Goal: Task Accomplishment & Management: Manage account settings

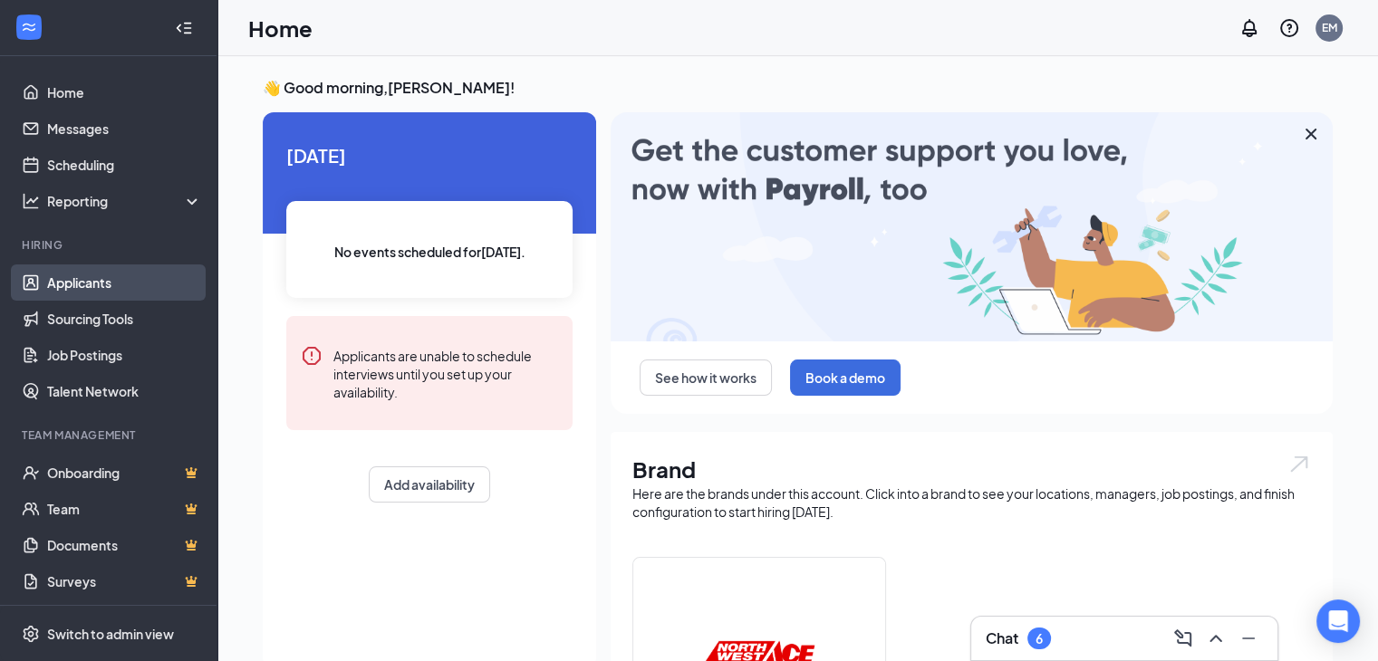
click at [73, 278] on link "Applicants" at bounding box center [124, 283] width 155 height 36
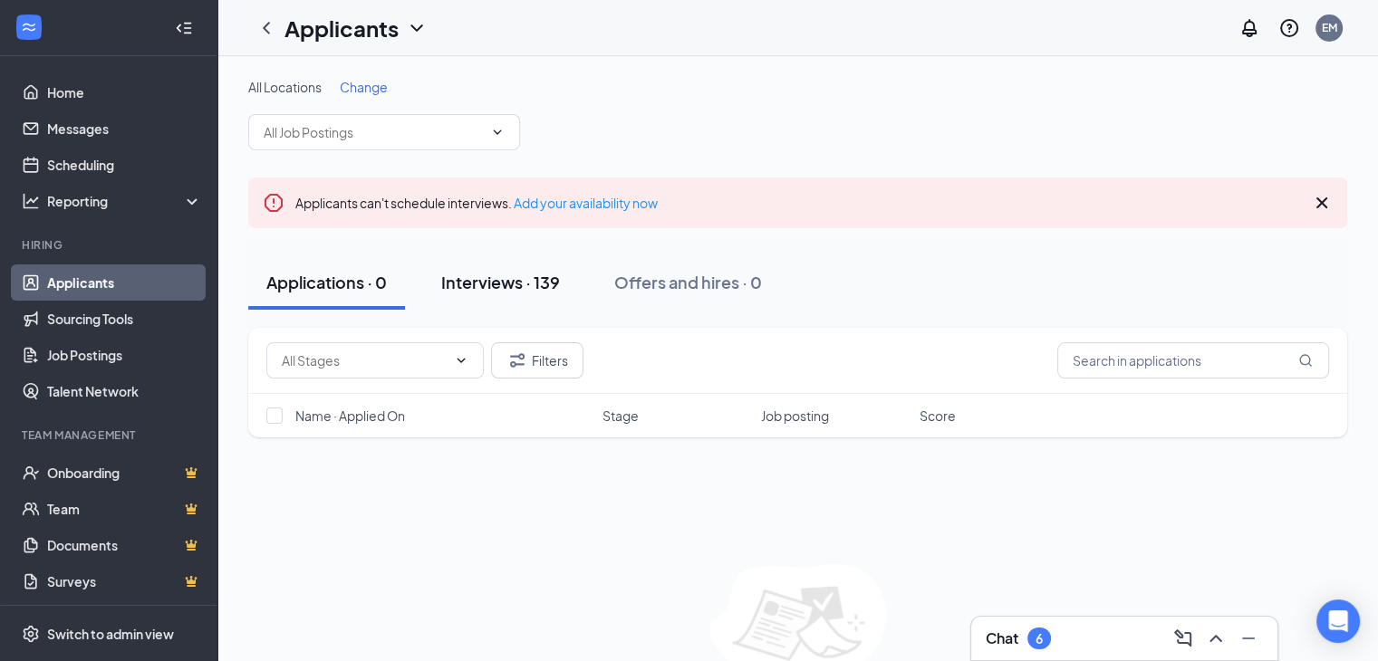
click at [542, 280] on div "Interviews · 139" at bounding box center [500, 282] width 119 height 23
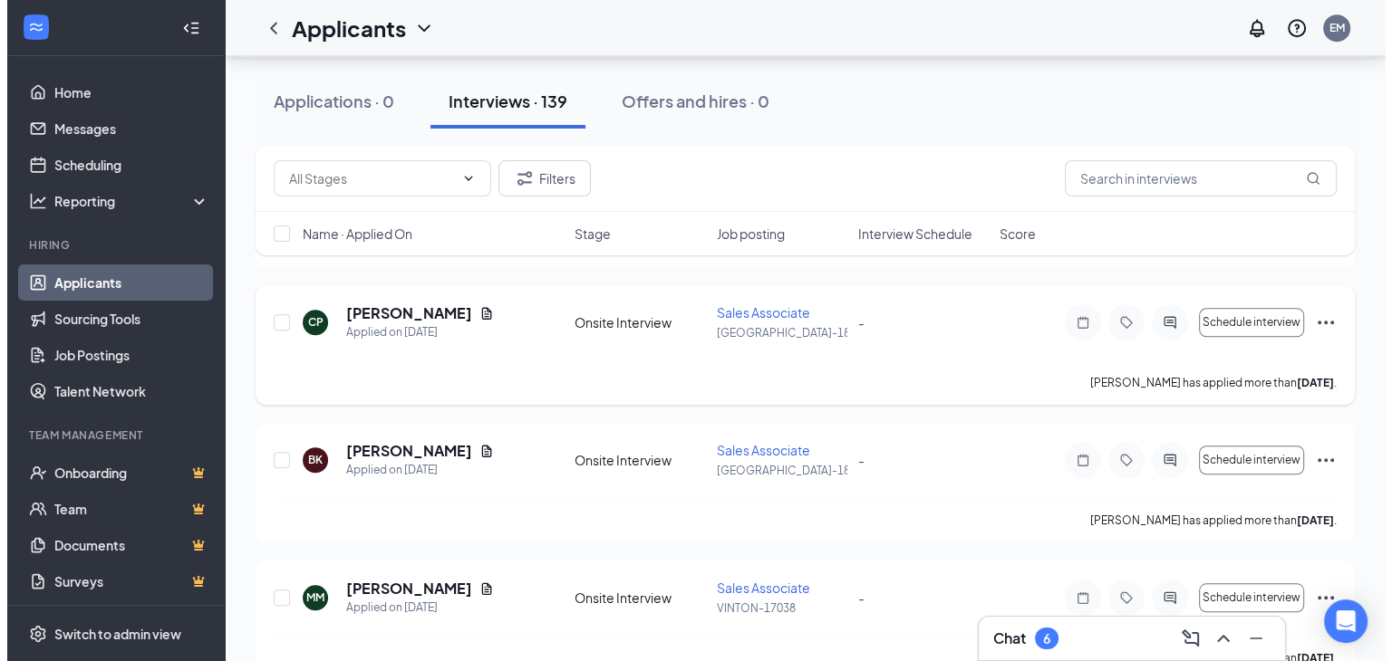
scroll to position [1540, 0]
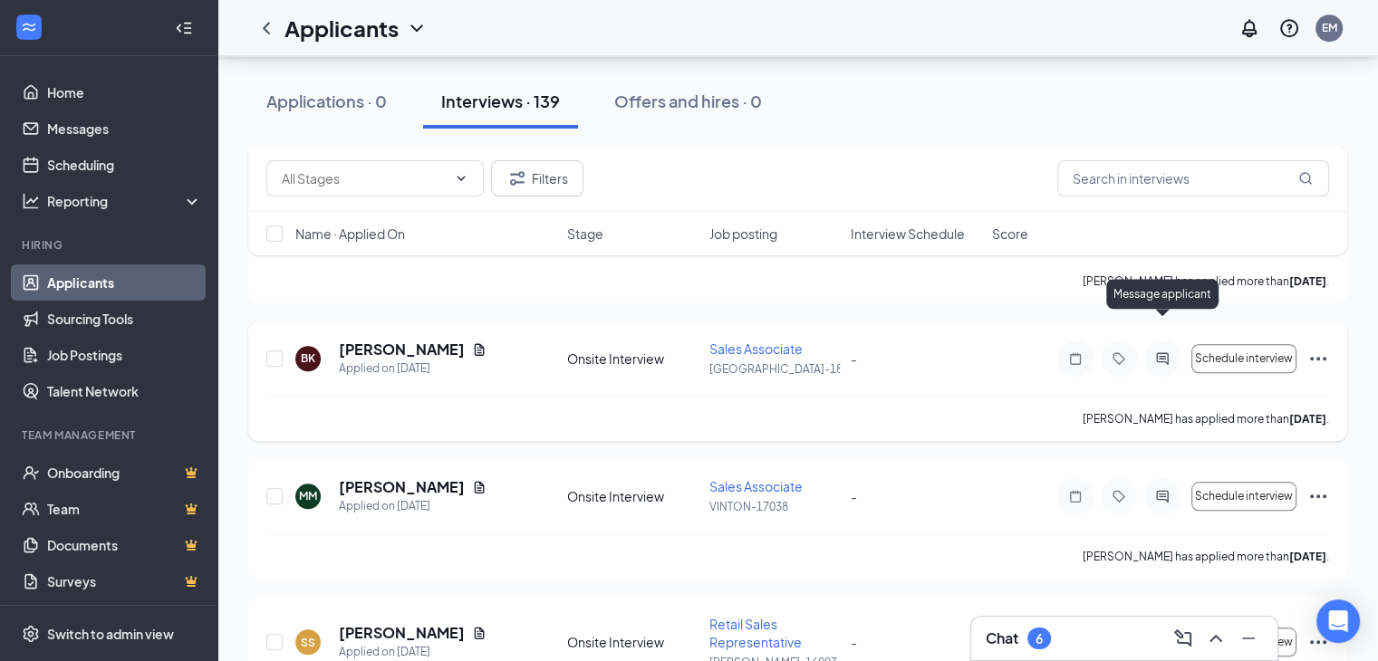
click at [1160, 352] on icon "ActiveChat" at bounding box center [1163, 359] width 22 height 14
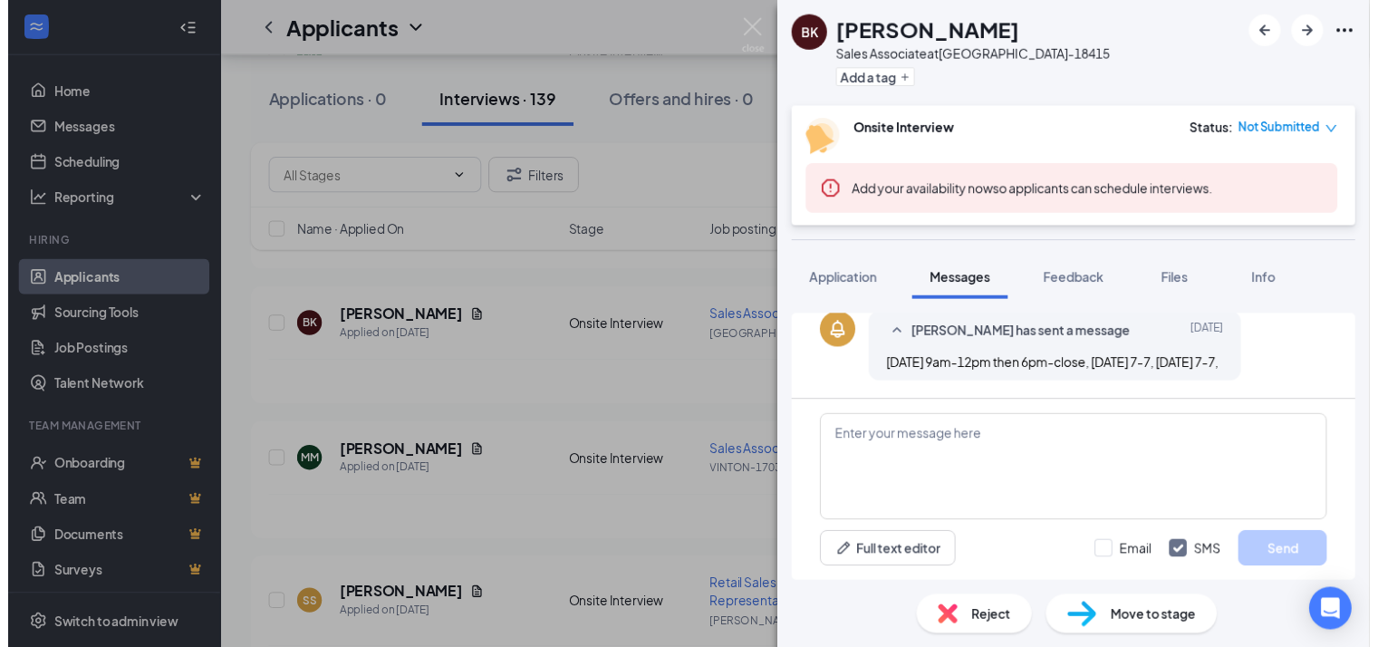
scroll to position [562, 0]
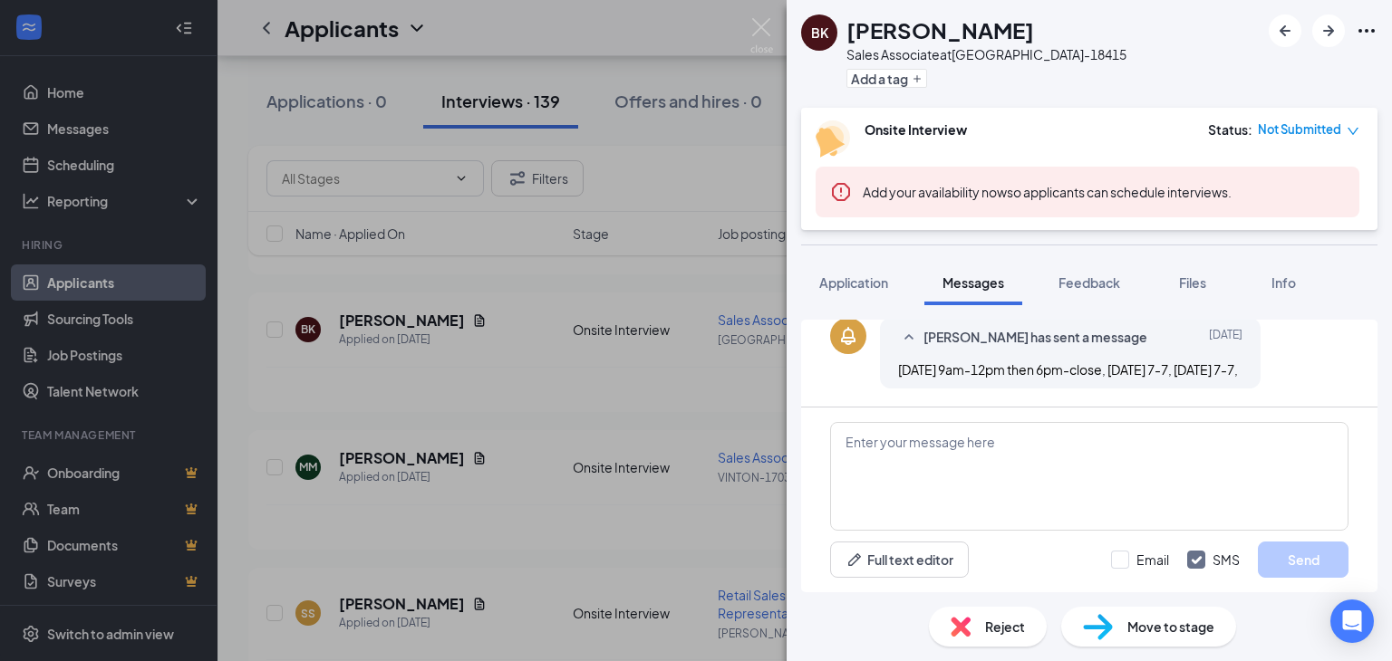
click at [610, 484] on div "BK Ben King Sales Associate at BLACKSBURG-18415 Add a tag Onsite Interview Stat…" at bounding box center [696, 330] width 1392 height 661
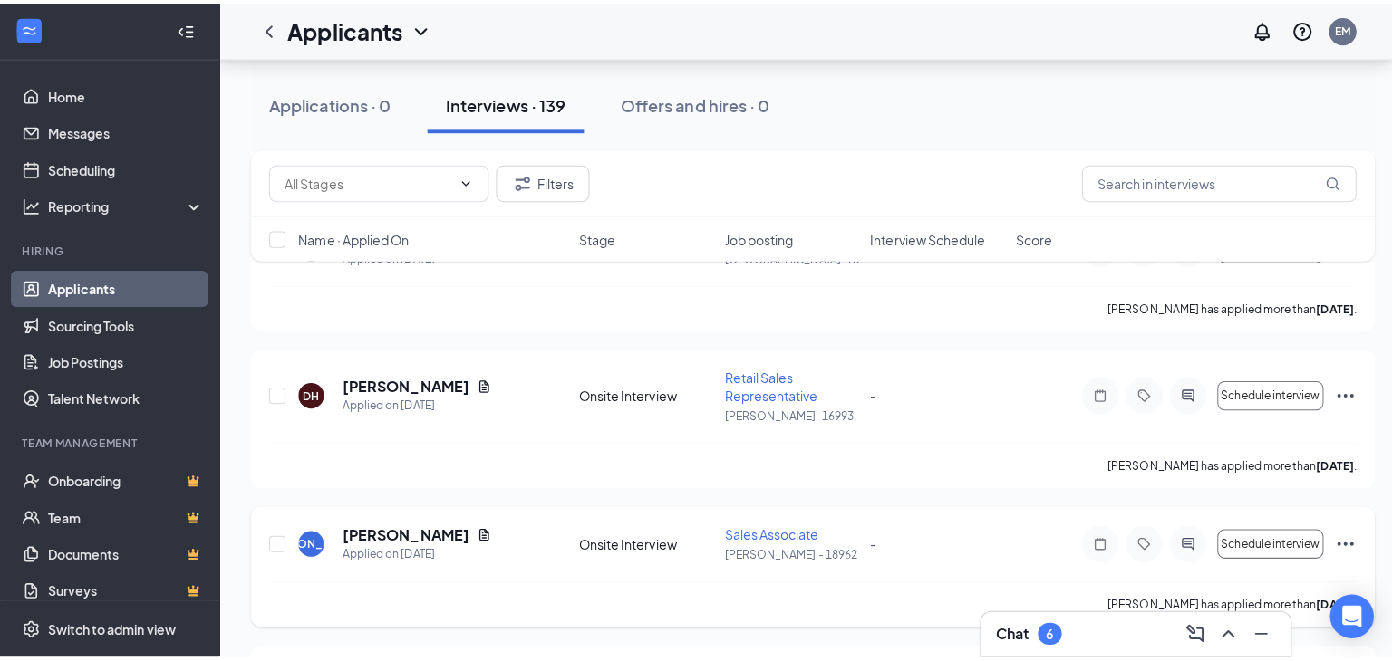
scroll to position [2990, 0]
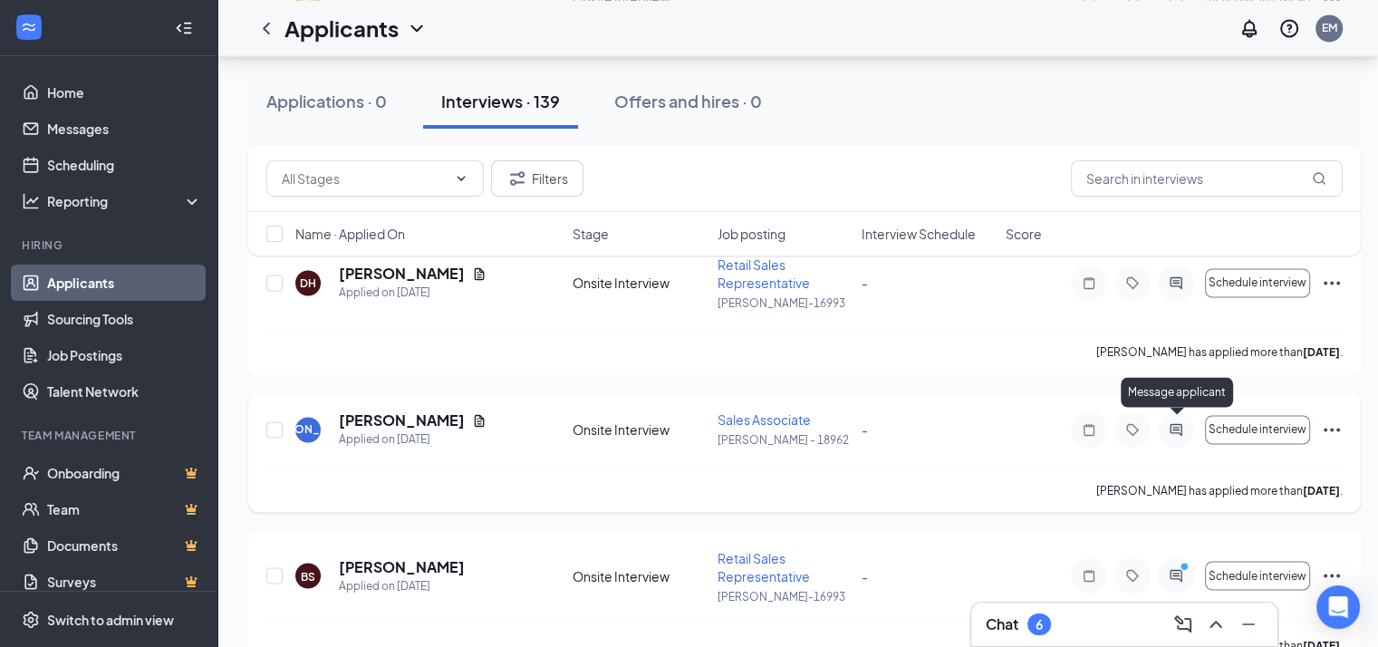
click at [1172, 422] on icon "ActiveChat" at bounding box center [1176, 429] width 22 height 14
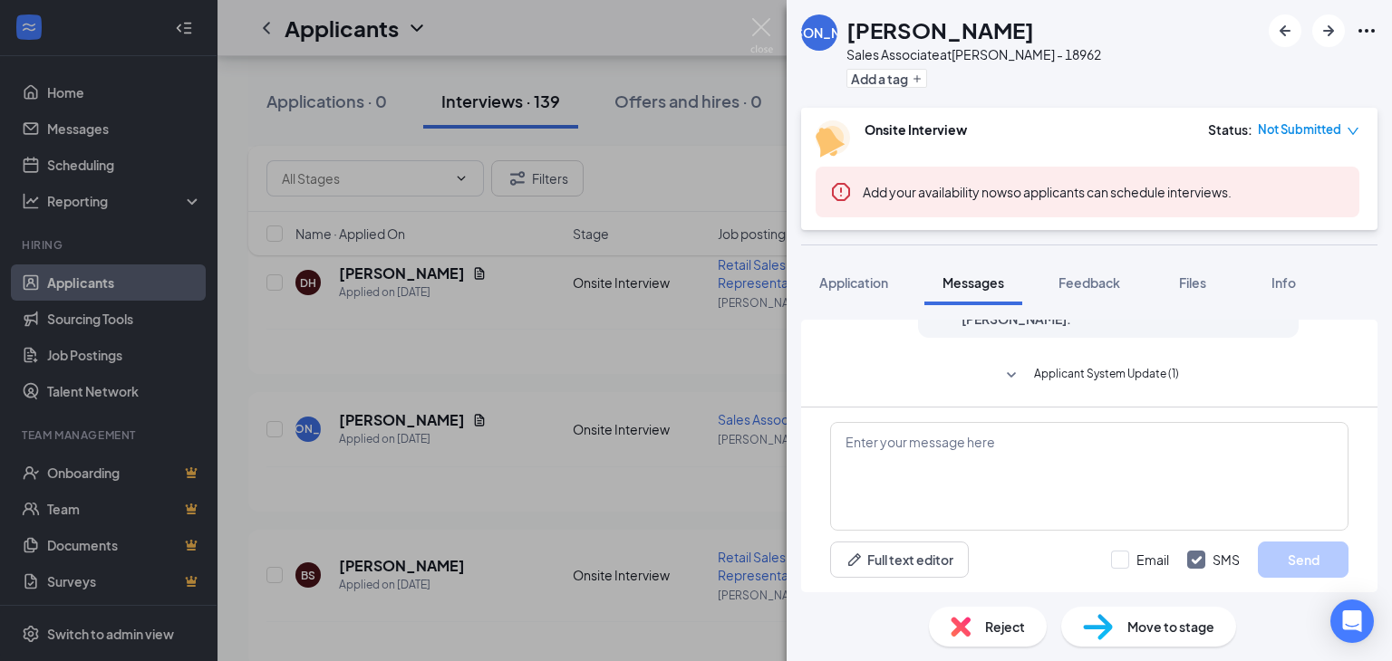
scroll to position [444, 0]
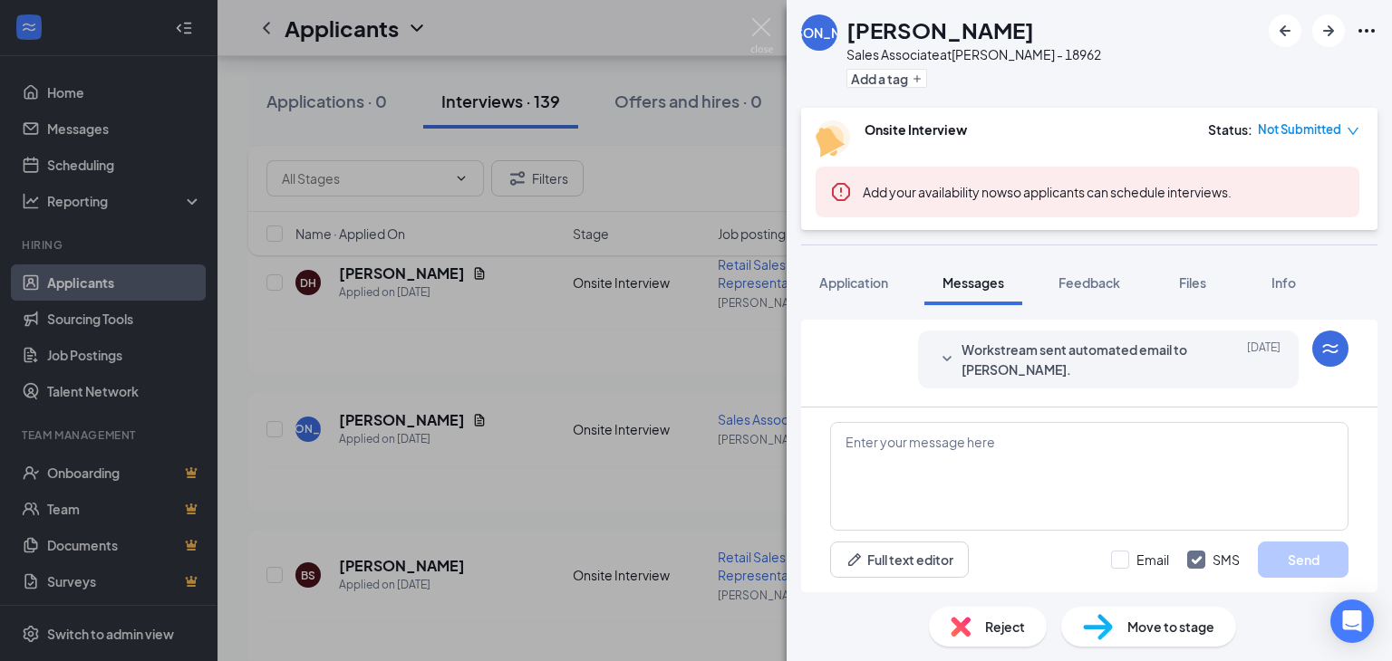
click at [667, 447] on div "JA Jordan Almarode Sales Associate at LOUISA - 18962 Add a tag Onsite Interview…" at bounding box center [696, 330] width 1392 height 661
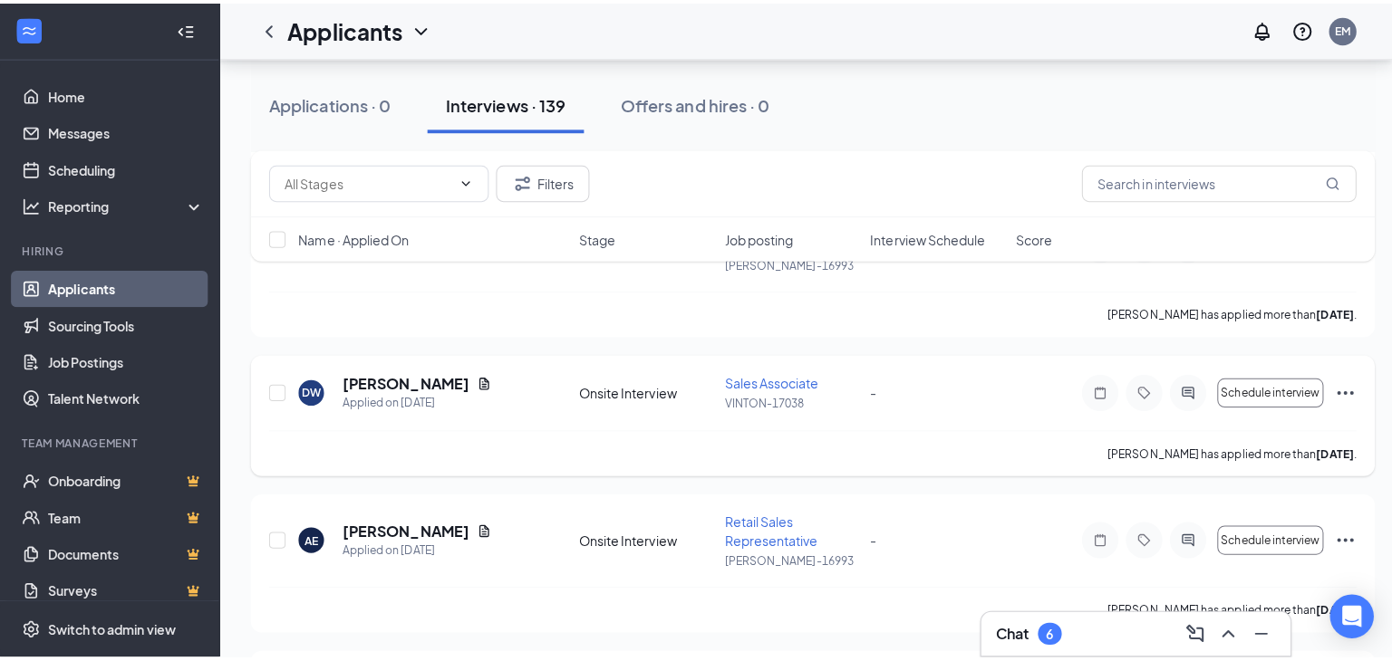
scroll to position [3534, 0]
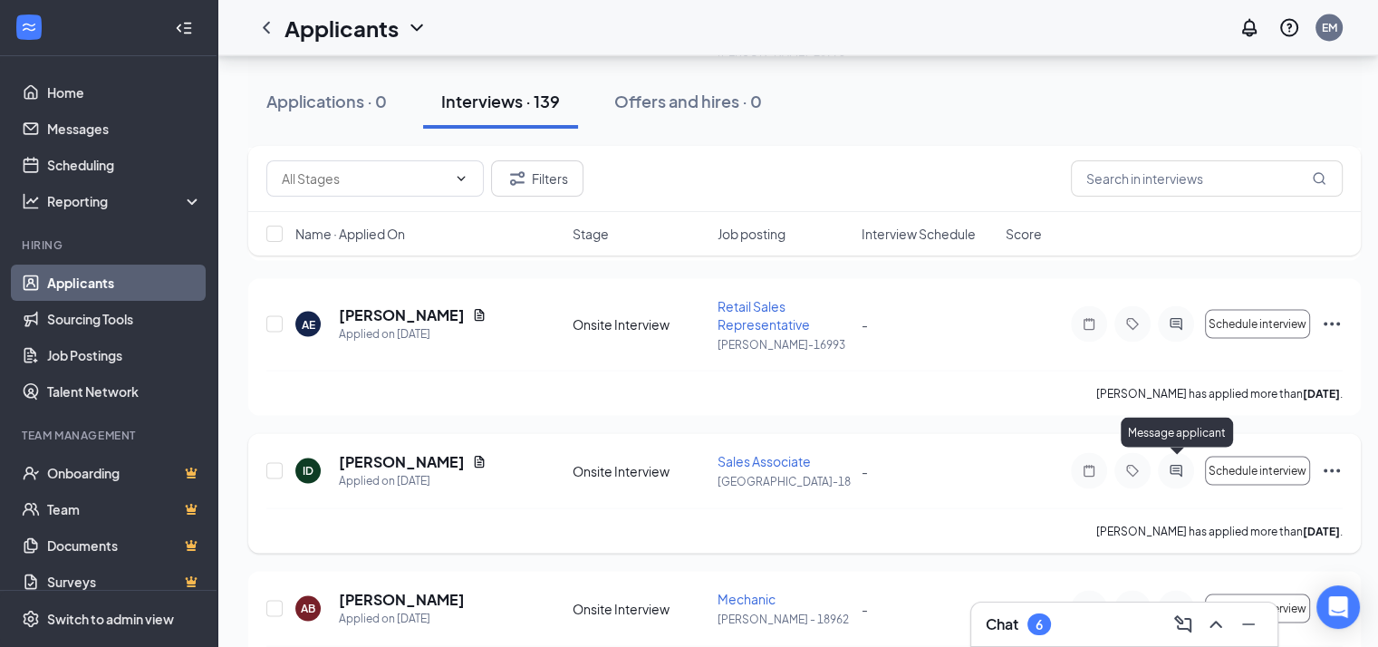
click at [1172, 465] on icon "ActiveChat" at bounding box center [1176, 471] width 12 height 12
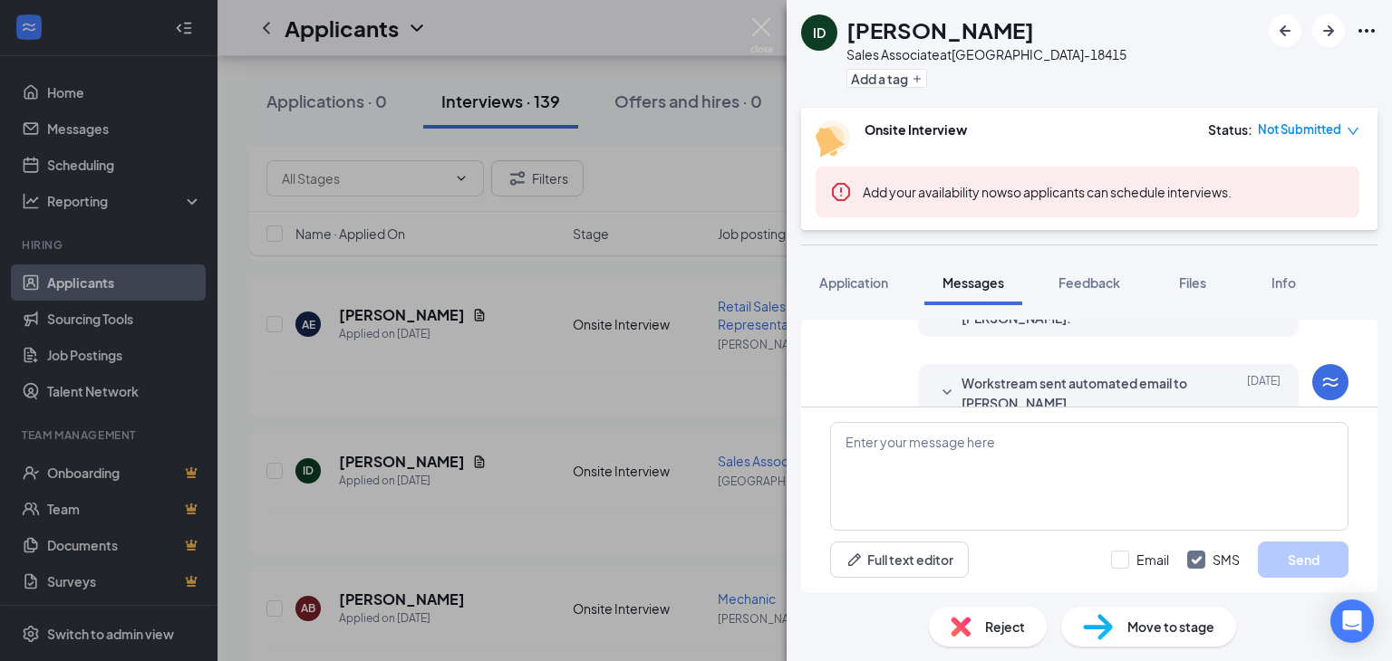
scroll to position [444, 0]
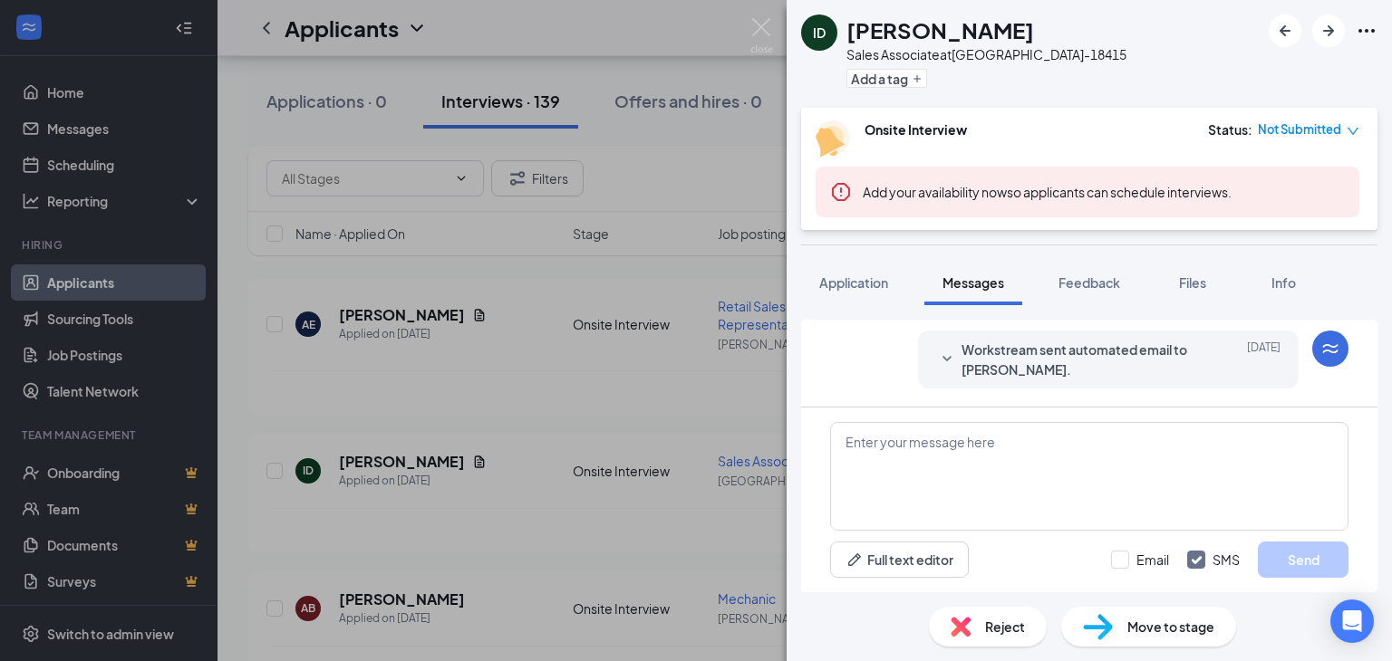
click at [648, 514] on div "ID Isaiah Dowdy Sales Associate at BLACKSBURG-18415 Add a tag Onsite Interview …" at bounding box center [696, 330] width 1392 height 661
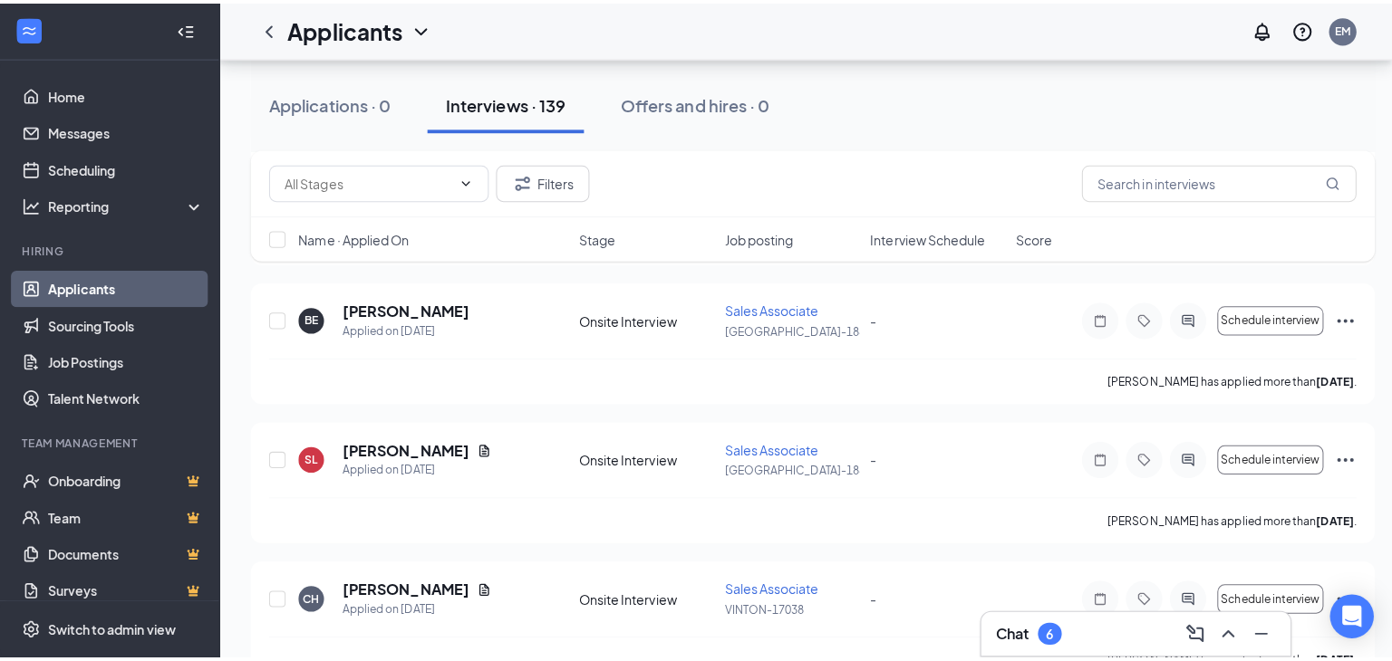
scroll to position [4440, 0]
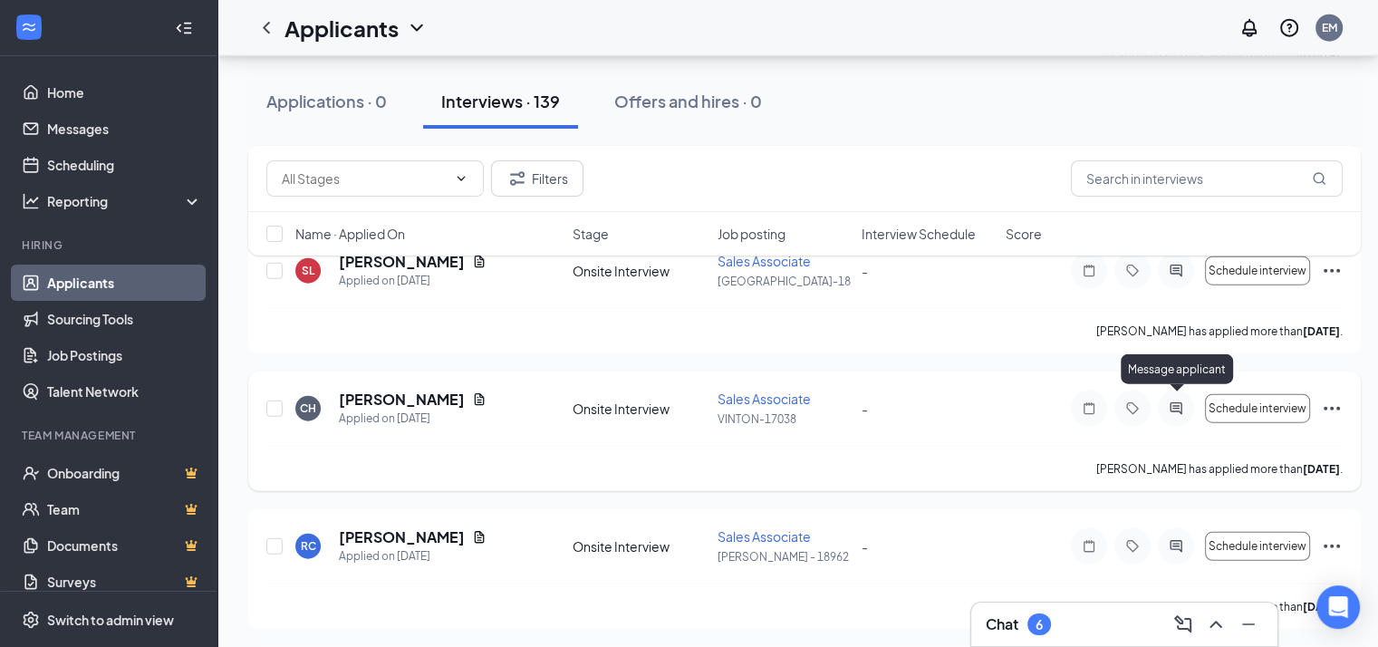
click at [1179, 401] on icon "ActiveChat" at bounding box center [1176, 408] width 22 height 14
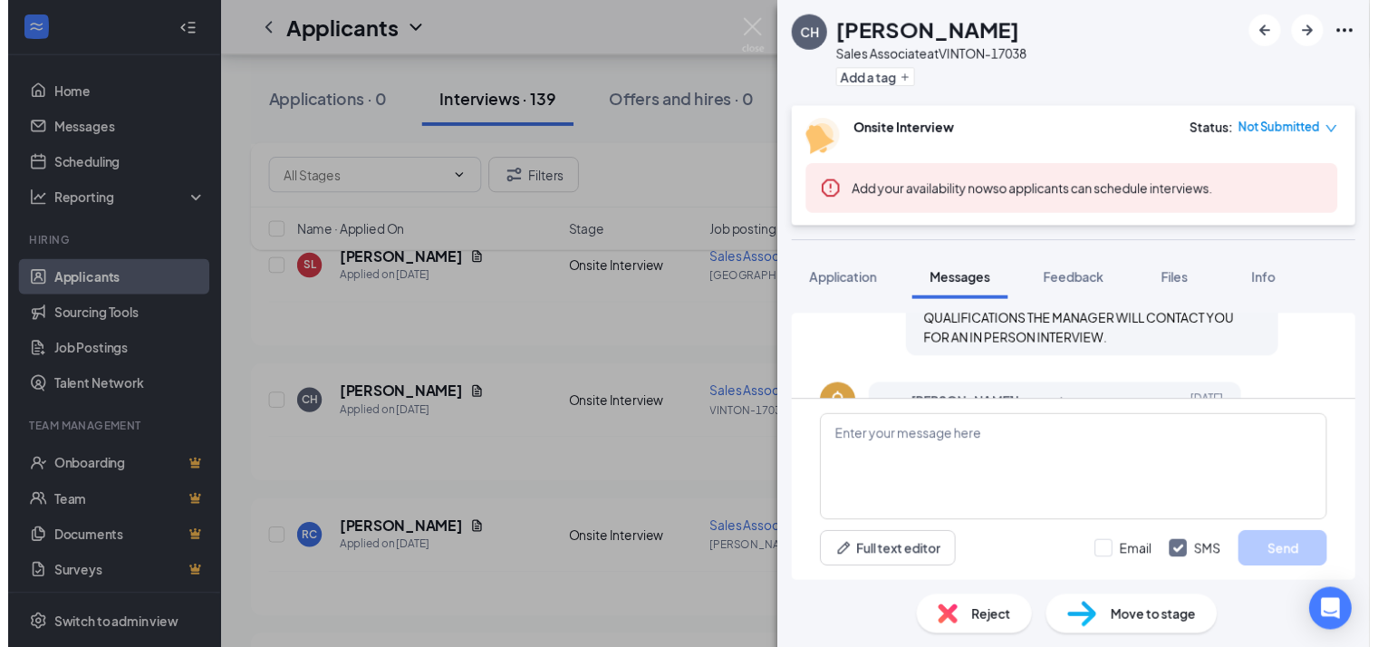
scroll to position [589, 0]
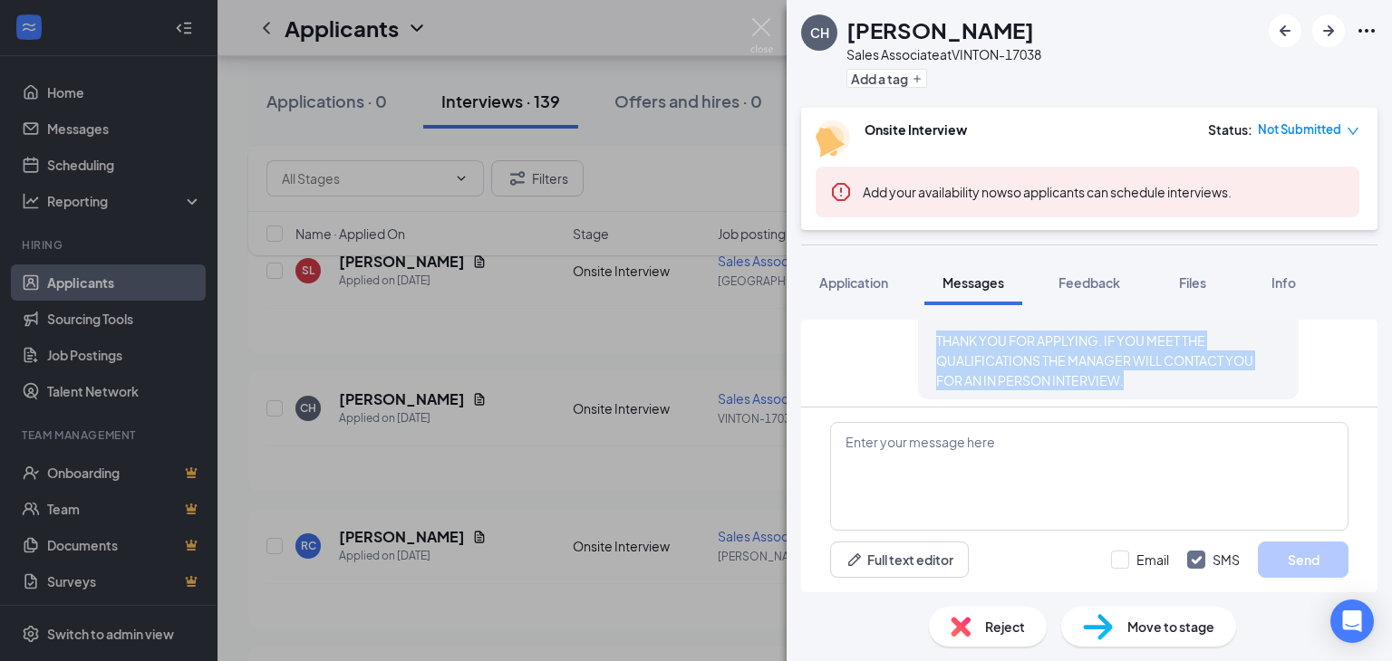
drag, startPoint x: 918, startPoint y: 340, endPoint x: 1229, endPoint y: 374, distance: 312.7
click at [1232, 374] on div "ESTHER MARTIN sent SMS to Carla Hurt. Aug 21 THANK YOU FOR APPLYING. IF YOU MEE…" at bounding box center [1108, 335] width 381 height 129
copy span "THANK YOU FOR APPLYING. IF YOU MEET THE QUALIFICATIONS THE MANAGER WILL CONTACT…"
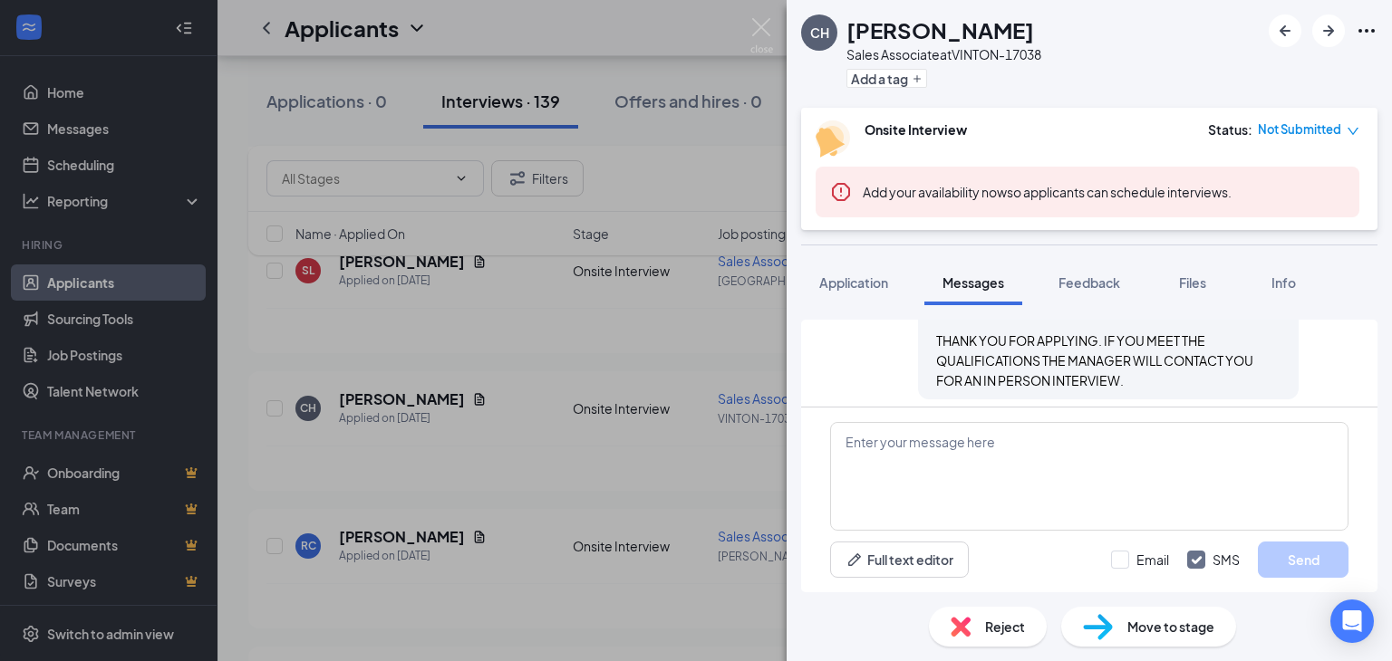
click at [586, 446] on div "CH Carla Hurt Sales Associate at VINTON-17038 Add a tag Onsite Interview Status…" at bounding box center [696, 330] width 1392 height 661
click at [551, 281] on div "CH Carla Hurt Sales Associate at VINTON-17038 Add a tag Onsite Interview Status…" at bounding box center [696, 330] width 1392 height 661
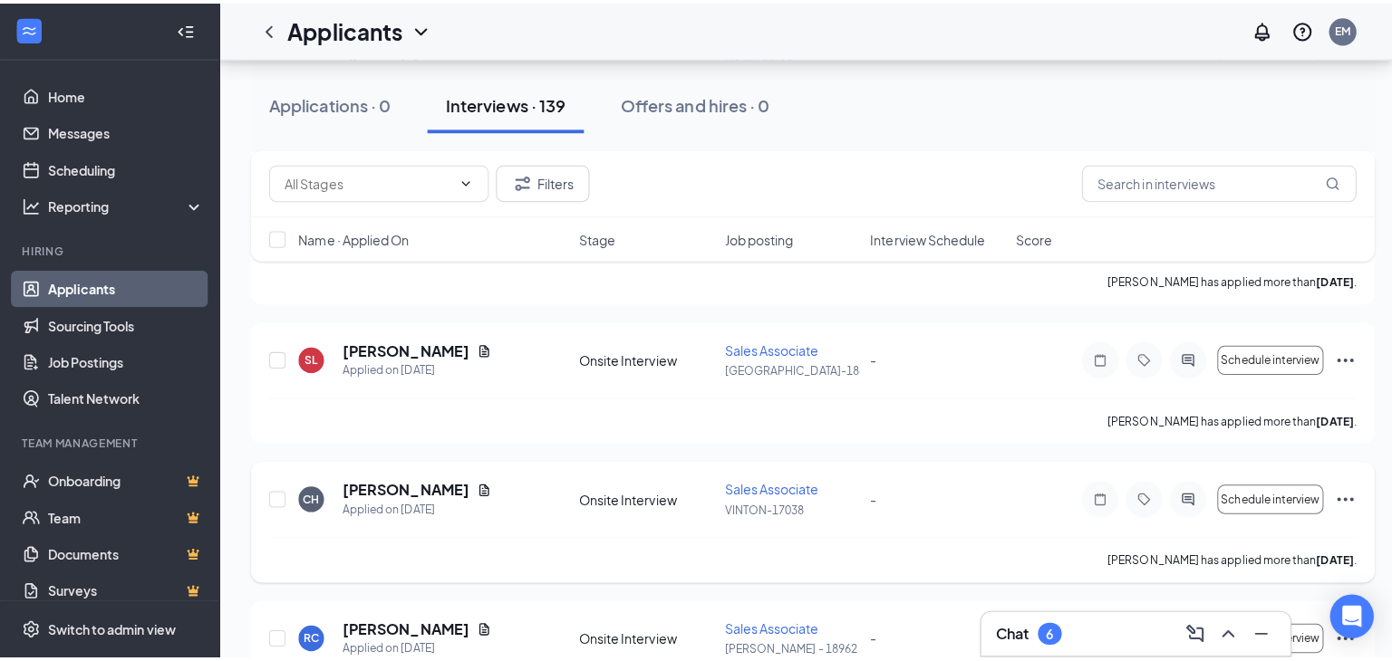
scroll to position [4259, 0]
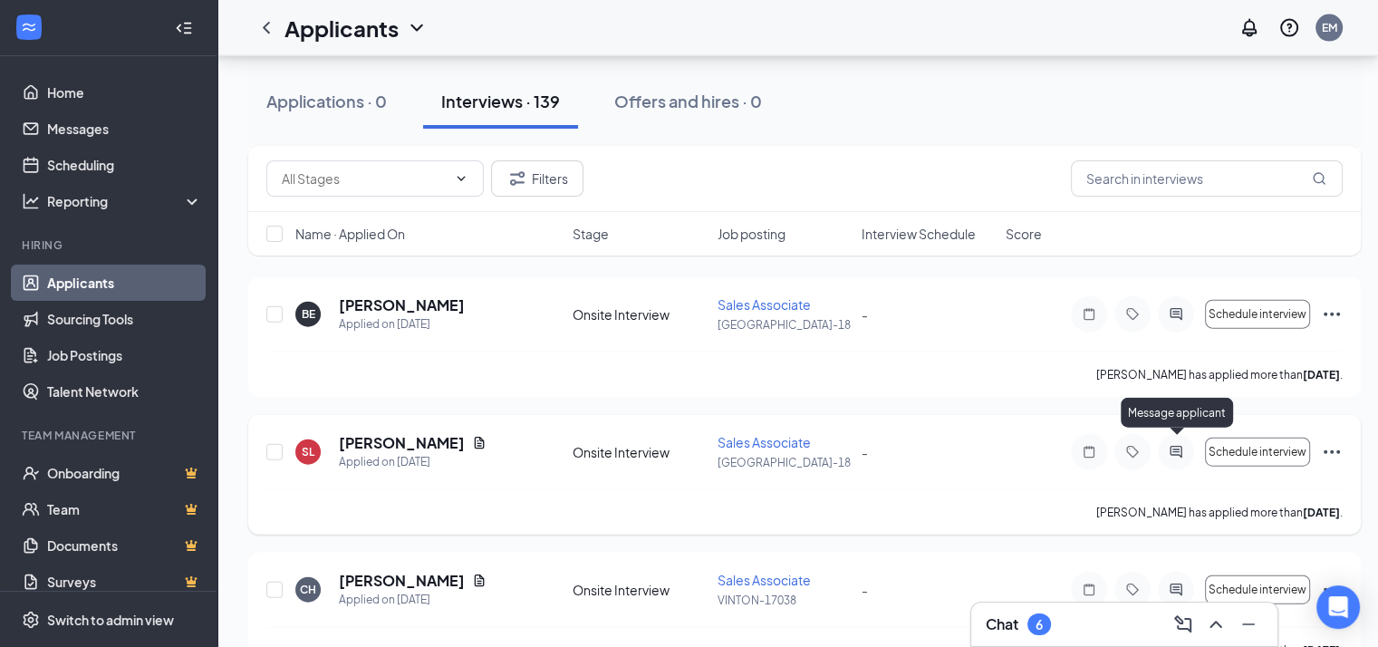
click at [1171, 445] on icon "ActiveChat" at bounding box center [1176, 452] width 22 height 14
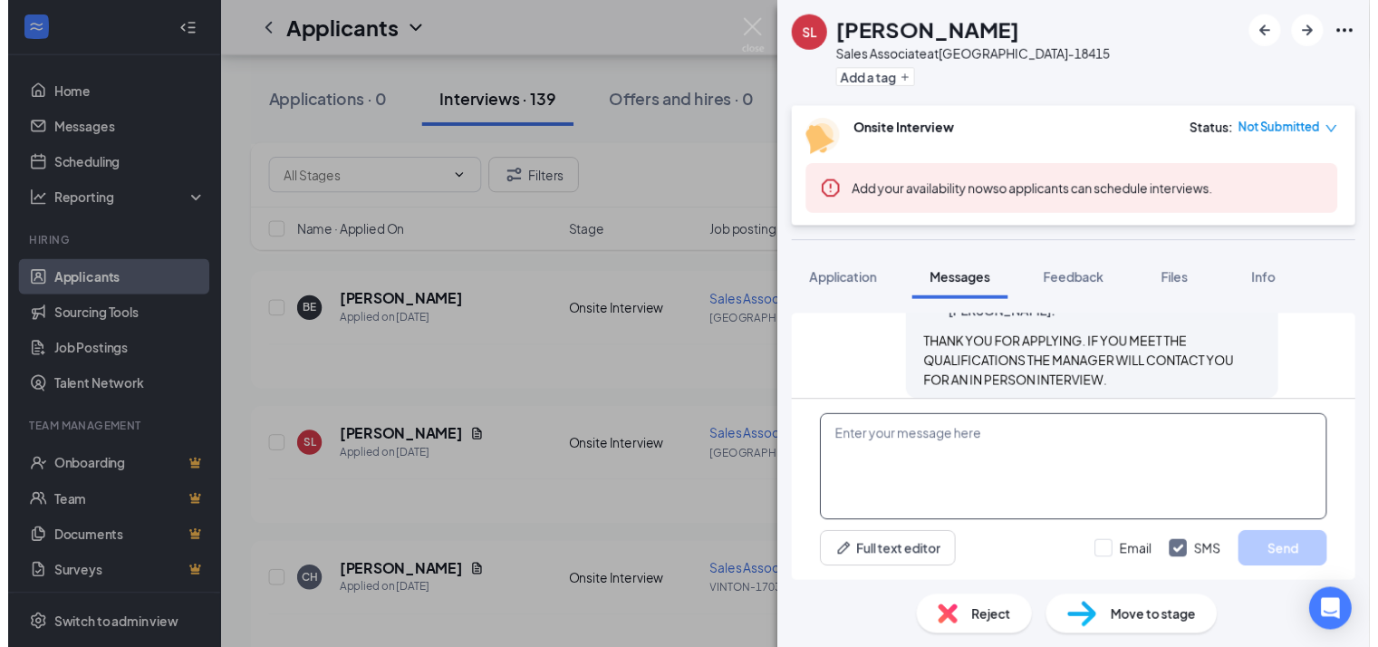
scroll to position [718, 0]
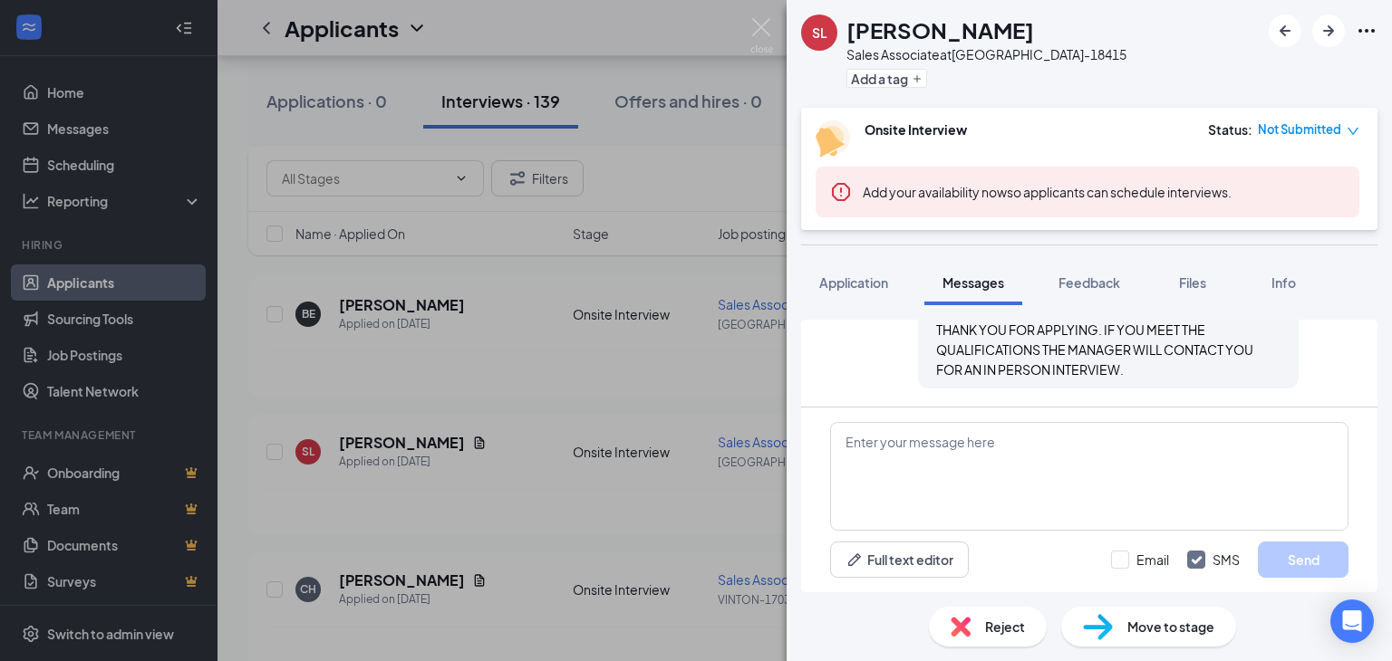
click at [594, 340] on div "SL Spencer Lindley Sales Associate at BLACKSBURG-18415 Add a tag Onsite Intervi…" at bounding box center [696, 330] width 1392 height 661
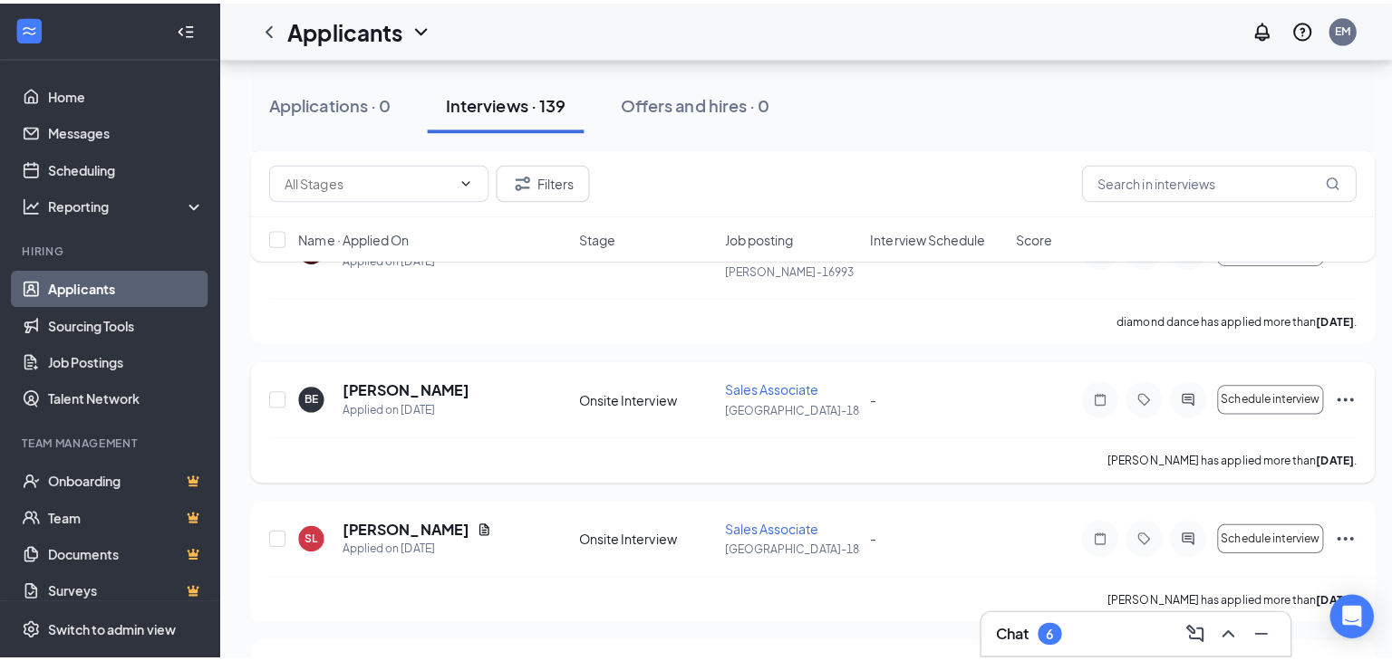
scroll to position [4077, 0]
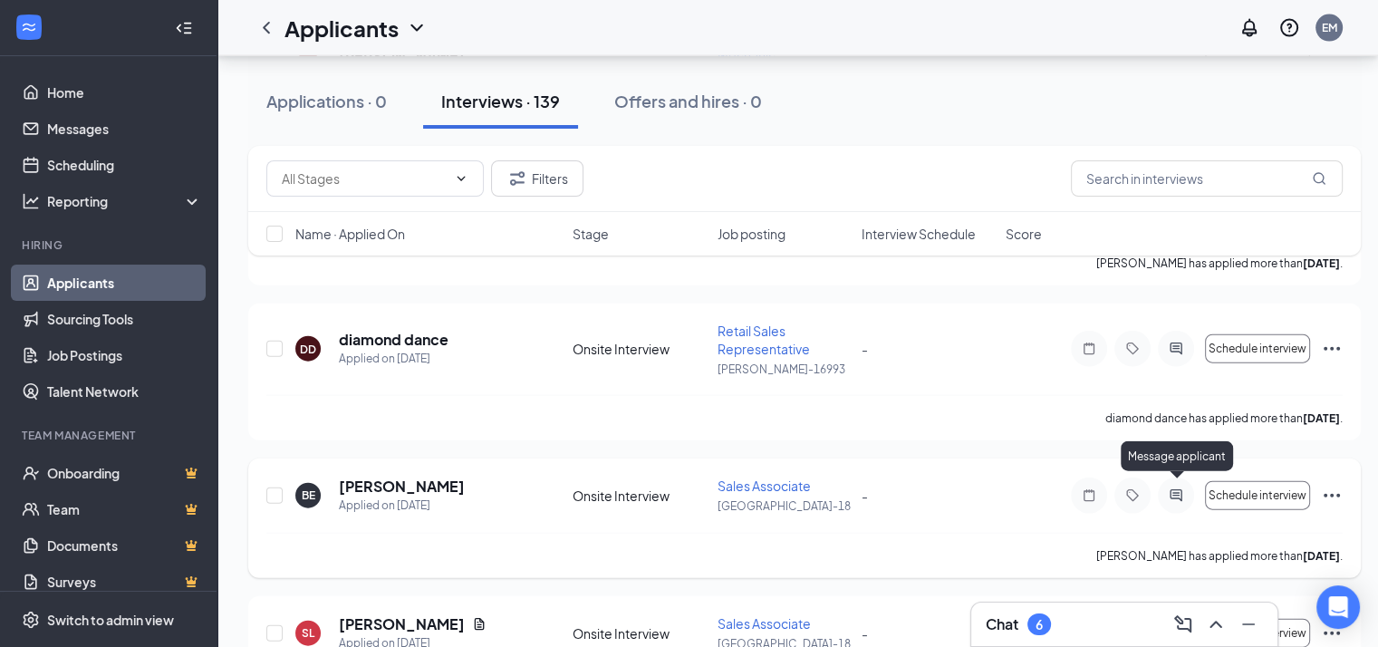
click at [1171, 488] on icon "ActiveChat" at bounding box center [1176, 495] width 22 height 14
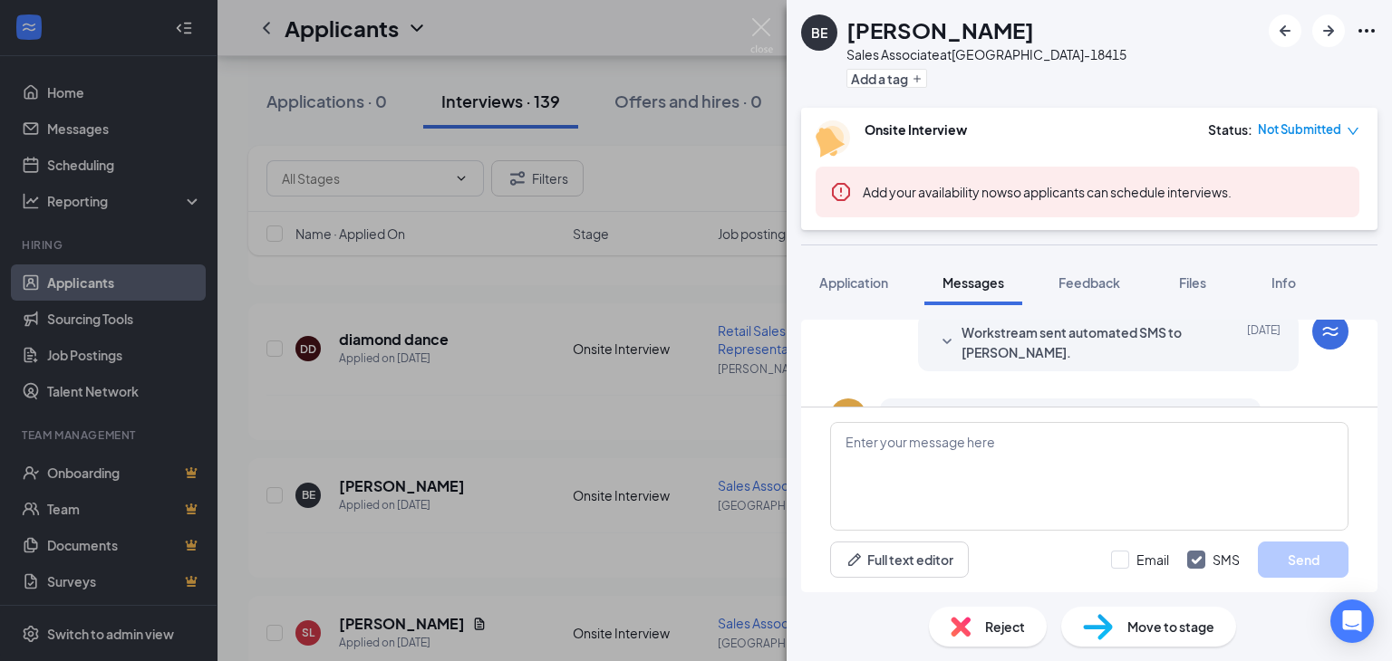
scroll to position [542, 0]
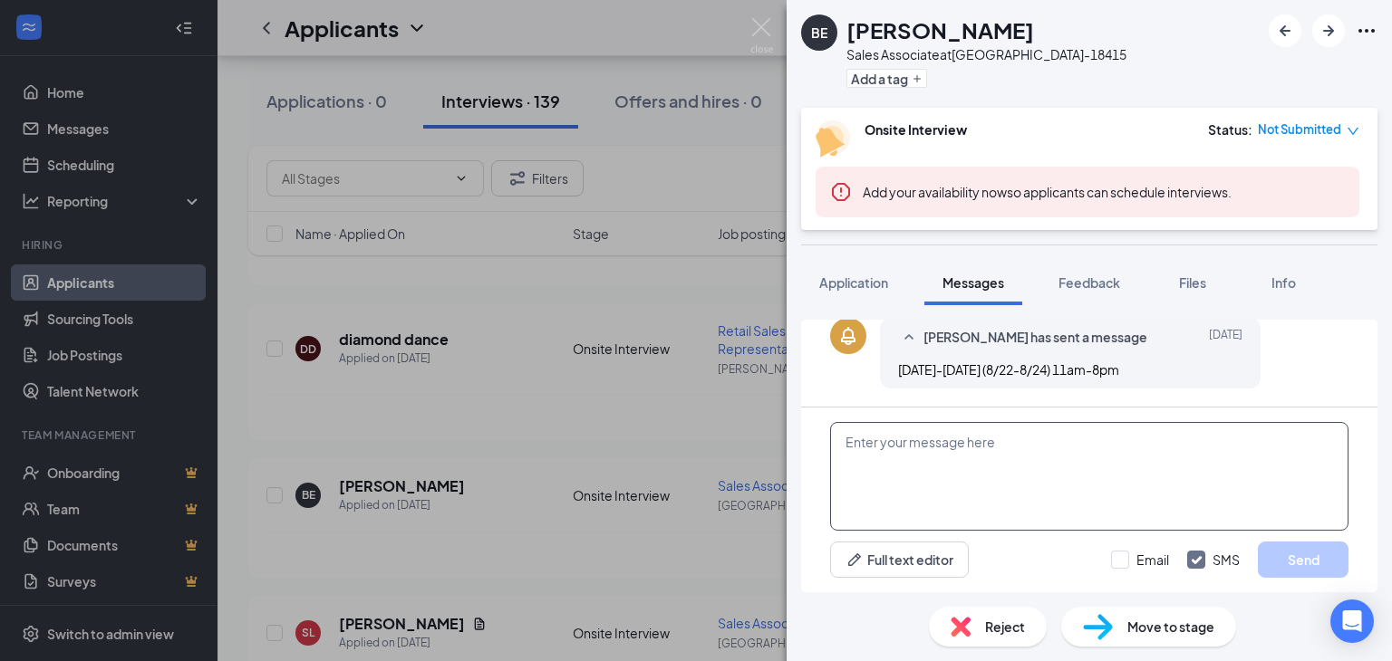
paste textarea "THANK YOU FOR APPLYING. IF YOU MEET THE QUALIFICATIONS THE MANAGER WILL CONTACT…"
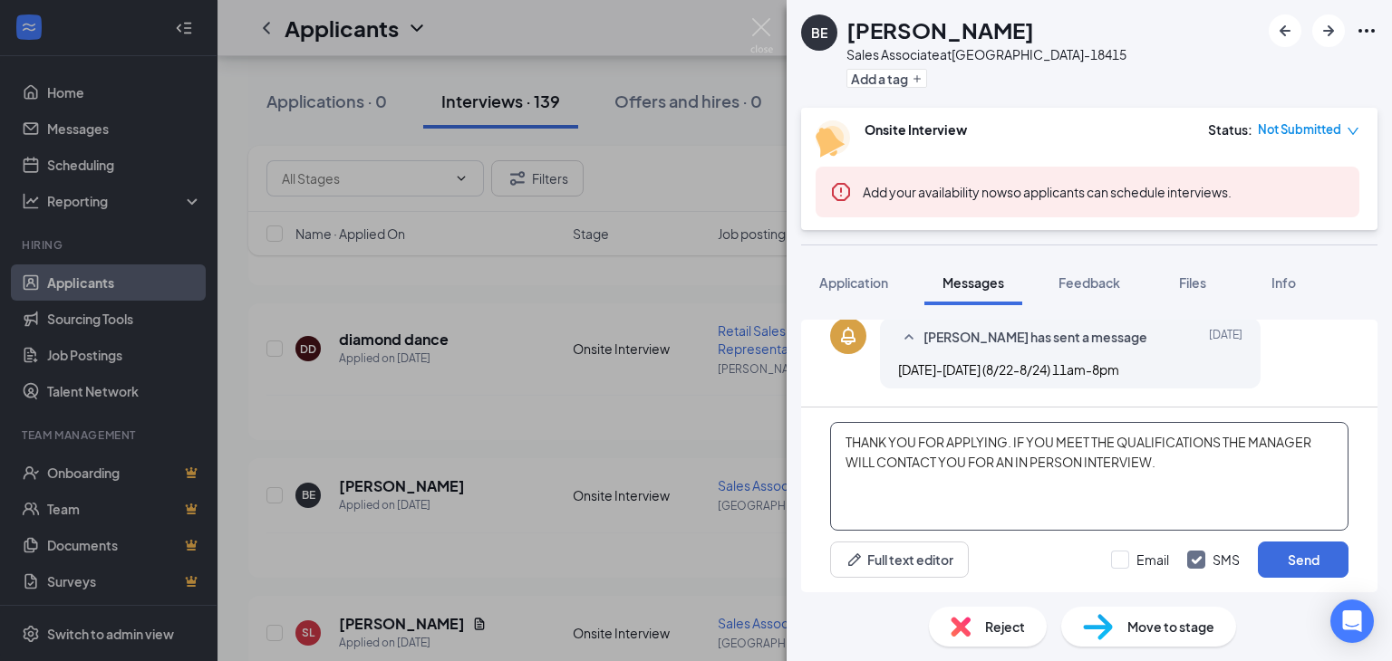
type textarea "THANK YOU FOR APPLYING. IF YOU MEET THE QUALIFICATIONS THE MANAGER WILL CONTACT…"
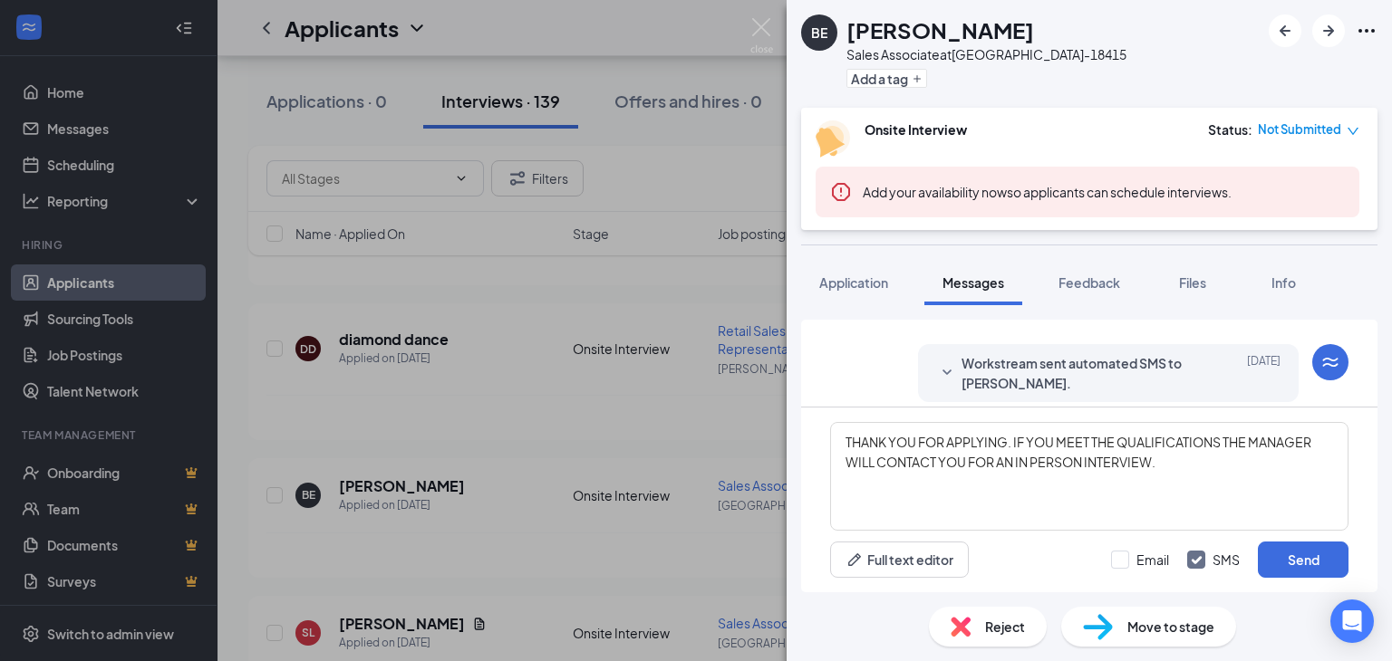
scroll to position [252, 0]
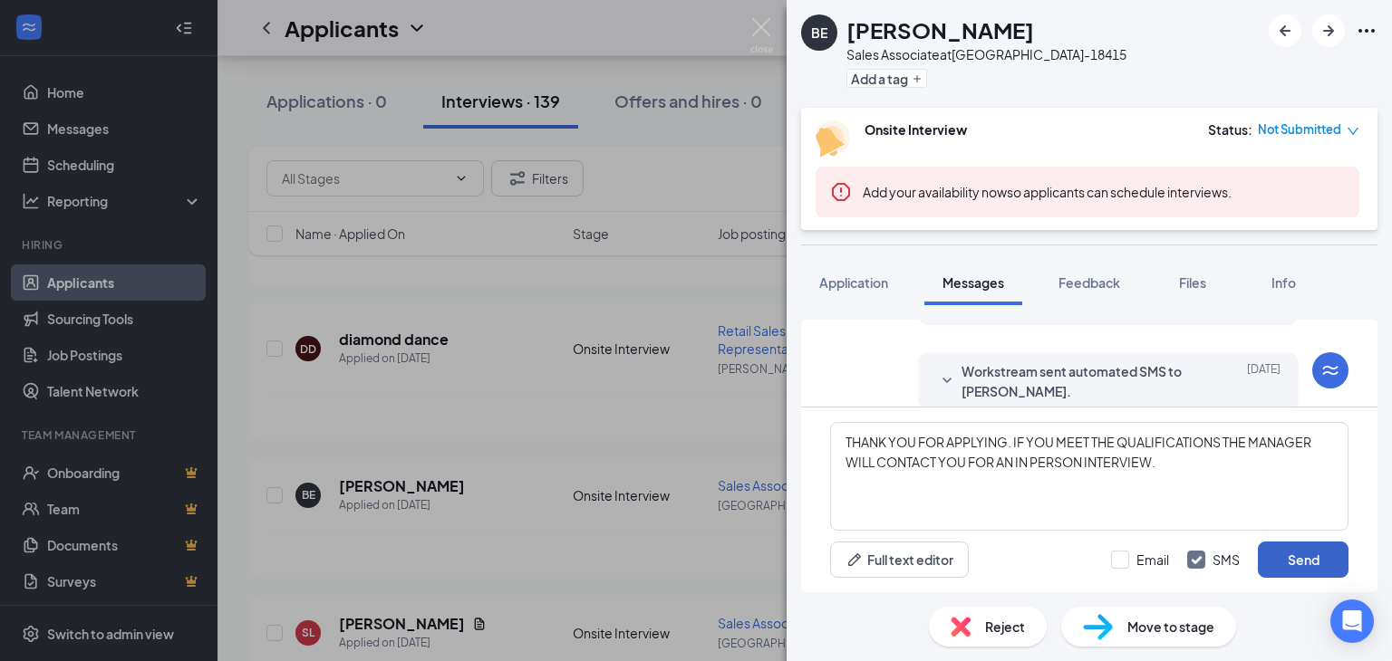
click at [1302, 555] on button "Send" at bounding box center [1303, 560] width 91 height 36
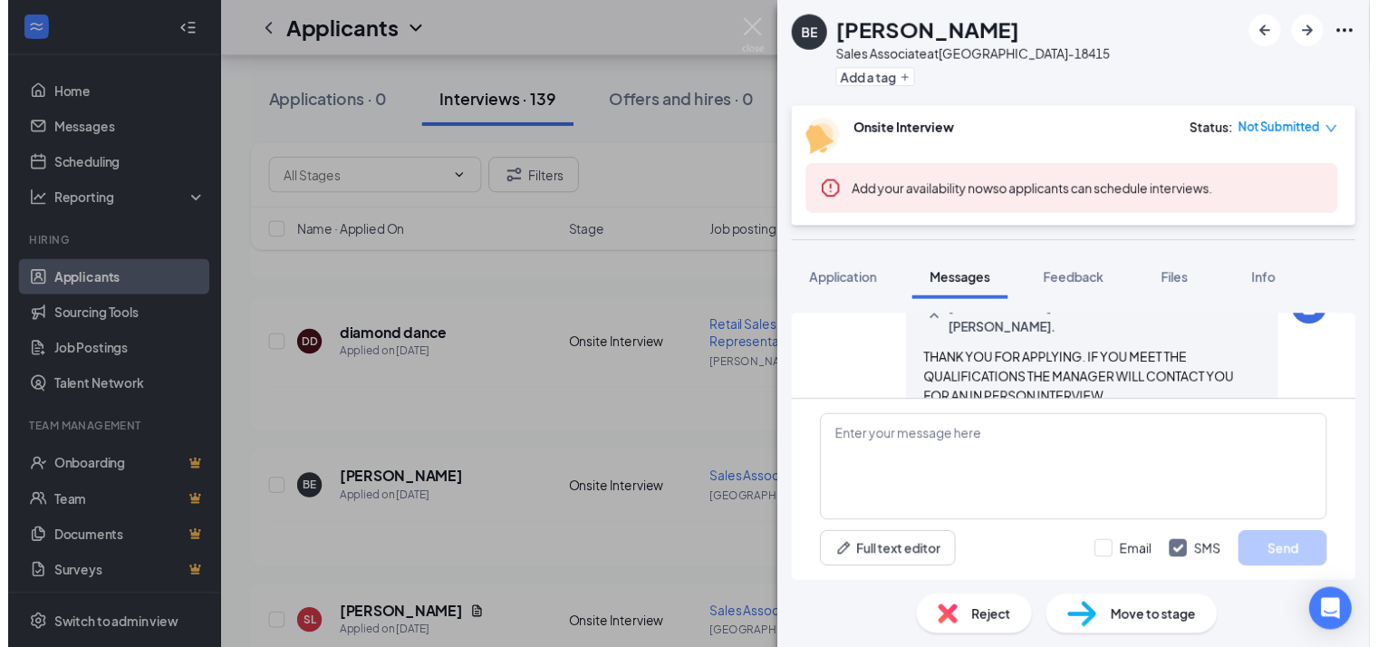
scroll to position [698, 0]
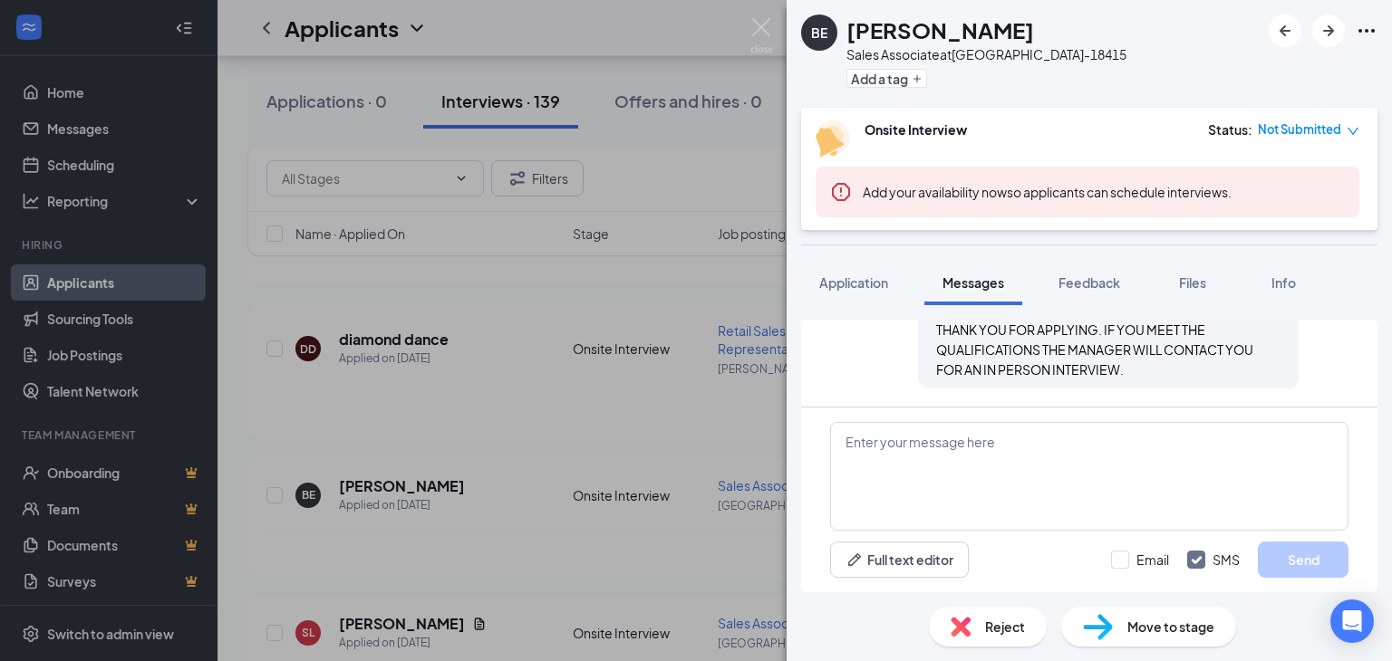
click at [518, 490] on div "BE Brady Erickson Sales Associate at BLACKSBURG-18415 Add a tag Onsite Intervie…" at bounding box center [696, 330] width 1392 height 661
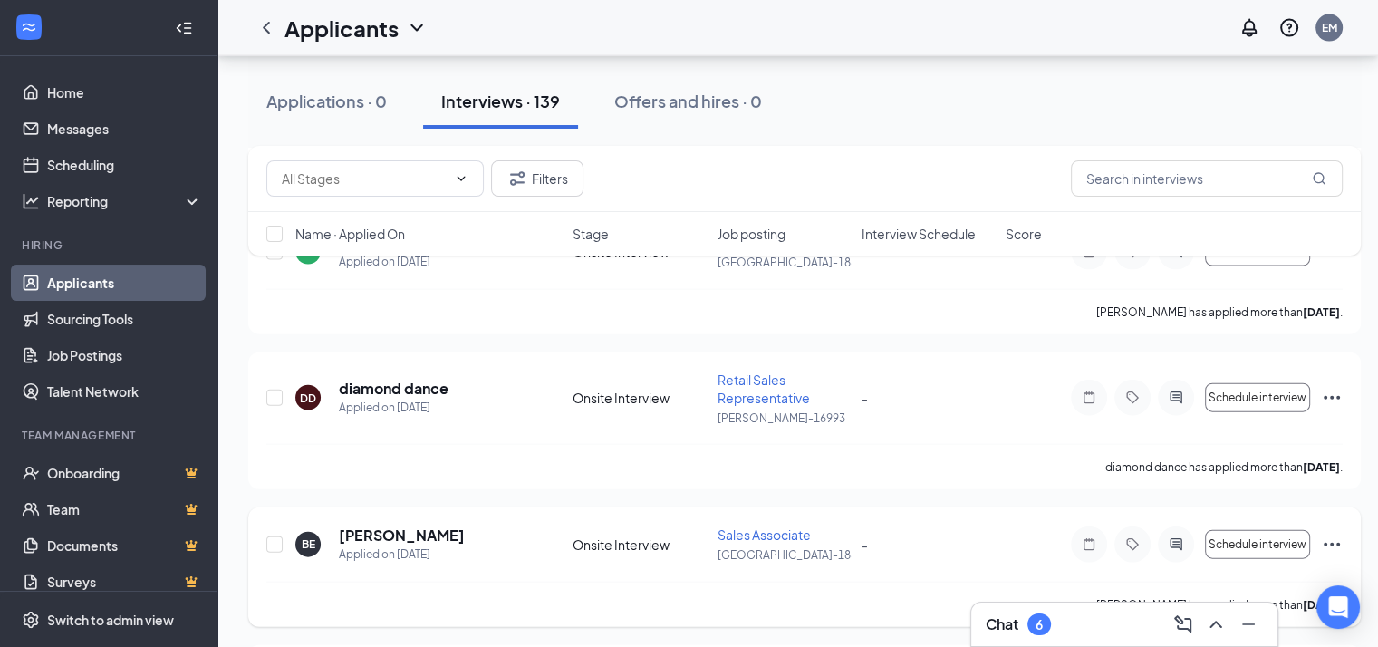
scroll to position [3987, 0]
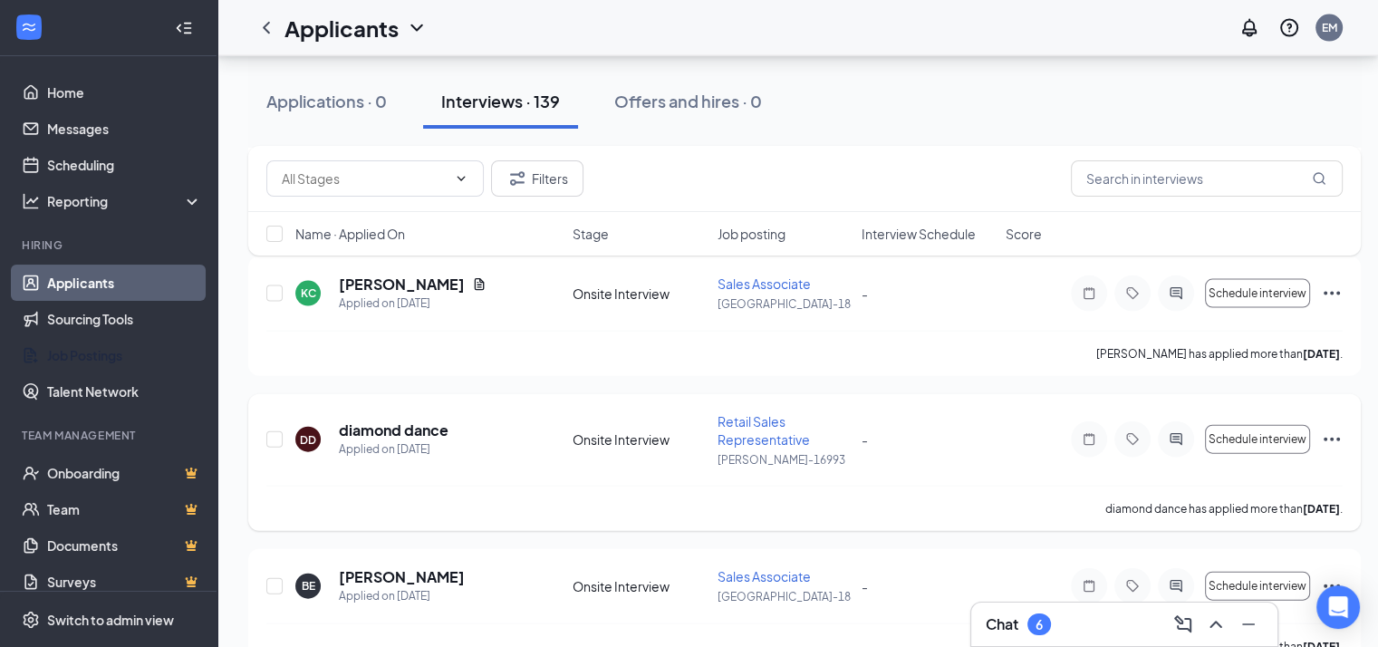
drag, startPoint x: 94, startPoint y: 349, endPoint x: 489, endPoint y: 429, distance: 403.2
click at [93, 349] on link "Job Postings" at bounding box center [124, 355] width 155 height 36
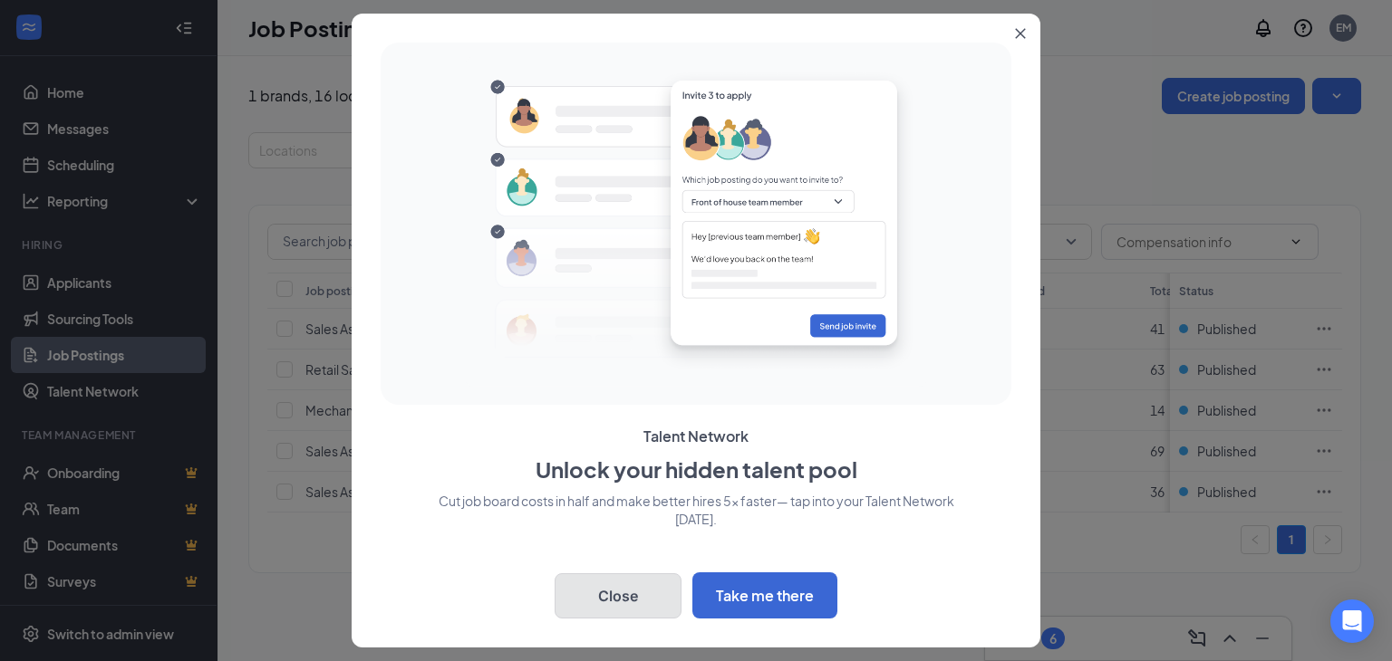
click at [624, 593] on button "Close" at bounding box center [618, 596] width 127 height 45
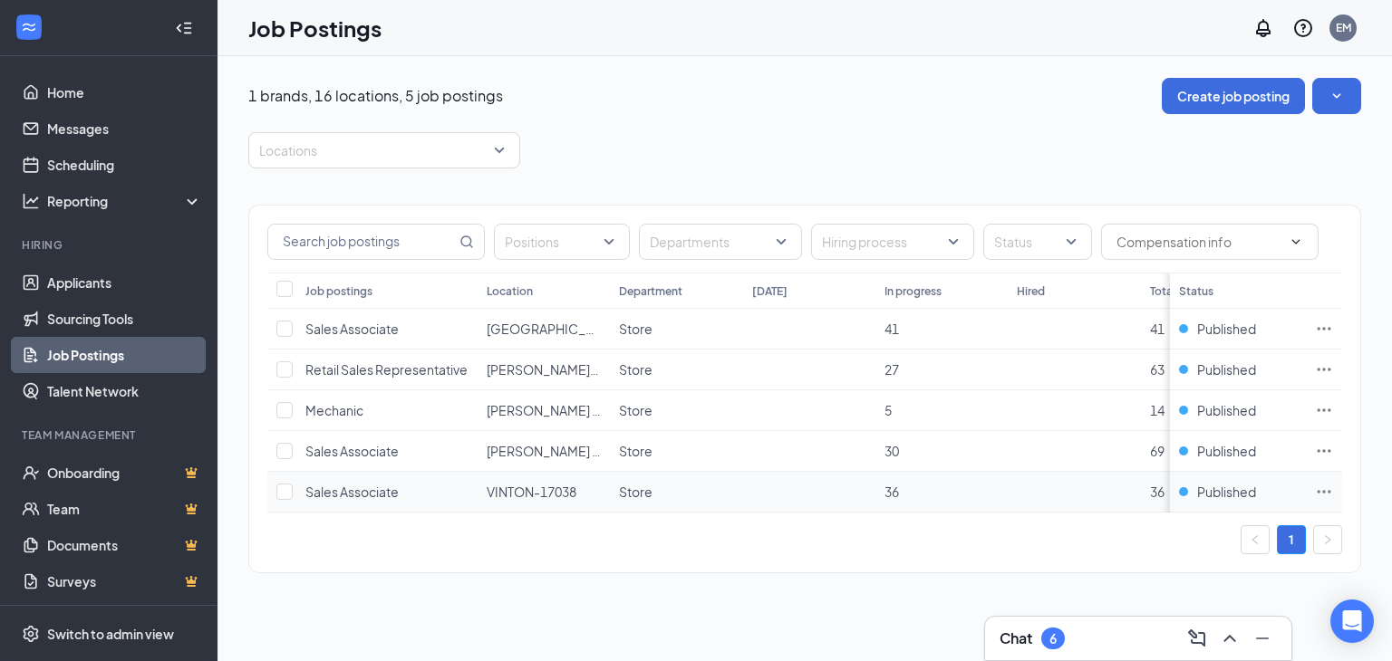
click at [1327, 487] on icon "Ellipses" at bounding box center [1324, 492] width 18 height 18
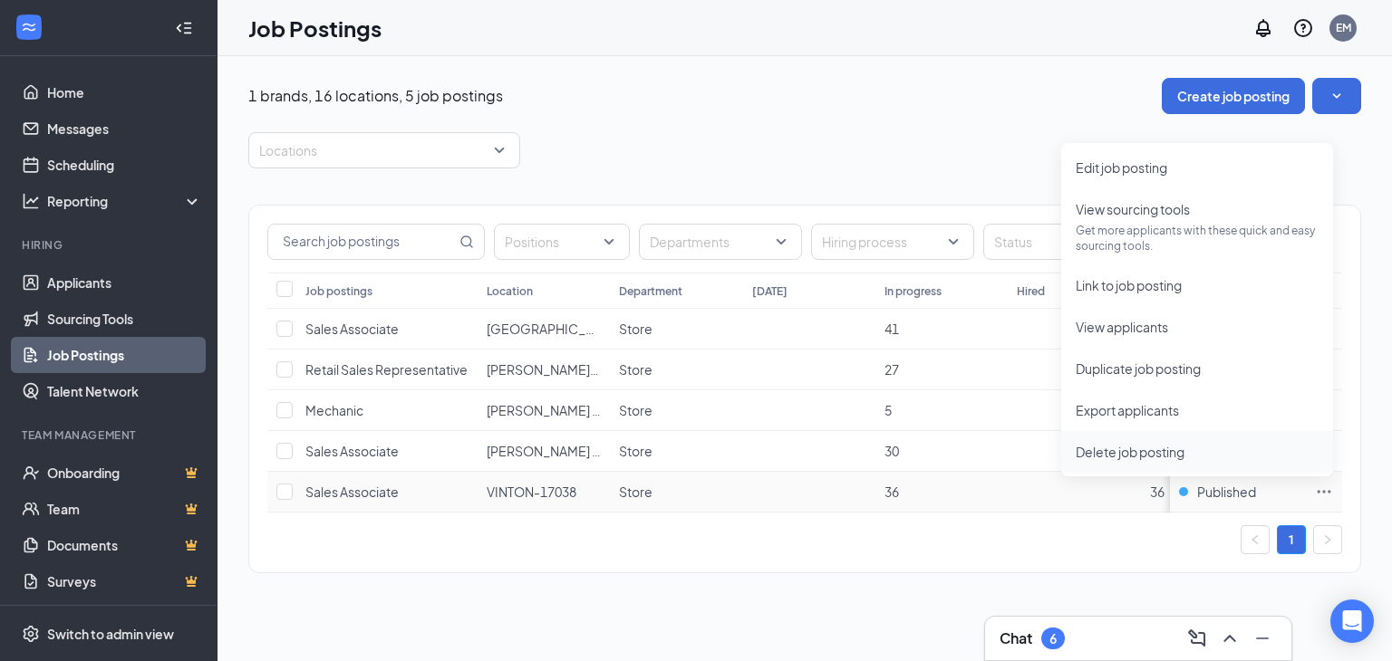
click at [1123, 445] on span "Delete job posting" at bounding box center [1130, 452] width 109 height 16
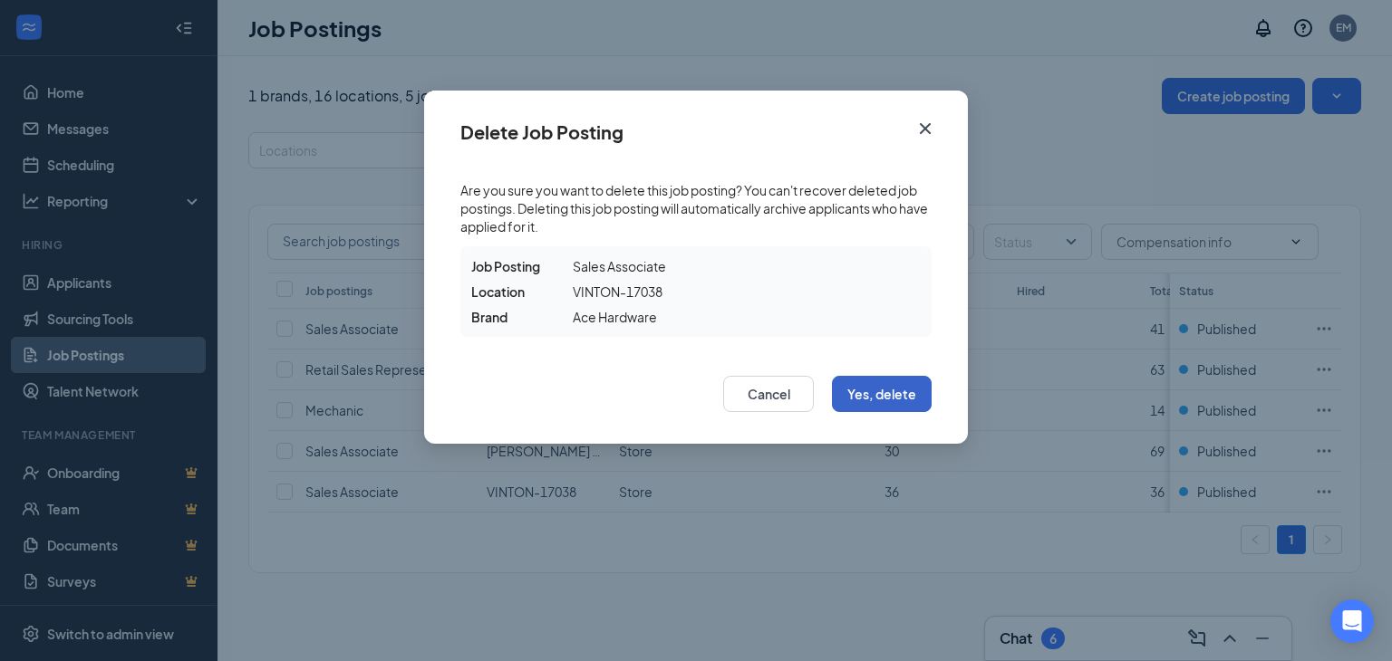
click at [876, 387] on button "Yes, delete" at bounding box center [882, 394] width 100 height 36
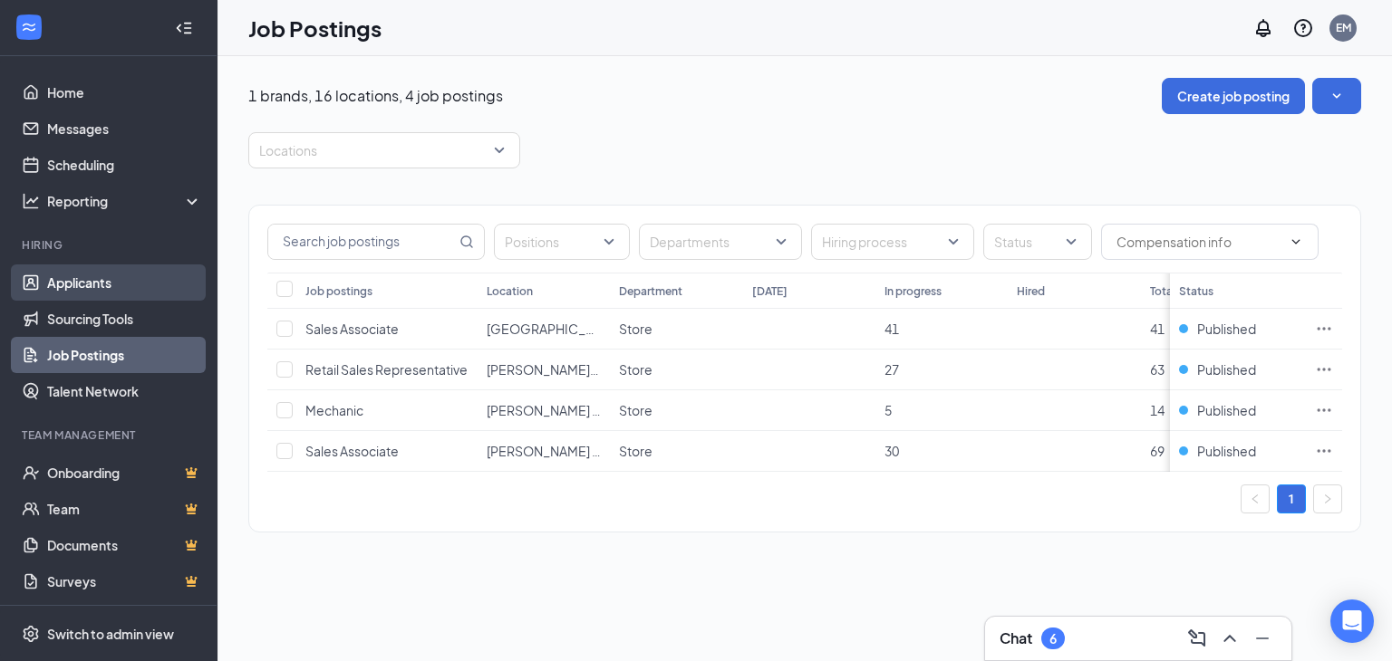
click at [86, 275] on link "Applicants" at bounding box center [124, 283] width 155 height 36
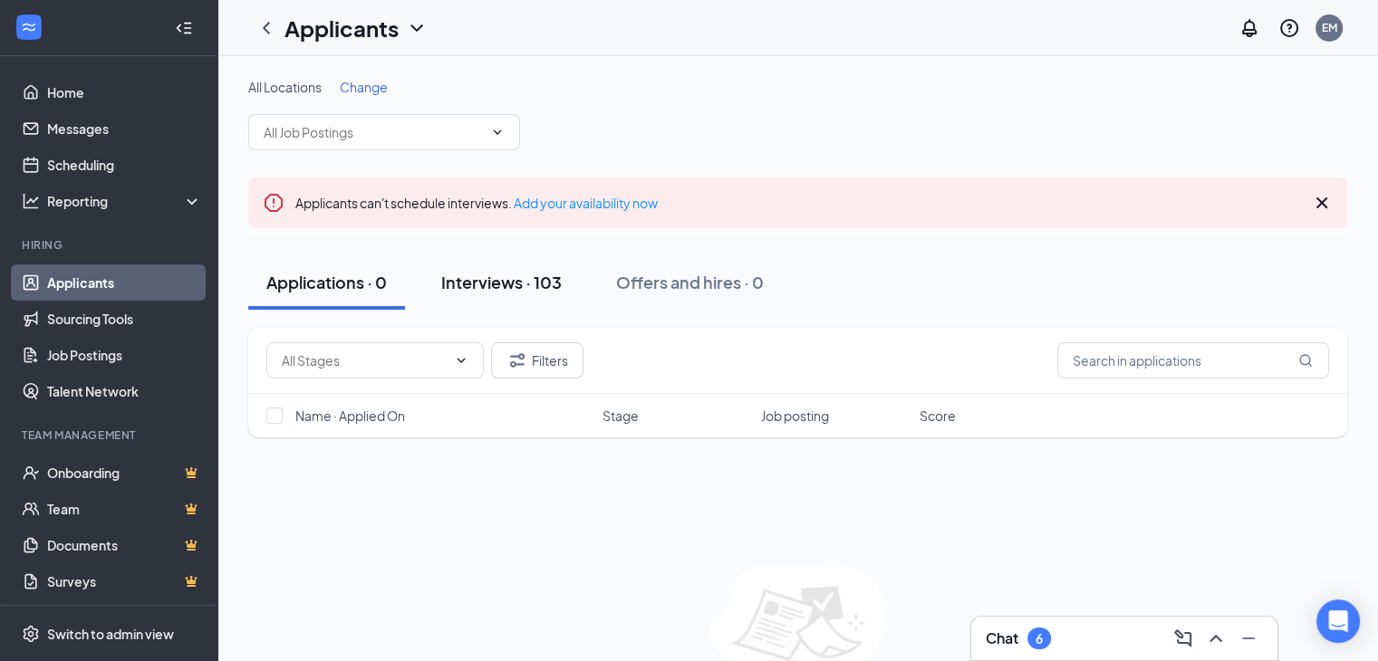
click at [545, 274] on div "Interviews · 103" at bounding box center [501, 282] width 121 height 23
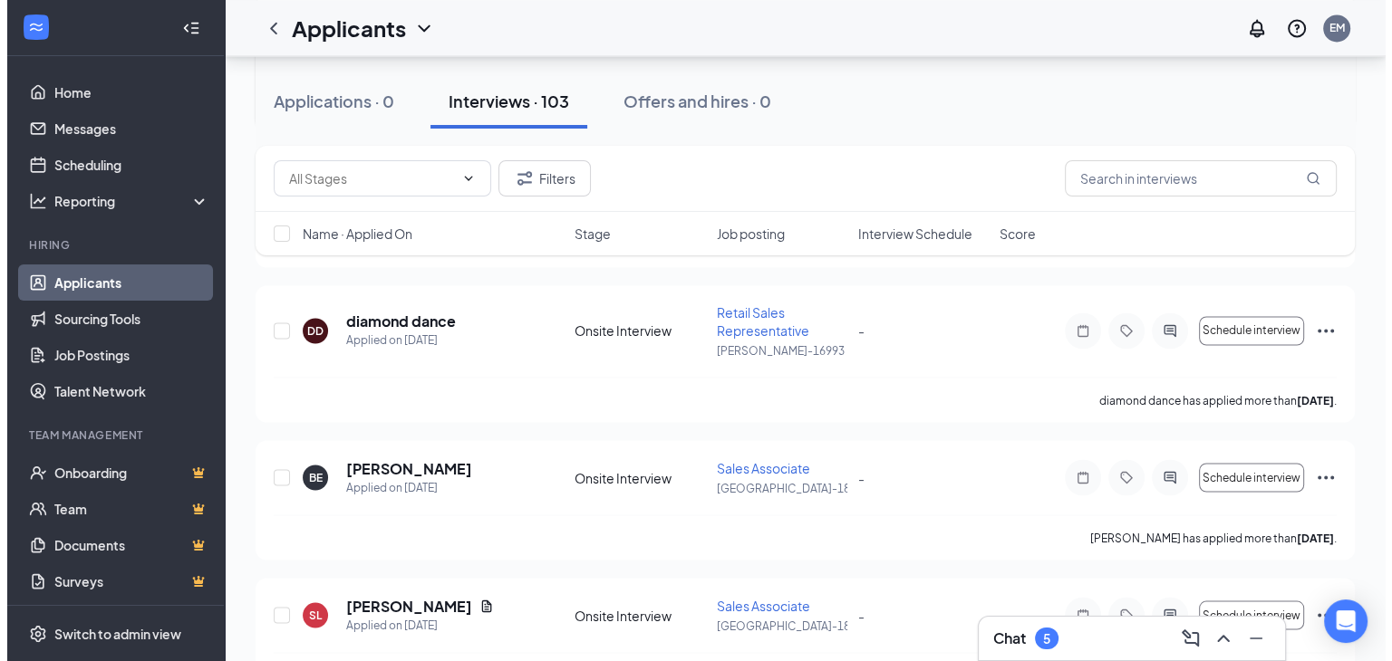
scroll to position [2718, 0]
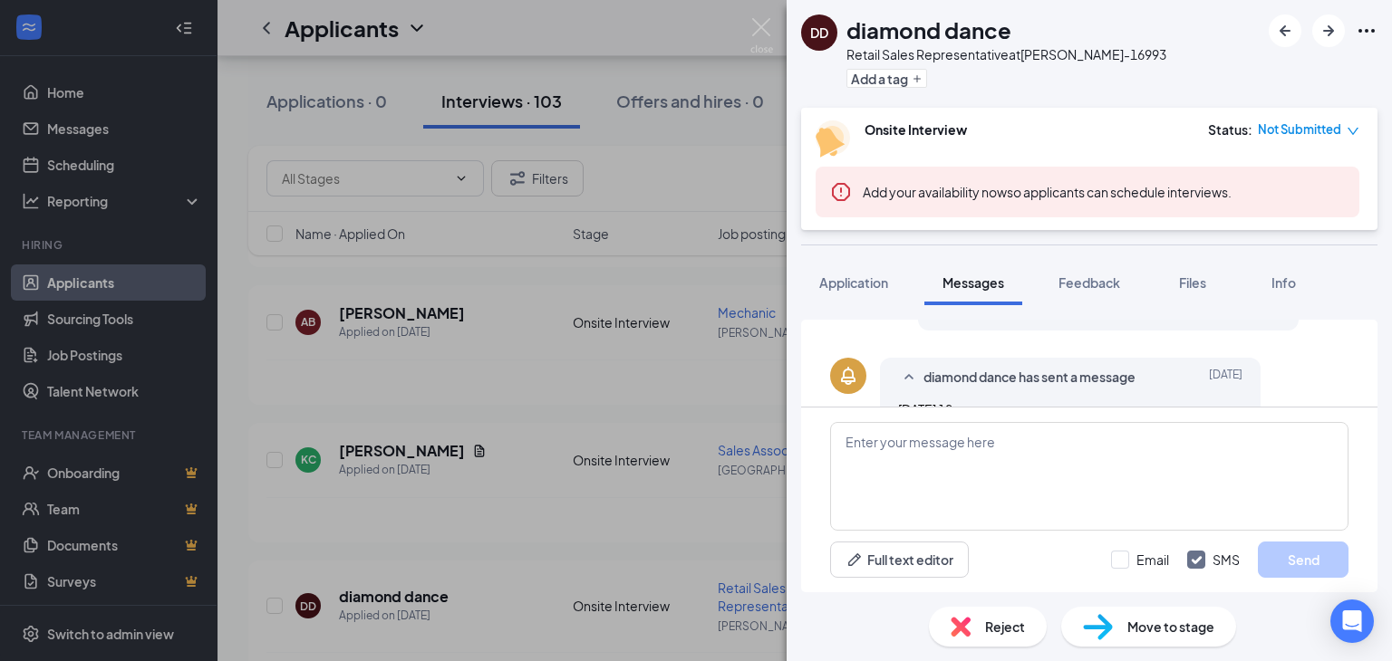
scroll to position [582, 0]
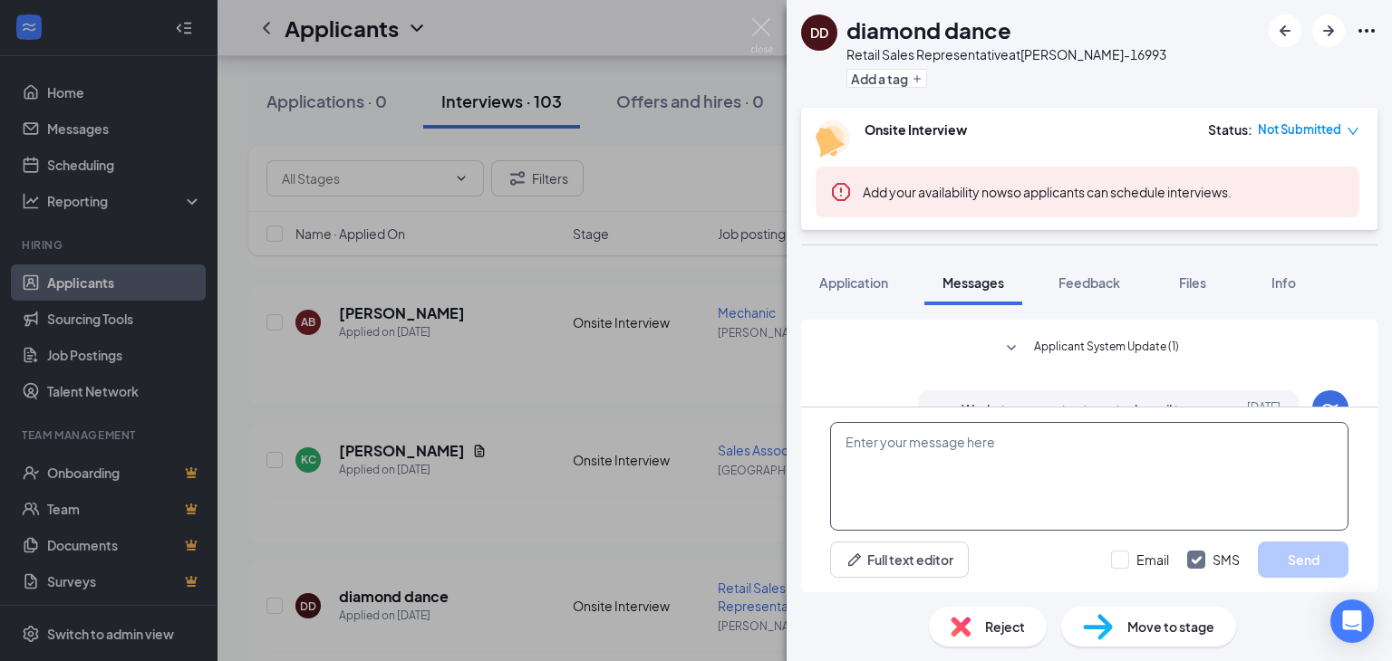
scroll to position [38, 0]
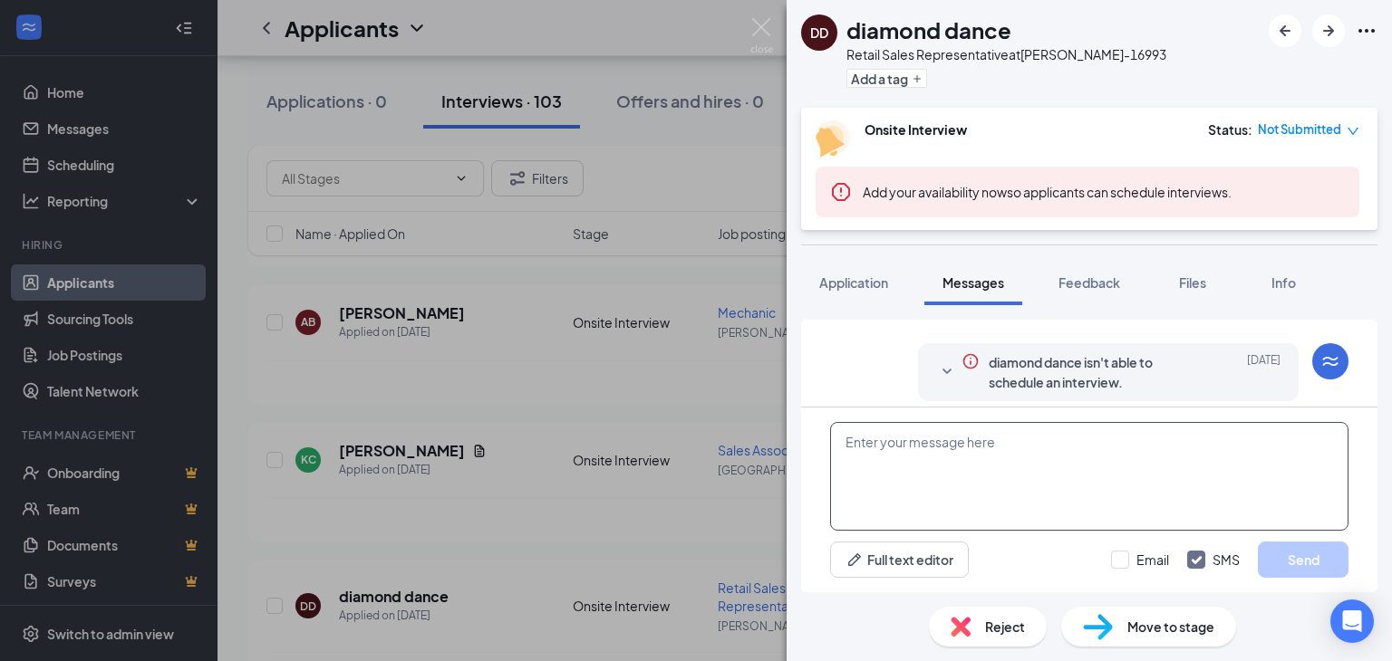
paste textarea "THANK YOU FOR APPLYING. IF YOU MEET THE QUALIFICATIONS THE MANAGER WILL CONTACT…"
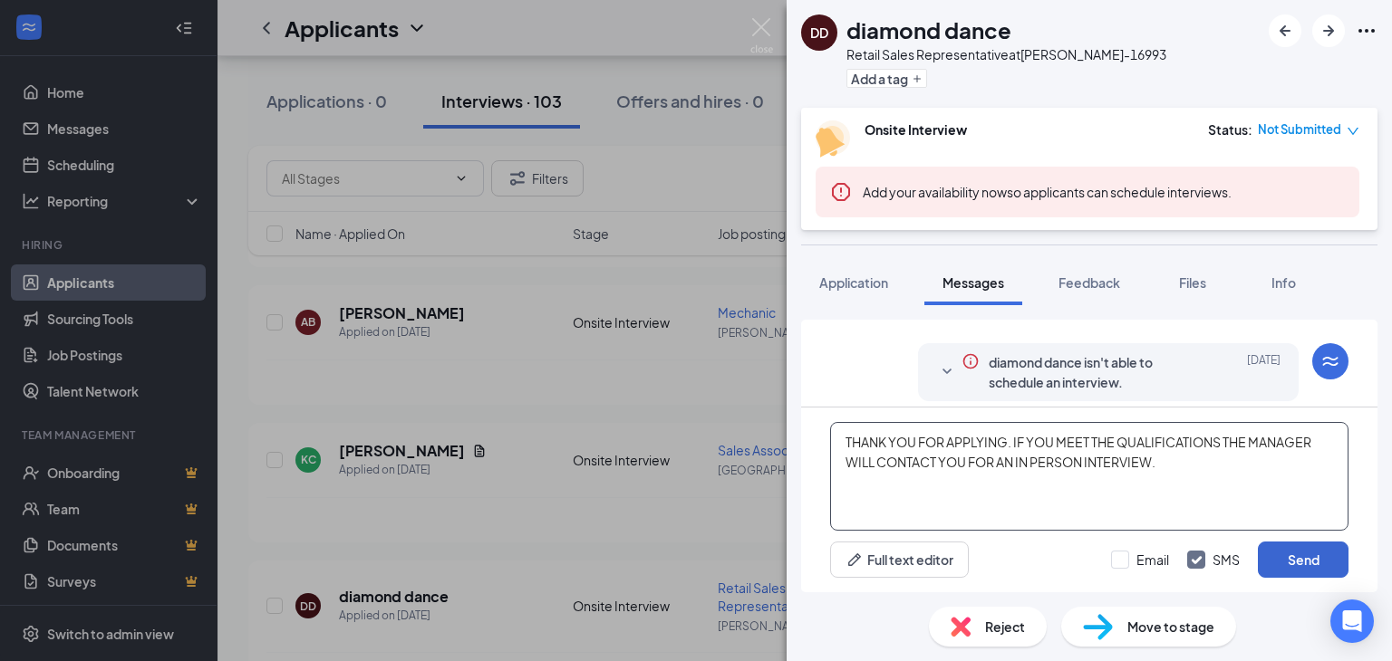
type textarea "THANK YOU FOR APPLYING. IF YOU MEET THE QUALIFICATIONS THE MANAGER WILL CONTACT…"
click at [1295, 558] on button "Send" at bounding box center [1303, 560] width 91 height 36
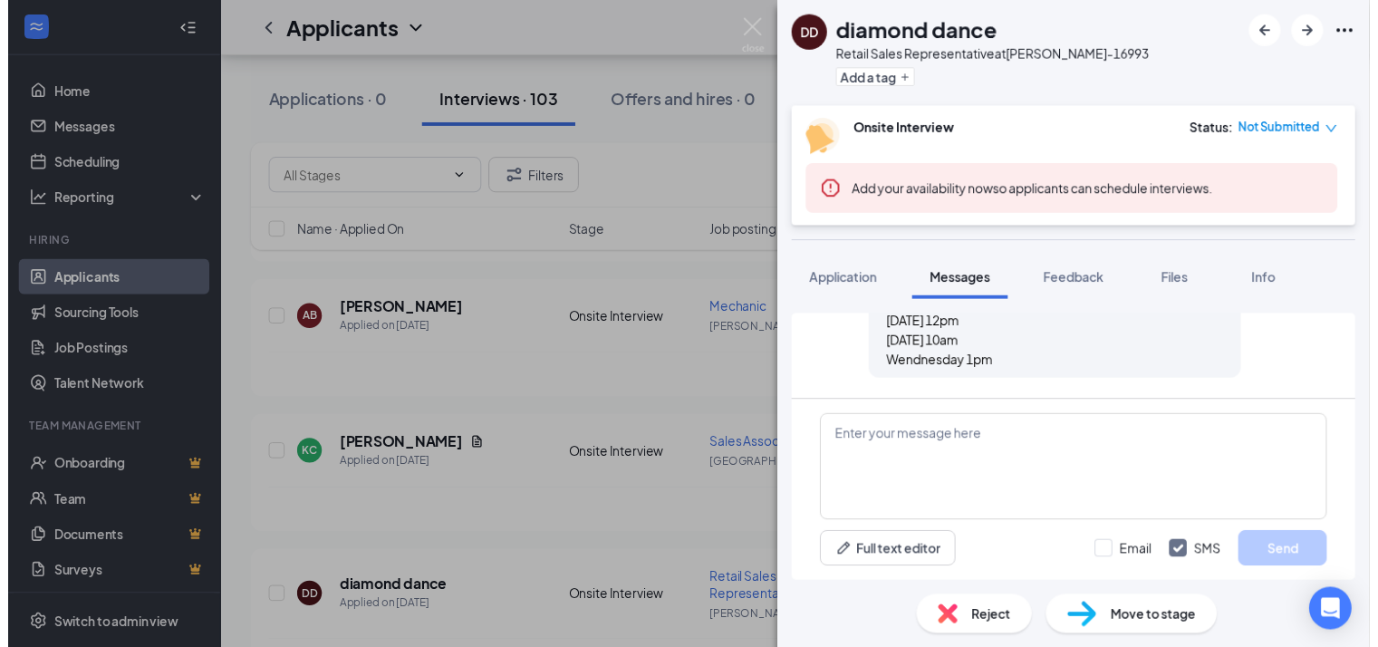
scroll to position [738, 0]
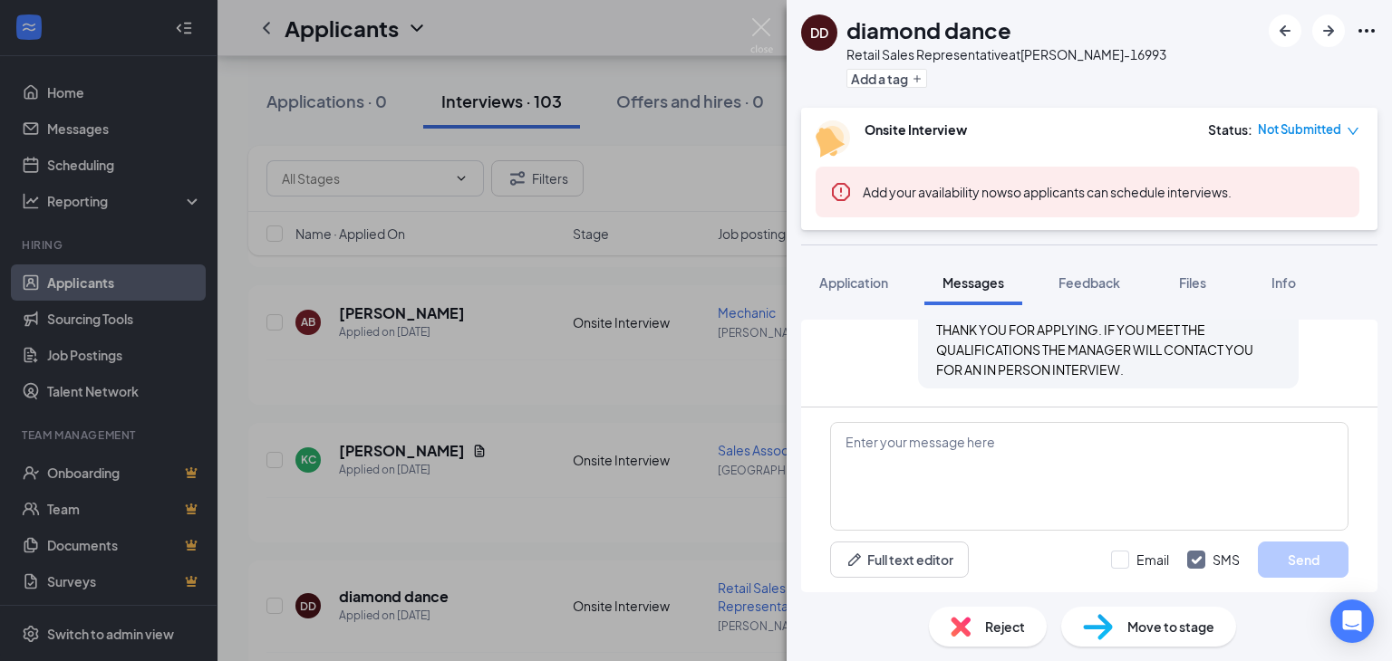
click at [587, 476] on div "DD diamond dance Retail Sales Representative at HOLLINS-16993 Add a tag Onsite …" at bounding box center [696, 330] width 1392 height 661
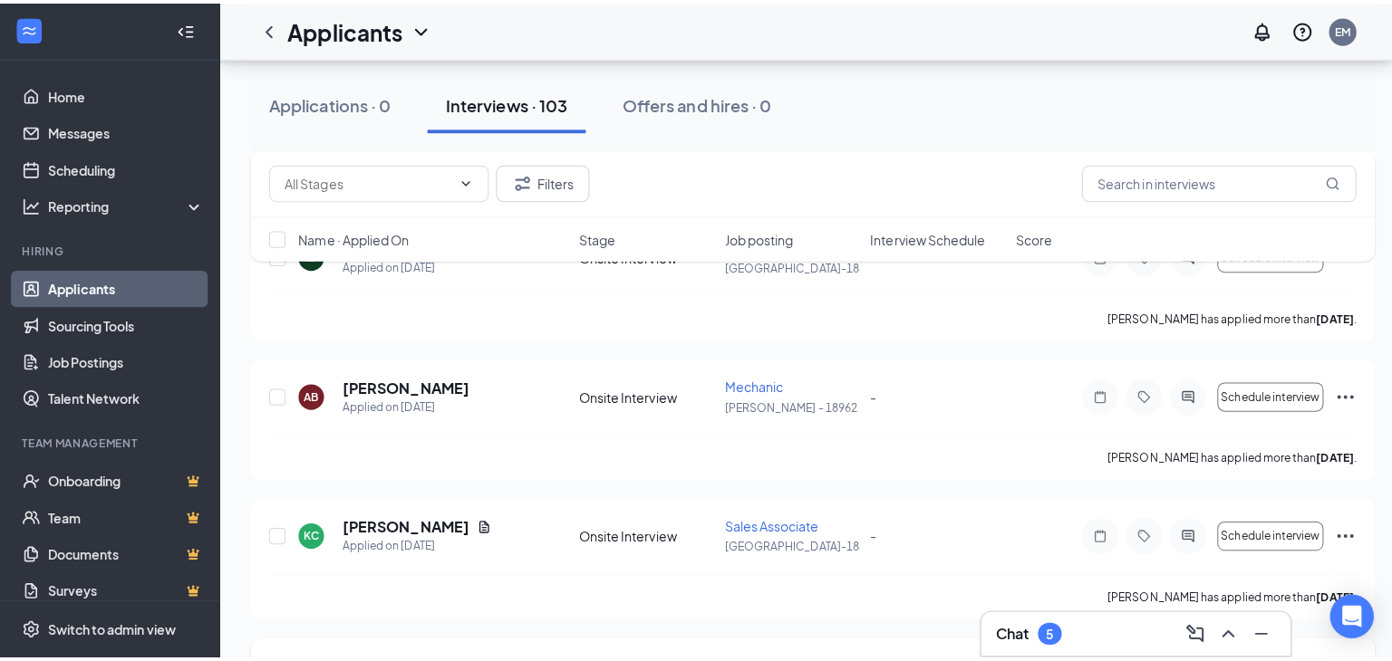
scroll to position [2628, 0]
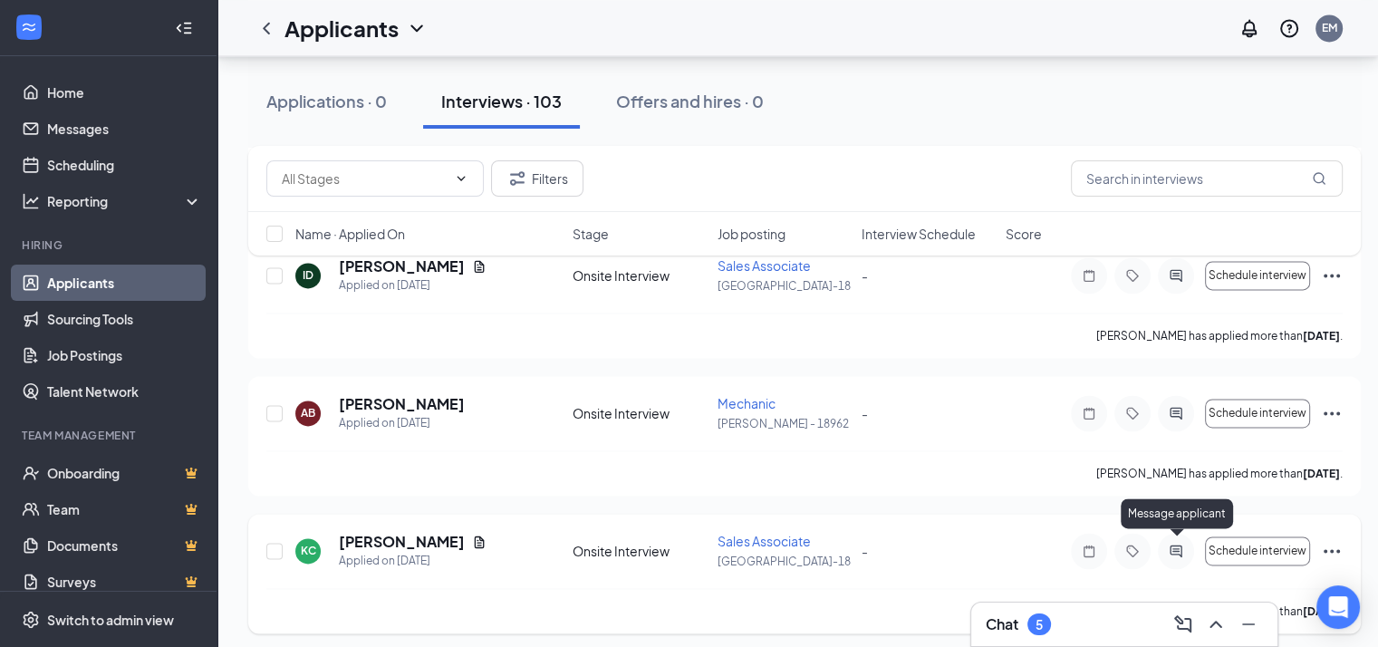
click at [1176, 544] on icon "ActiveChat" at bounding box center [1176, 551] width 22 height 14
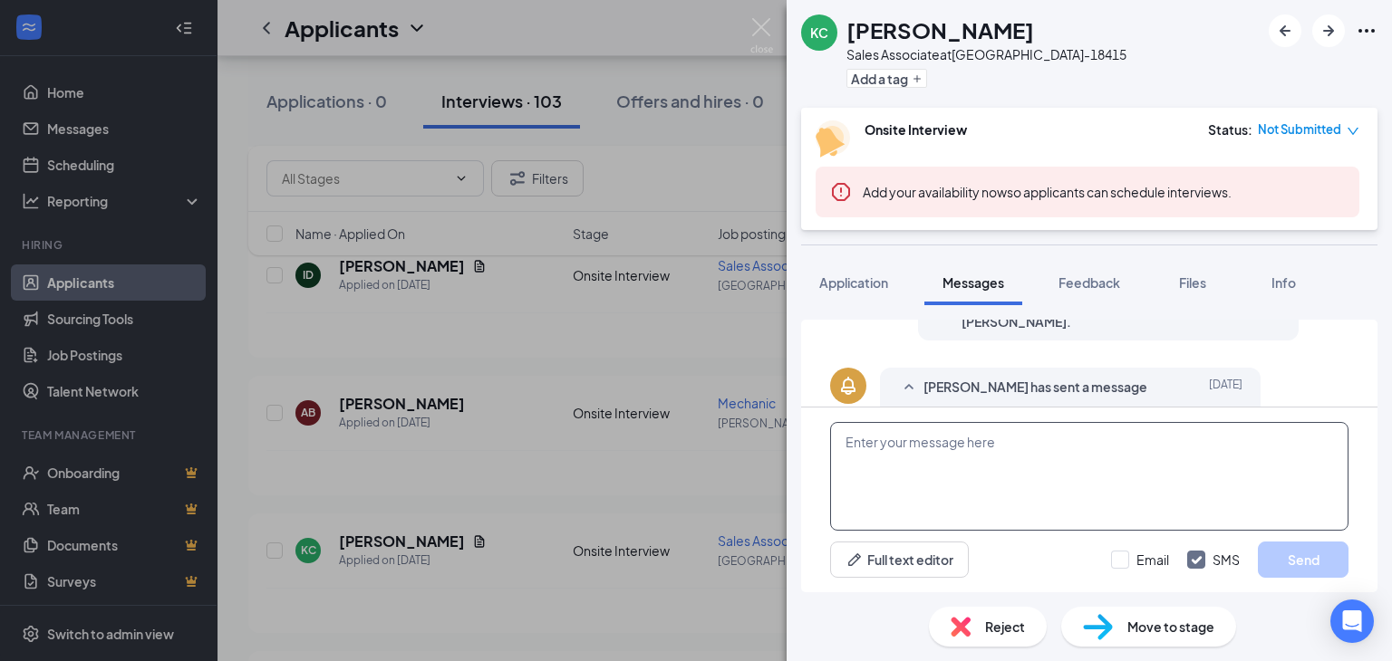
scroll to position [562, 0]
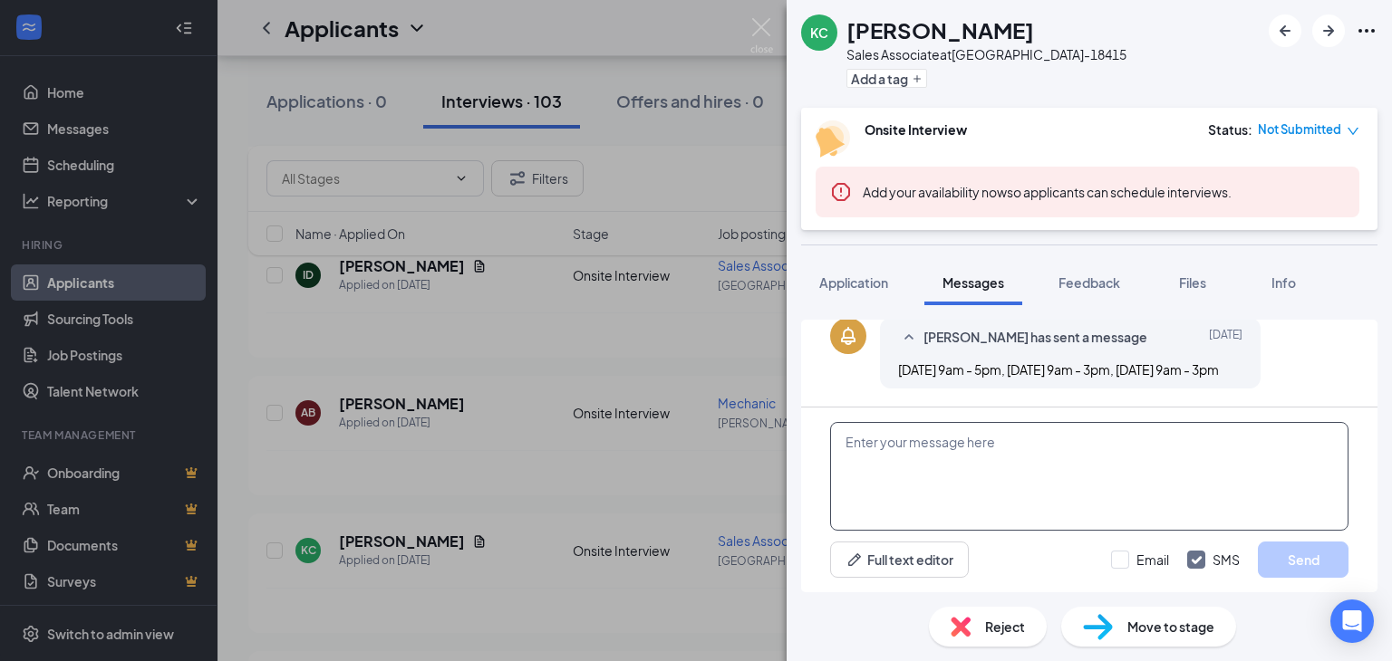
paste textarea "THANK YOU FOR APPLYING. IF YOU MEET THE QUALIFICATIONS THE MANAGER WILL CONTACT…"
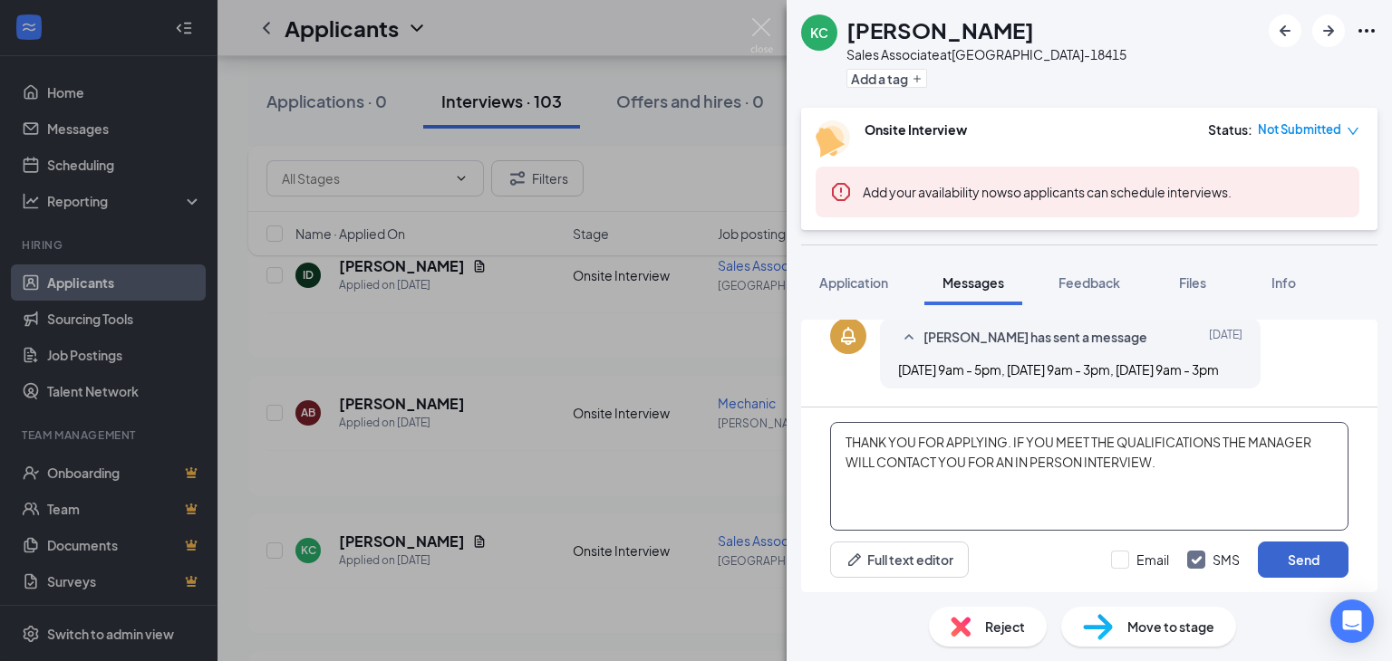
type textarea "THANK YOU FOR APPLYING. IF YOU MEET THE QUALIFICATIONS THE MANAGER WILL CONTACT…"
click at [1301, 553] on button "Send" at bounding box center [1303, 560] width 91 height 36
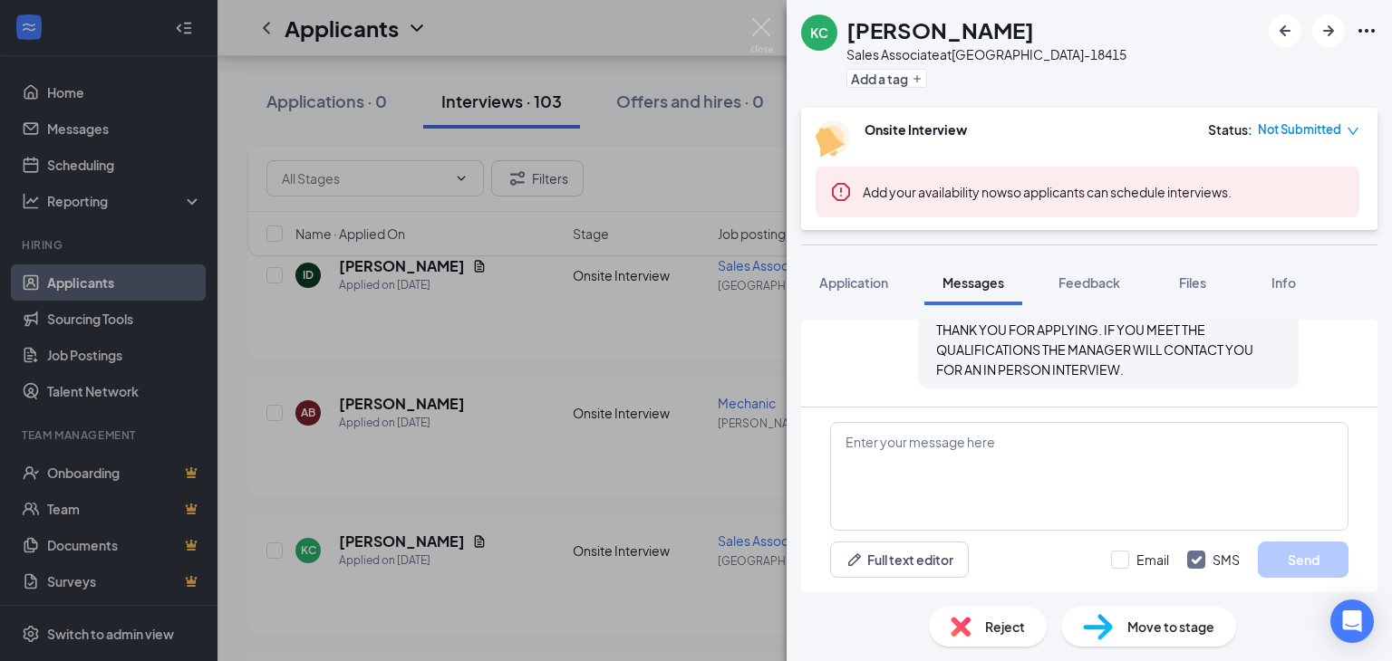
scroll to position [718, 0]
click at [593, 459] on div "KC Kiran Chhetri Sales Associate at BLACKSBURG-18415 Add a tag Onsite Interview…" at bounding box center [696, 330] width 1392 height 661
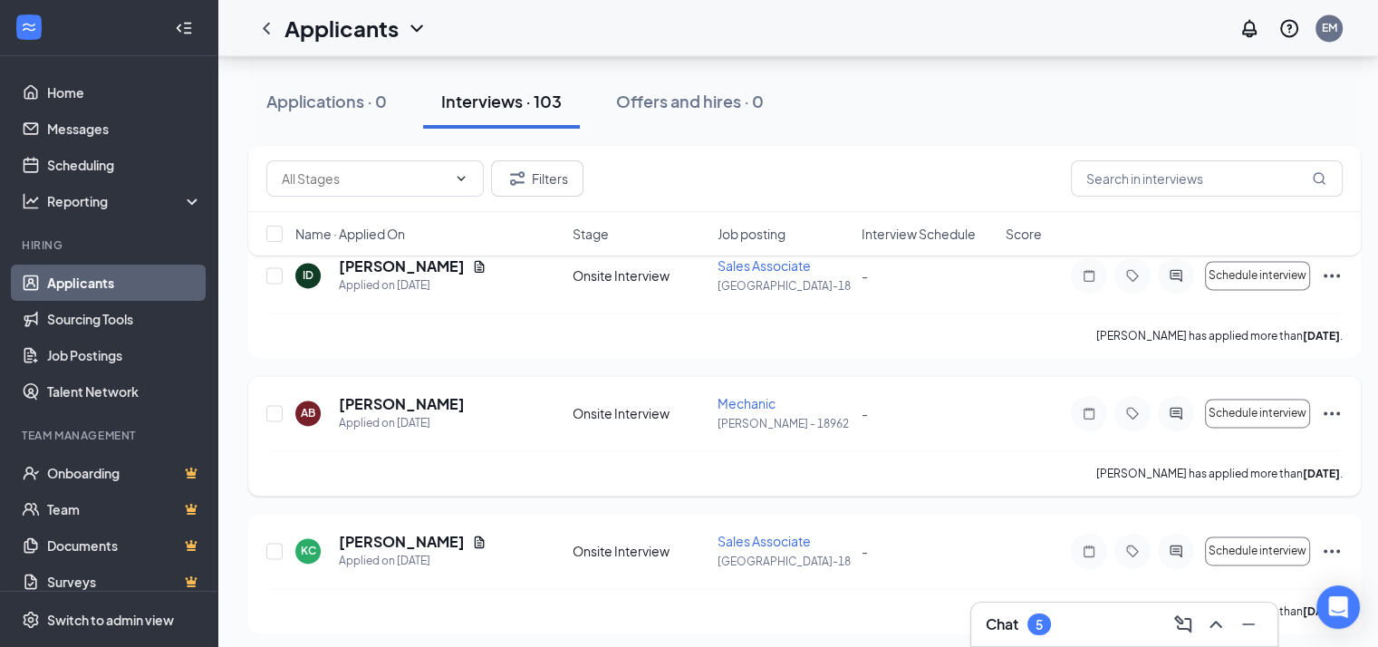
drag, startPoint x: 1176, startPoint y: 404, endPoint x: 1171, endPoint y: 430, distance: 26.8
click at [1175, 406] on icon "ActiveChat" at bounding box center [1176, 413] width 22 height 14
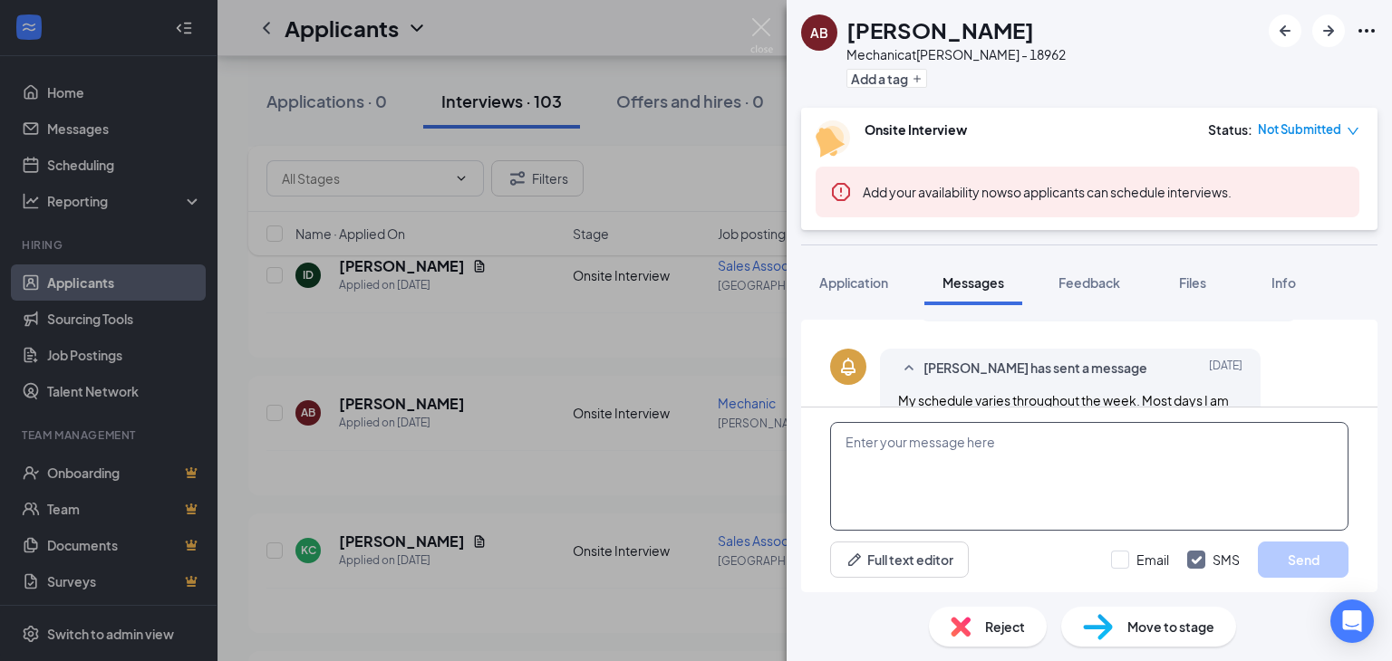
scroll to position [562, 0]
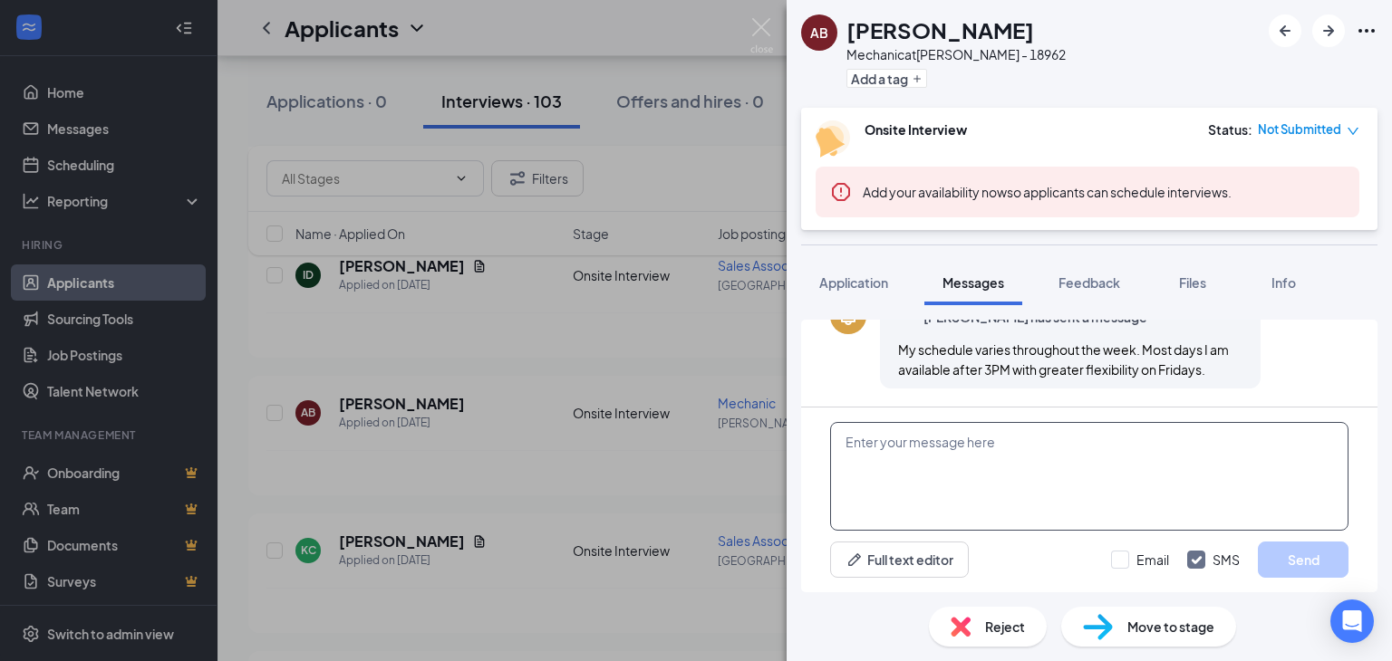
paste textarea "THANK YOU FOR APPLYING. IF YOU MEET THE QUALIFICATIONS THE MANAGER WILL CONTACT…"
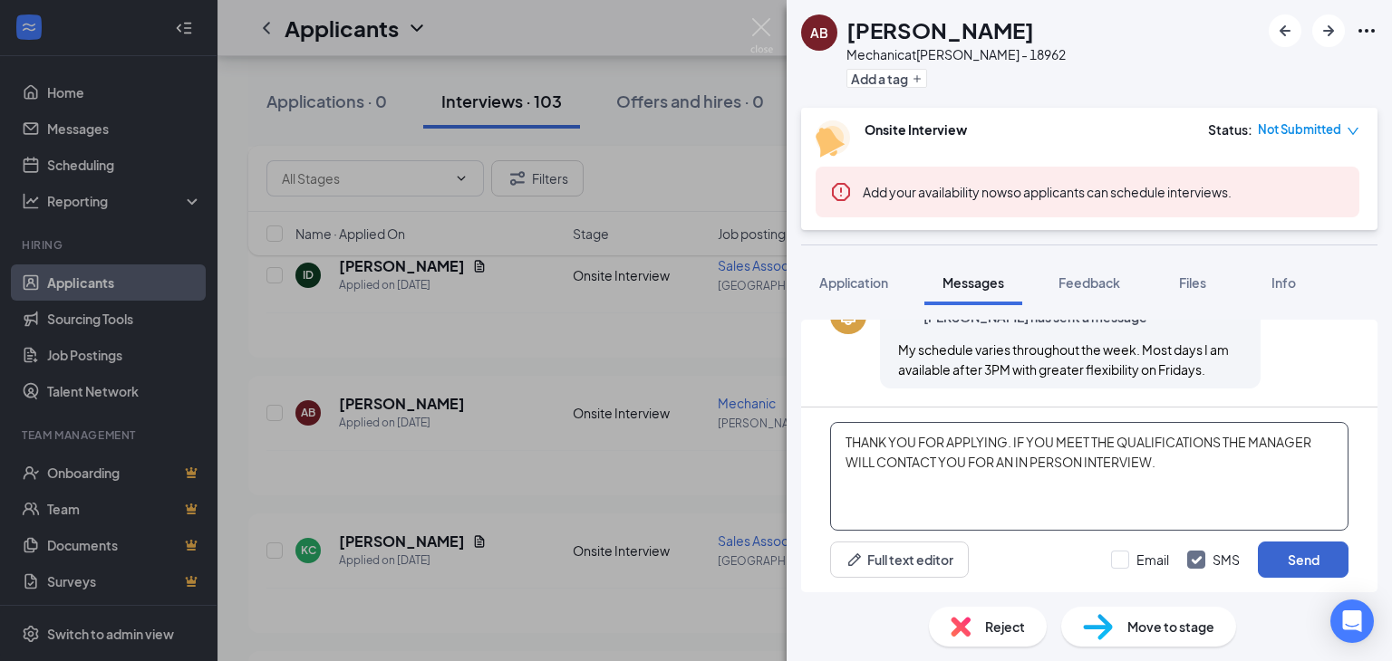
type textarea "THANK YOU FOR APPLYING. IF YOU MEET THE QUALIFICATIONS THE MANAGER WILL CONTACT…"
click at [1295, 557] on button "Send" at bounding box center [1303, 560] width 91 height 36
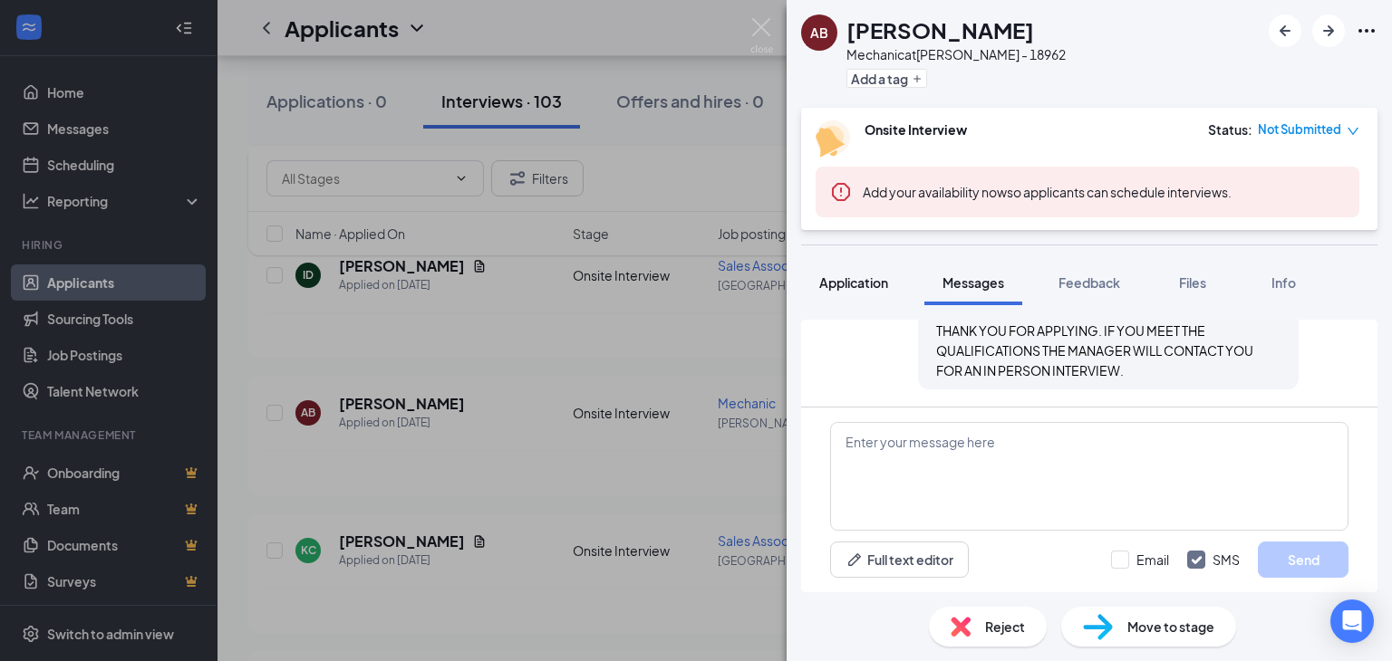
scroll to position [718, 0]
click at [853, 280] on span "Application" at bounding box center [853, 283] width 69 height 16
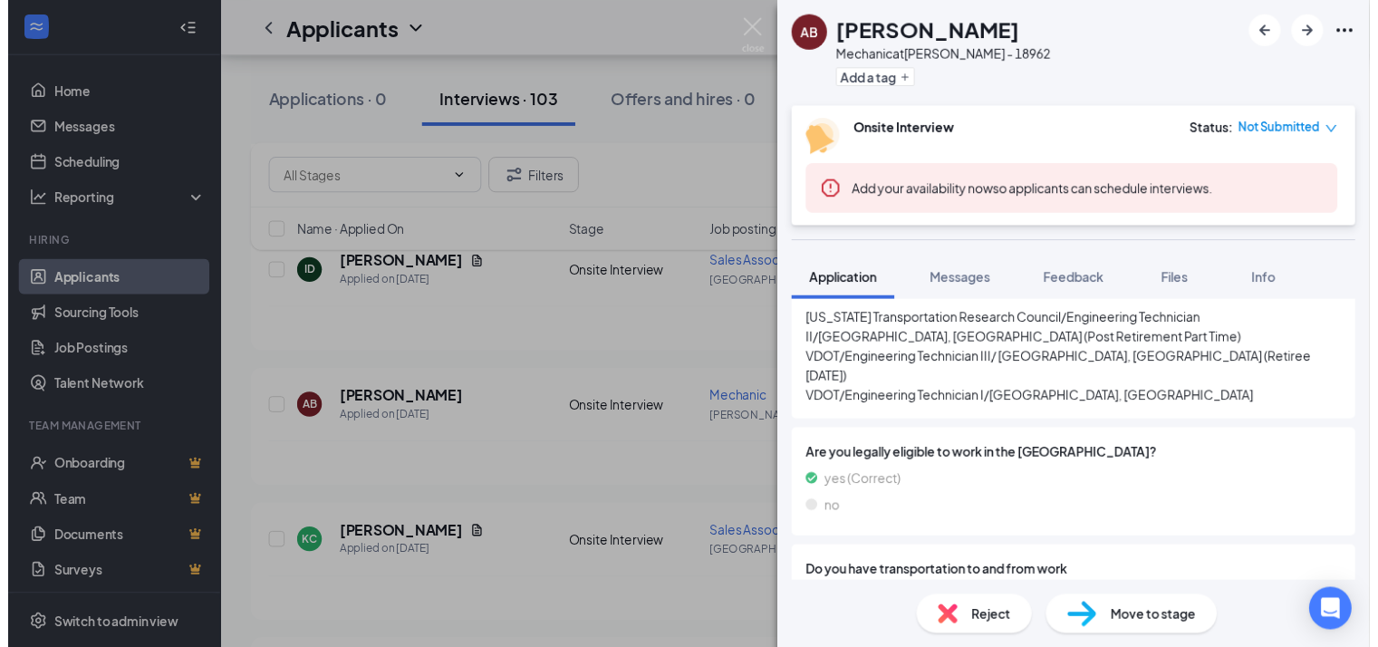
scroll to position [1178, 0]
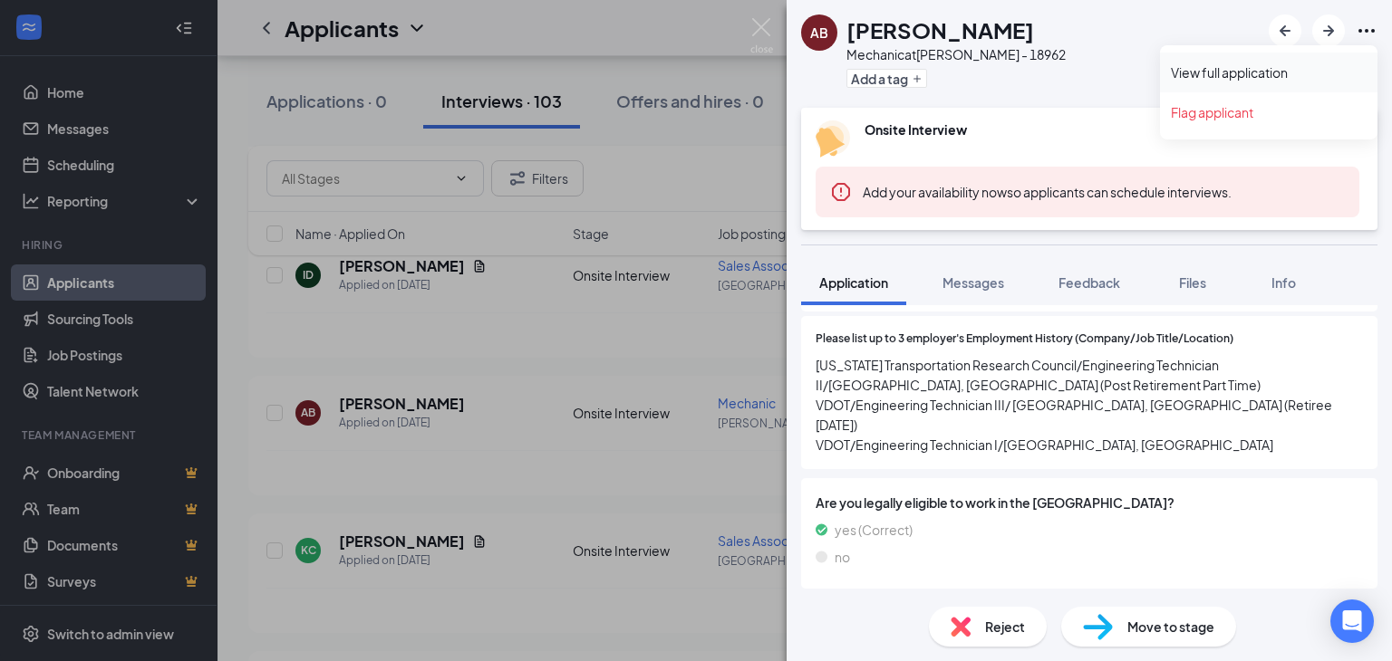
click at [1220, 68] on link "View full application" at bounding box center [1269, 72] width 196 height 18
click at [569, 439] on div "AB Adrian Blackstone Mechanic at LOUISA - 18962 Add a tag Onsite Interview Stat…" at bounding box center [696, 330] width 1392 height 661
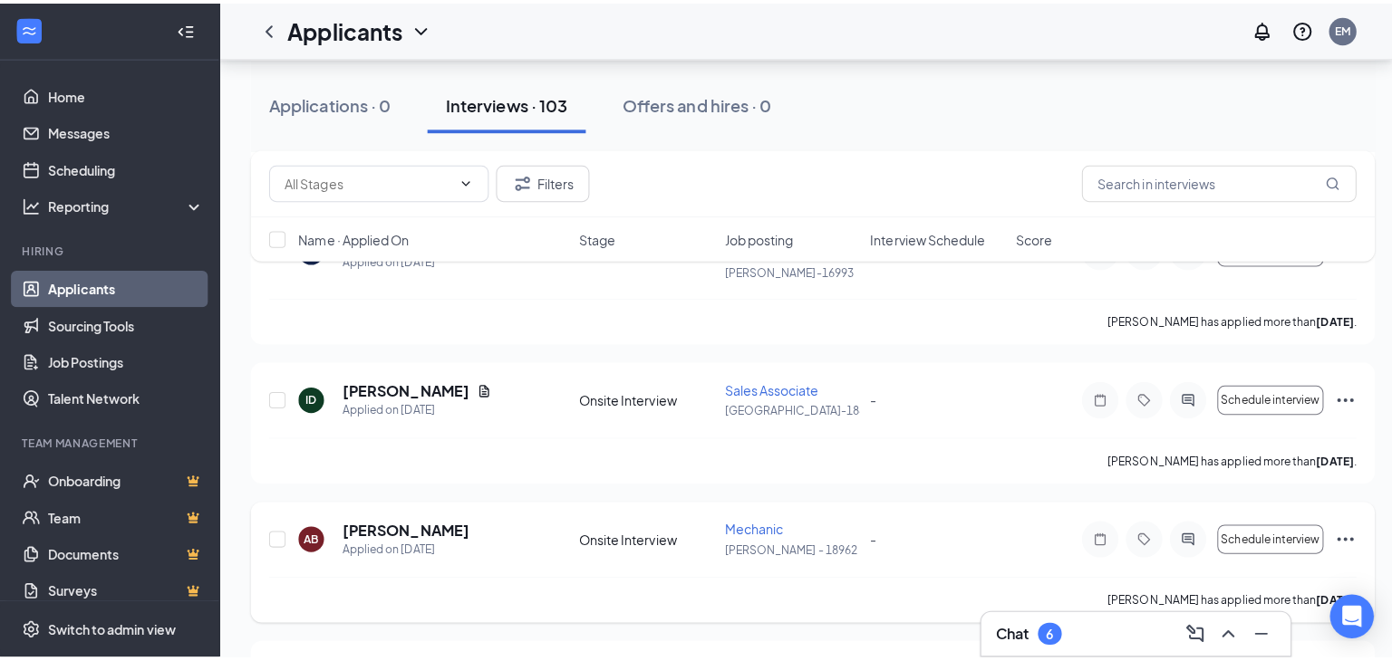
scroll to position [2446, 0]
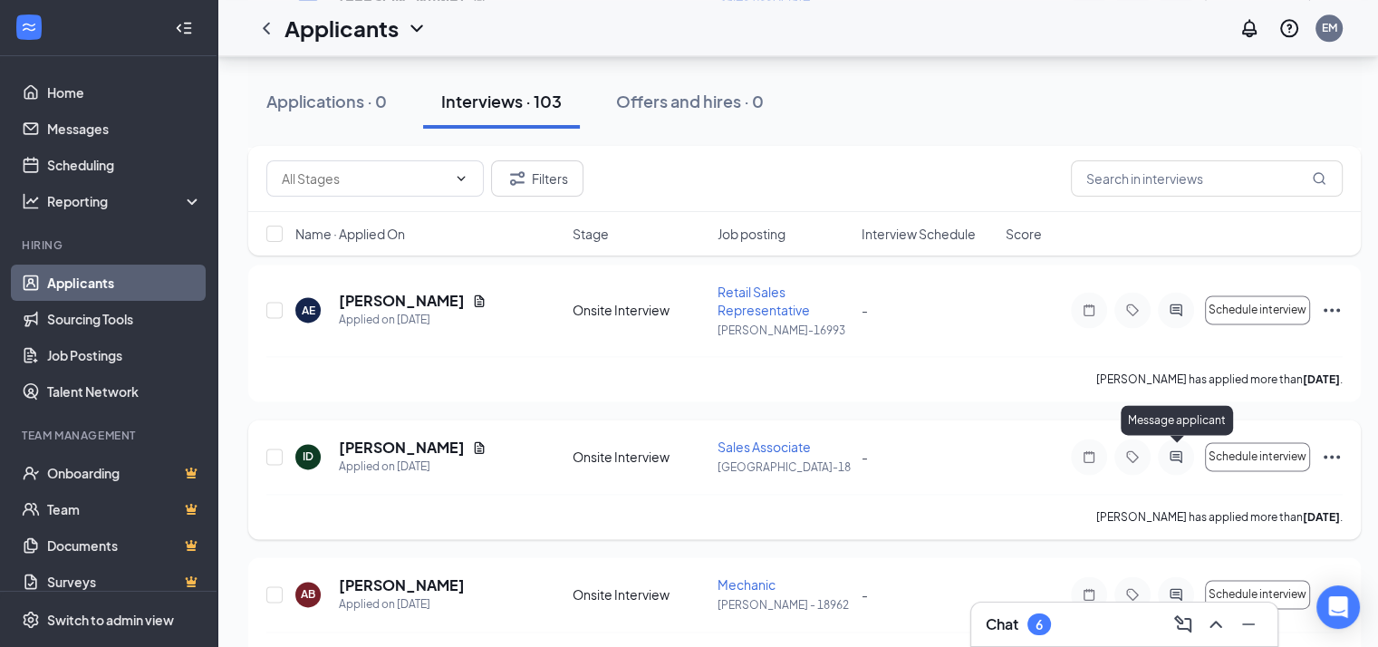
click at [1174, 449] on icon "ActiveChat" at bounding box center [1176, 456] width 22 height 14
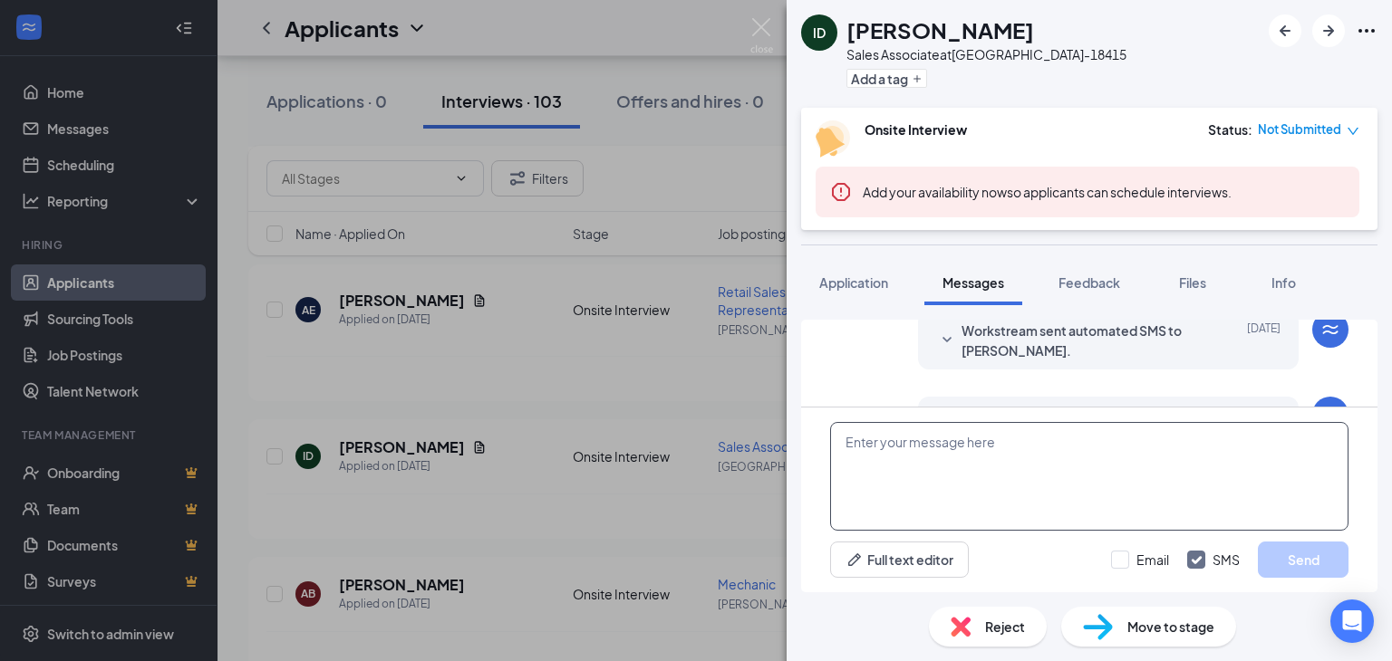
scroll to position [384, 0]
paste textarea "THANK YOU FOR APPLYING. IF YOU MEET THE QUALIFICATIONS THE MANAGER WILL CONTACT…"
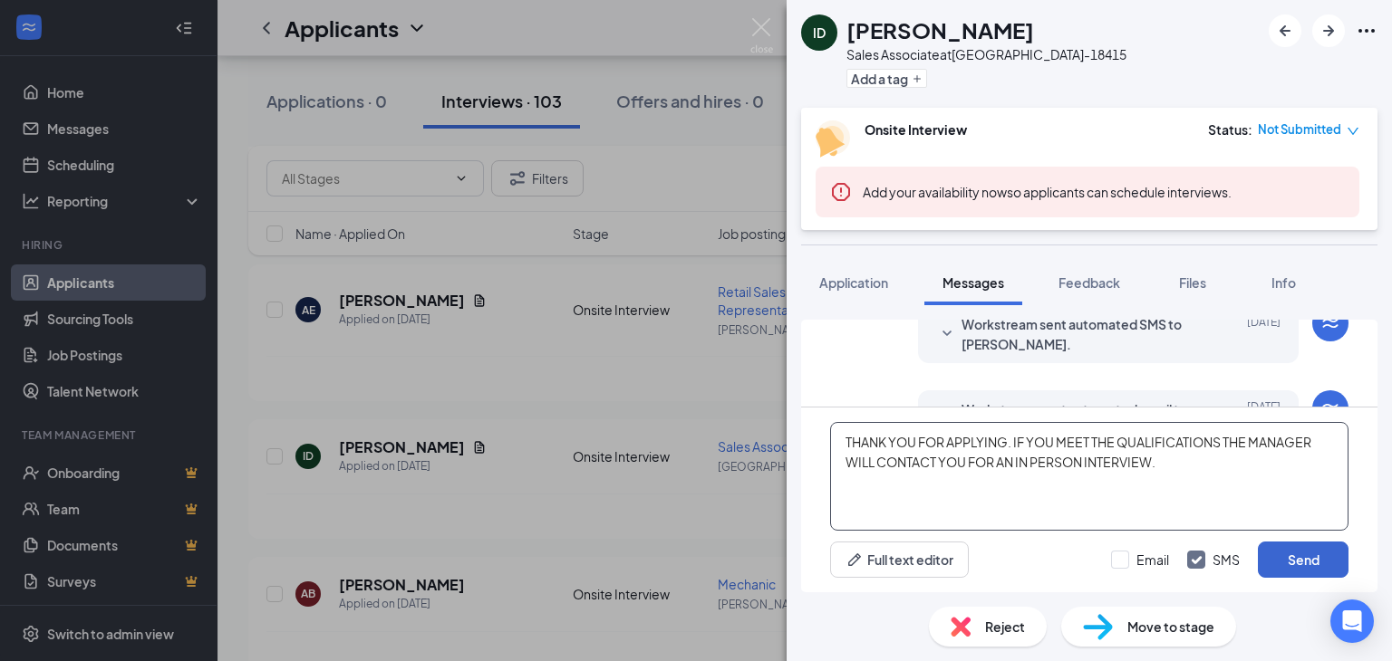
type textarea "THANK YOU FOR APPLYING. IF YOU MEET THE QUALIFICATIONS THE MANAGER WILL CONTACT…"
click at [1301, 560] on button "Send" at bounding box center [1303, 560] width 91 height 36
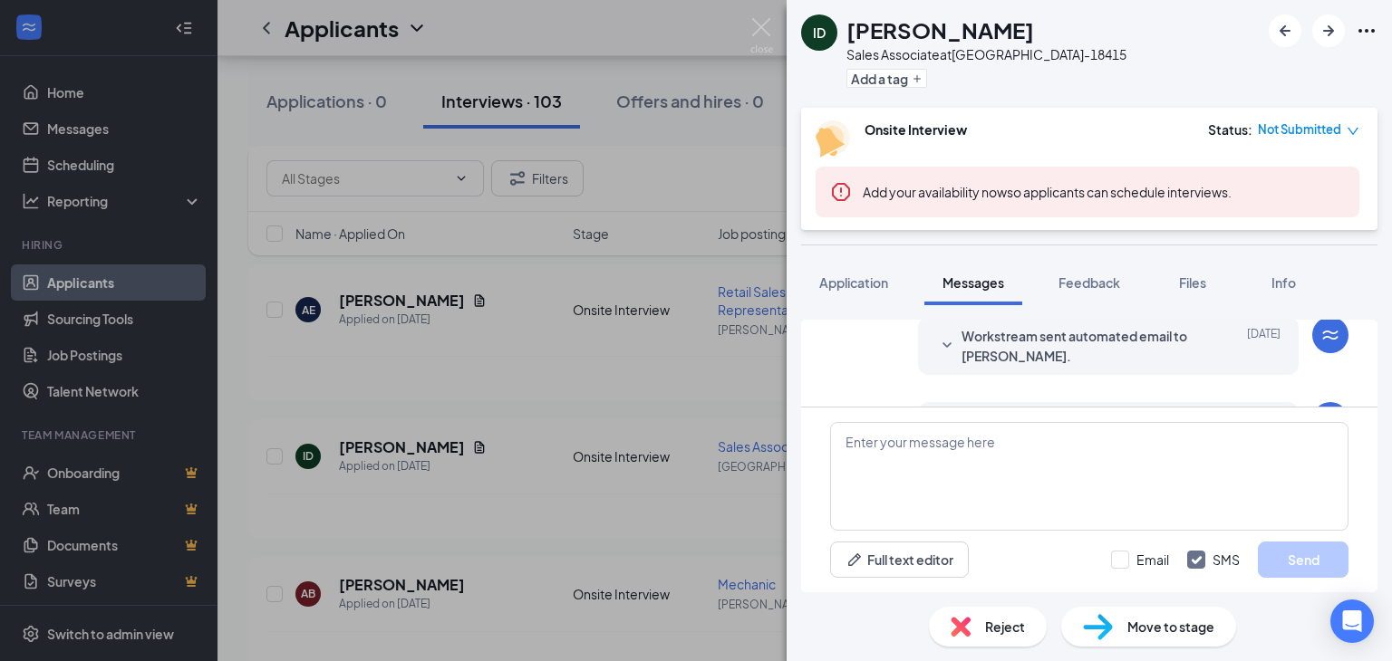
scroll to position [600, 0]
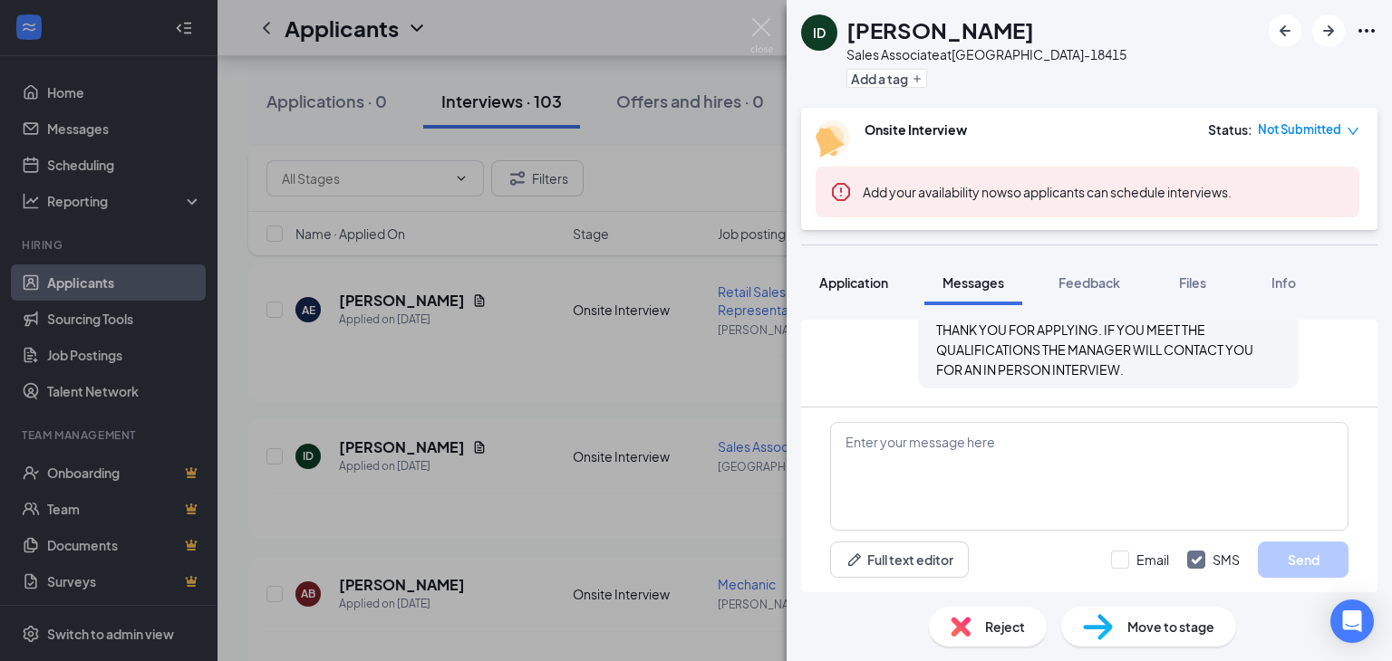
click at [850, 276] on span "Application" at bounding box center [853, 283] width 69 height 16
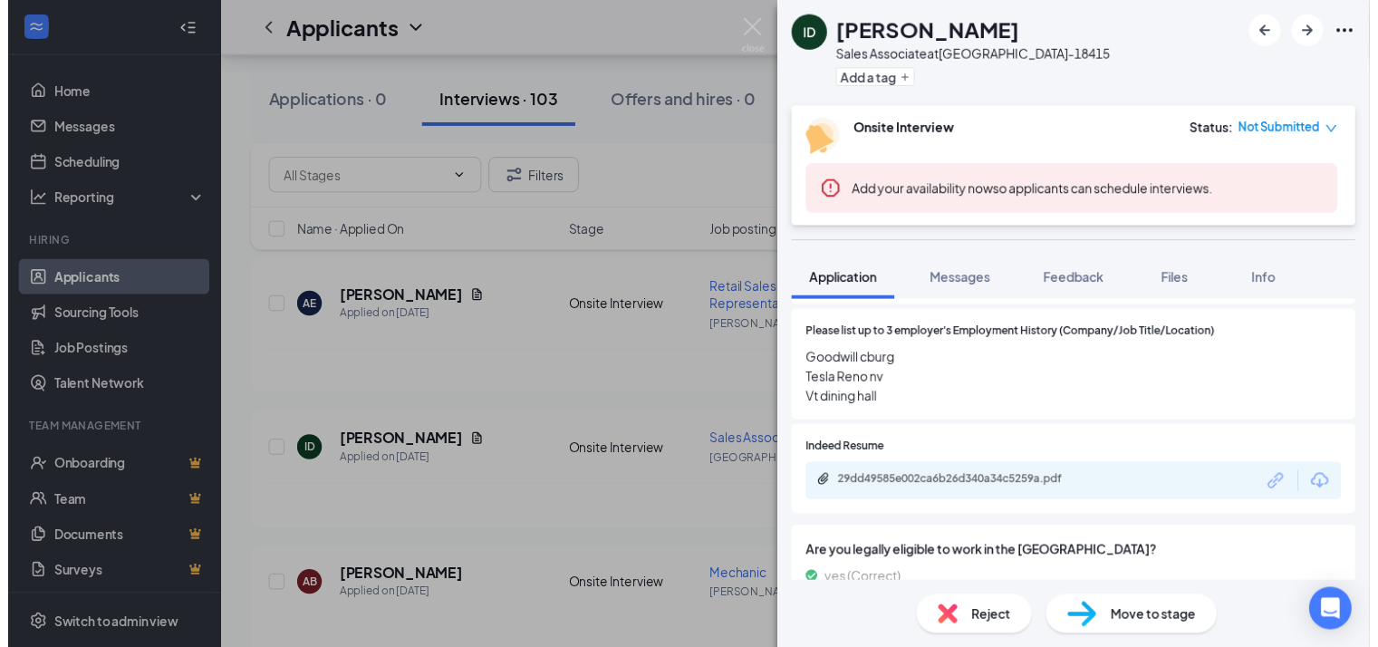
scroll to position [1269, 0]
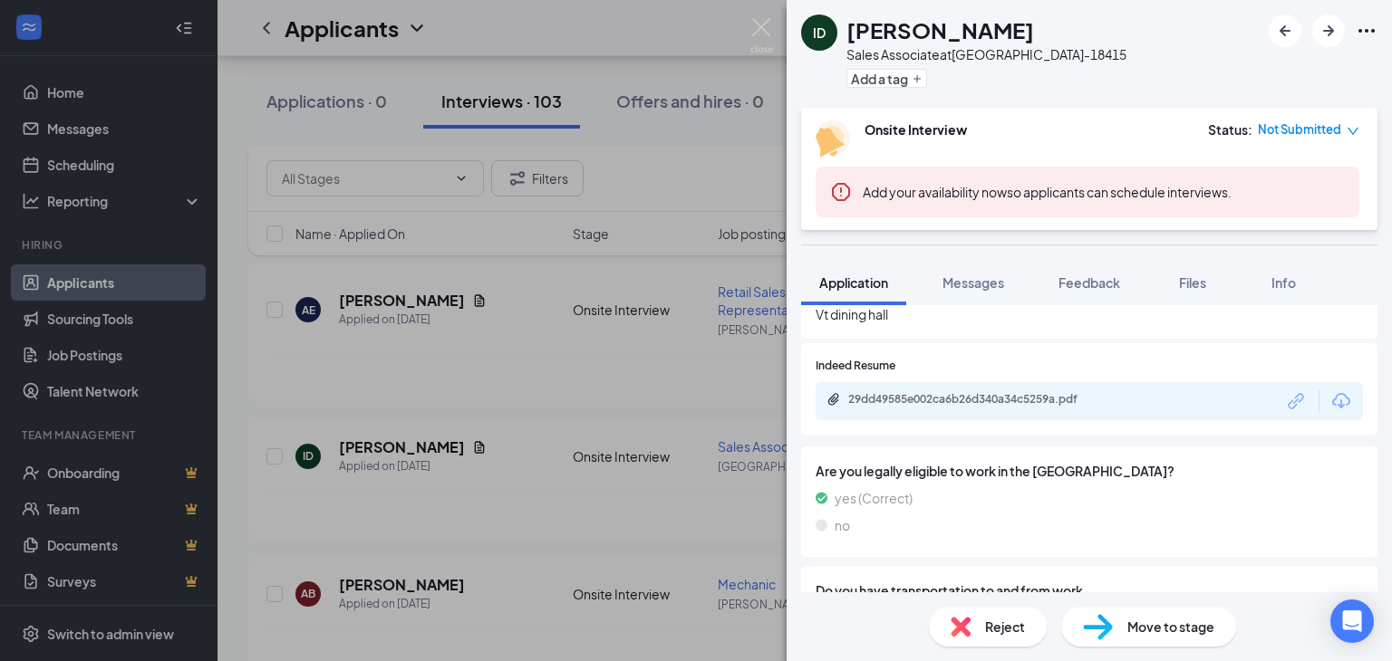
click at [901, 389] on div "29dd49585e002ca6b26d340a34c5259a.pdf" at bounding box center [1088, 401] width 547 height 38
click at [904, 396] on div "29dd49585e002ca6b26d340a34c5259a.pdf" at bounding box center [975, 399] width 254 height 14
click at [522, 490] on div "ID Isaiah Dowdy Sales Associate at BLACKSBURG-18415 Add a tag Onsite Interview …" at bounding box center [696, 330] width 1392 height 661
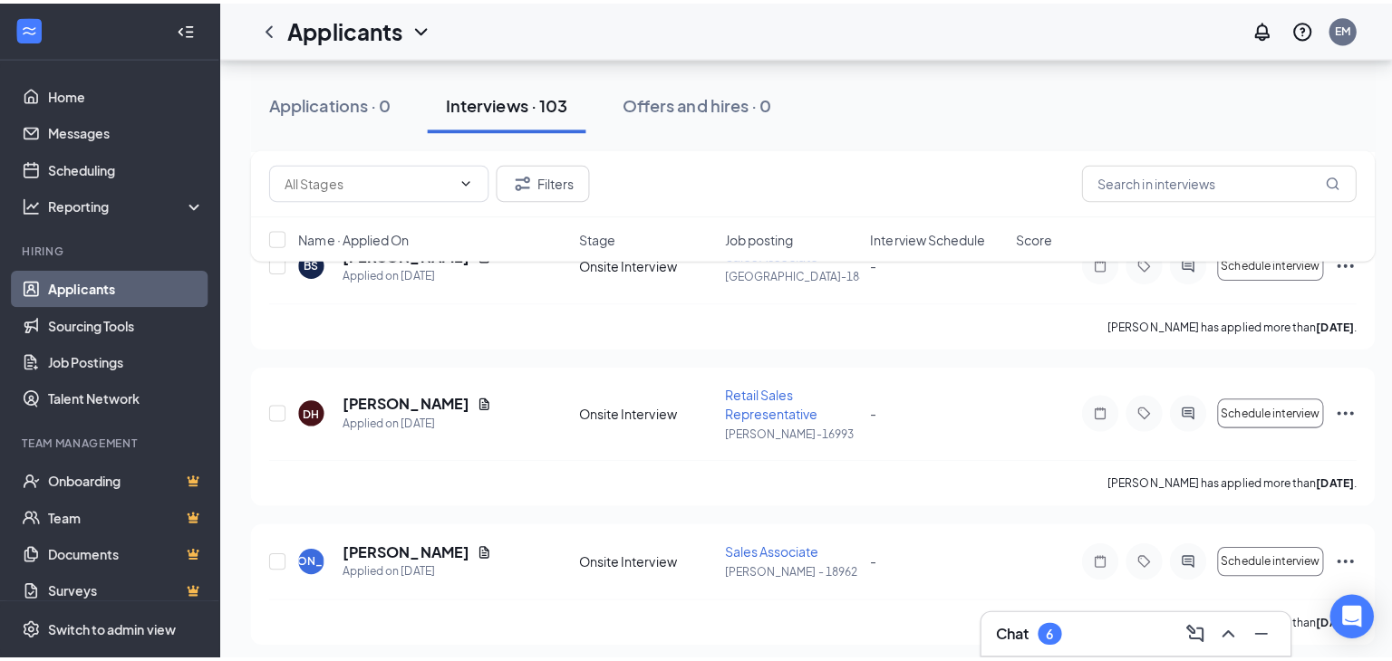
scroll to position [1722, 0]
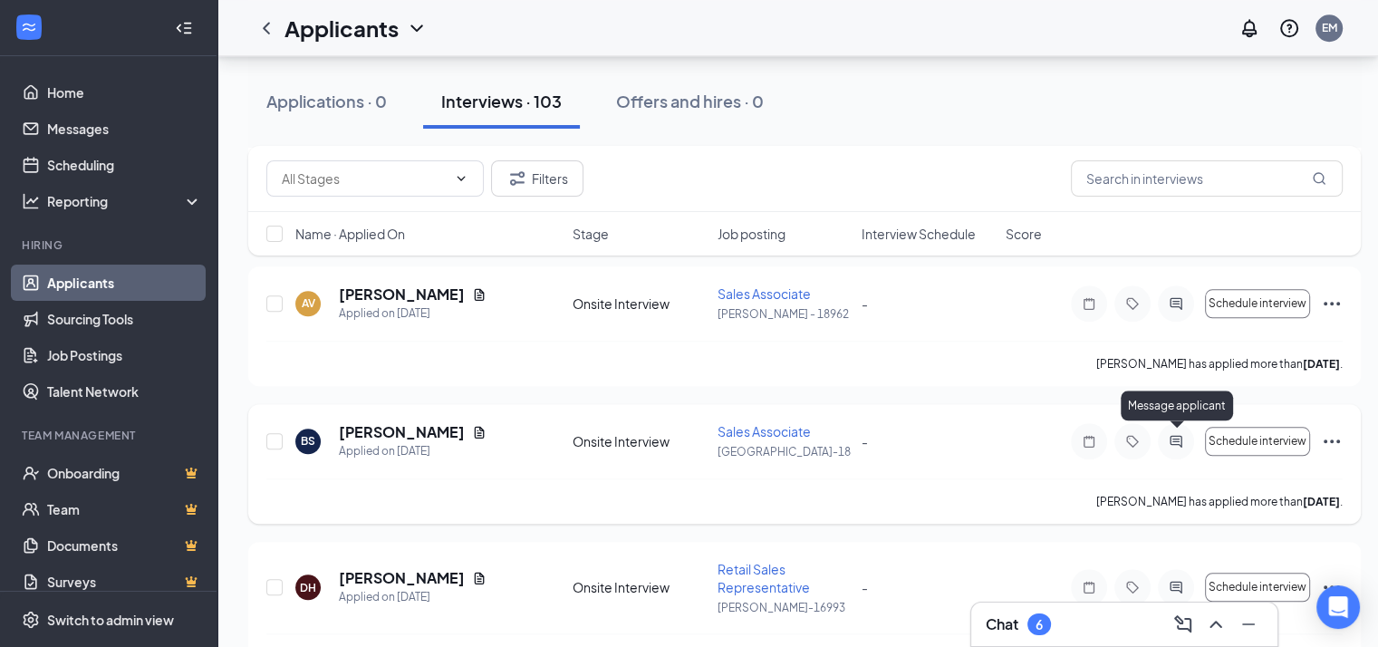
click at [1175, 434] on icon "ActiveChat" at bounding box center [1176, 441] width 22 height 14
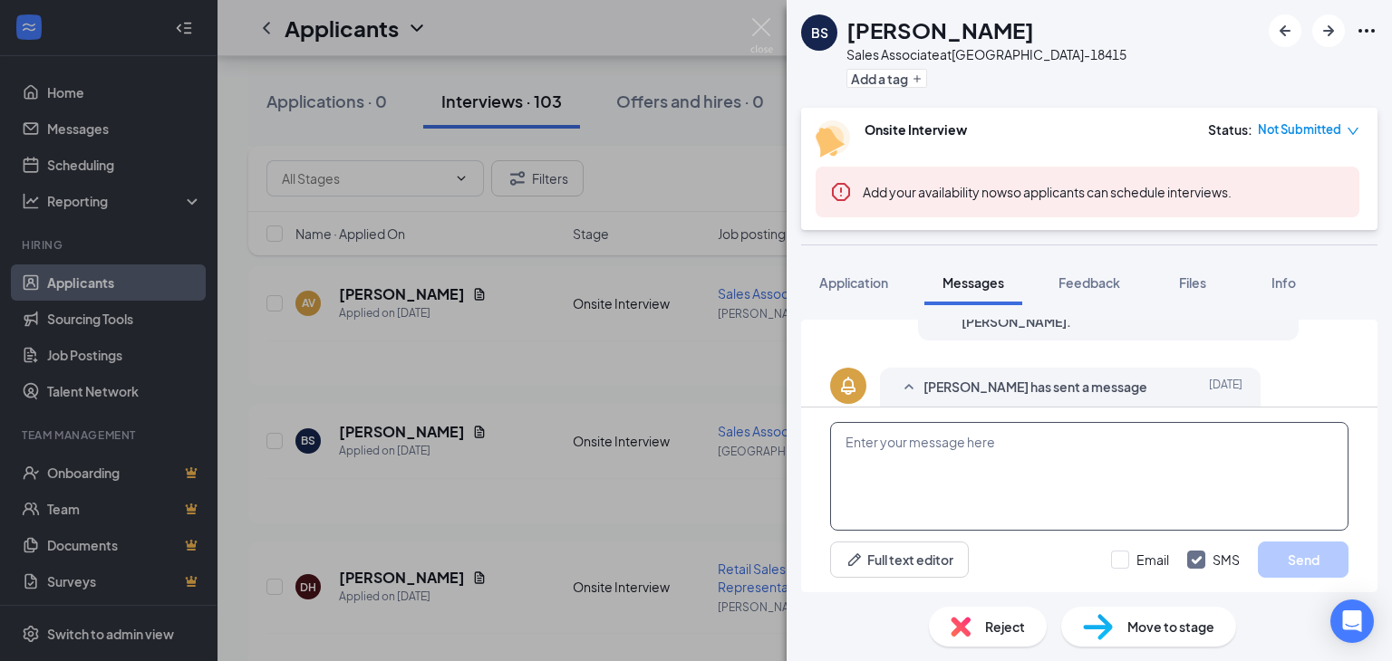
scroll to position [562, 0]
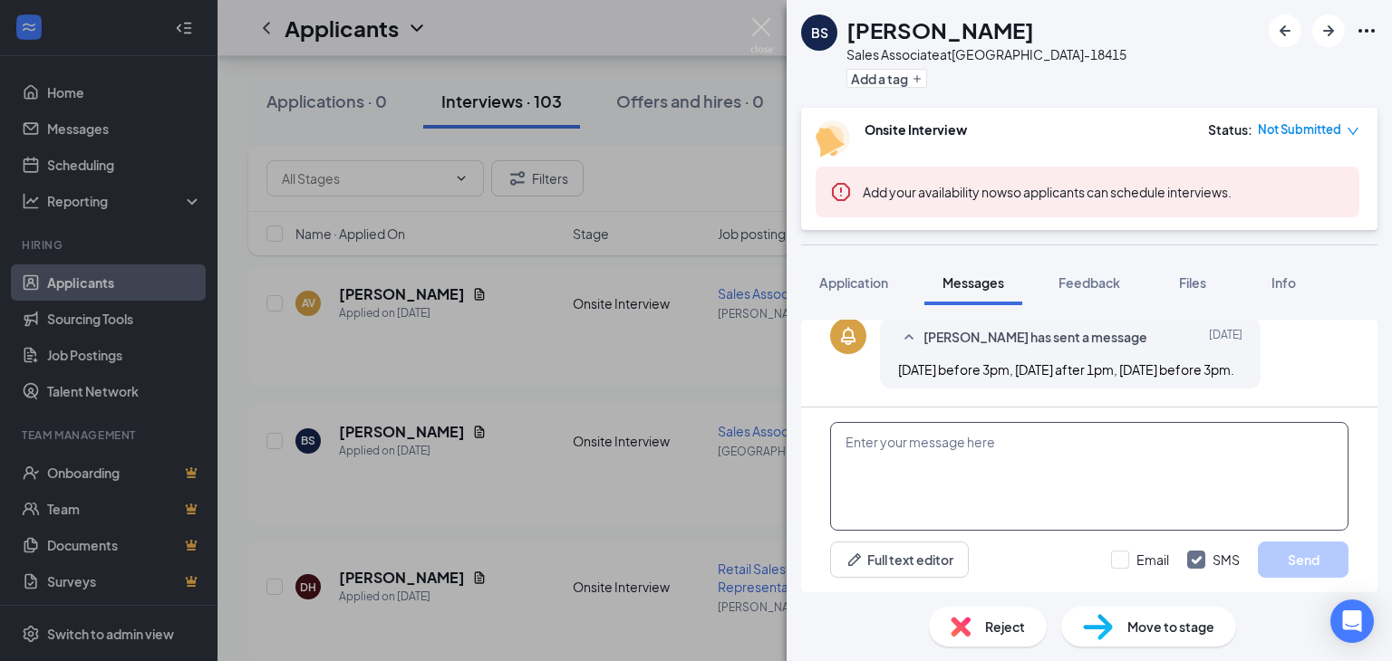
paste textarea "THANK YOU FOR APPLYING. IF YOU MEET THE QUALIFICATIONS THE MANAGER WILL CONTACT…"
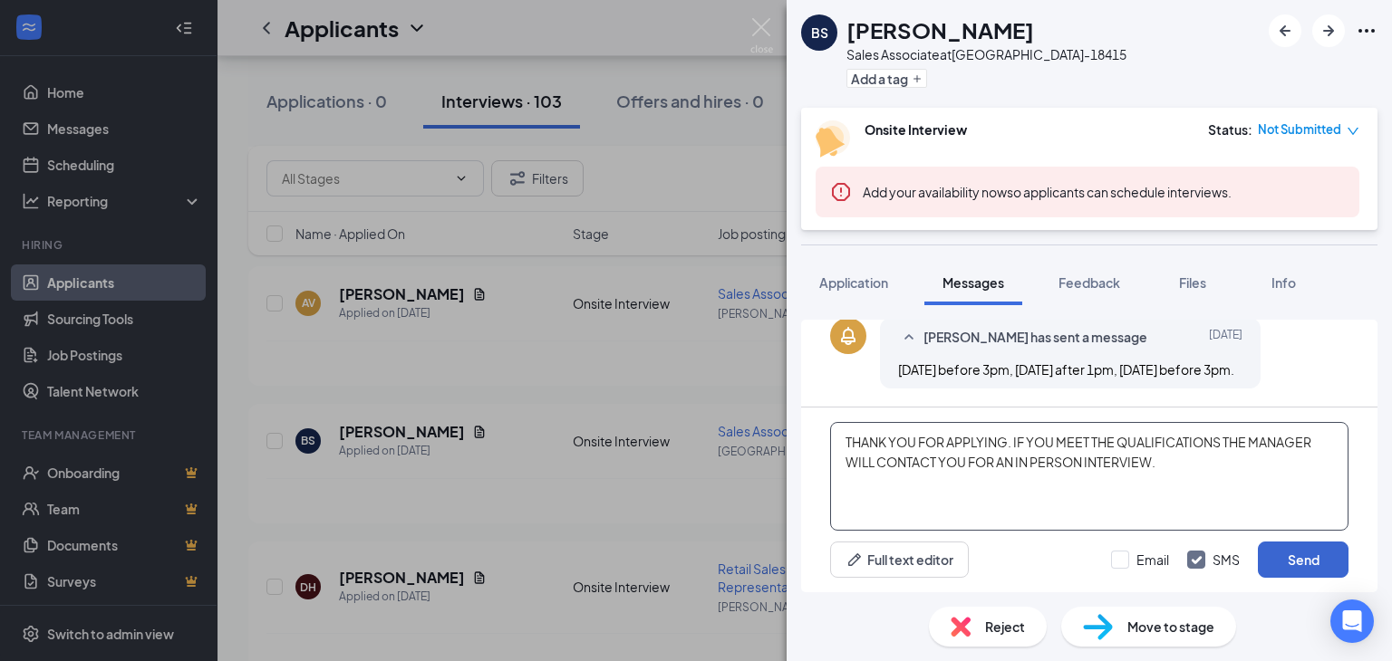
type textarea "THANK YOU FOR APPLYING. IF YOU MEET THE QUALIFICATIONS THE MANAGER WILL CONTACT…"
click at [1298, 559] on button "Send" at bounding box center [1303, 560] width 91 height 36
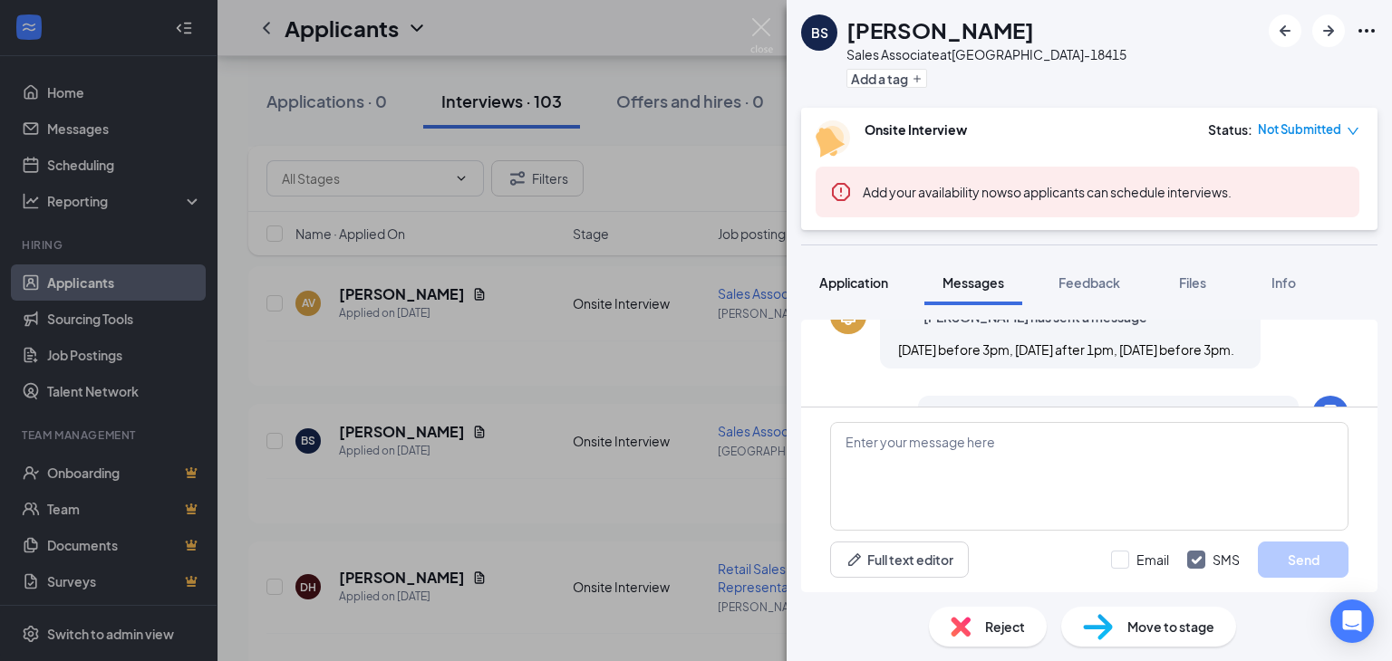
scroll to position [718, 0]
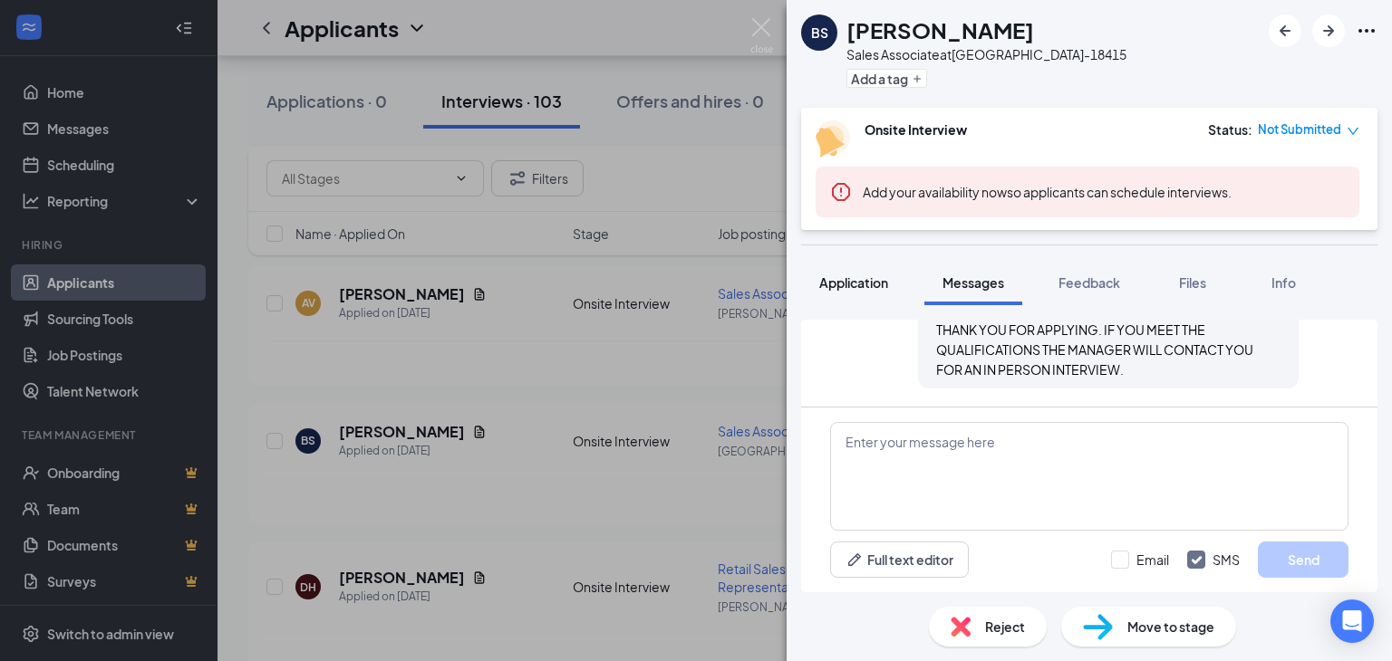
click at [854, 278] on span "Application" at bounding box center [853, 283] width 69 height 16
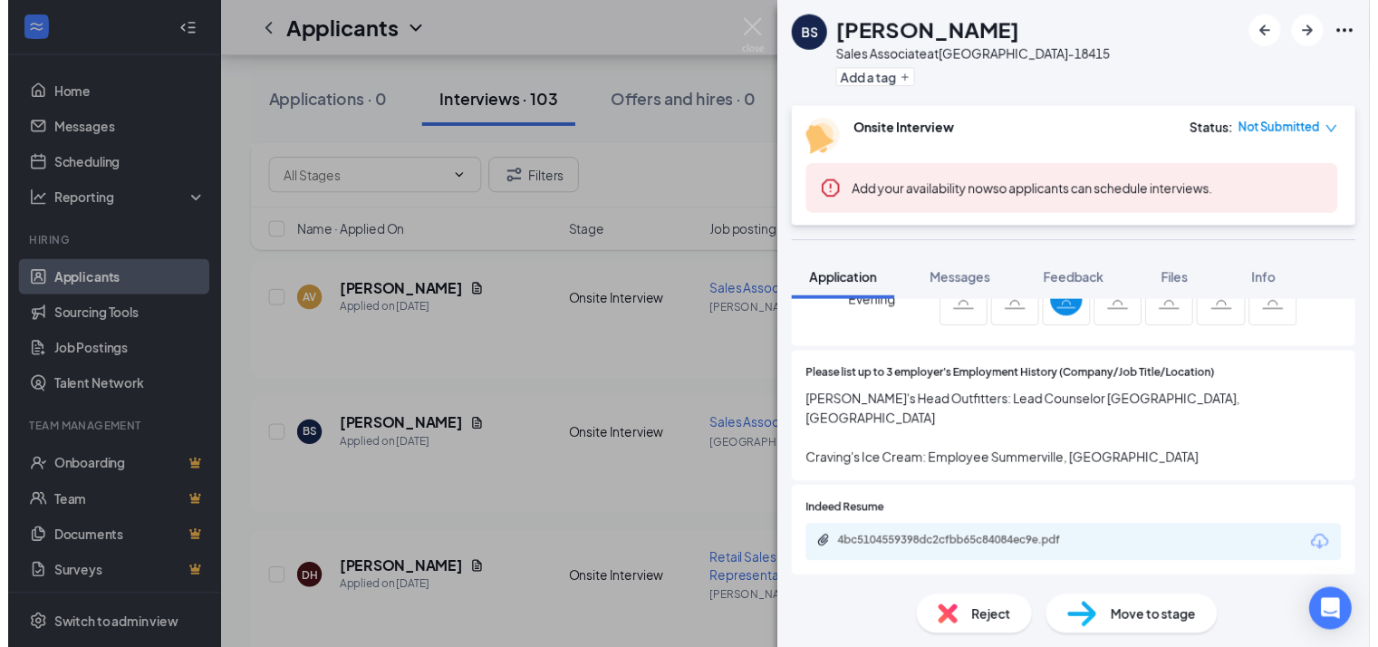
scroll to position [1178, 0]
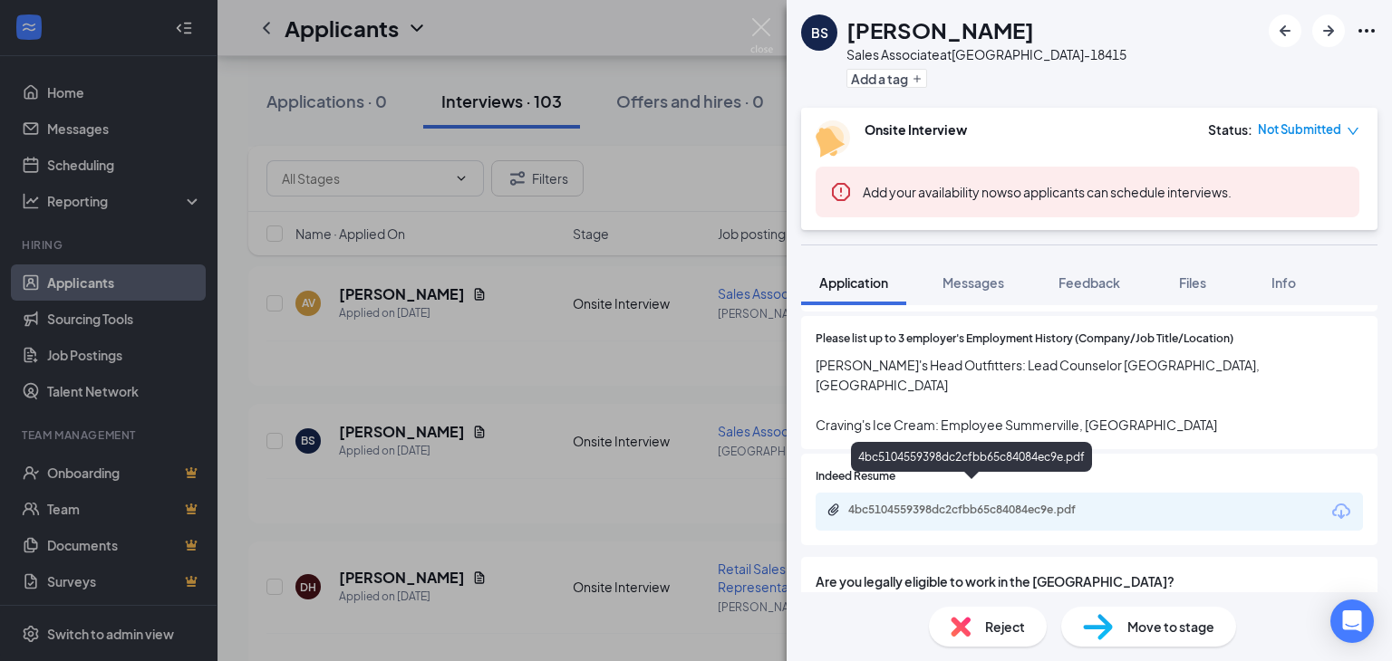
click at [930, 503] on div "4bc5104559398dc2cfbb65c84084ec9e.pdf" at bounding box center [975, 510] width 254 height 14
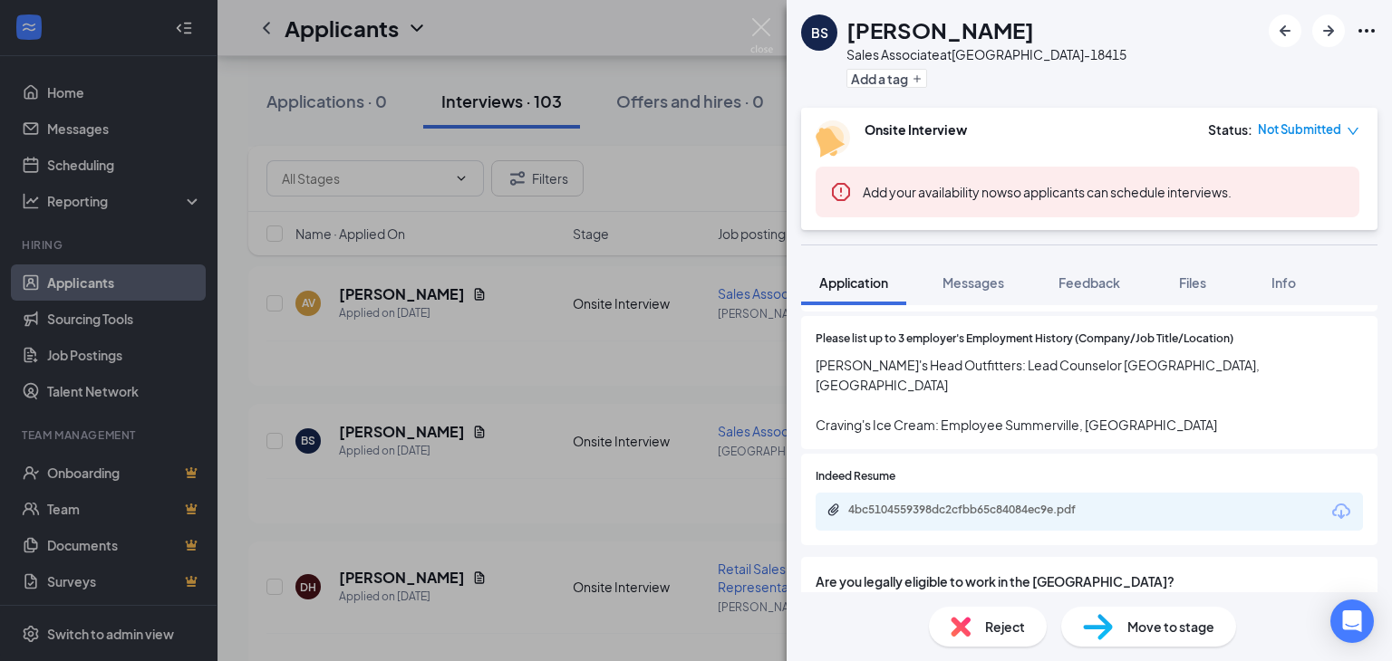
click at [602, 460] on div "BS Braden Schickler Sales Associate at BLACKSBURG-18415 Add a tag Onsite Interv…" at bounding box center [696, 330] width 1392 height 661
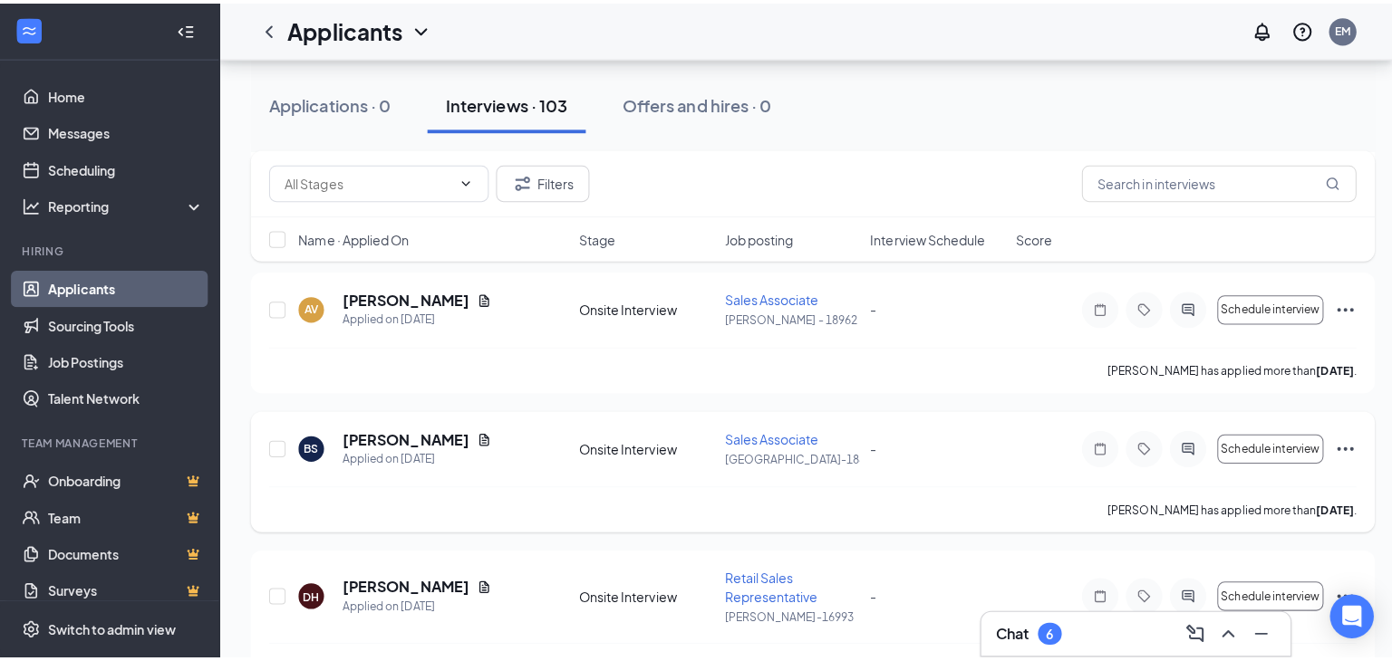
scroll to position [1450, 0]
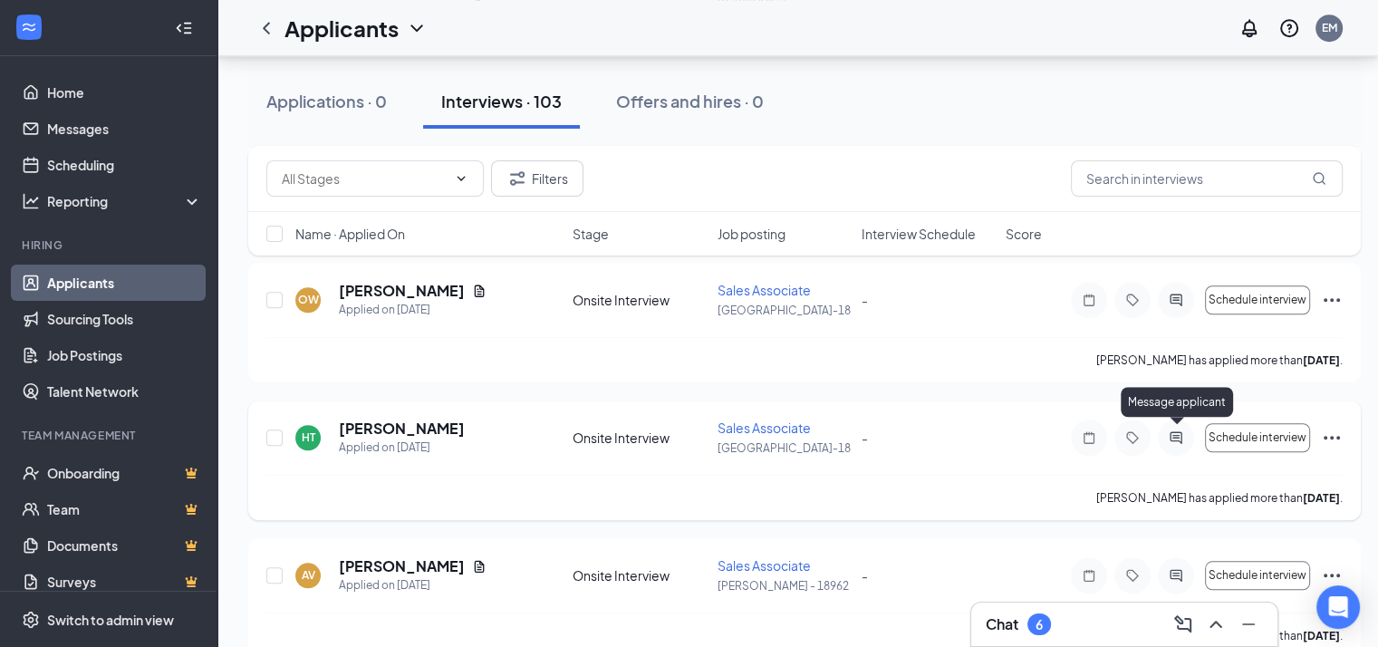
click at [1174, 431] on icon "ActiveChat" at bounding box center [1176, 437] width 12 height 12
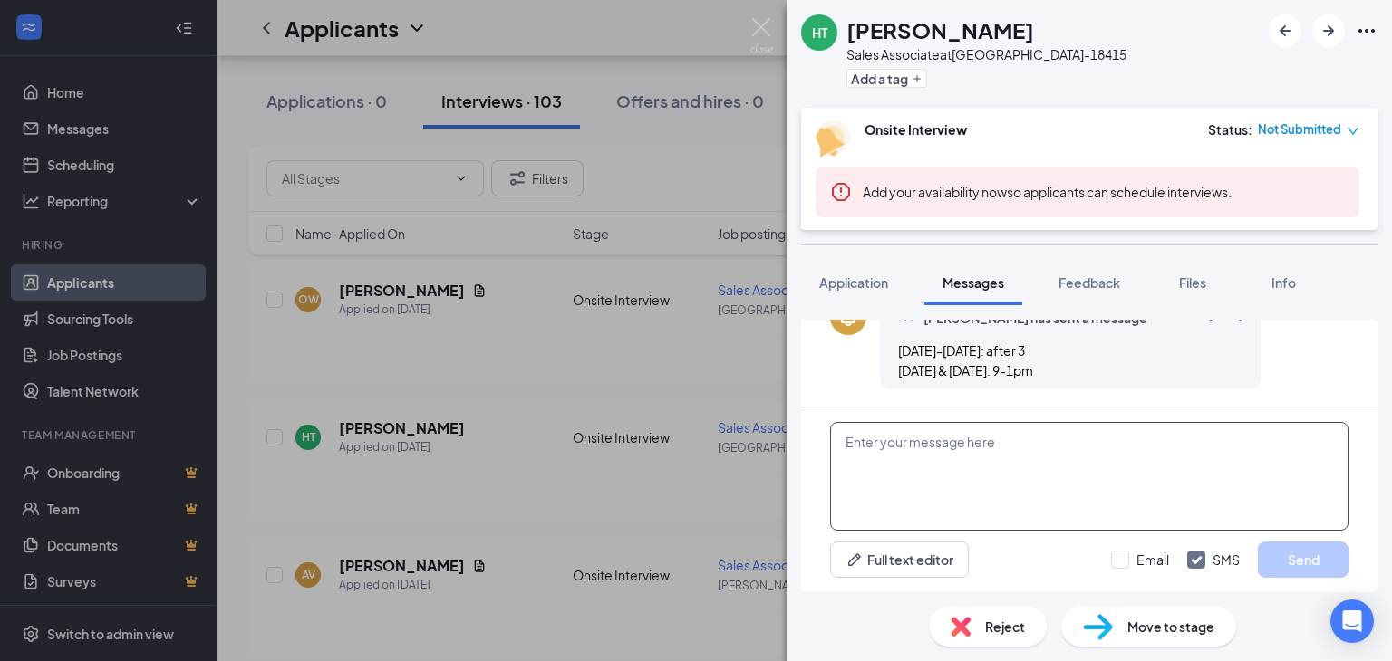
scroll to position [562, 0]
paste textarea "THANK YOU FOR APPLYING. IF YOU MEET THE QUALIFICATIONS THE MANAGER WILL CONTACT…"
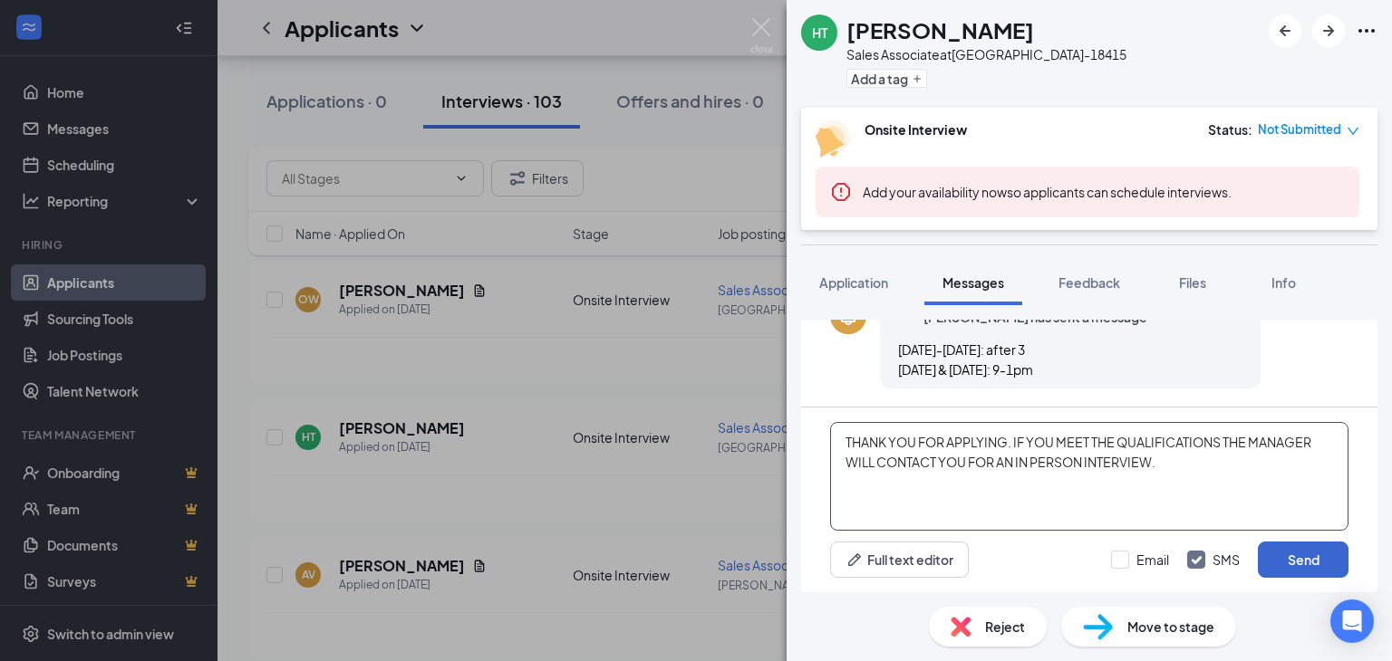
type textarea "THANK YOU FOR APPLYING. IF YOU MEET THE QUALIFICATIONS THE MANAGER WILL CONTACT…"
click at [1302, 555] on button "Send" at bounding box center [1303, 560] width 91 height 36
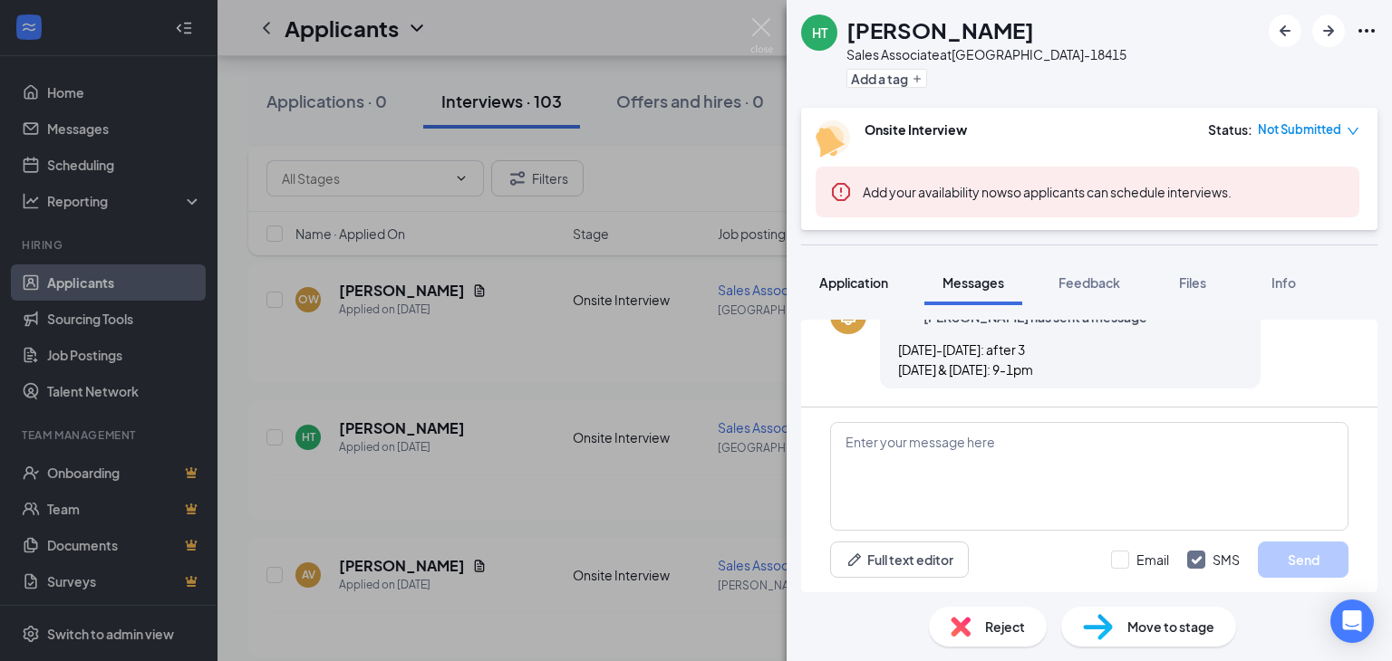
scroll to position [718, 0]
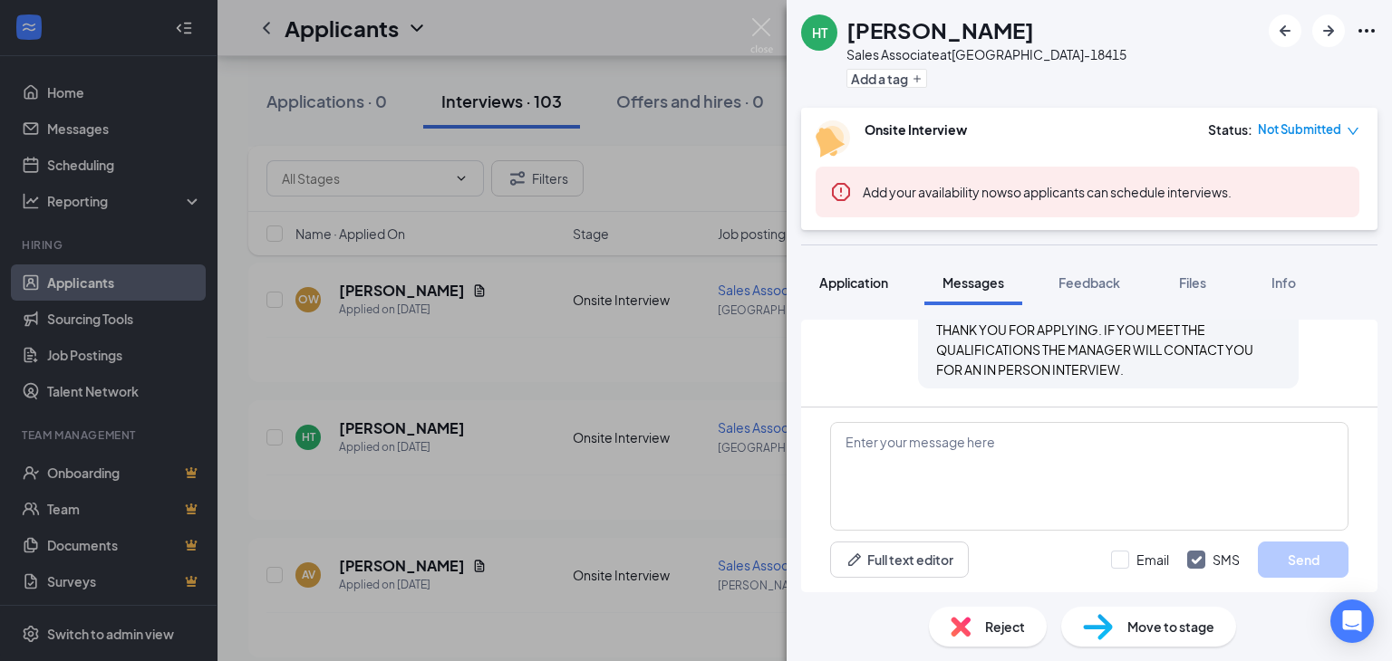
click at [855, 279] on span "Application" at bounding box center [853, 283] width 69 height 16
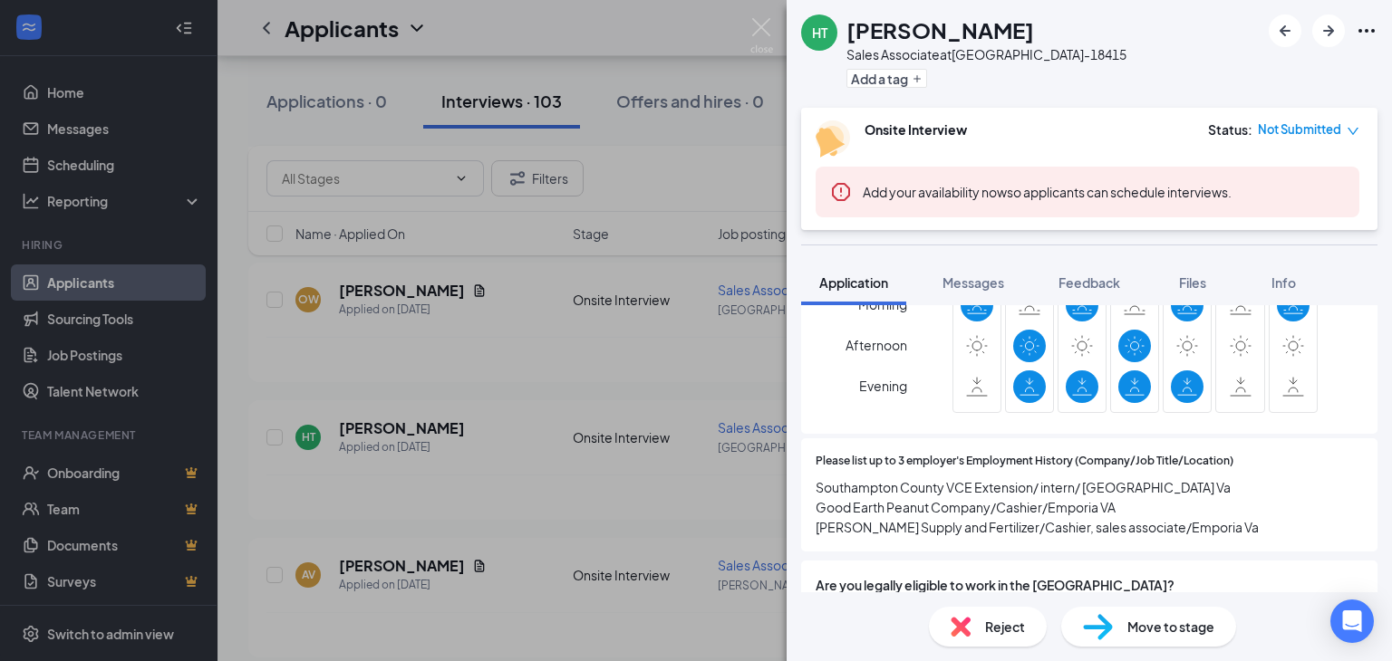
scroll to position [1072, 0]
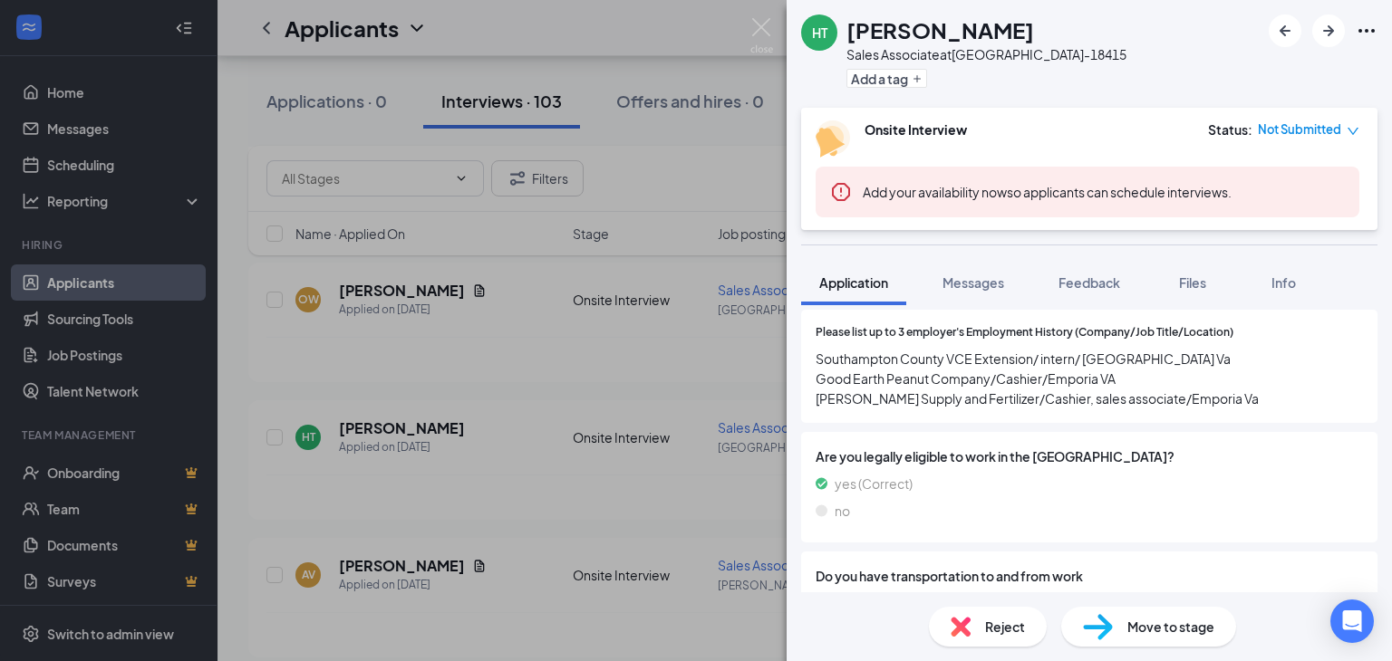
click at [1364, 25] on icon "Ellipses" at bounding box center [1366, 31] width 22 height 22
click at [1241, 65] on link "View full application" at bounding box center [1269, 72] width 196 height 18
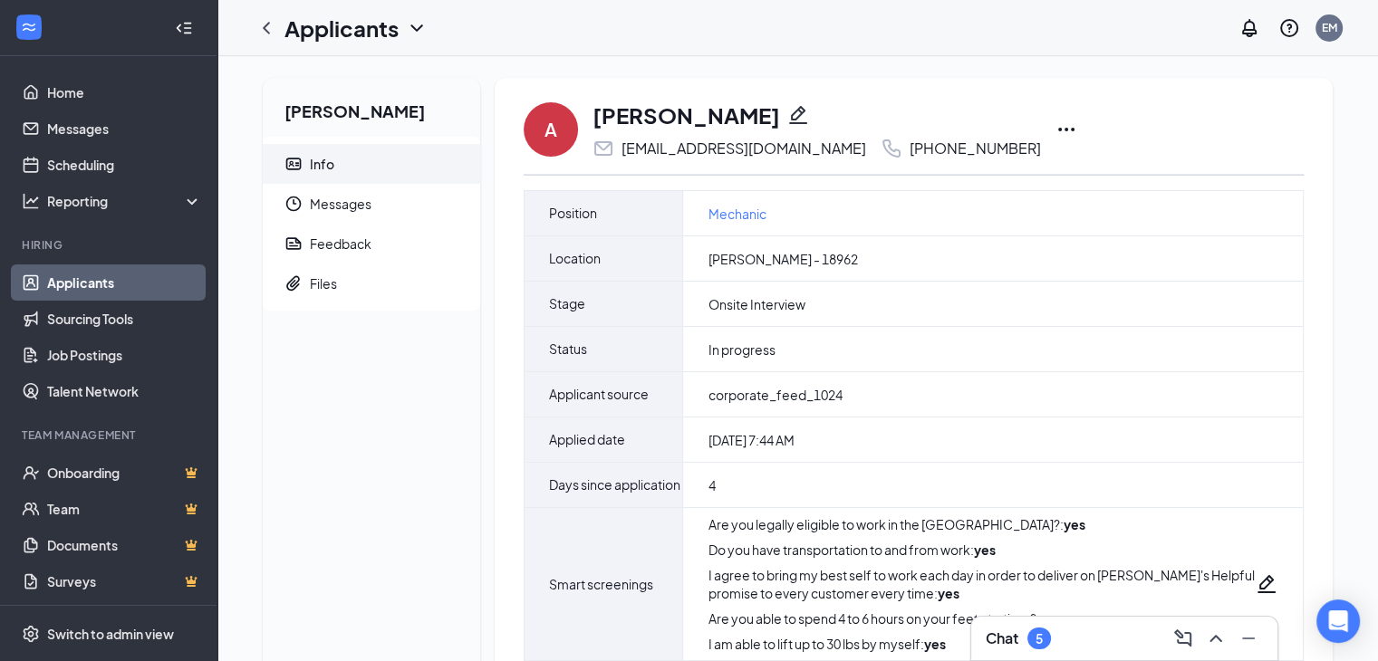
click at [1056, 127] on icon "Ellipses" at bounding box center [1067, 130] width 22 height 22
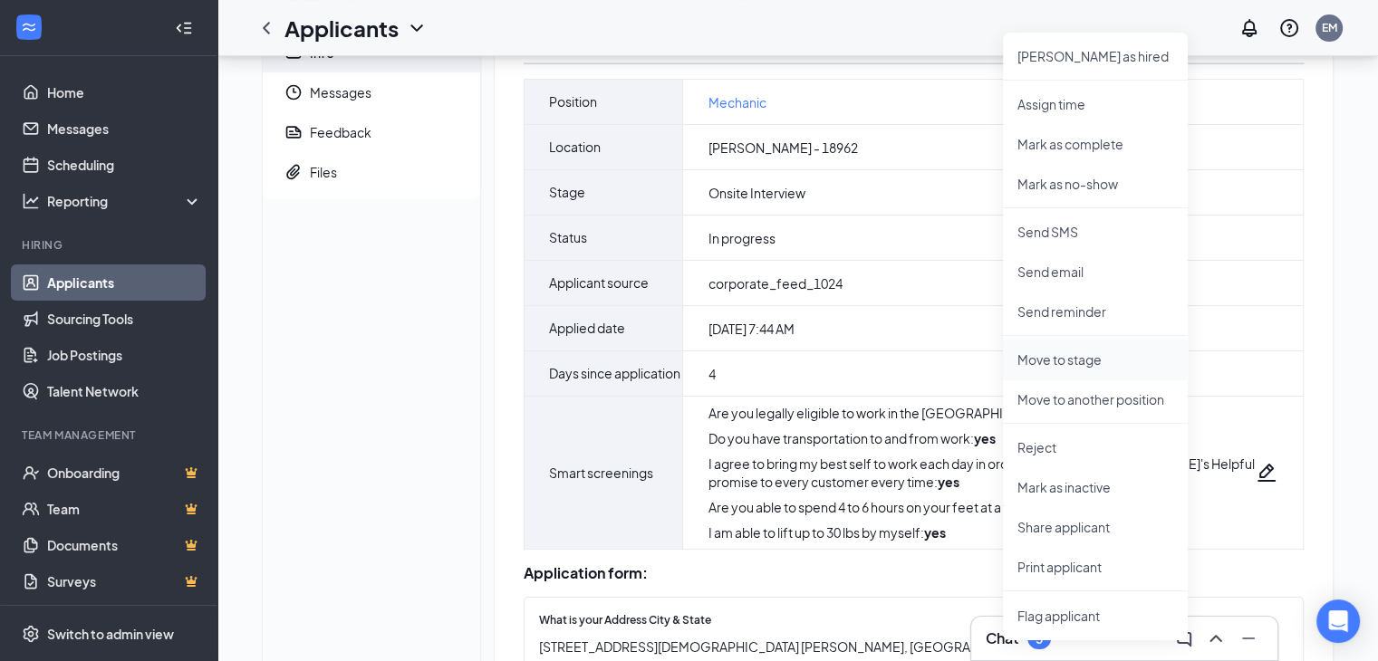
scroll to position [181, 0]
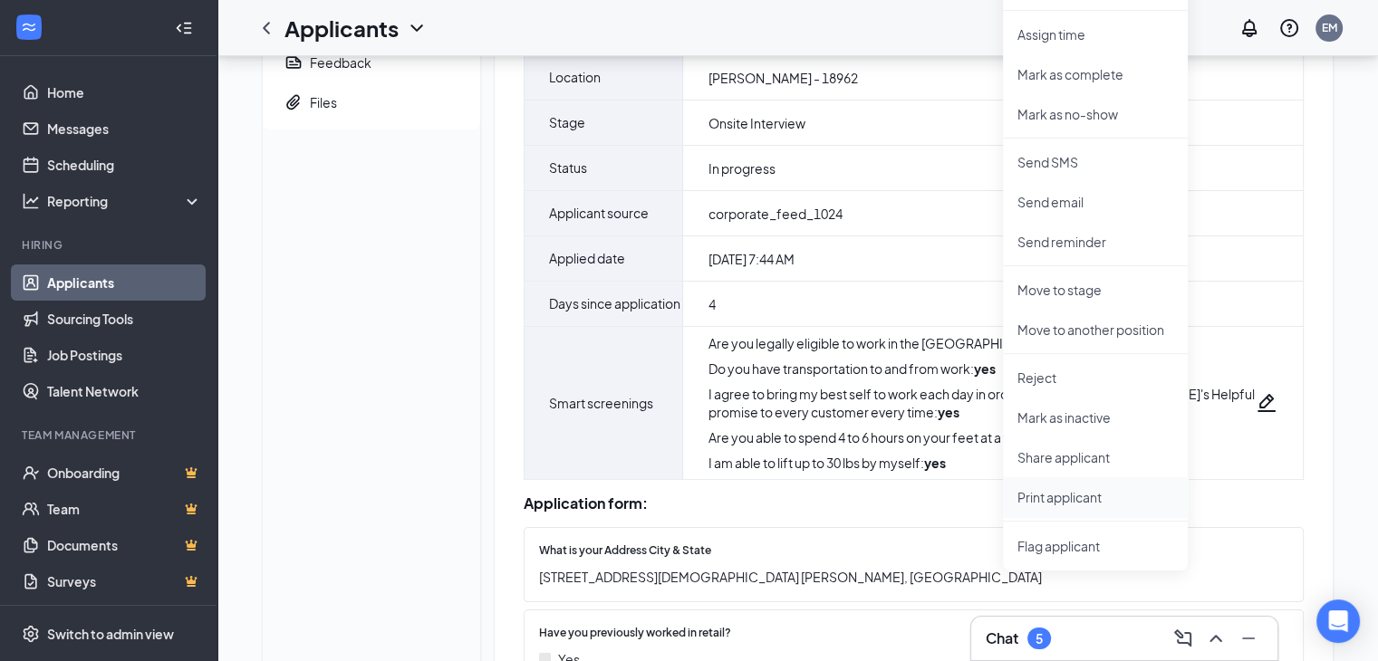
click at [1044, 494] on p "Print applicant" at bounding box center [1096, 497] width 156 height 18
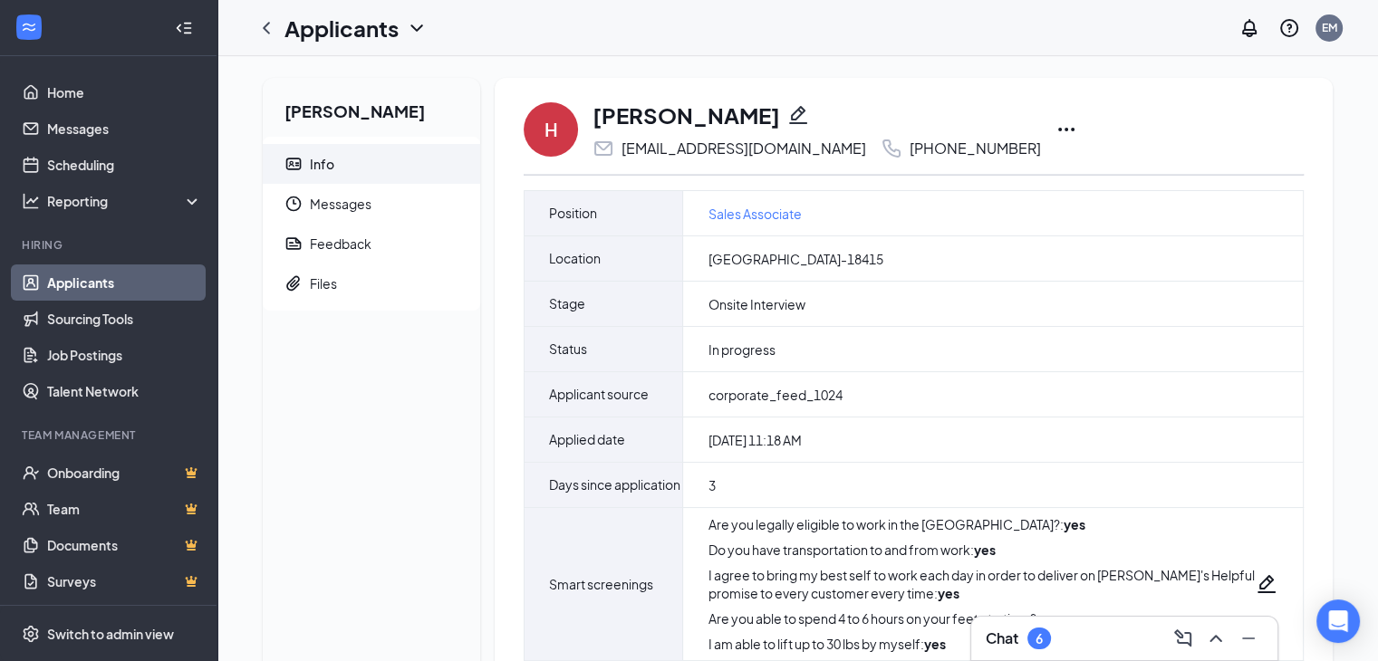
click at [1056, 125] on icon "Ellipses" at bounding box center [1067, 130] width 22 height 22
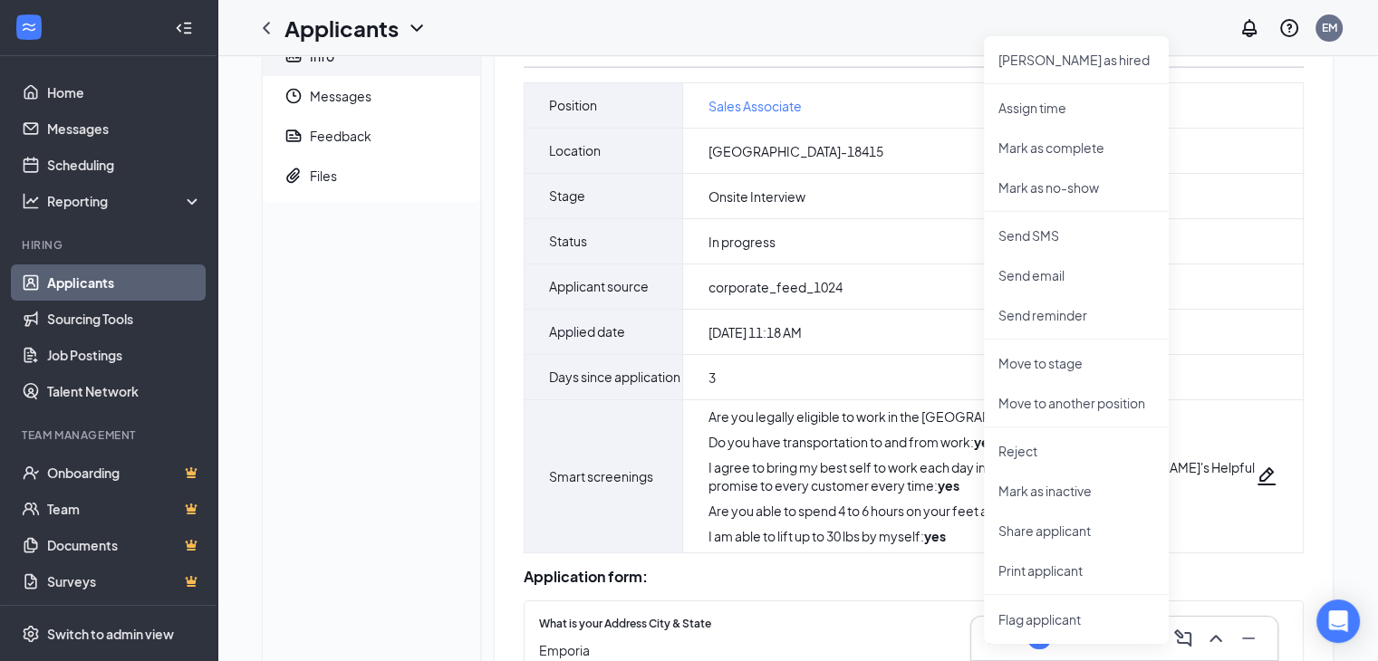
scroll to position [181, 0]
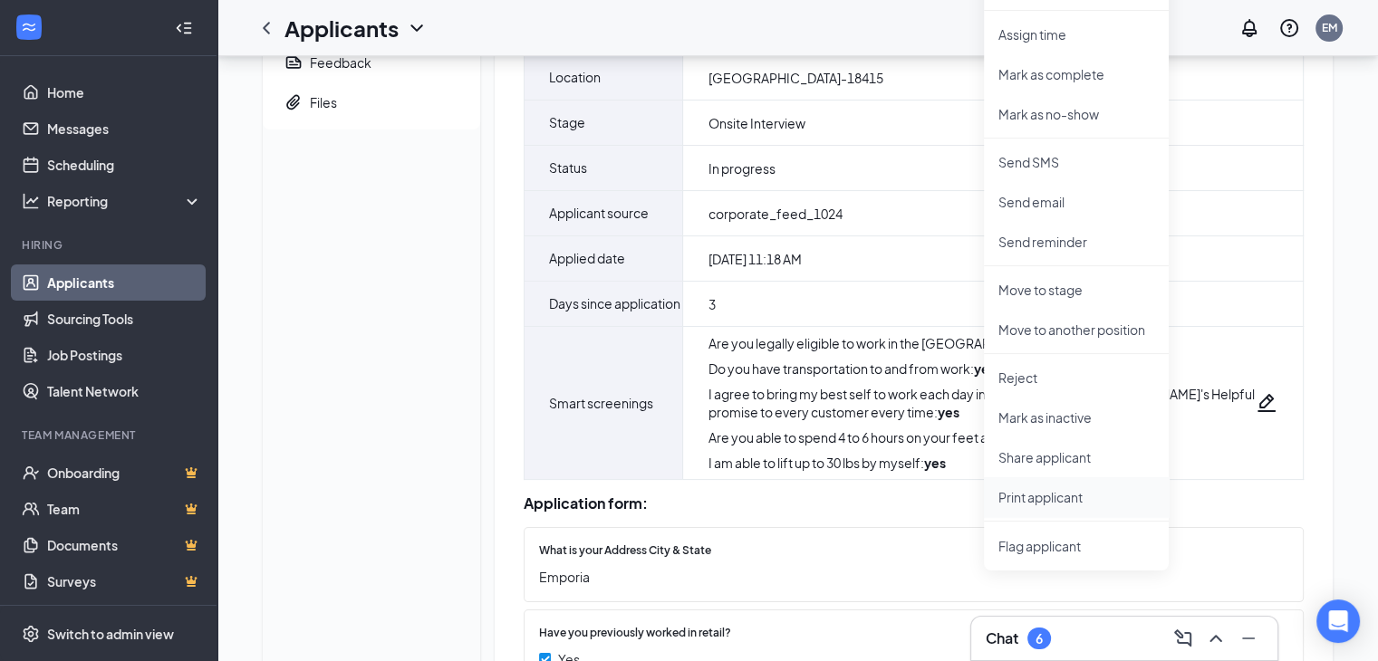
click at [1043, 494] on p "Print applicant" at bounding box center [1077, 497] width 156 height 18
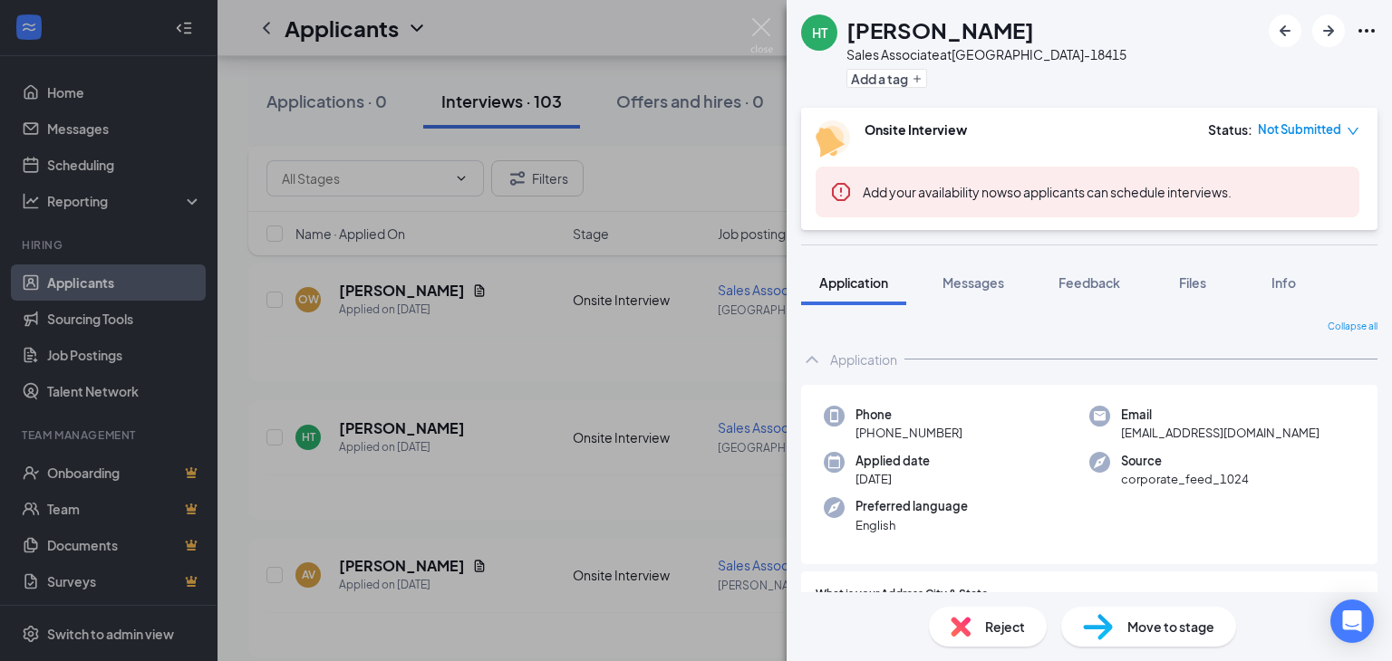
scroll to position [1072, 0]
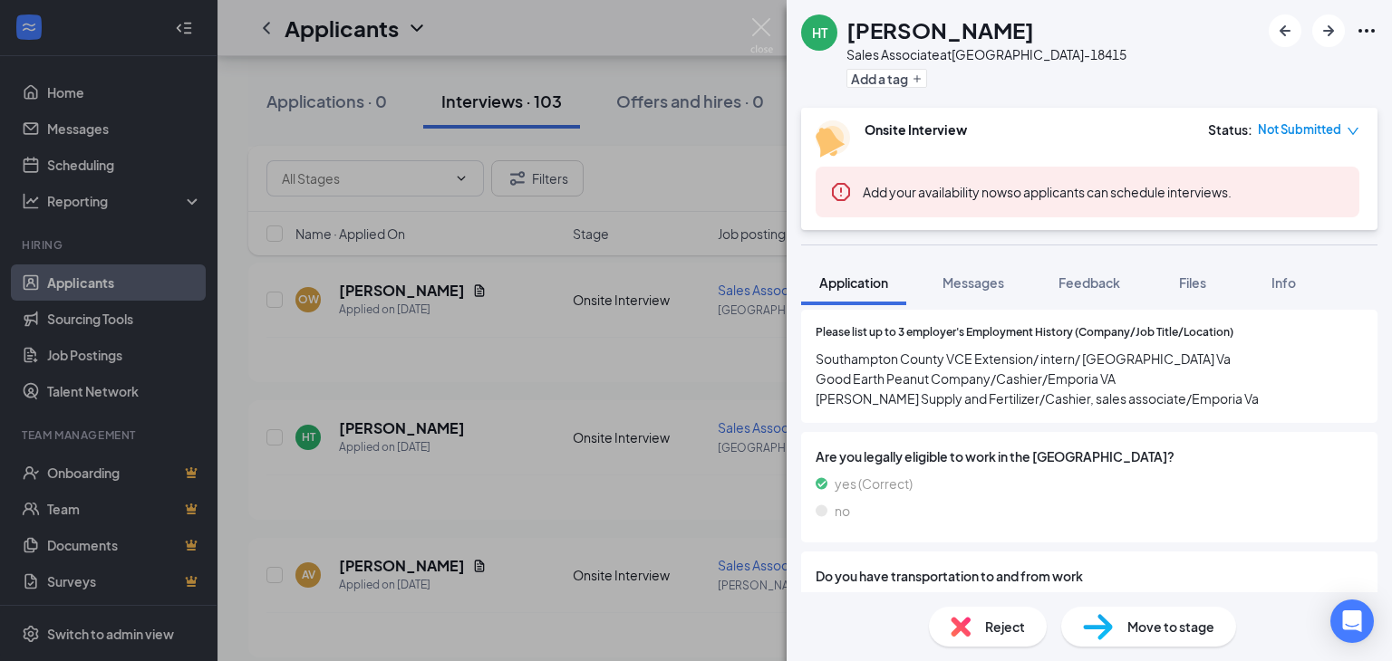
click at [617, 467] on div "HT Hunter Taylor Sales Associate at BLACKSBURG-18415 Add a tag Onsite Interview…" at bounding box center [696, 330] width 1392 height 661
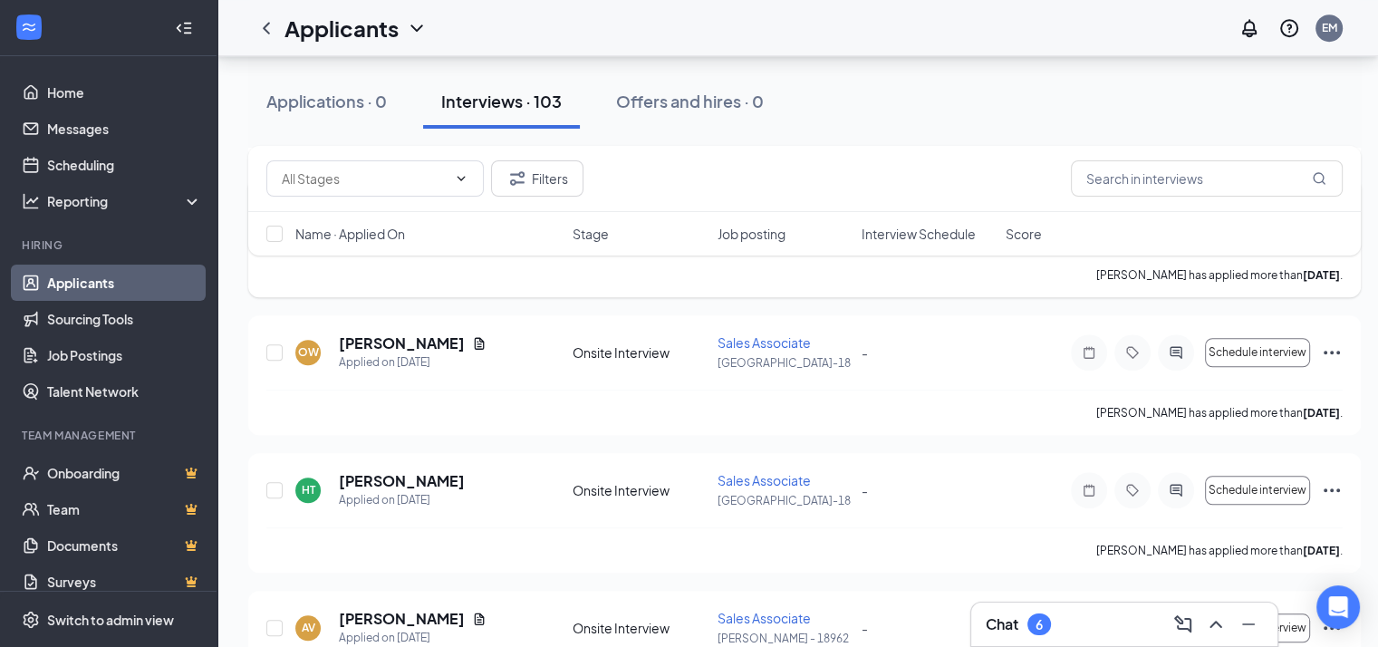
scroll to position [1428, 14]
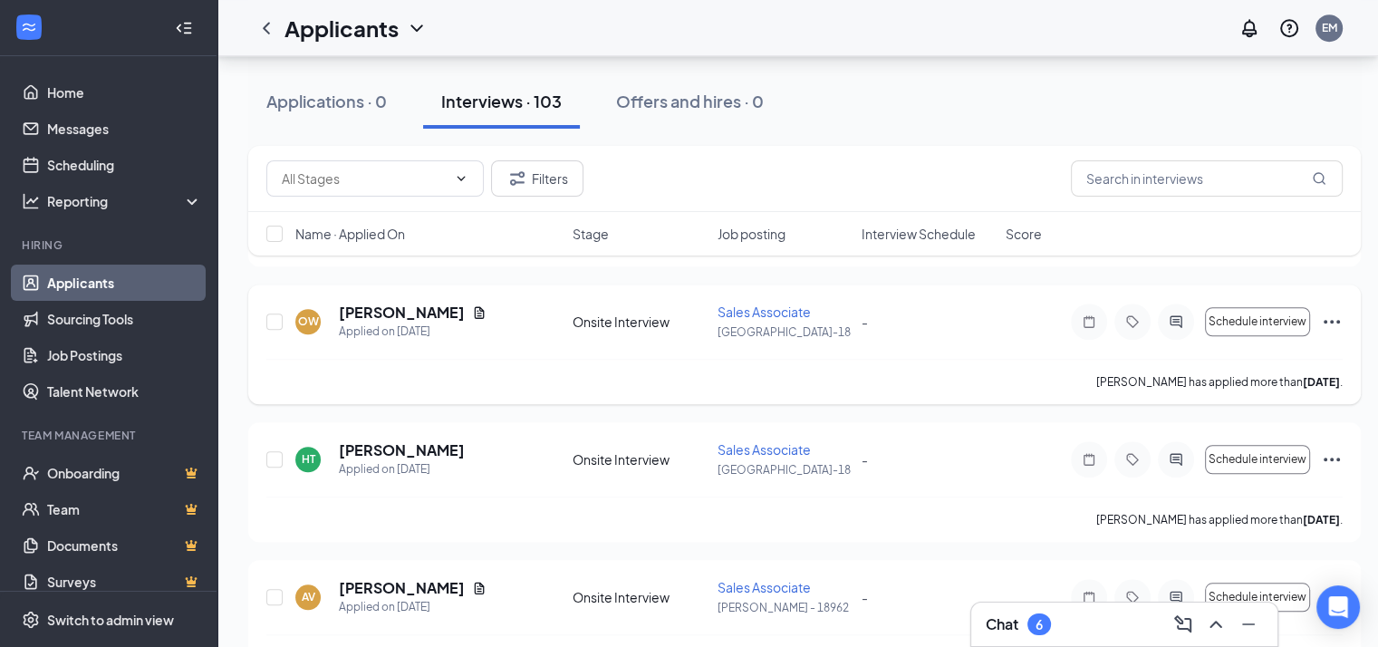
click at [1163, 307] on div at bounding box center [1176, 322] width 36 height 36
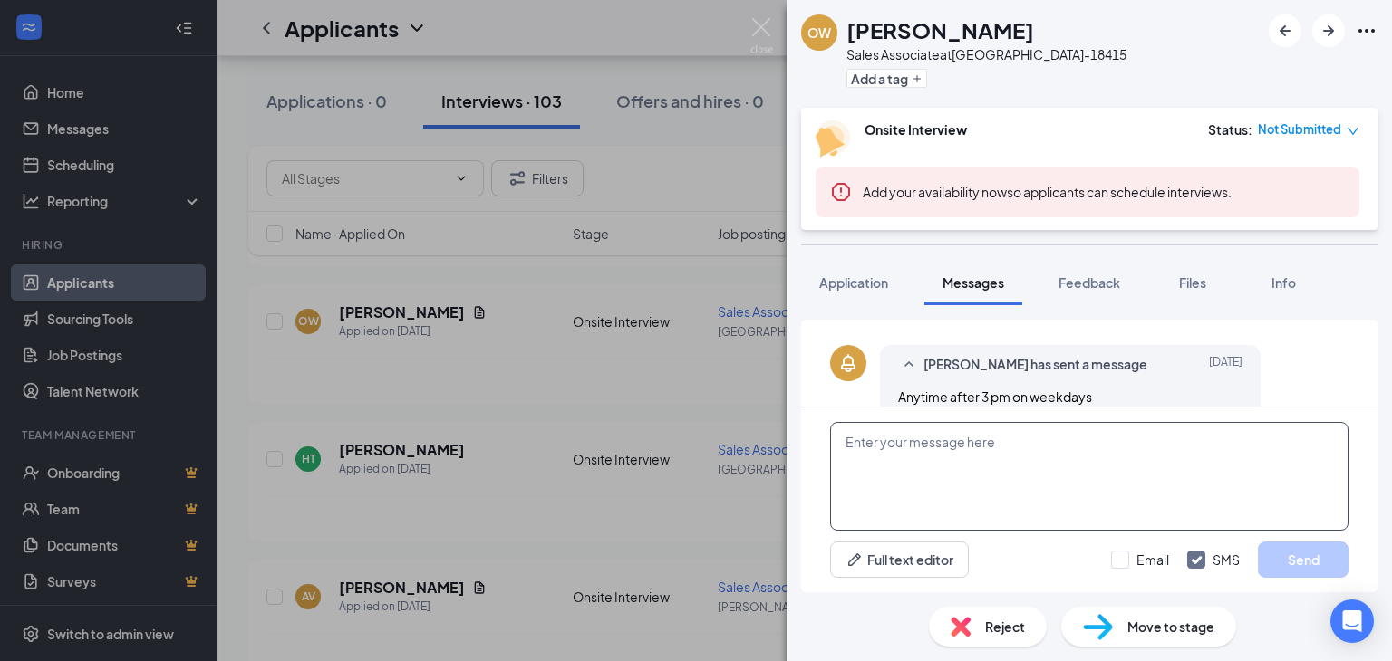
scroll to position [542, 0]
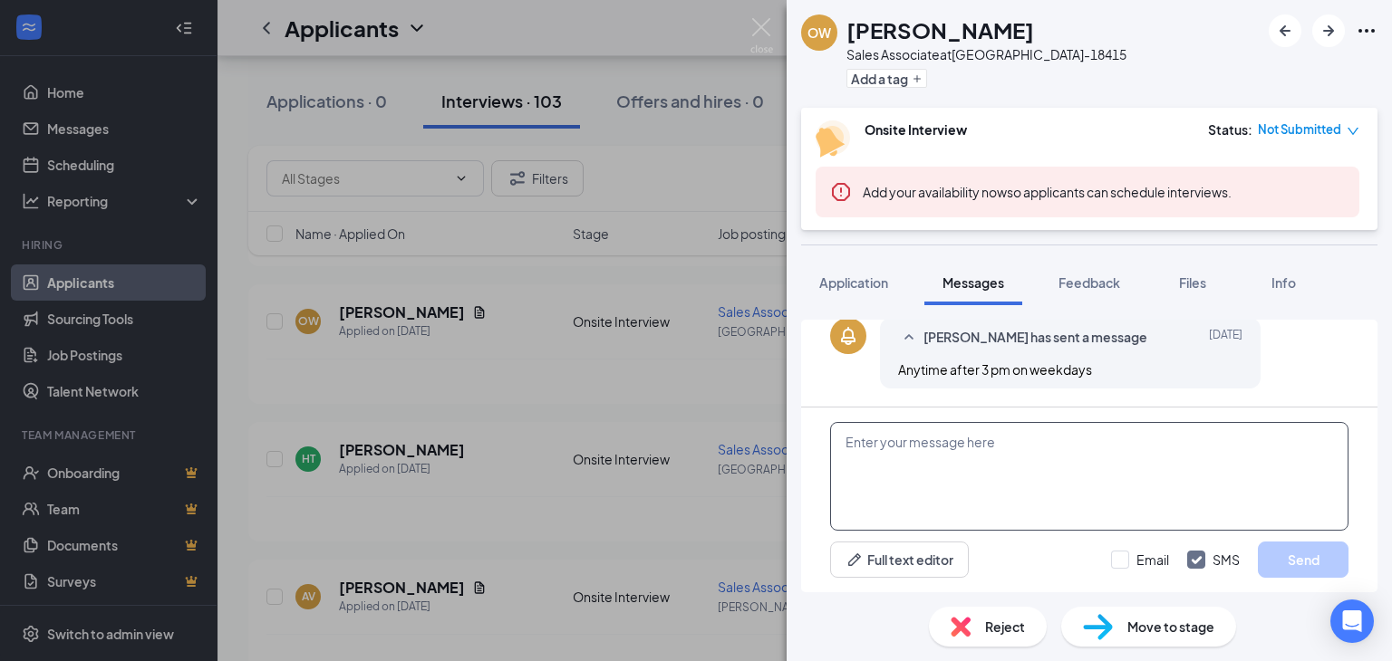
paste textarea "THANK YOU FOR APPLYING. IF YOU MEET THE QUALIFICATIONS THE MANAGER WILL CONTACT…"
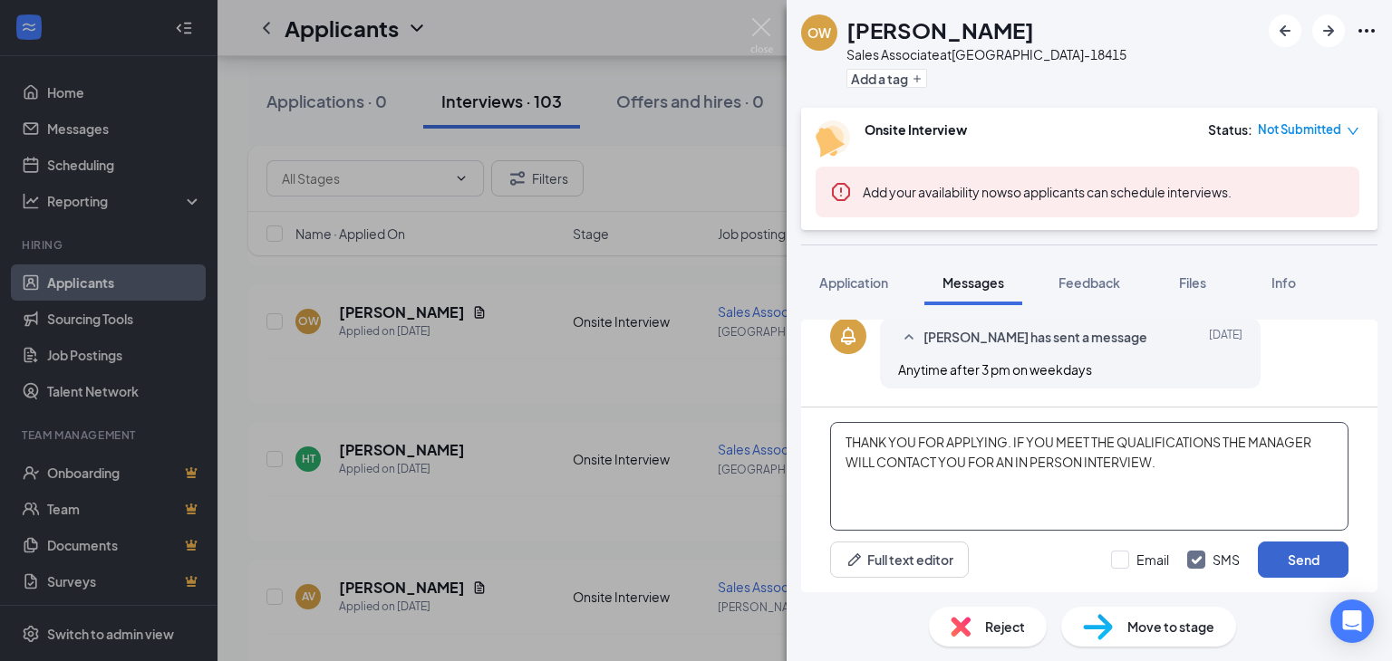
type textarea "THANK YOU FOR APPLYING. IF YOU MEET THE QUALIFICATIONS THE MANAGER WILL CONTACT…"
drag, startPoint x: 1299, startPoint y: 554, endPoint x: 1286, endPoint y: 550, distance: 14.1
click at [1299, 553] on button "Send" at bounding box center [1303, 560] width 91 height 36
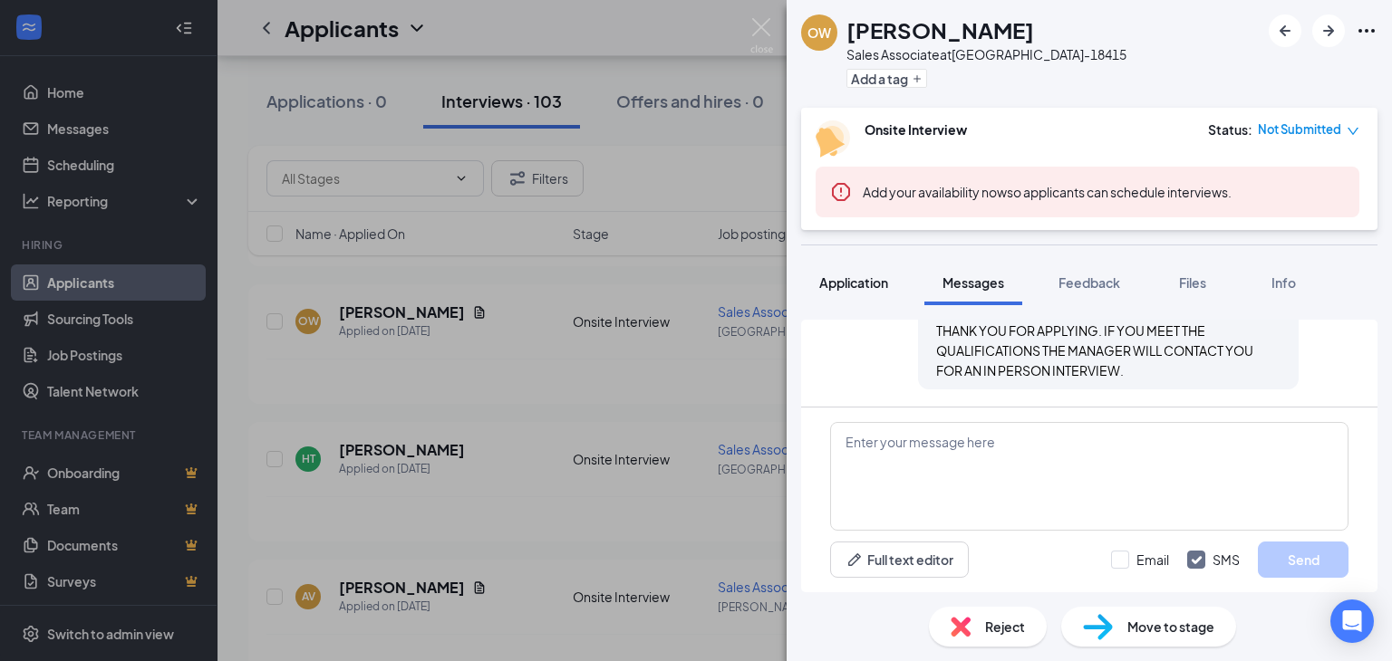
scroll to position [698, 0]
click at [852, 276] on span "Application" at bounding box center [853, 283] width 69 height 16
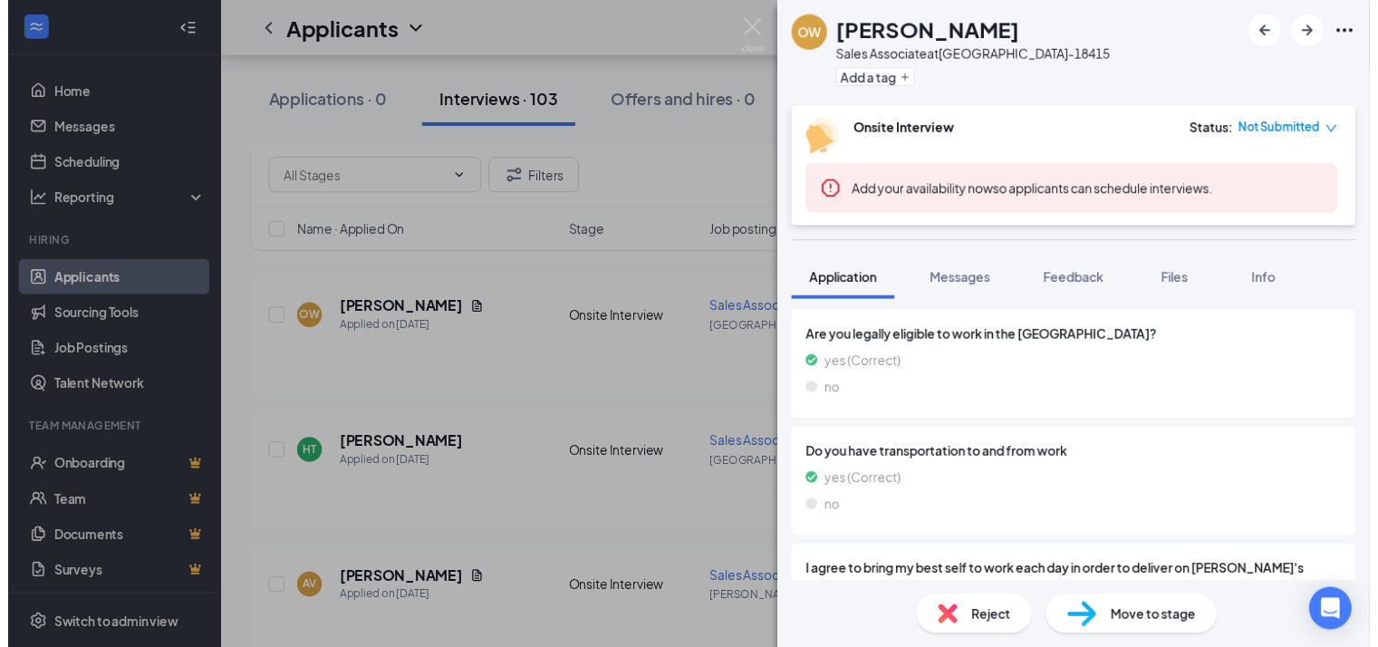
scroll to position [1269, 0]
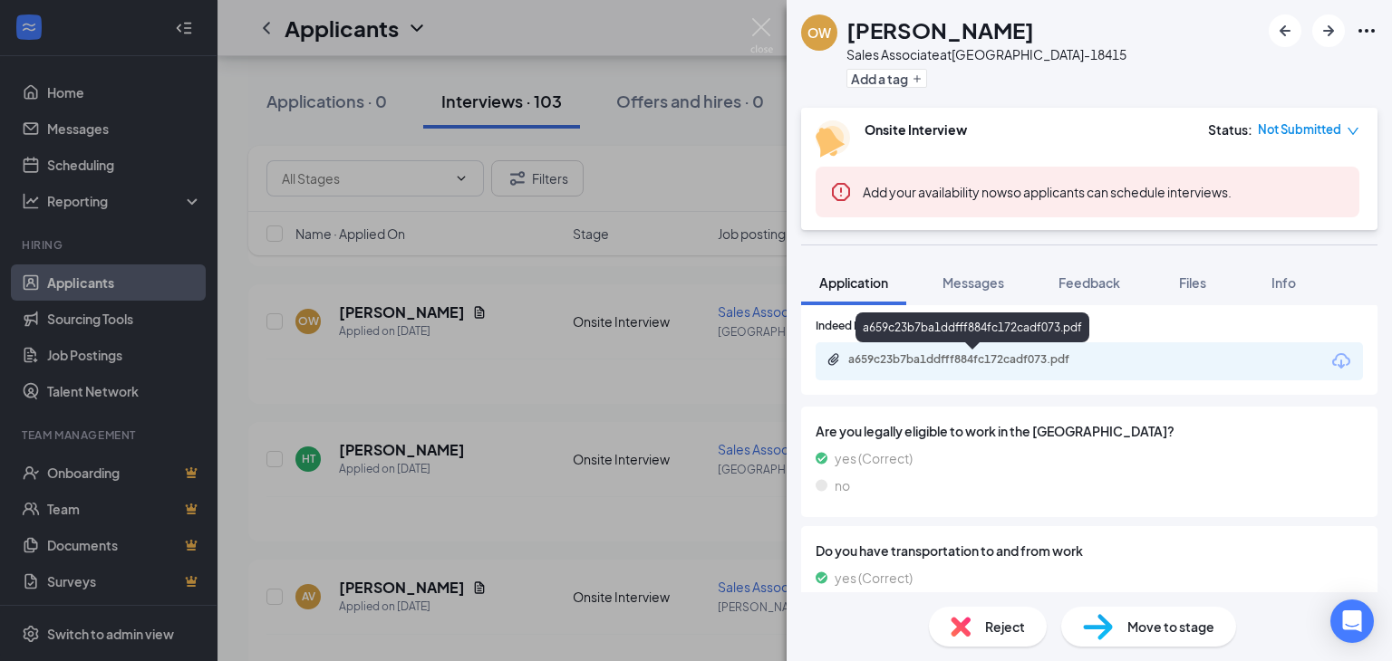
click at [936, 356] on div "a659c23b7ba1ddfff884fc172cadf073.pdf" at bounding box center [975, 359] width 254 height 14
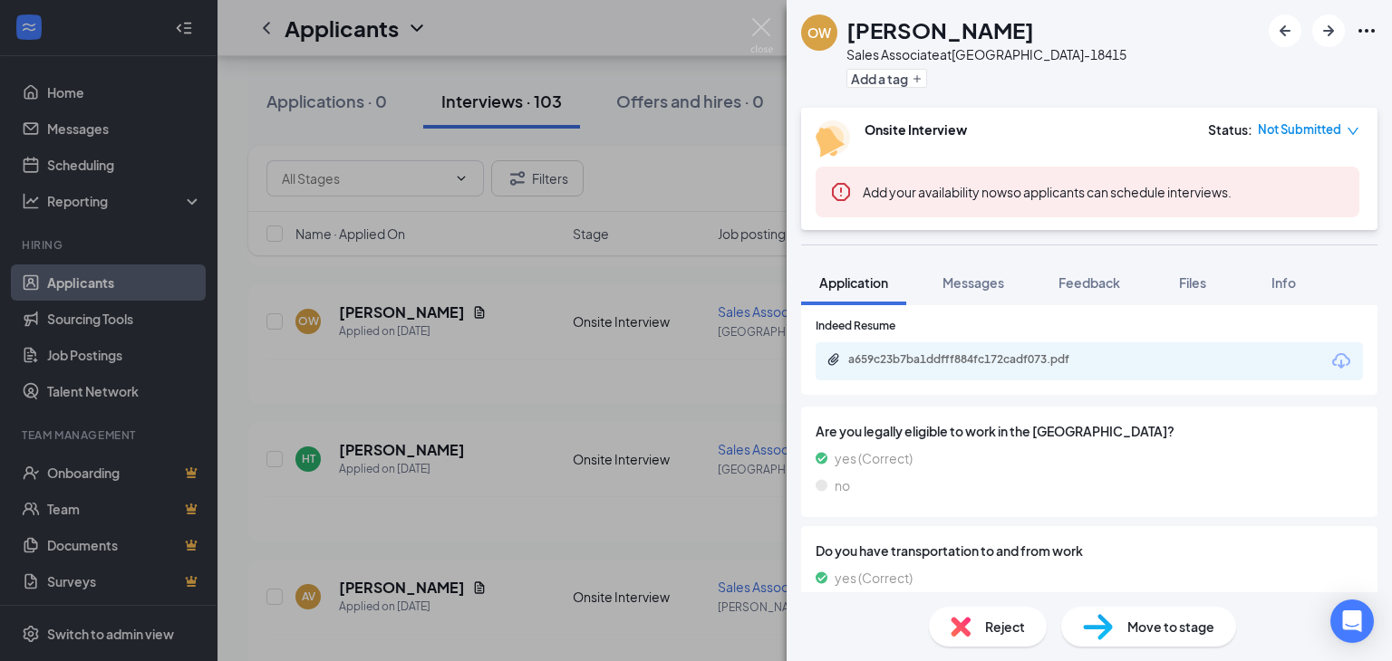
click at [591, 341] on div "OW Ollie White Sales Associate at BLACKSBURG-18415 Add a tag Onsite Interview S…" at bounding box center [696, 330] width 1392 height 661
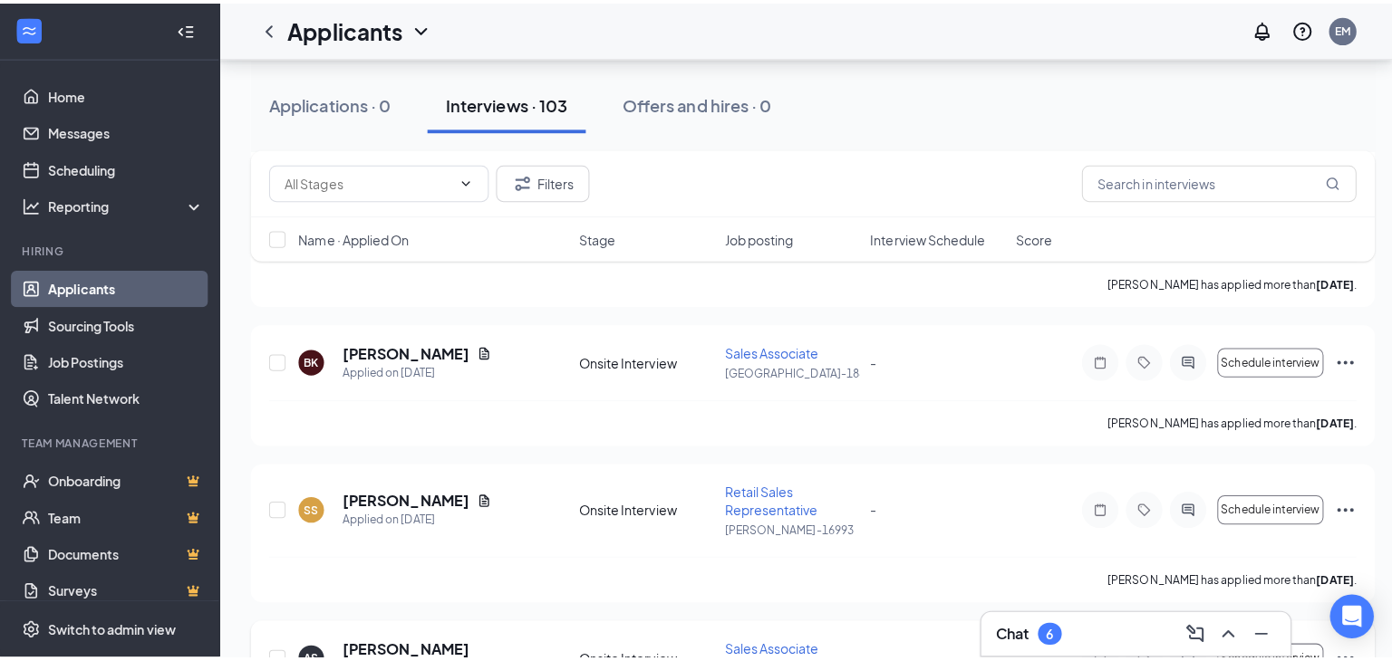
scroll to position [884, 0]
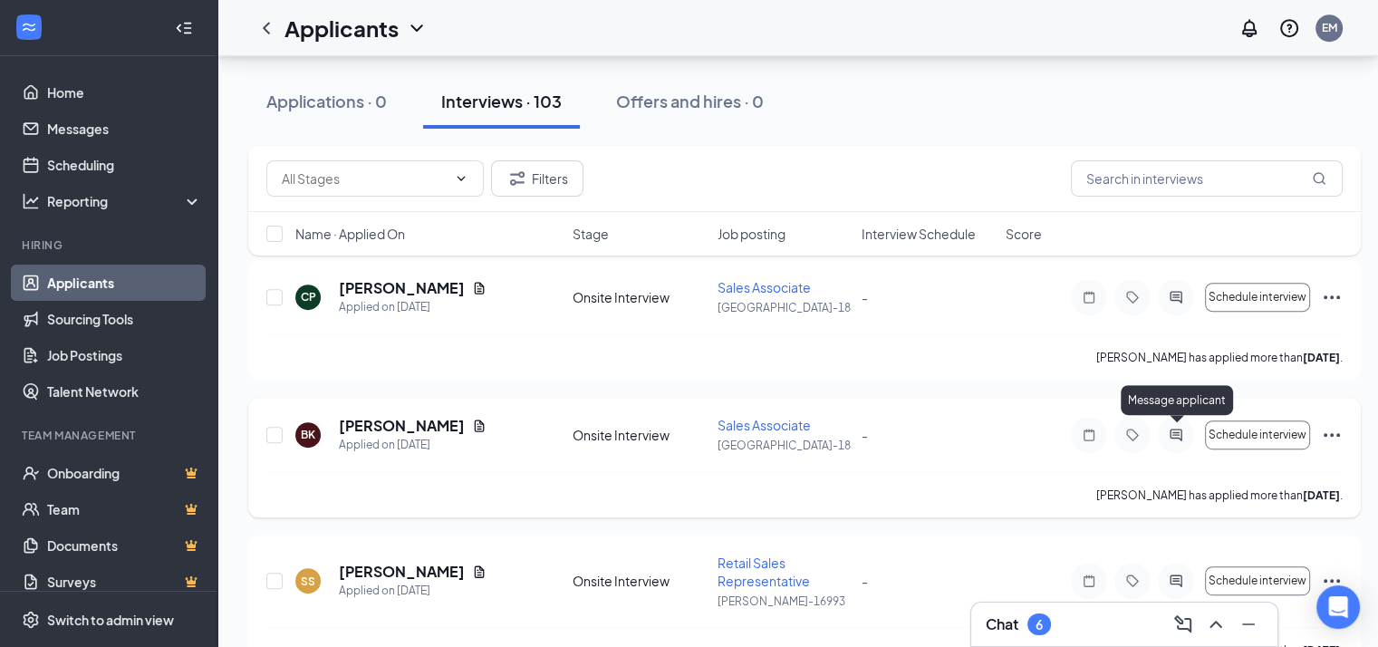
click at [1172, 424] on div at bounding box center [1176, 435] width 36 height 36
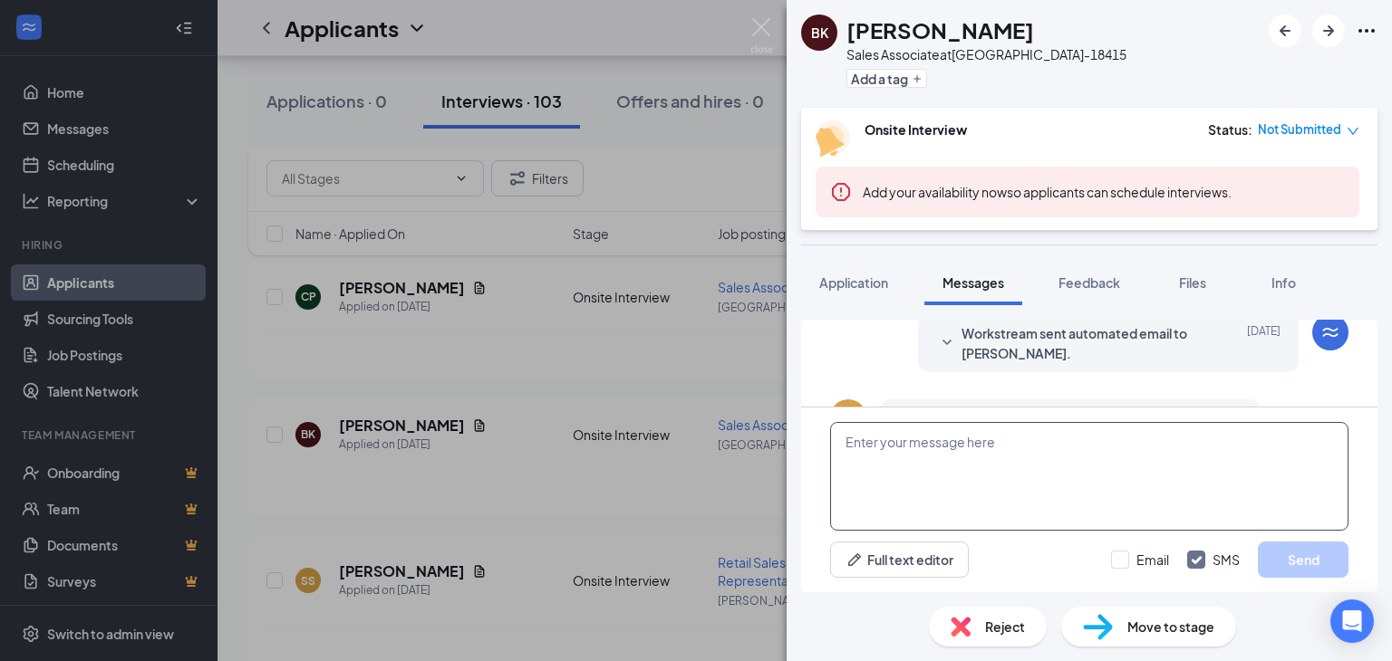
scroll to position [501, 0]
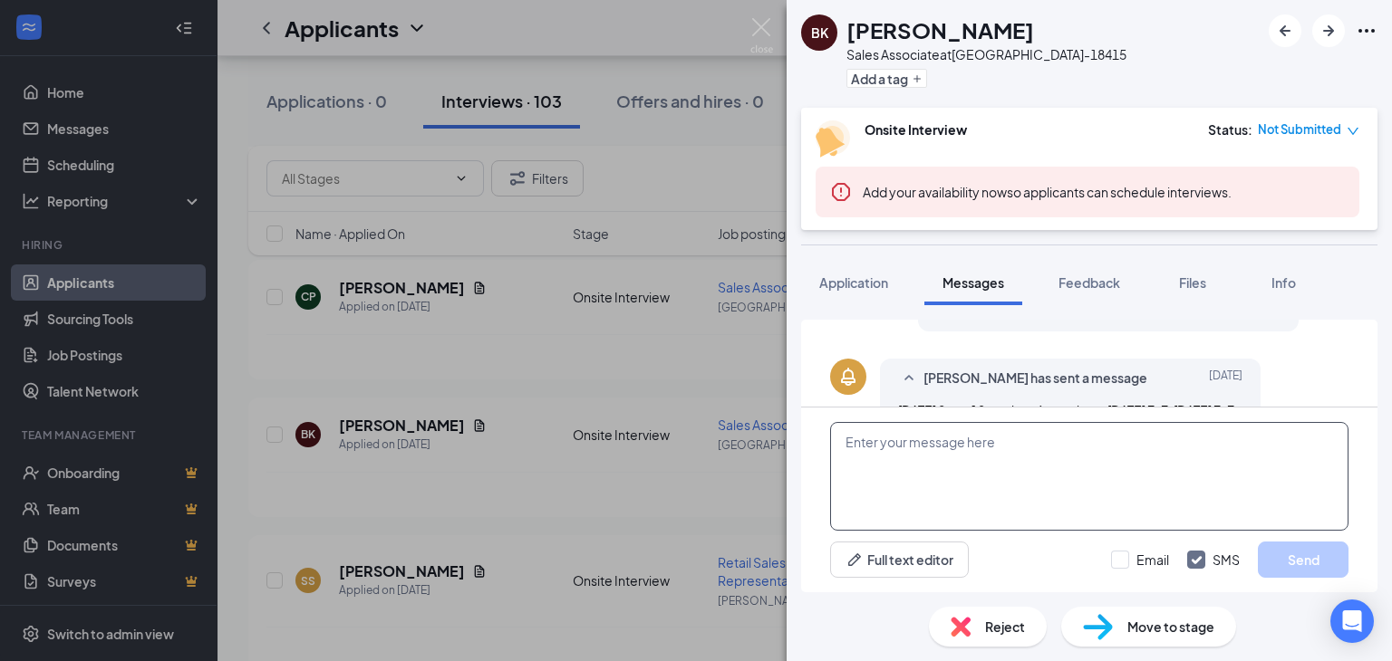
paste textarea "THANK YOU FOR APPLYING. IF YOU MEET THE QUALIFICATIONS THE MANAGER WILL CONTACT…"
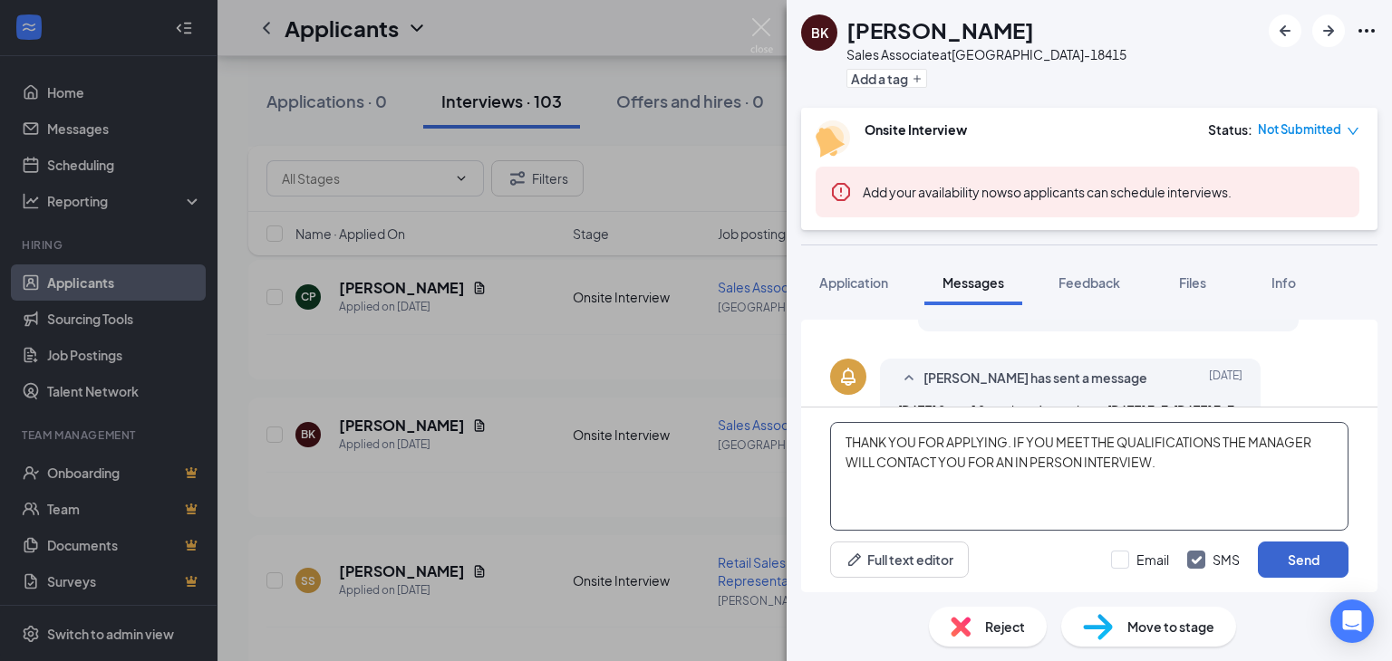
type textarea "THANK YOU FOR APPLYING. IF YOU MEET THE QUALIFICATIONS THE MANAGER WILL CONTACT…"
click at [1302, 559] on button "Send" at bounding box center [1303, 560] width 91 height 36
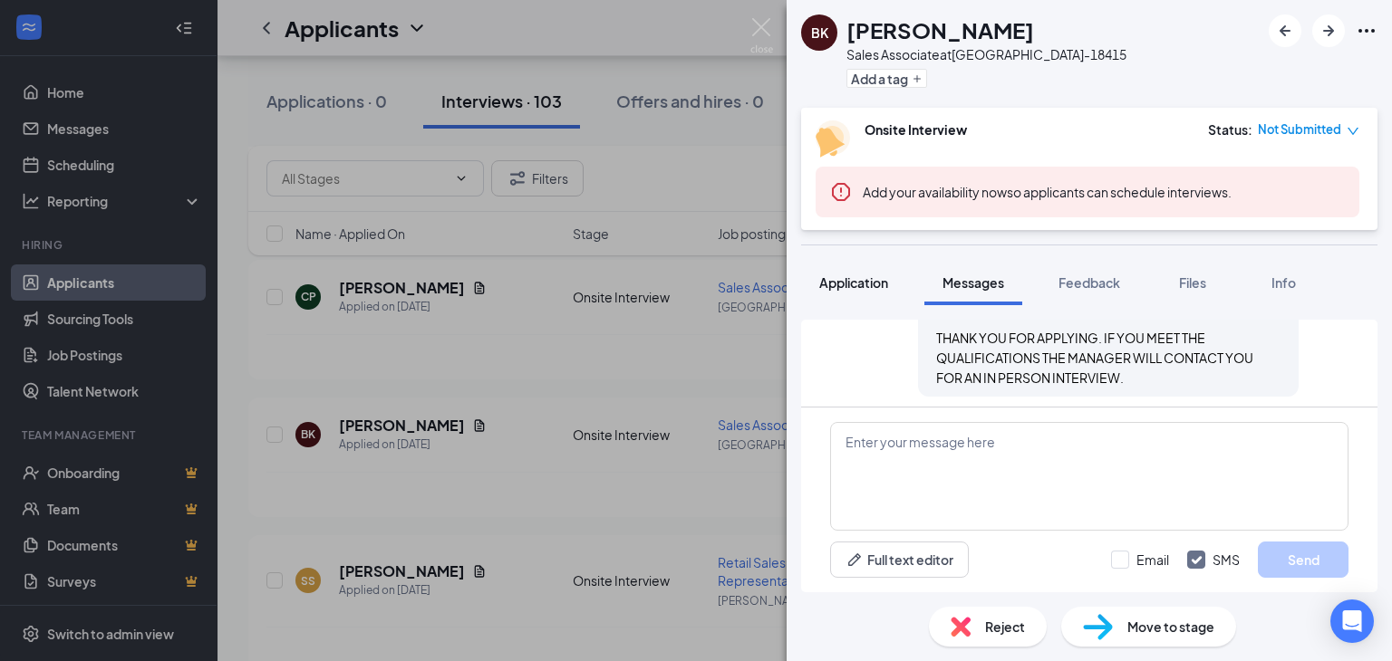
scroll to position [699, 0]
drag, startPoint x: 848, startPoint y: 275, endPoint x: 886, endPoint y: 335, distance: 70.9
click at [848, 275] on span "Application" at bounding box center [853, 283] width 69 height 16
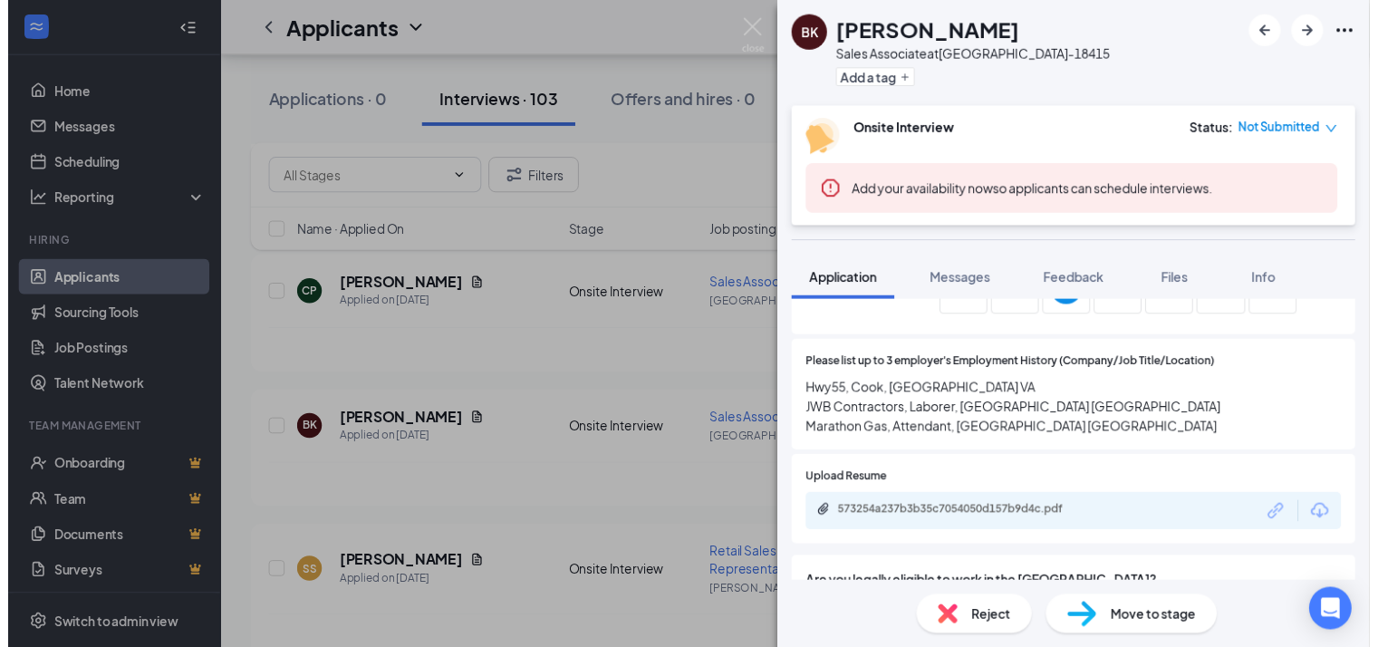
scroll to position [1269, 0]
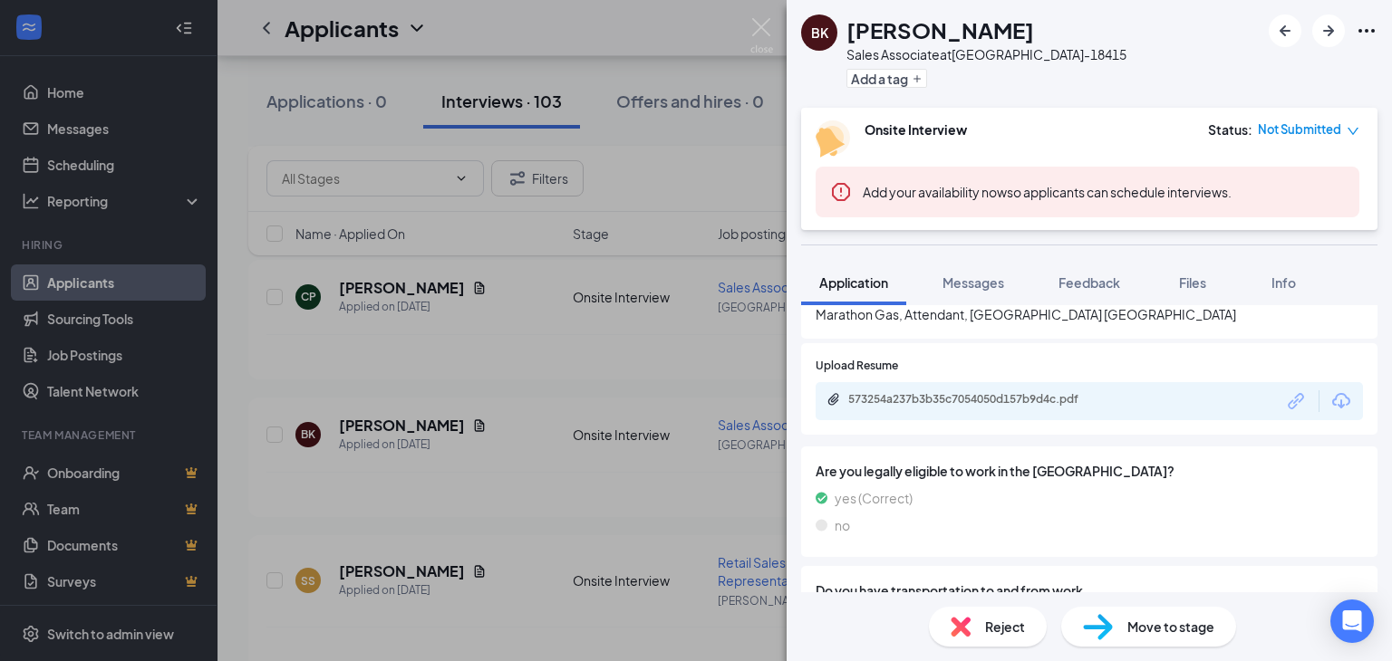
click at [950, 391] on div "573254a237b3b35c7054050d157b9d4c.pdf" at bounding box center [1088, 401] width 547 height 38
click at [945, 400] on div "573254a237b3b35c7054050d157b9d4c.pdf" at bounding box center [975, 399] width 254 height 14
click at [559, 447] on div "BK Ben King Sales Associate at BLACKSBURG-18415 Add a tag Onsite Interview Stat…" at bounding box center [696, 330] width 1392 height 661
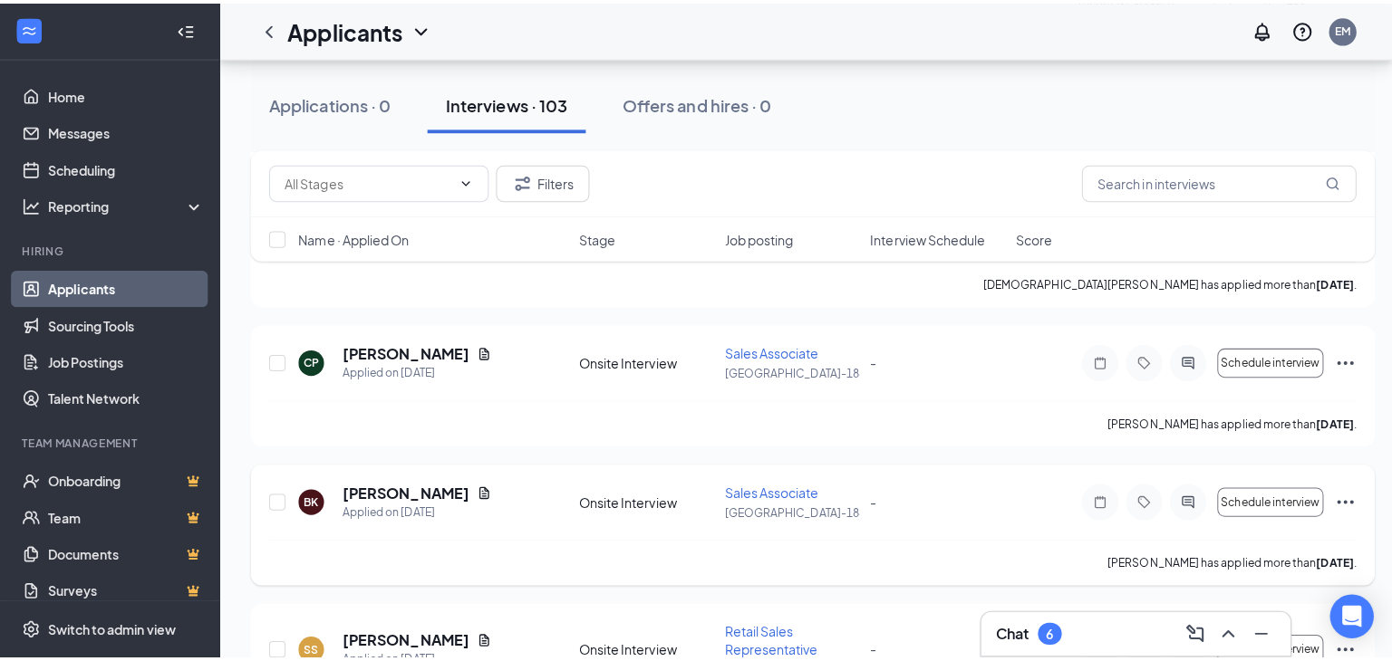
scroll to position [794, 0]
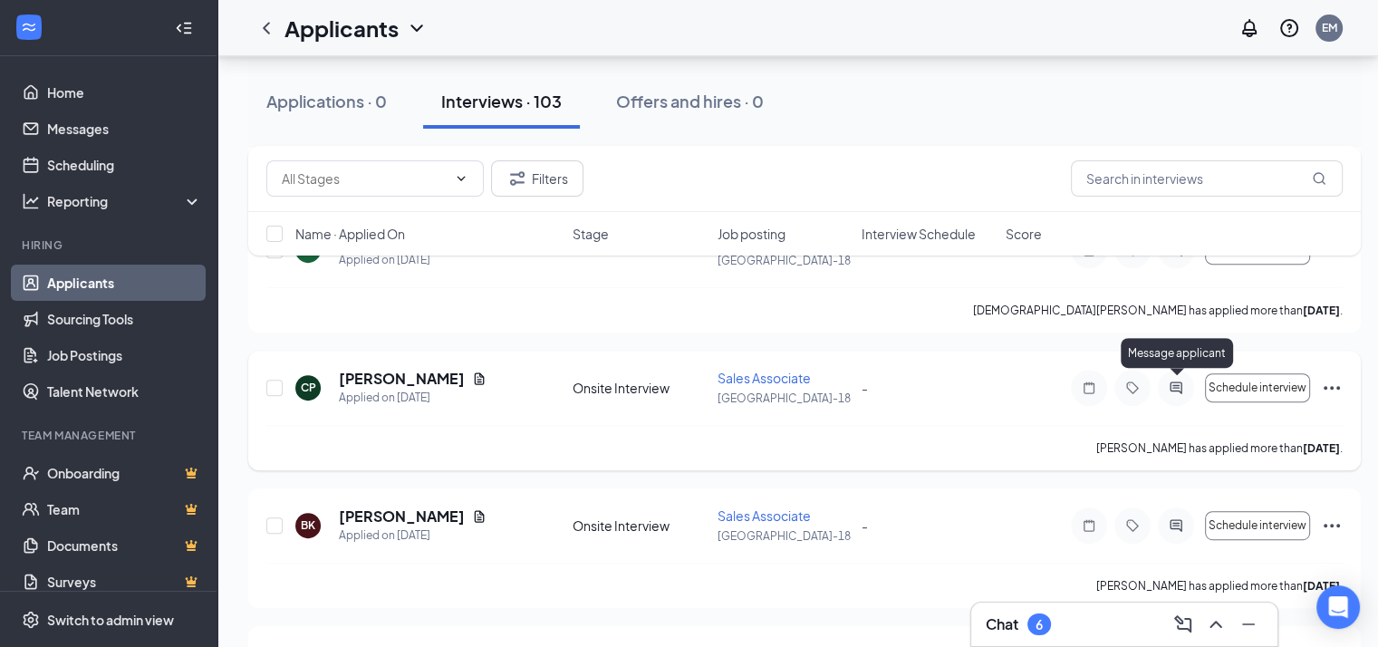
click at [1174, 381] on icon "ActiveChat" at bounding box center [1176, 388] width 22 height 14
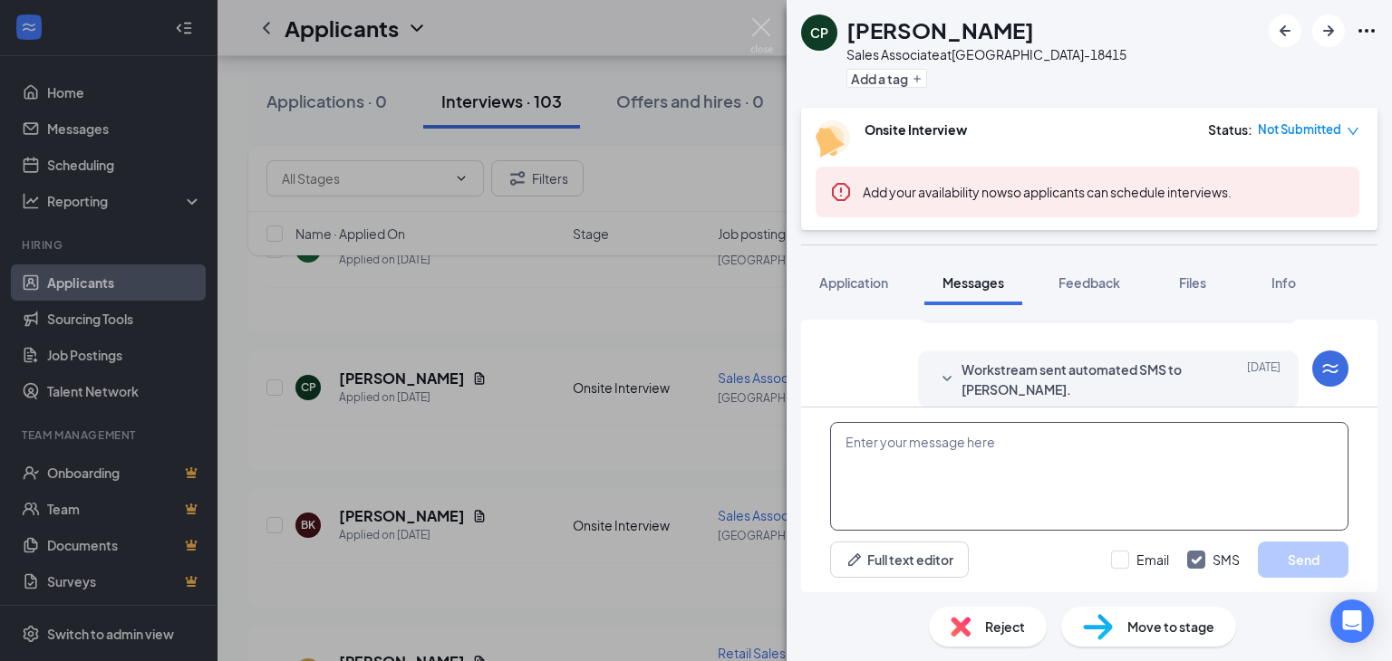
scroll to position [444, 0]
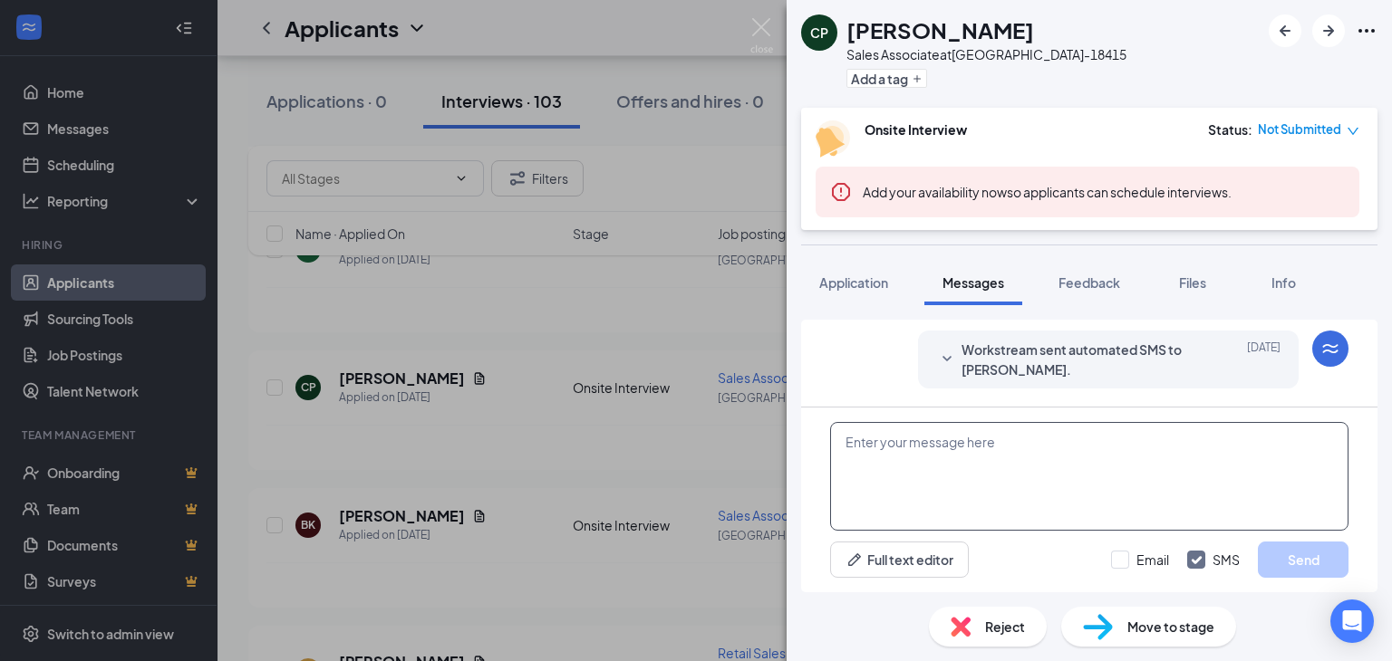
paste textarea "THANK YOU FOR APPLYING. IF YOU MEET THE QUALIFICATIONS THE MANAGER WILL CONTACT…"
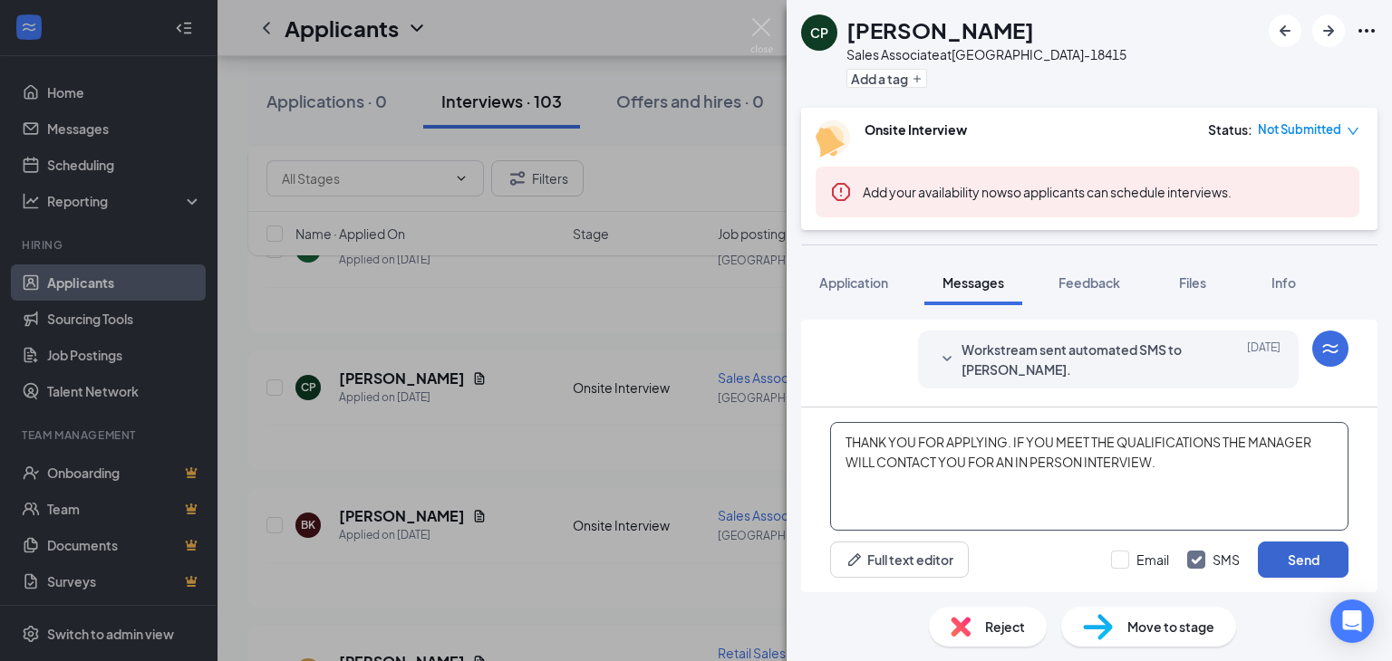
type textarea "THANK YOU FOR APPLYING. IF YOU MEET THE QUALIFICATIONS THE MANAGER WILL CONTACT…"
click at [1305, 559] on button "Send" at bounding box center [1303, 560] width 91 height 36
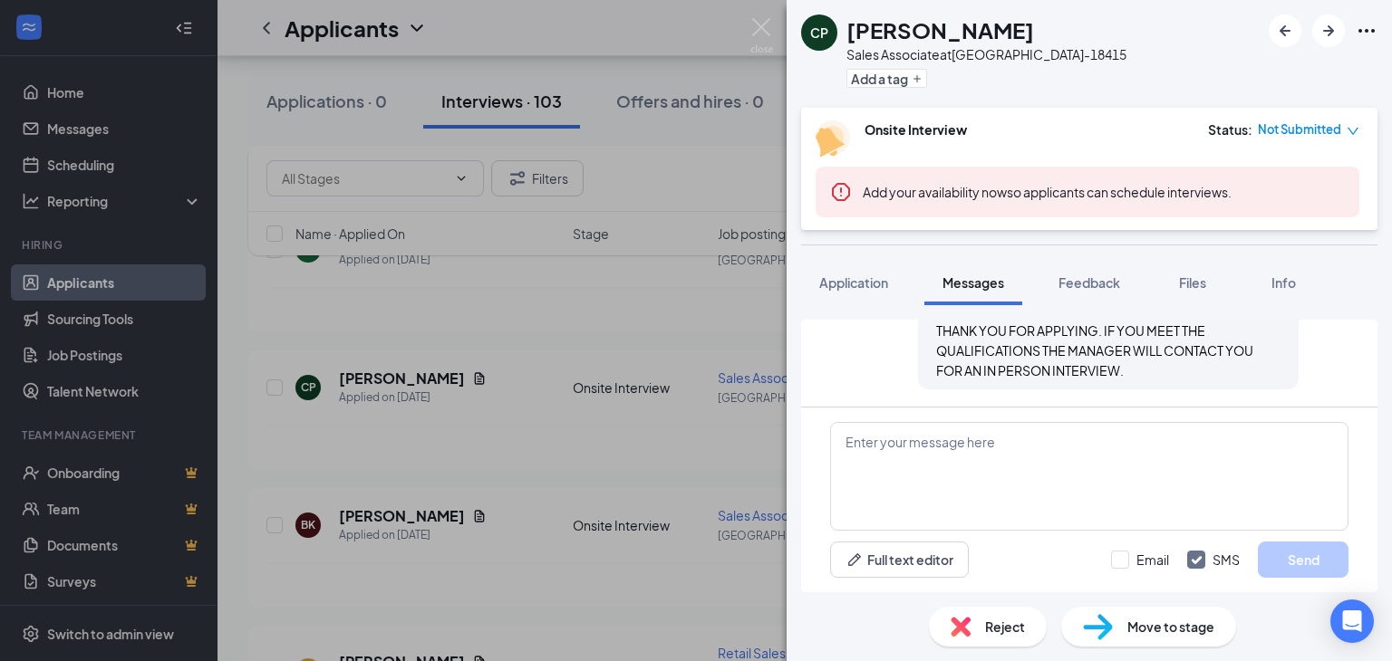
click at [852, 277] on span "Application" at bounding box center [853, 283] width 69 height 16
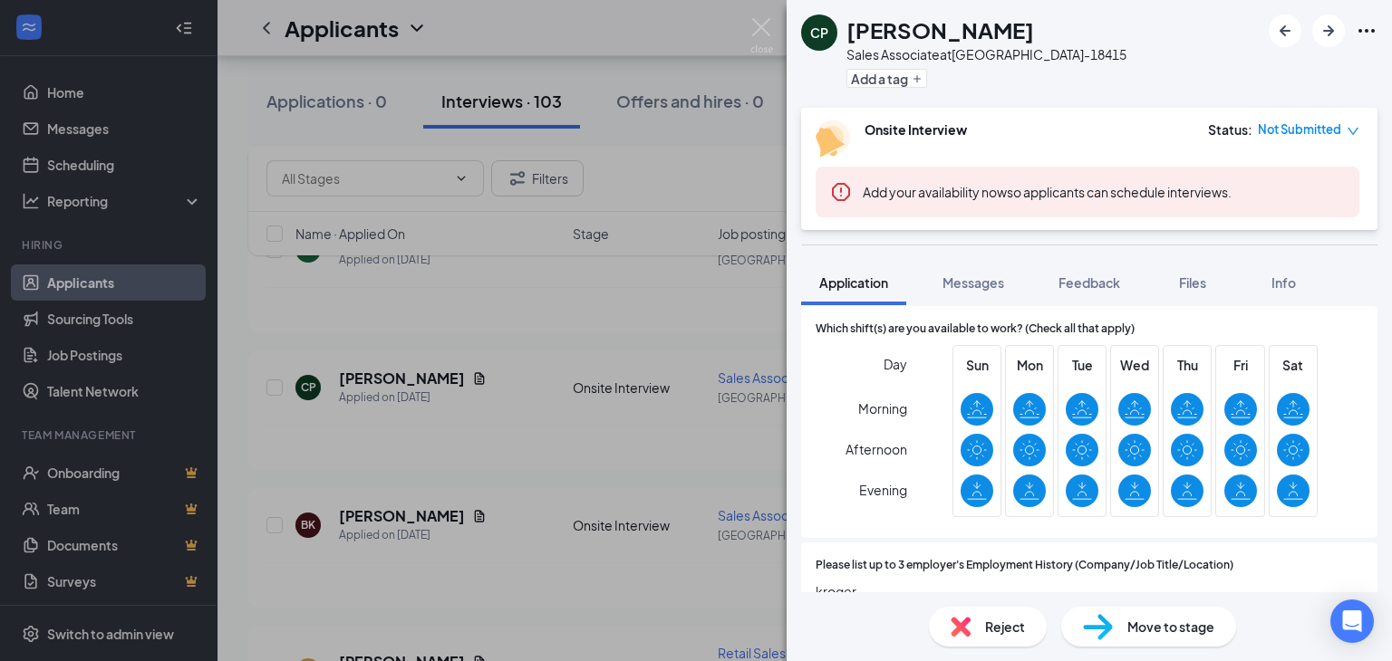
scroll to position [1178, 0]
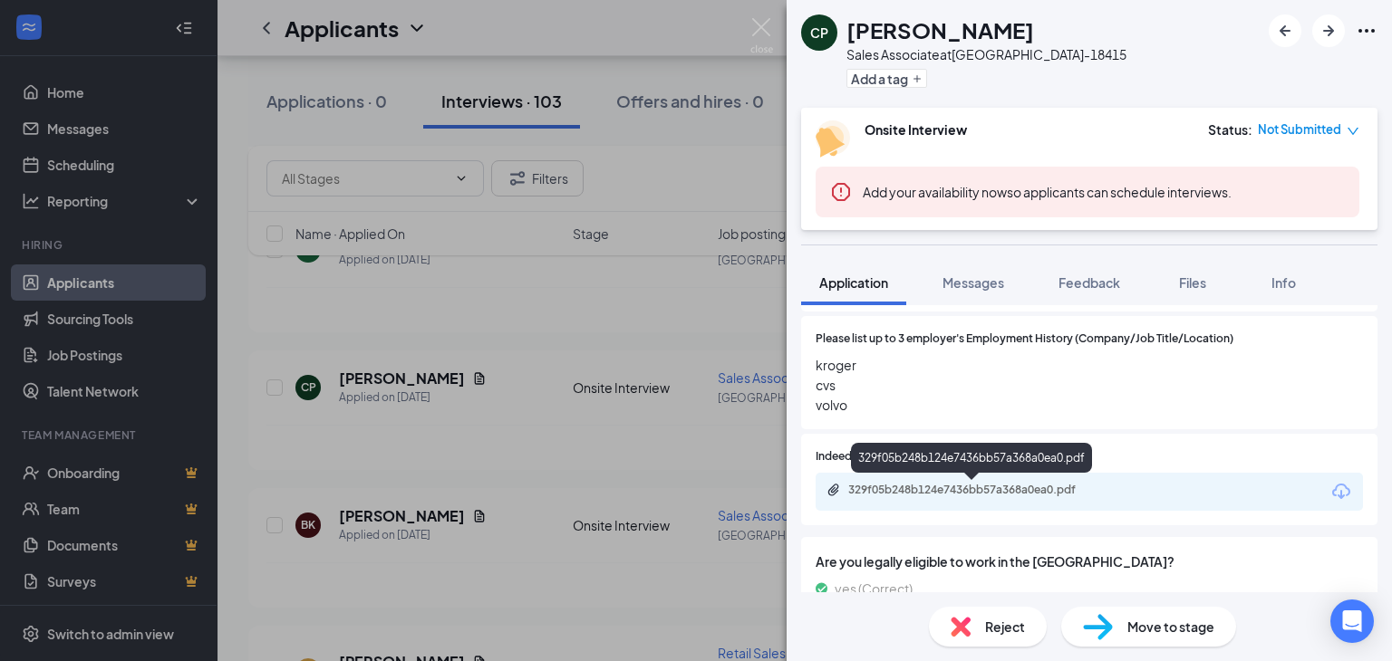
click at [953, 483] on div "329f05b248b124e7436bb57a368a0ea0.pdf" at bounding box center [975, 490] width 254 height 14
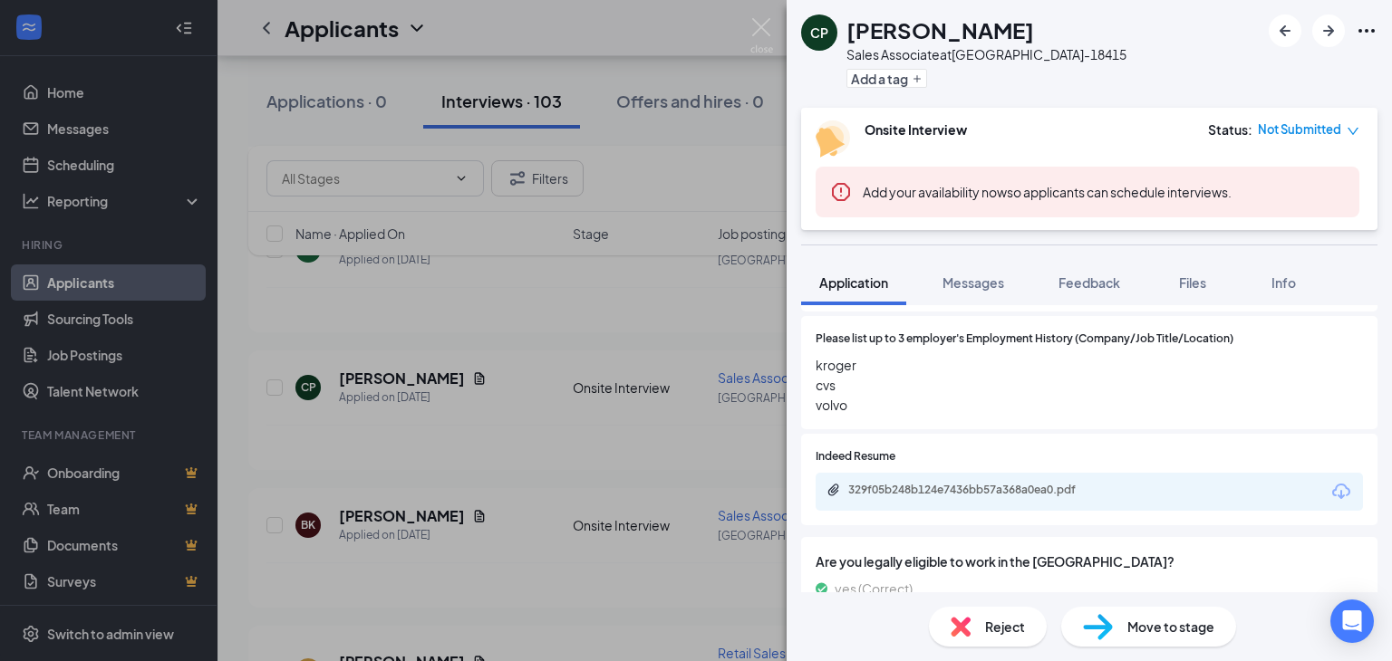
click at [563, 436] on div "CP cory powers Sales Associate at BLACKSBURG-18415 Add a tag Onsite Interview S…" at bounding box center [696, 330] width 1392 height 661
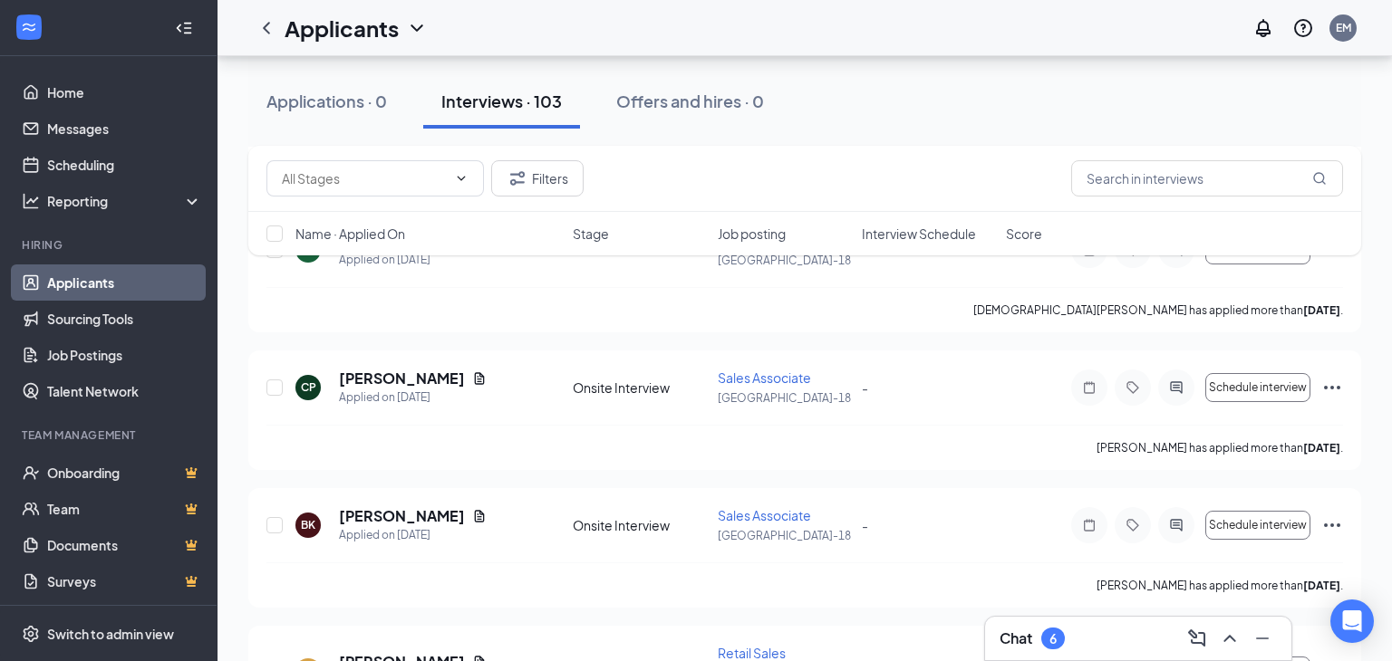
scroll to position [522, 0]
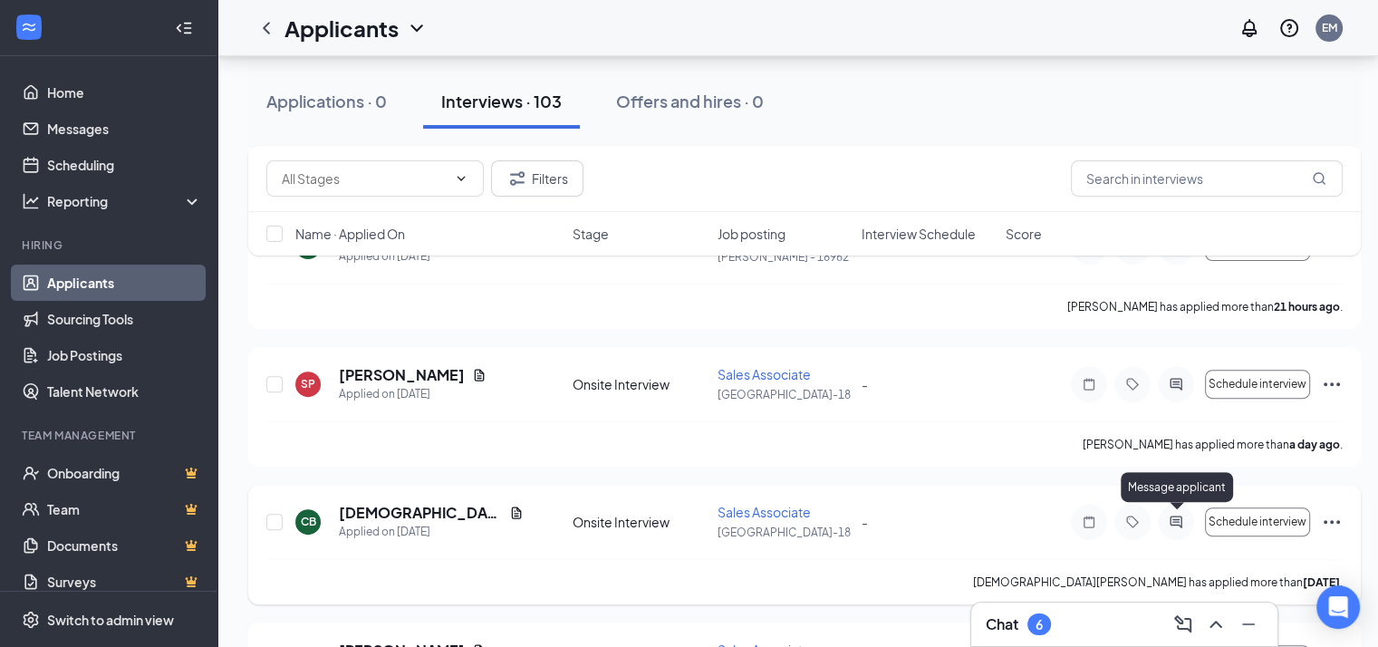
click at [1176, 516] on icon "ActiveChat" at bounding box center [1176, 522] width 22 height 14
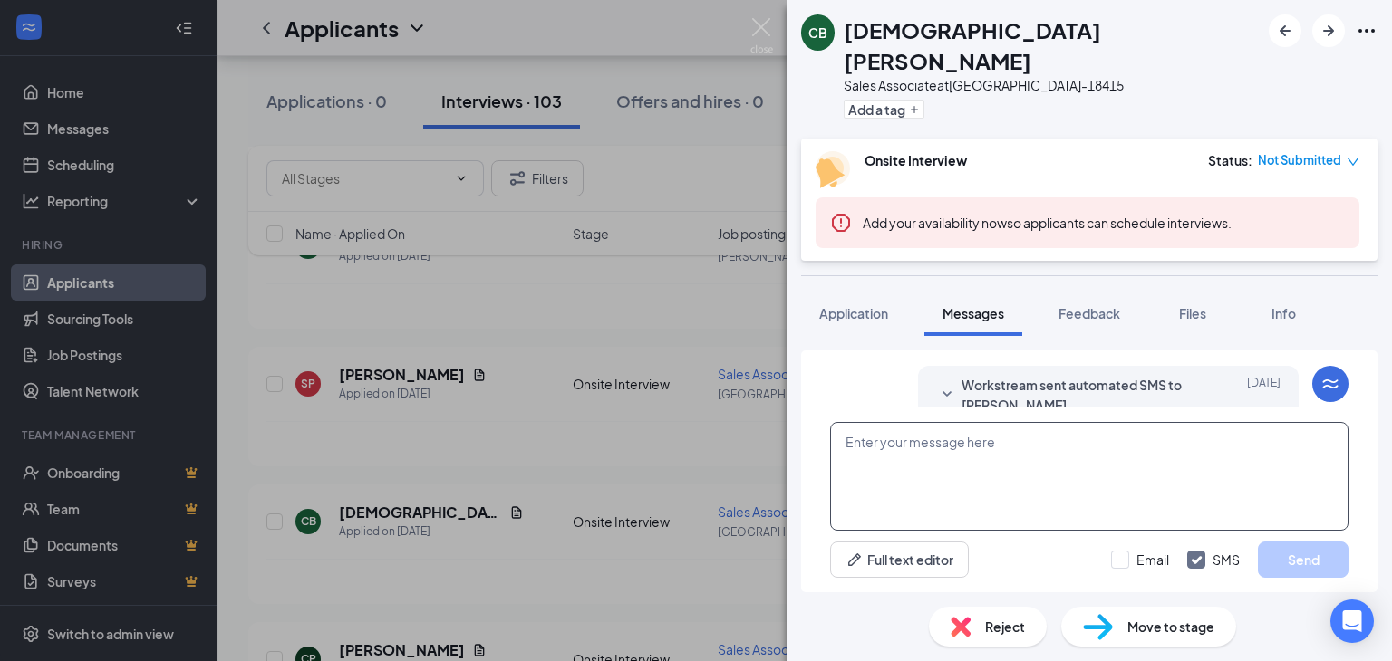
scroll to position [444, 0]
paste textarea "THANK YOU FOR APPLYING. IF YOU MEET THE QUALIFICATIONS THE MANAGER WILL CONTACT…"
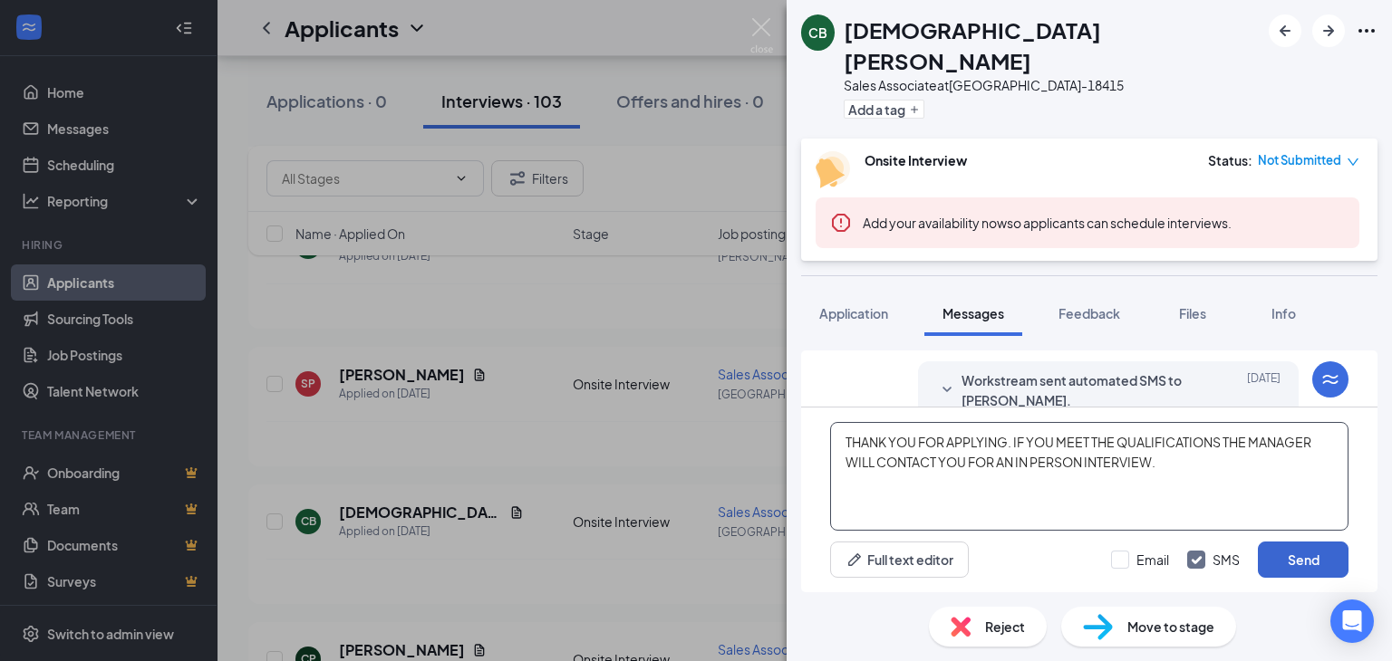
type textarea "THANK YOU FOR APPLYING. IF YOU MEET THE QUALIFICATIONS THE MANAGER WILL CONTACT…"
click at [1293, 551] on button "Send" at bounding box center [1303, 560] width 91 height 36
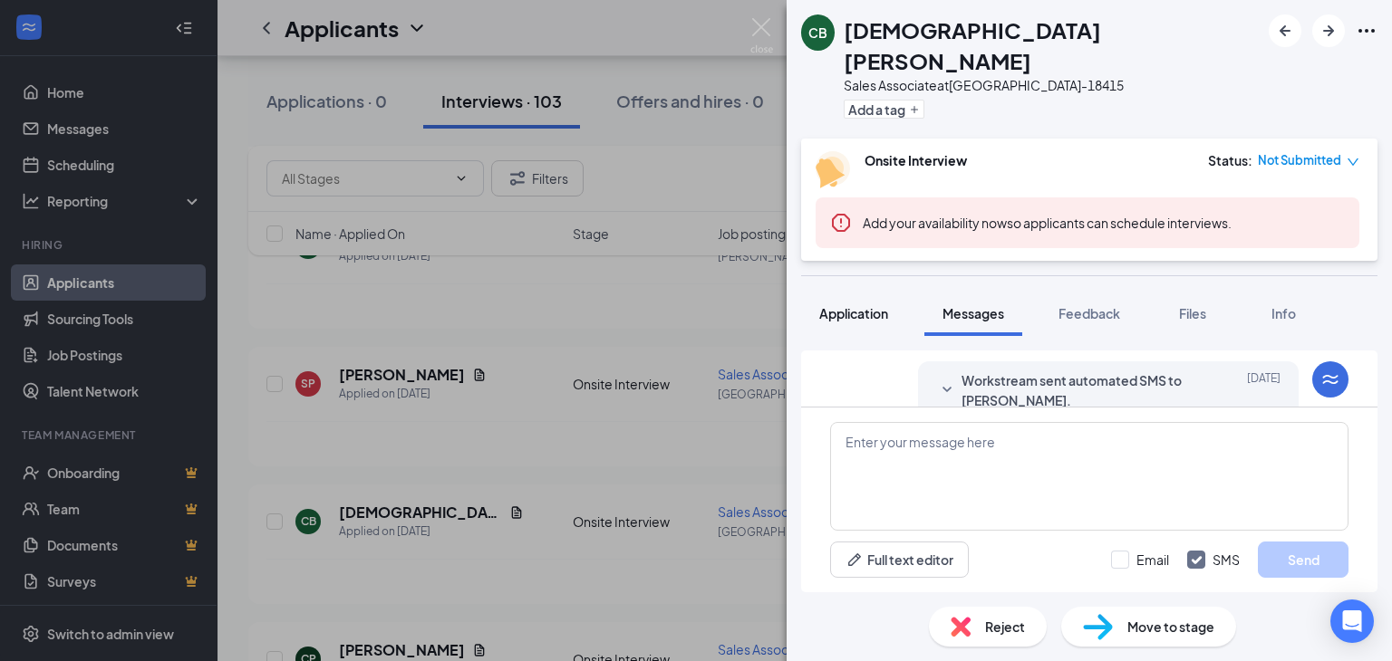
scroll to position [516, 0]
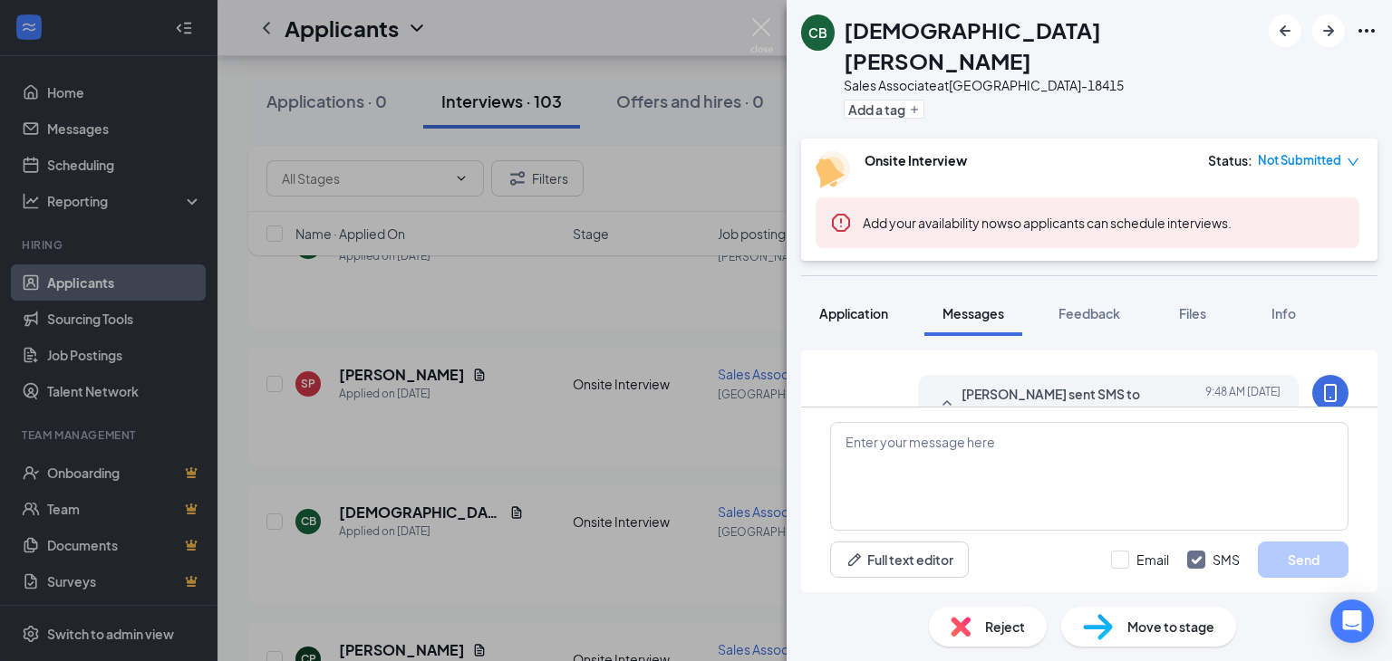
click at [852, 305] on span "Application" at bounding box center [853, 313] width 69 height 16
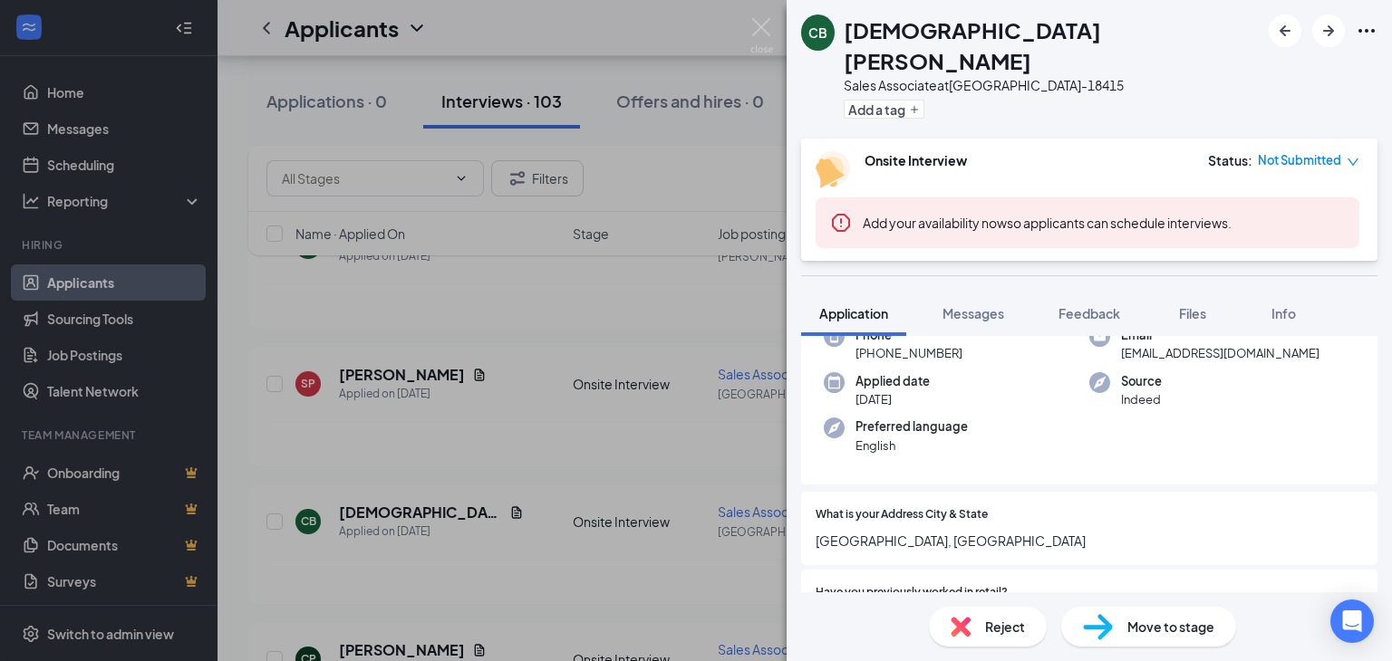
scroll to position [272, 0]
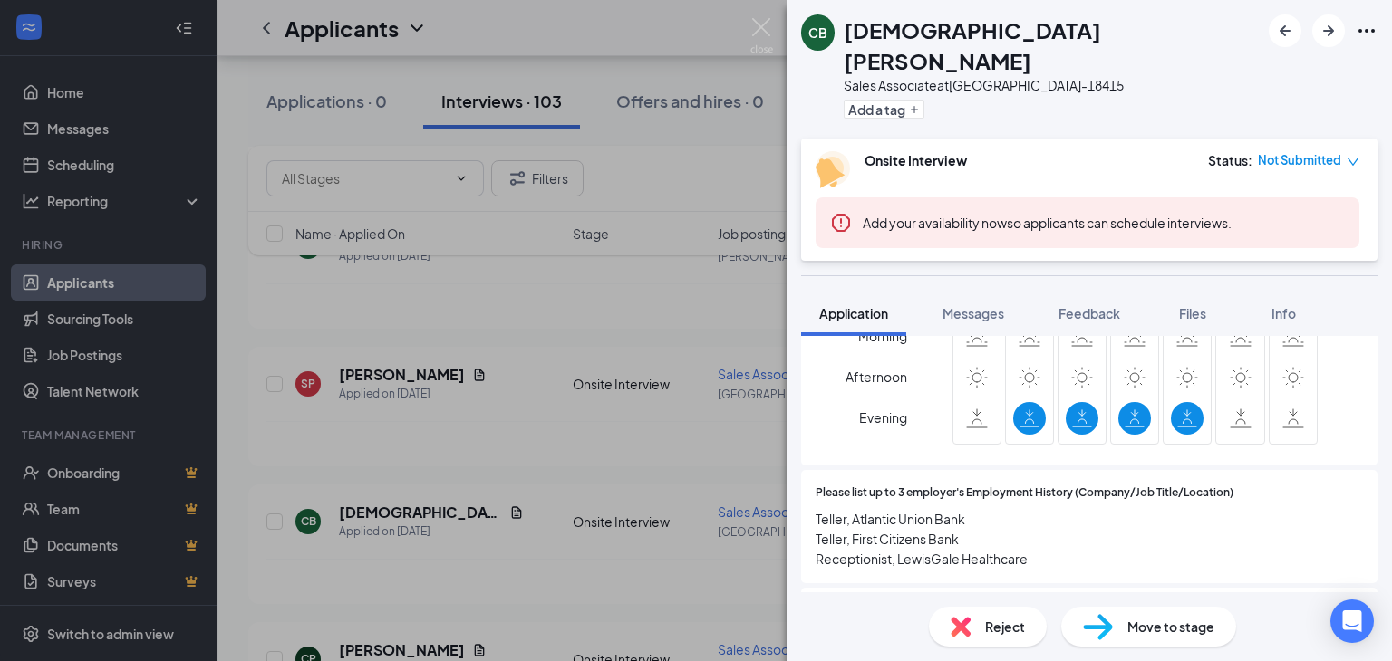
scroll to position [1087, 0]
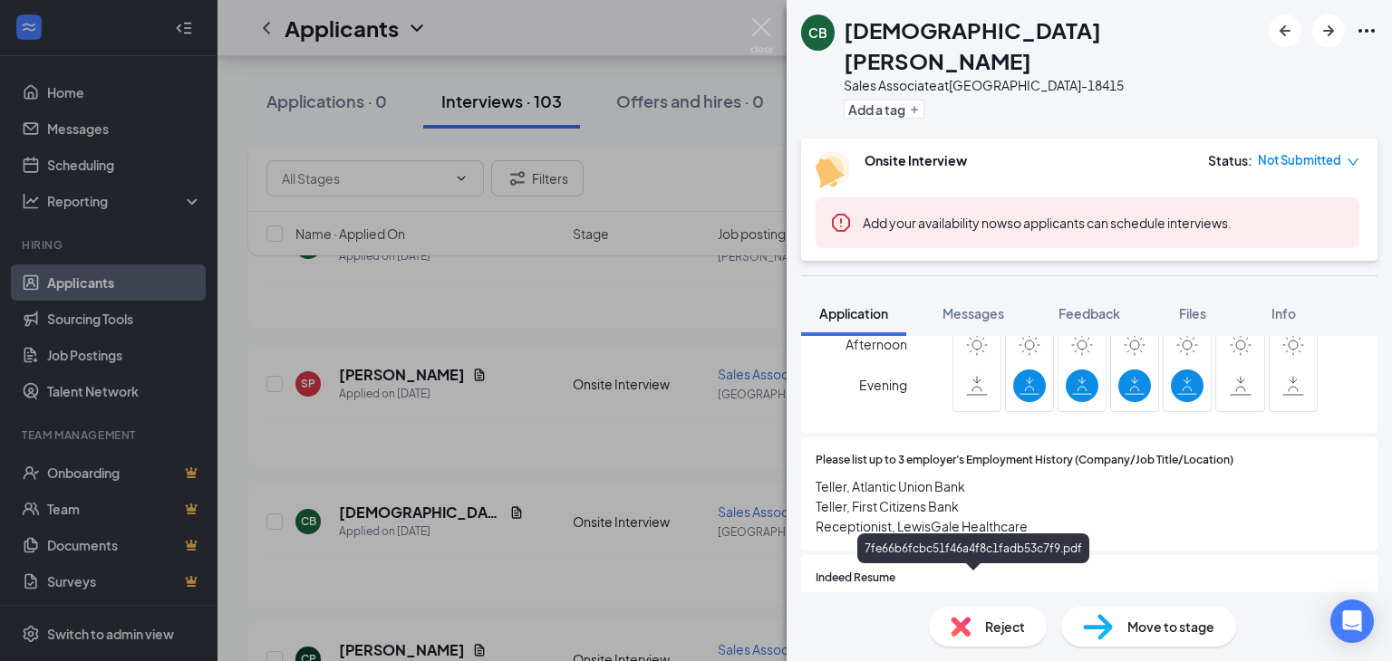
click at [899, 604] on div "7fe66b6fcbc51f46a4f8c1fadb53c7f9.pdf" at bounding box center [975, 611] width 254 height 14
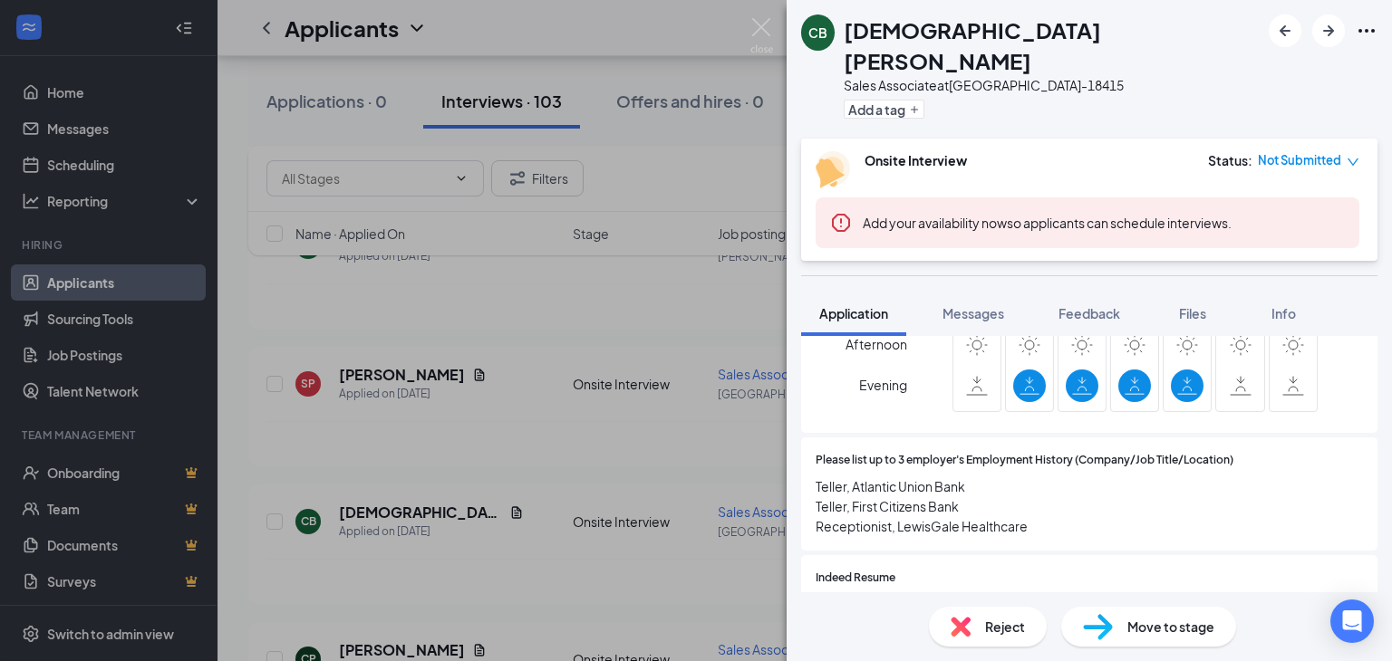
click at [526, 541] on div "CB Christian Bolt Sales Associate at BLACKSBURG-18415 Add a tag Onsite Intervie…" at bounding box center [696, 330] width 1392 height 661
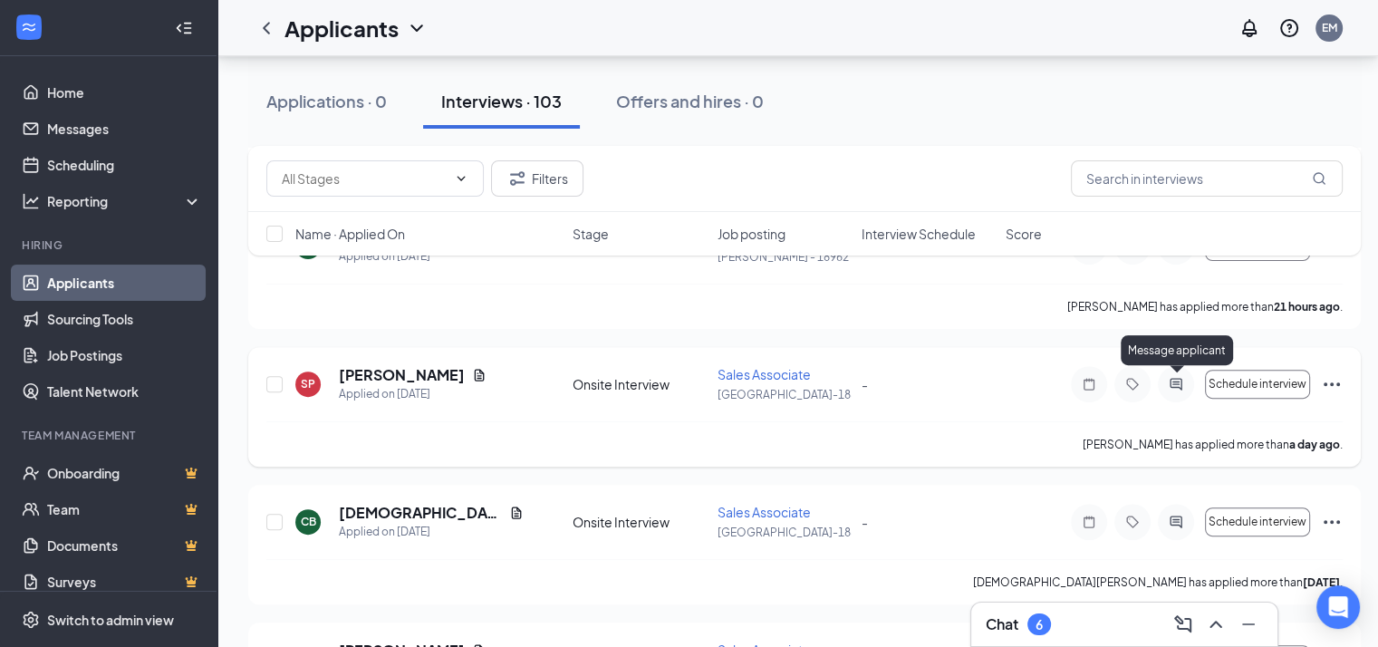
click at [1174, 372] on div at bounding box center [1176, 384] width 36 height 36
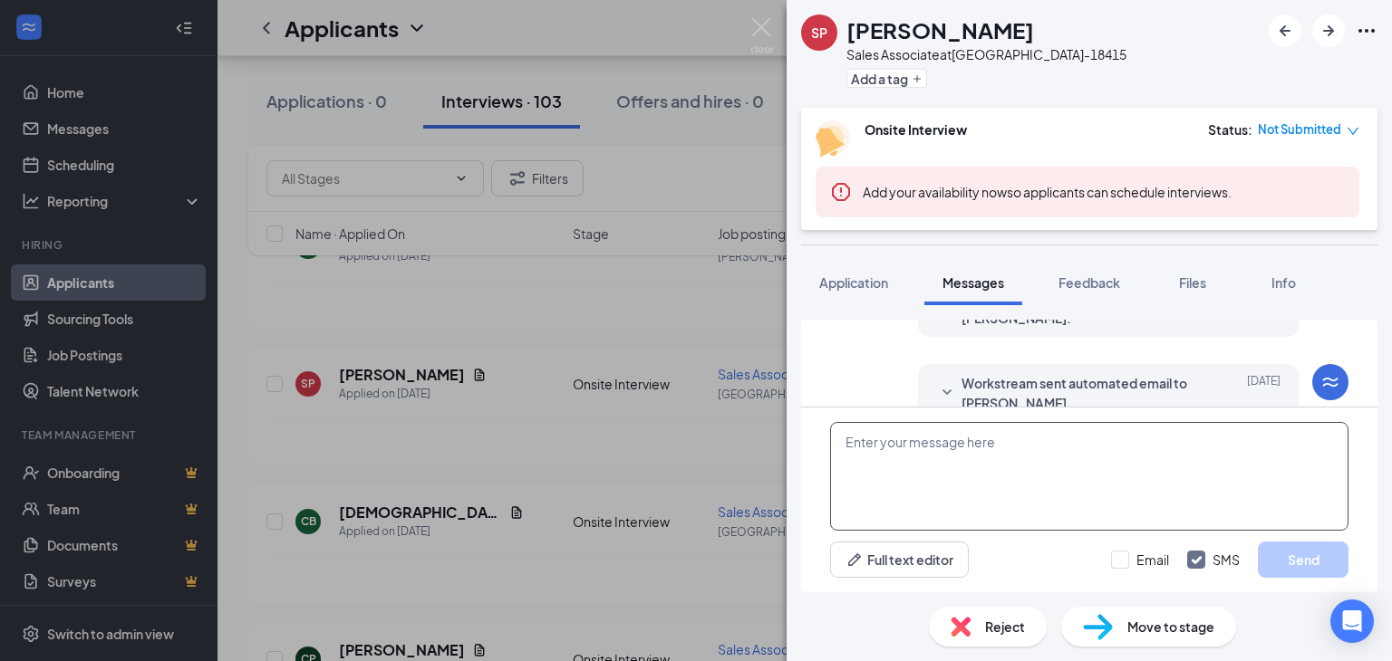
scroll to position [444, 0]
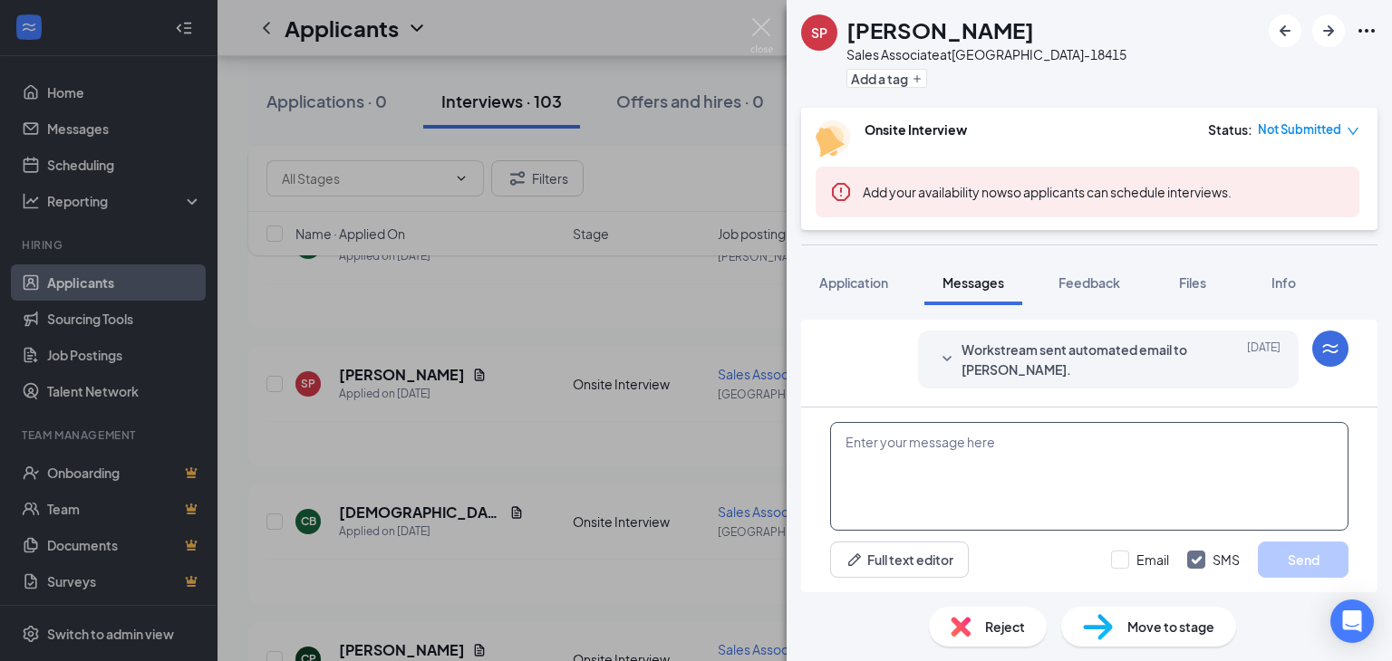
paste textarea "THANK YOU FOR APPLYING. IF YOU MEET THE QUALIFICATIONS THE MANAGER WILL CONTACT…"
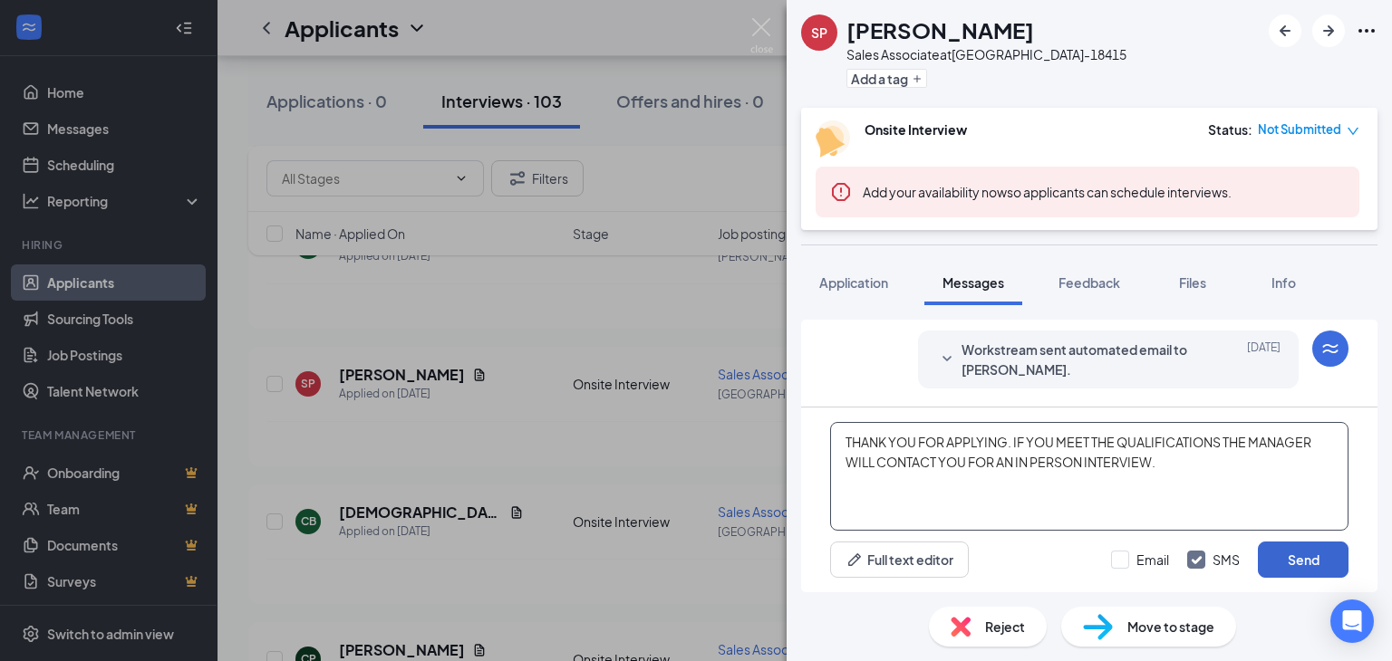
type textarea "THANK YOU FOR APPLYING. IF YOU MEET THE QUALIFICATIONS THE MANAGER WILL CONTACT…"
click at [1313, 556] on button "Send" at bounding box center [1303, 560] width 91 height 36
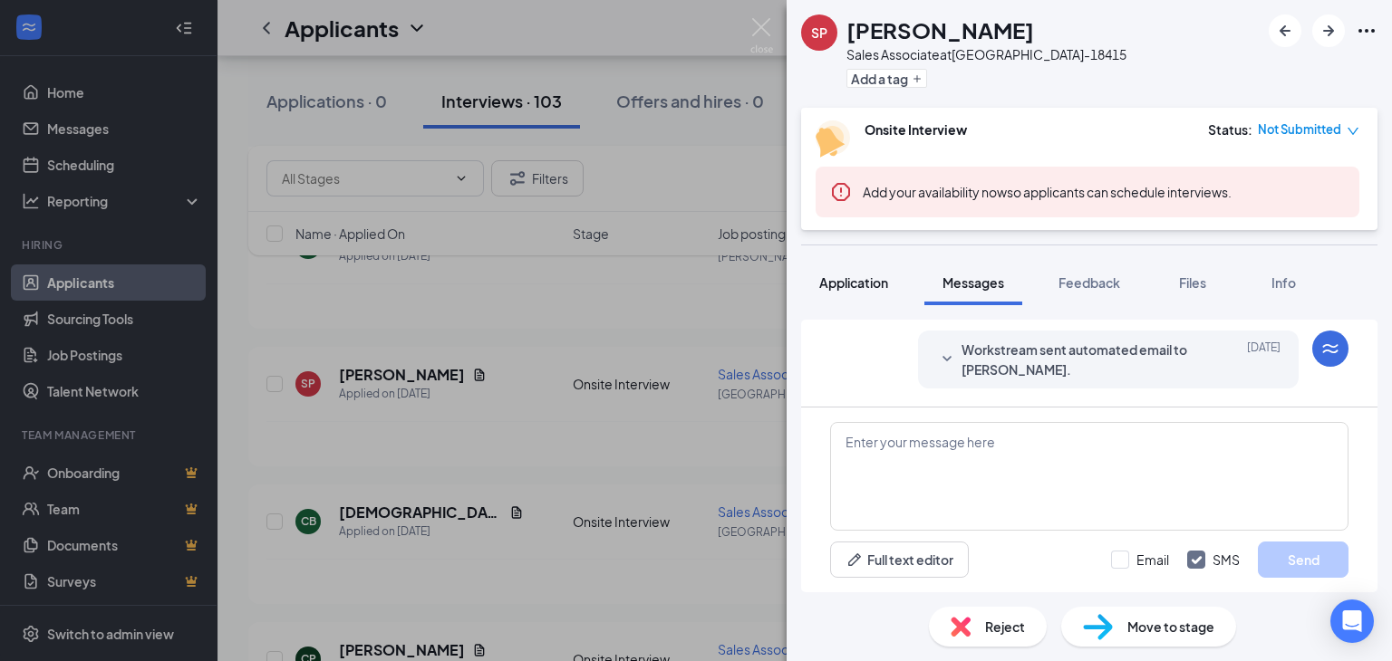
click at [857, 280] on span "Application" at bounding box center [853, 283] width 69 height 16
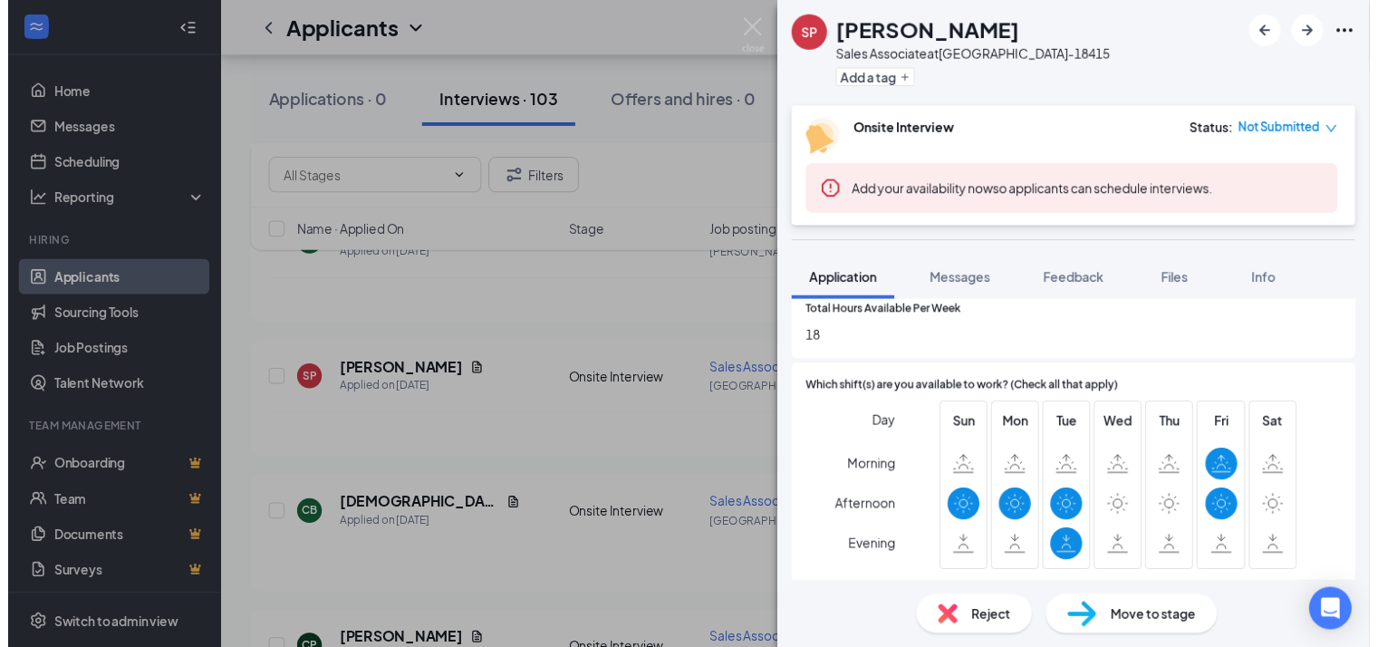
scroll to position [1178, 0]
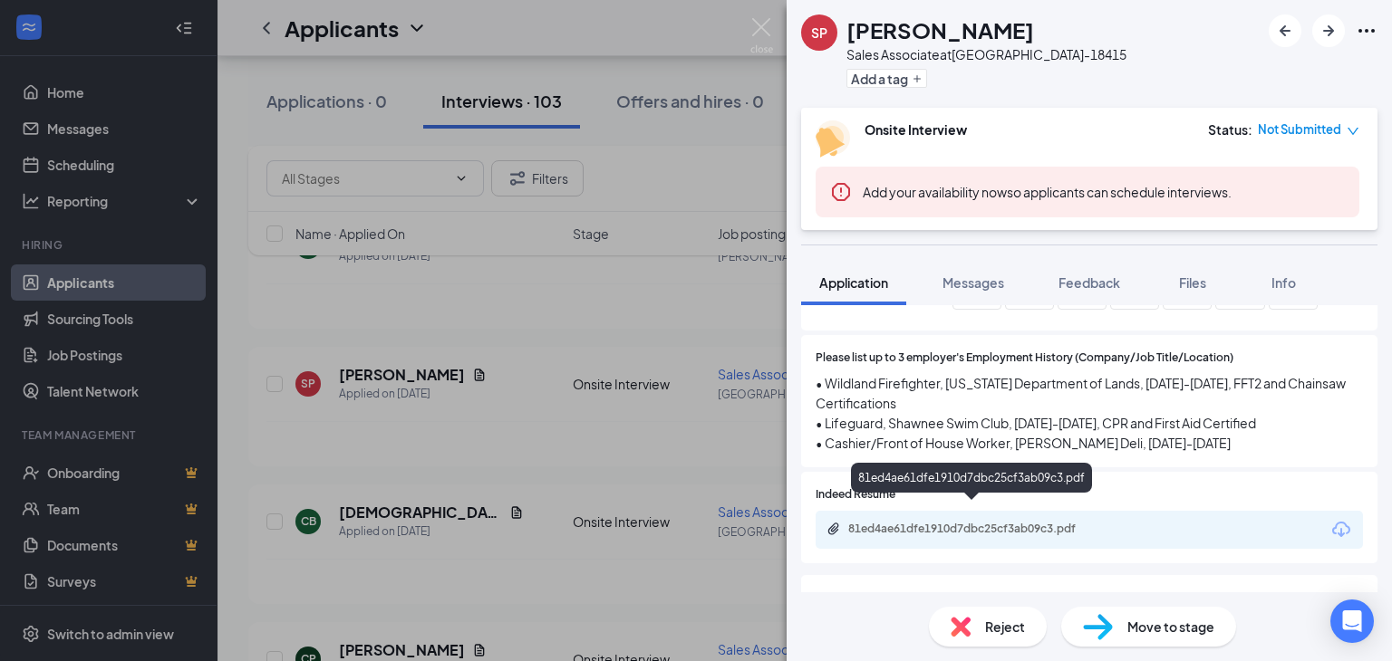
click at [937, 522] on div "81ed4ae61dfe1910d7dbc25cf3ab09c3.pdf" at bounding box center [975, 529] width 254 height 14
click at [496, 420] on div "SP Samuel Purcell Sales Associate at BLACKSBURG-18415 Add a tag Onsite Intervie…" at bounding box center [696, 330] width 1392 height 661
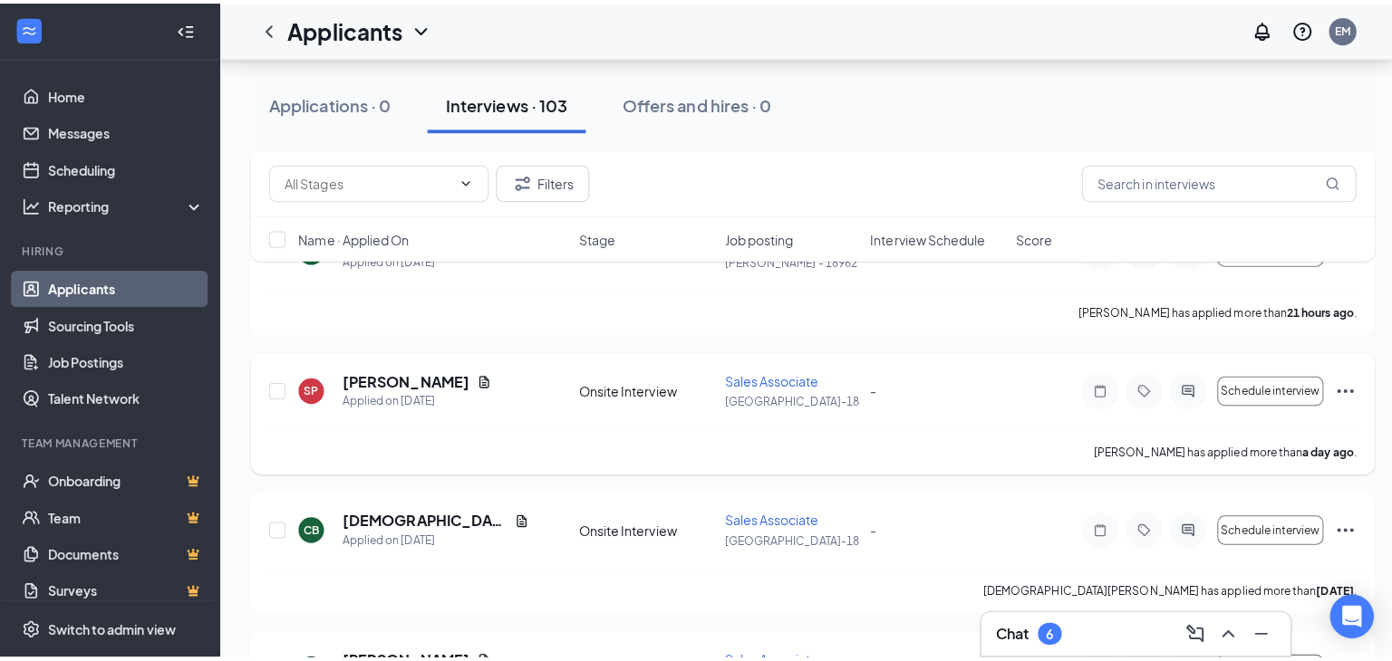
scroll to position [341, 0]
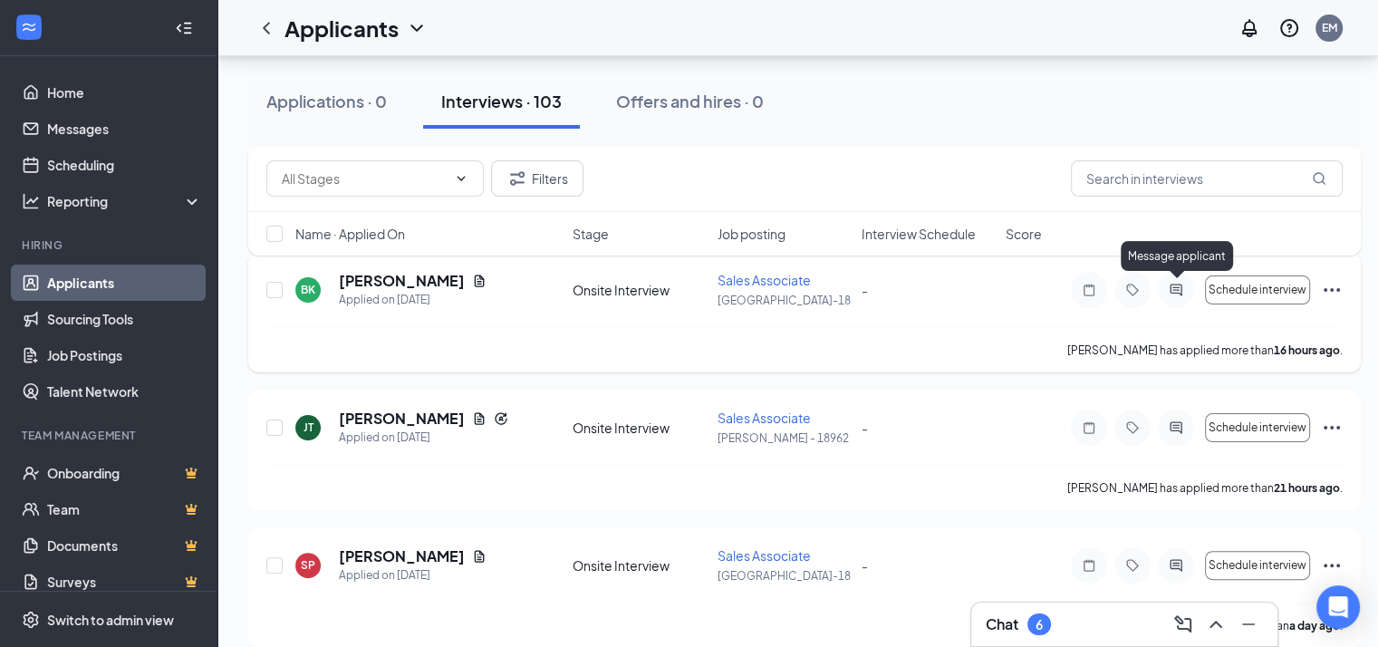
drag, startPoint x: 1174, startPoint y: 280, endPoint x: 1151, endPoint y: 329, distance: 54.3
click at [1175, 280] on div at bounding box center [1176, 290] width 36 height 36
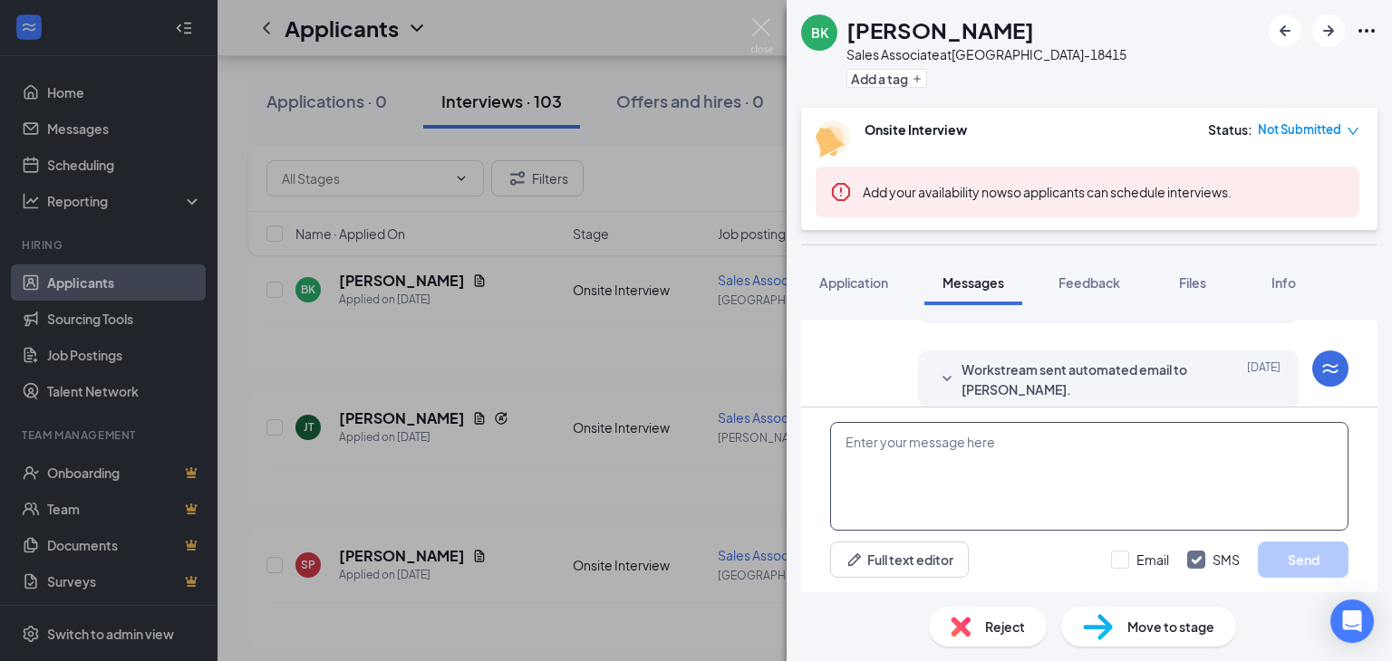
scroll to position [444, 0]
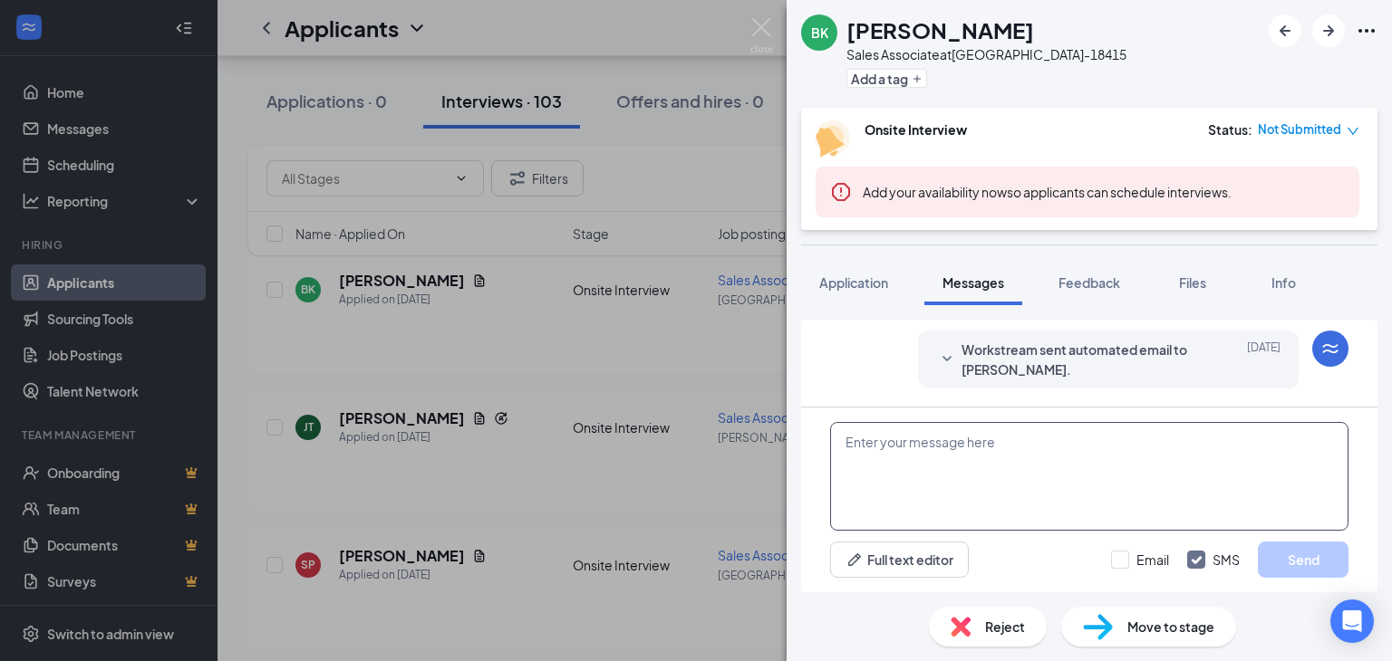
paste textarea "THANK YOU FOR APPLYING. IF YOU MEET THE QUALIFICATIONS THE MANAGER WILL CONTACT…"
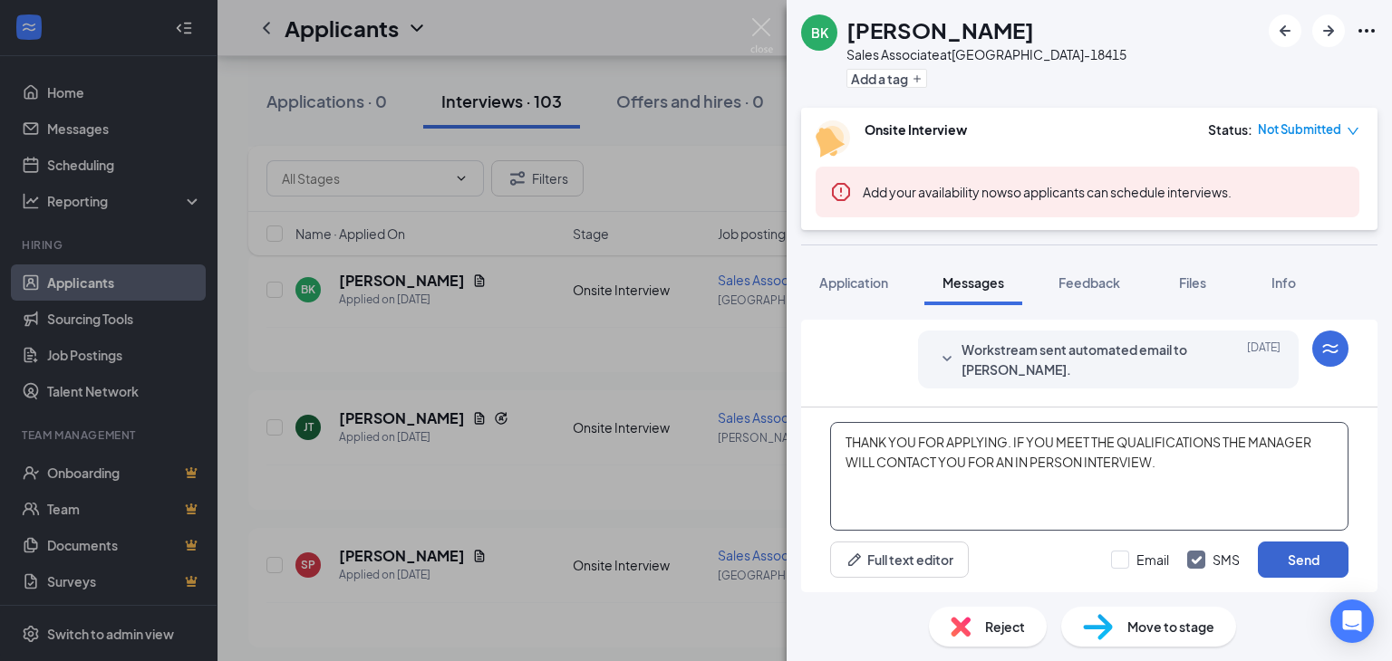
type textarea "THANK YOU FOR APPLYING. IF YOU MEET THE QUALIFICATIONS THE MANAGER WILL CONTACT…"
click at [1301, 559] on button "Send" at bounding box center [1303, 560] width 91 height 36
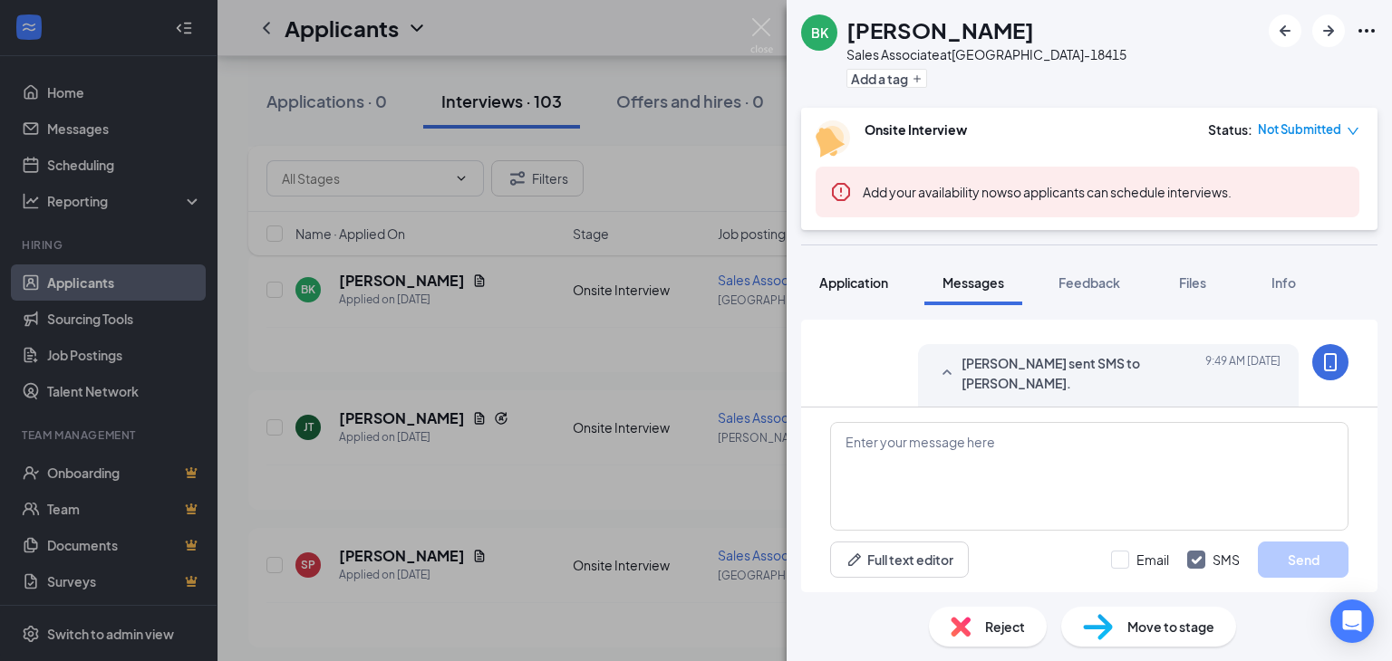
scroll to position [600, 0]
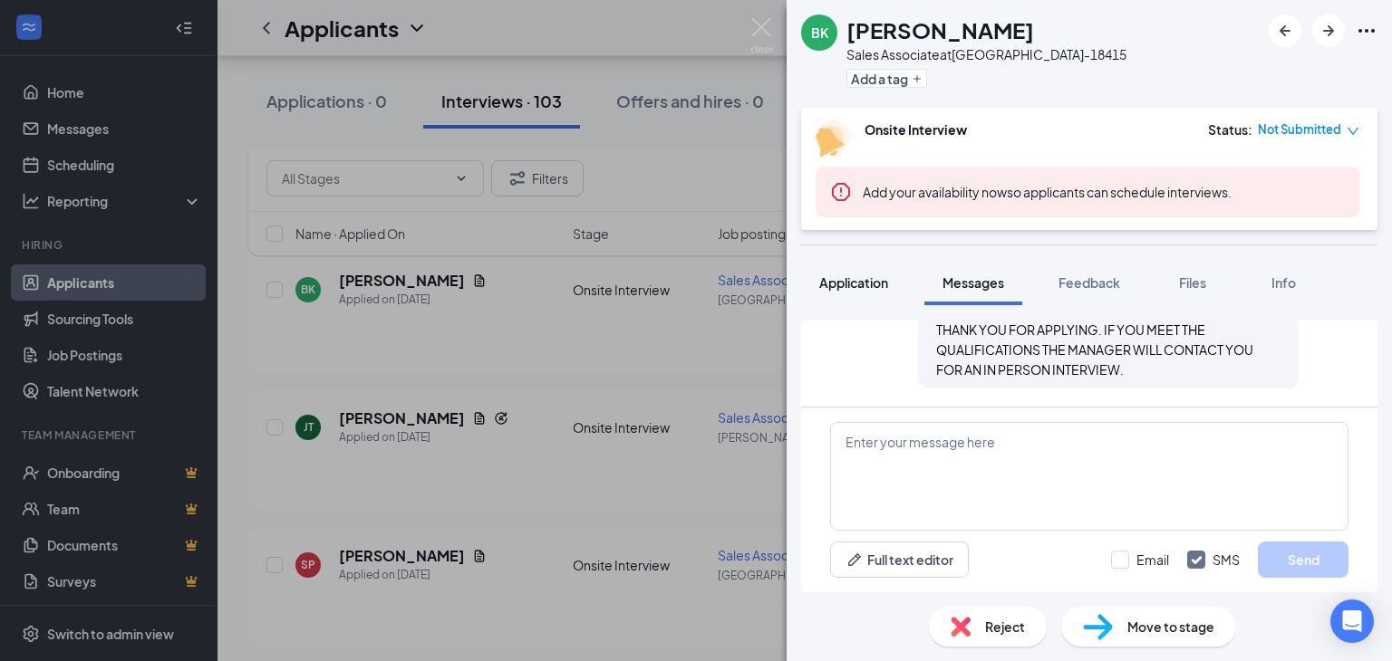
click at [855, 276] on span "Application" at bounding box center [853, 283] width 69 height 16
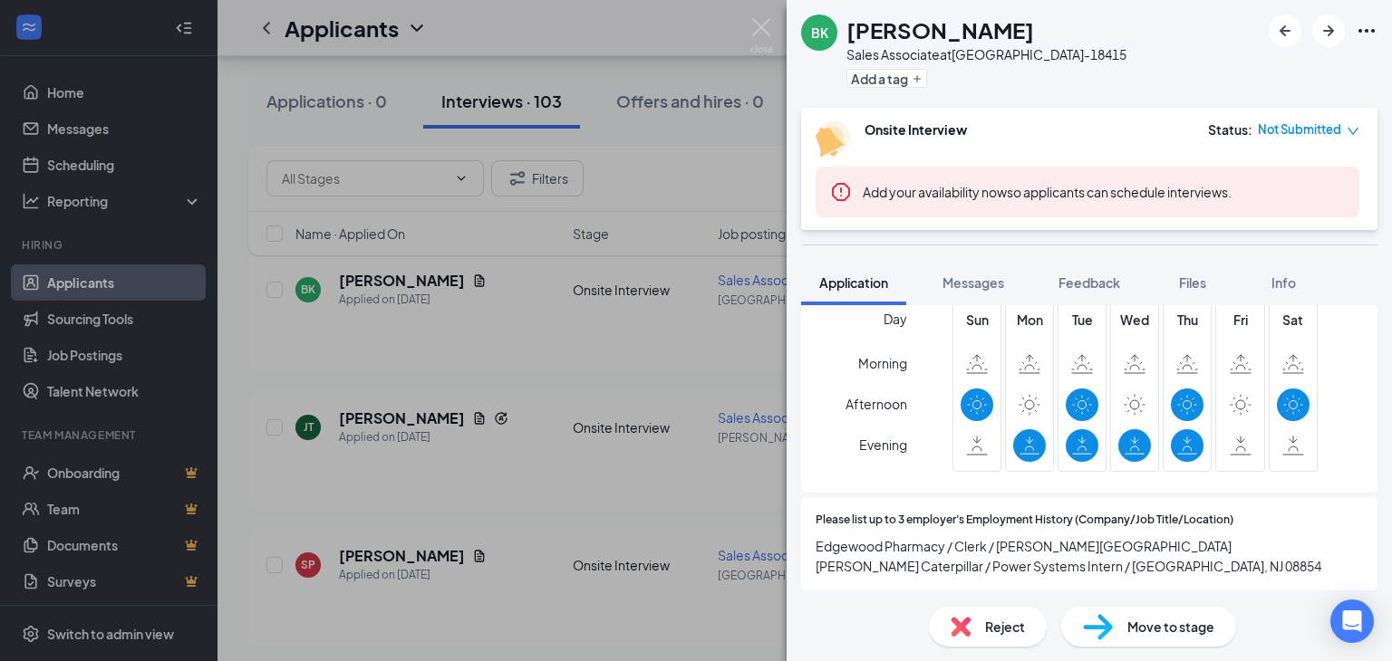
scroll to position [1178, 0]
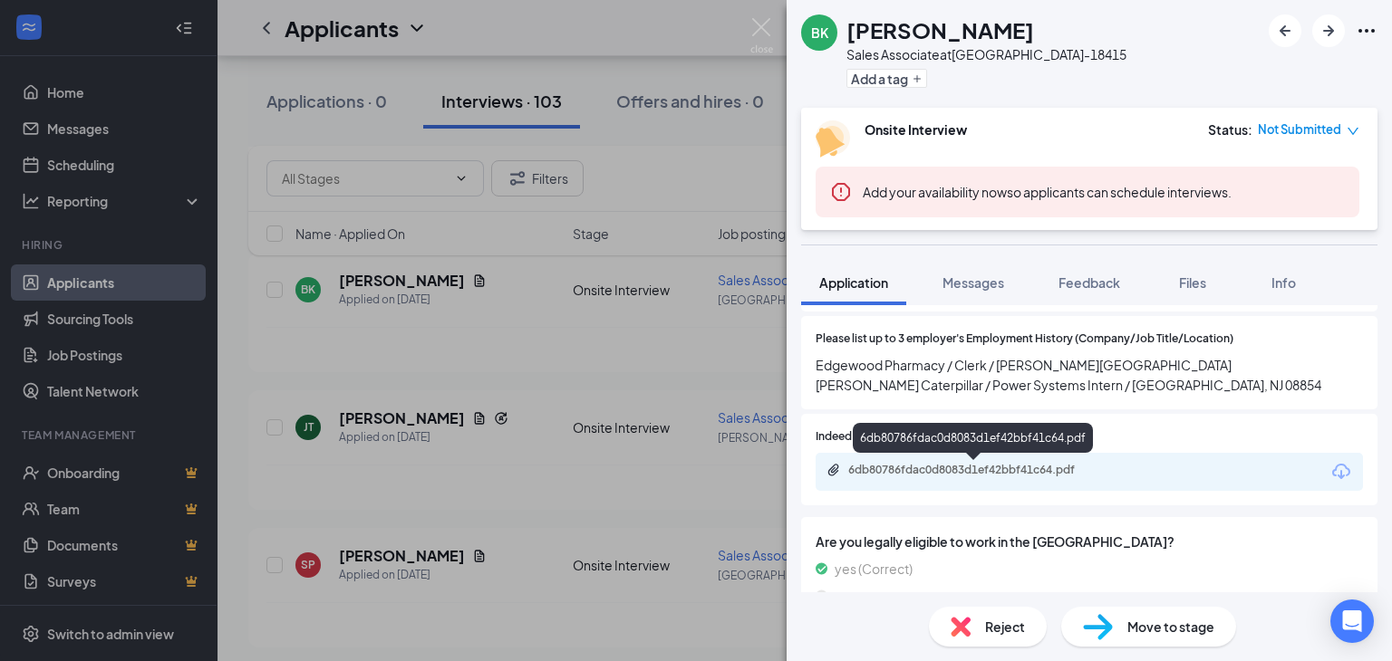
click at [933, 468] on div "6db80786fdac0d8083d1ef42bbf41c64.pdf" at bounding box center [975, 470] width 254 height 14
click at [497, 323] on div "BK Brayden Kolakowski Sales Associate at BLACKSBURG-18415 Add a tag Onsite Inte…" at bounding box center [696, 330] width 1392 height 661
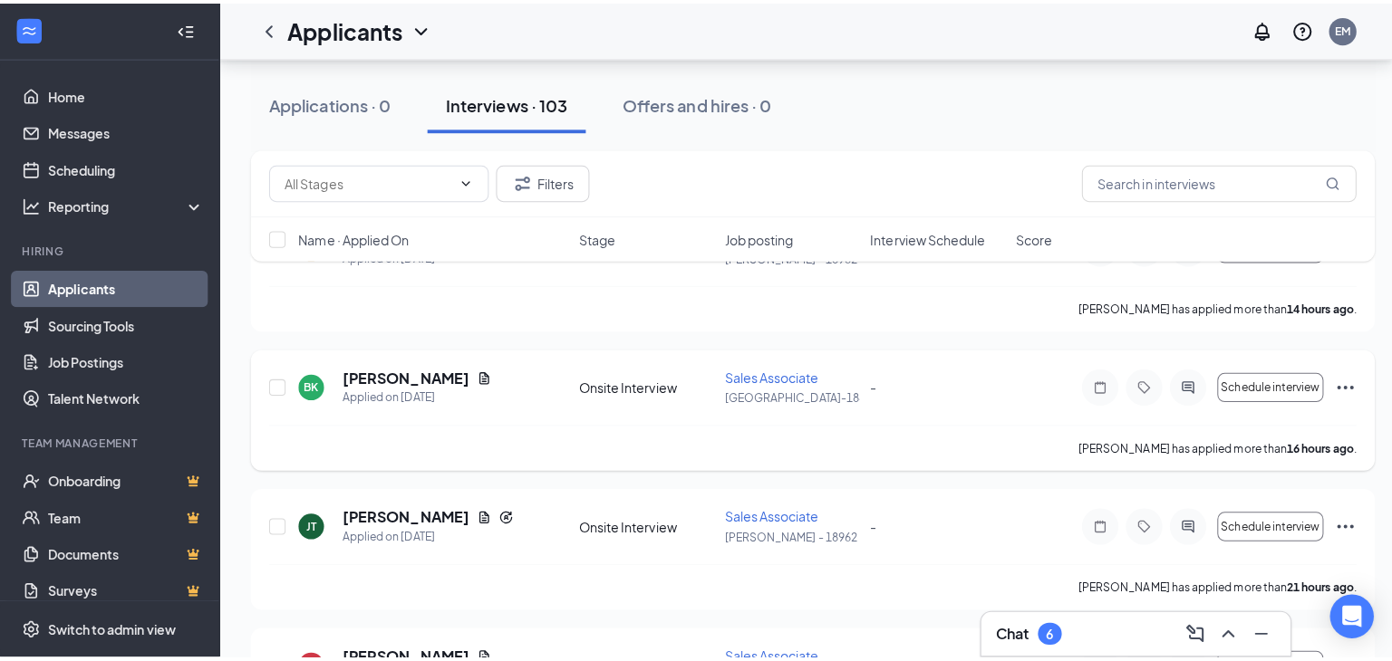
scroll to position [69, 0]
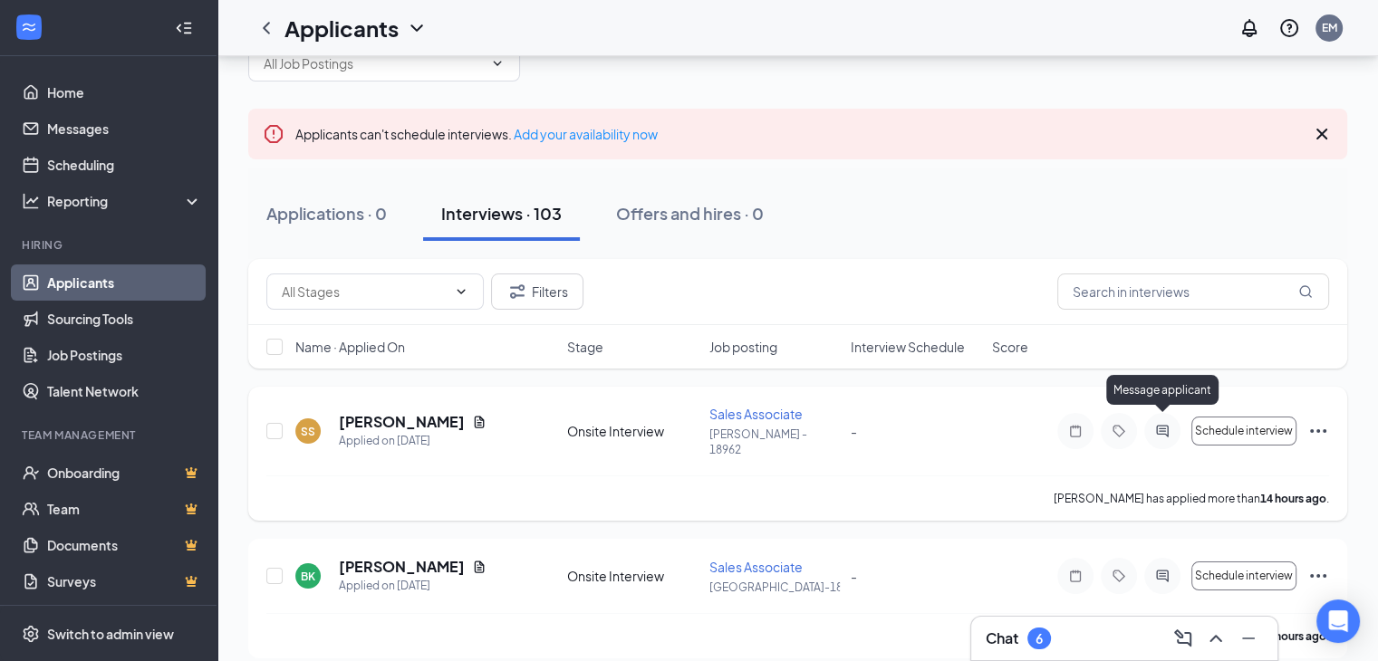
click at [1161, 425] on icon "ActiveChat" at bounding box center [1162, 431] width 12 height 12
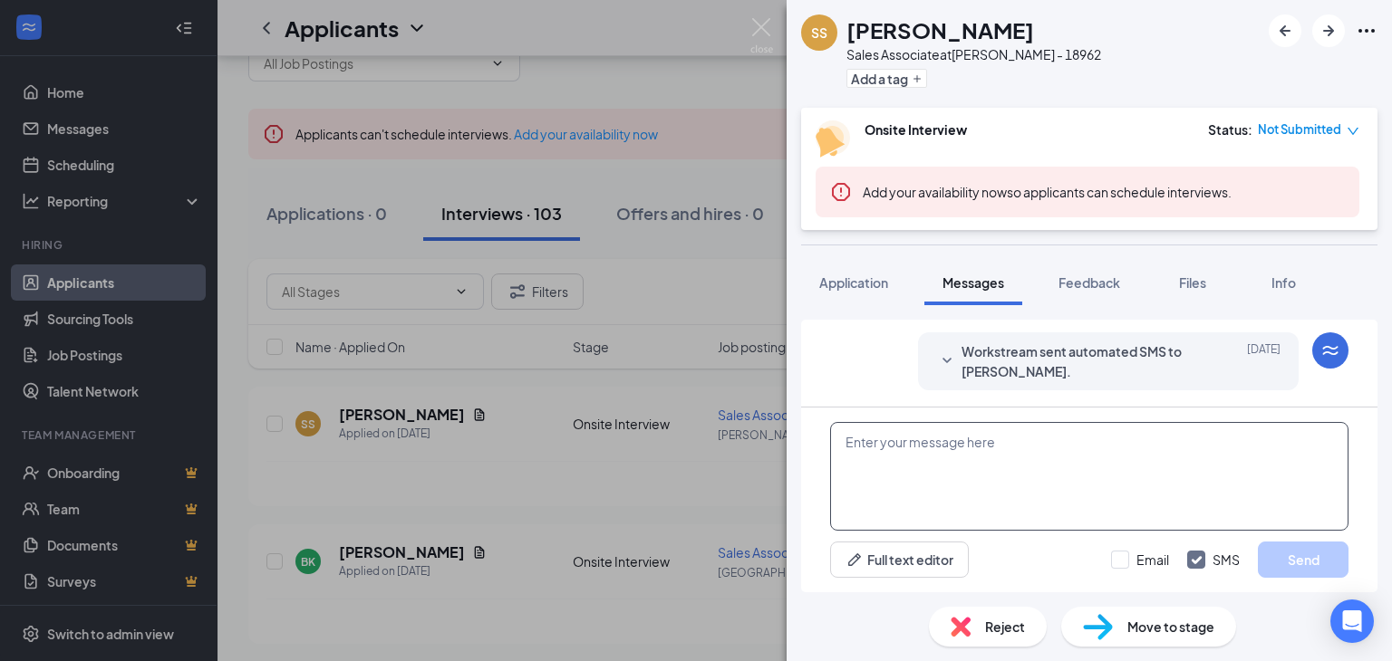
scroll to position [444, 0]
paste textarea "THANK YOU FOR APPLYING. IF YOU MEET THE QUALIFICATIONS THE MANAGER WILL CONTACT…"
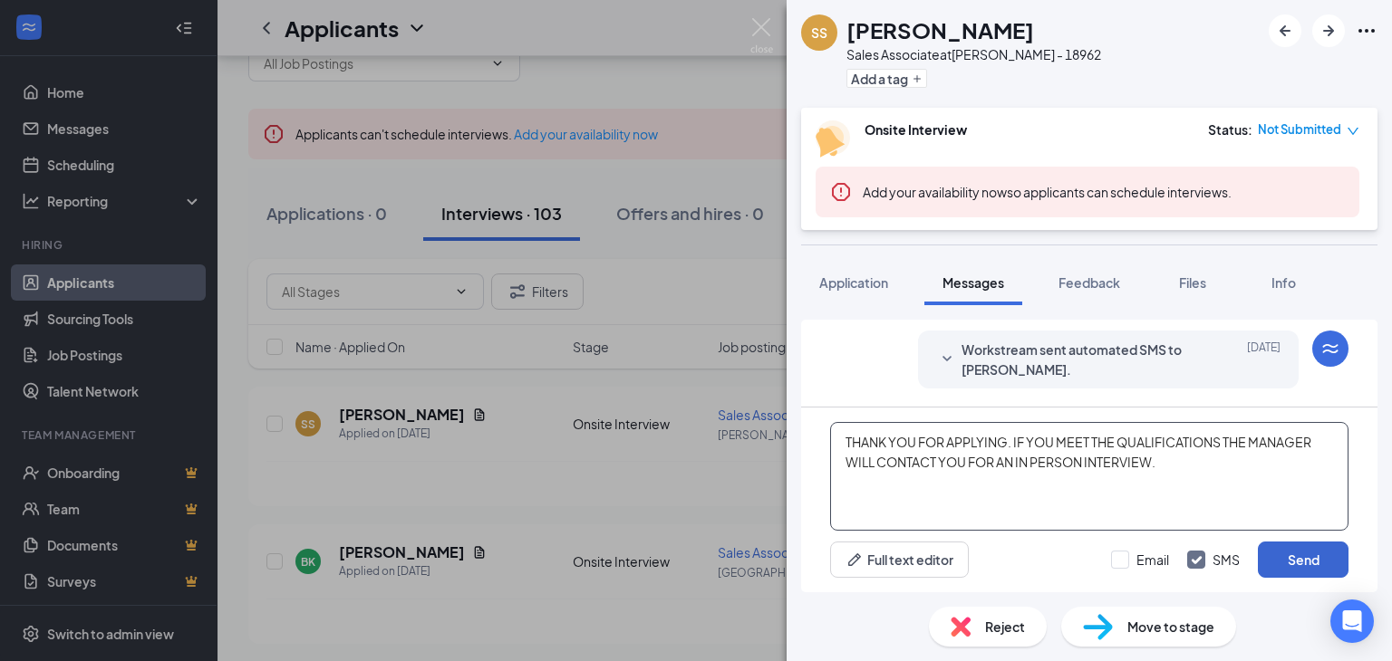
type textarea "THANK YOU FOR APPLYING. IF YOU MEET THE QUALIFICATIONS THE MANAGER WILL CONTACT…"
click at [1292, 555] on button "Send" at bounding box center [1303, 560] width 91 height 36
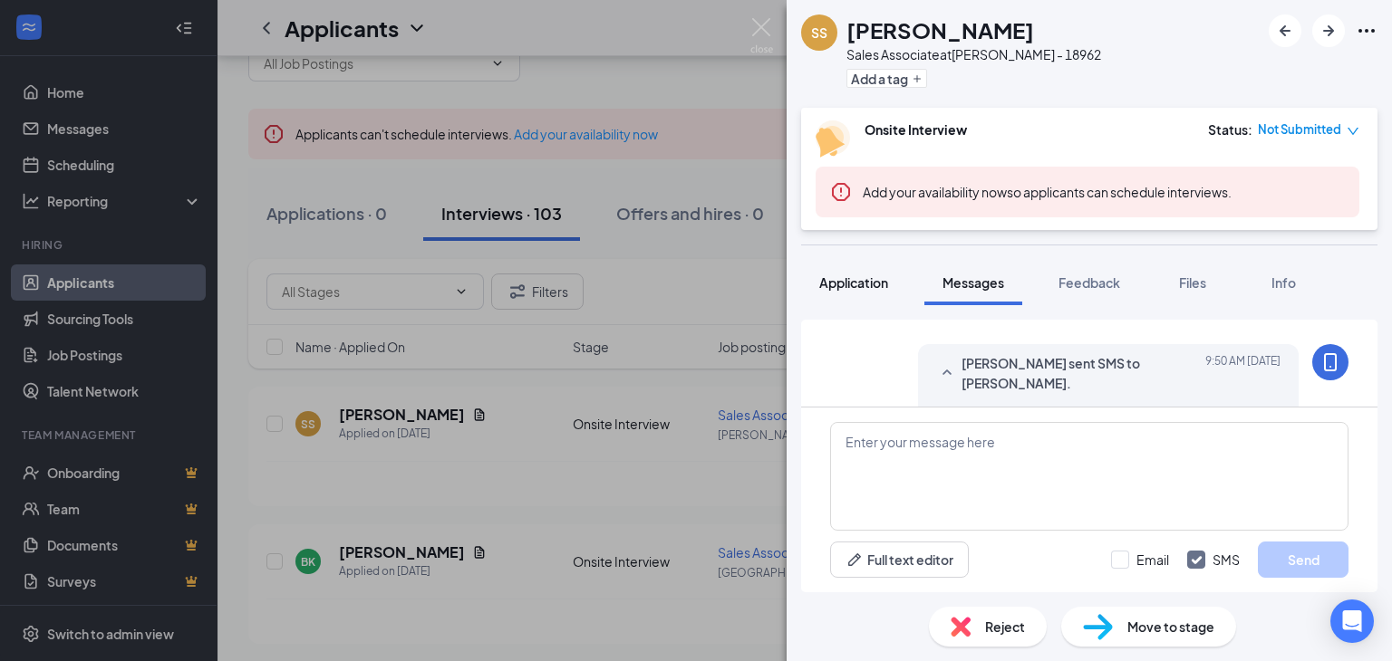
scroll to position [600, 0]
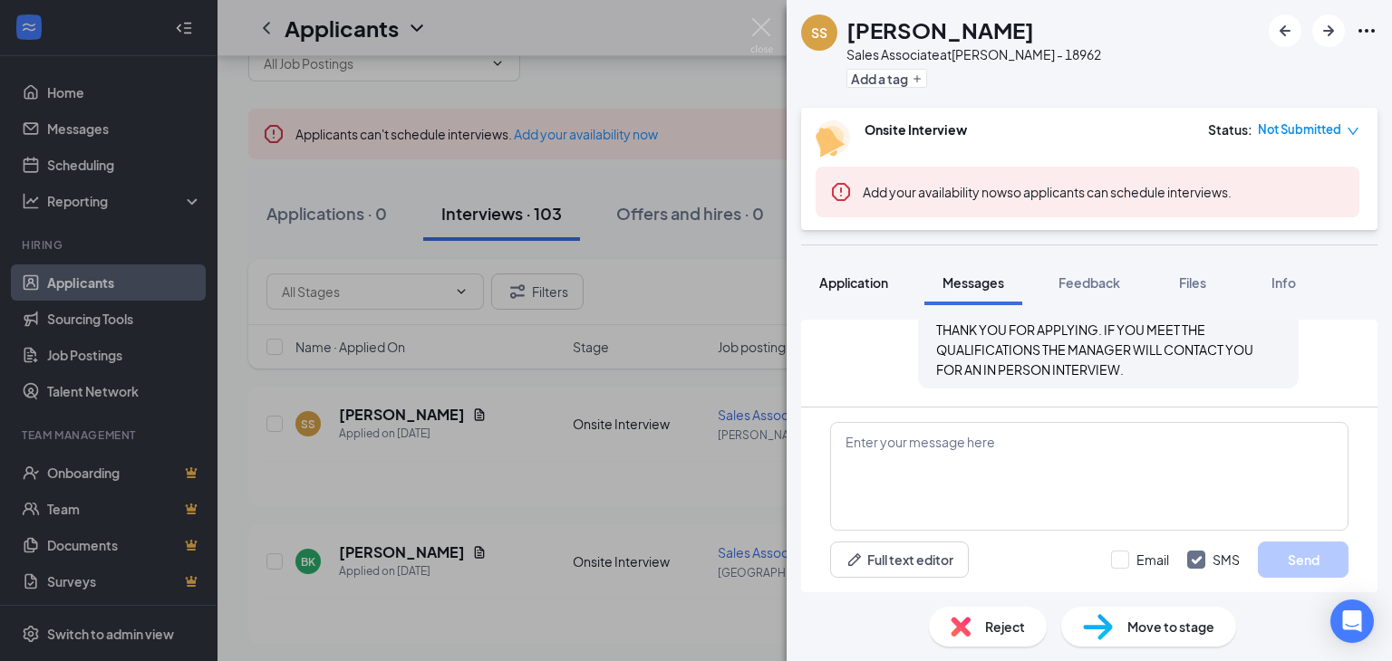
click at [852, 279] on span "Application" at bounding box center [853, 283] width 69 height 16
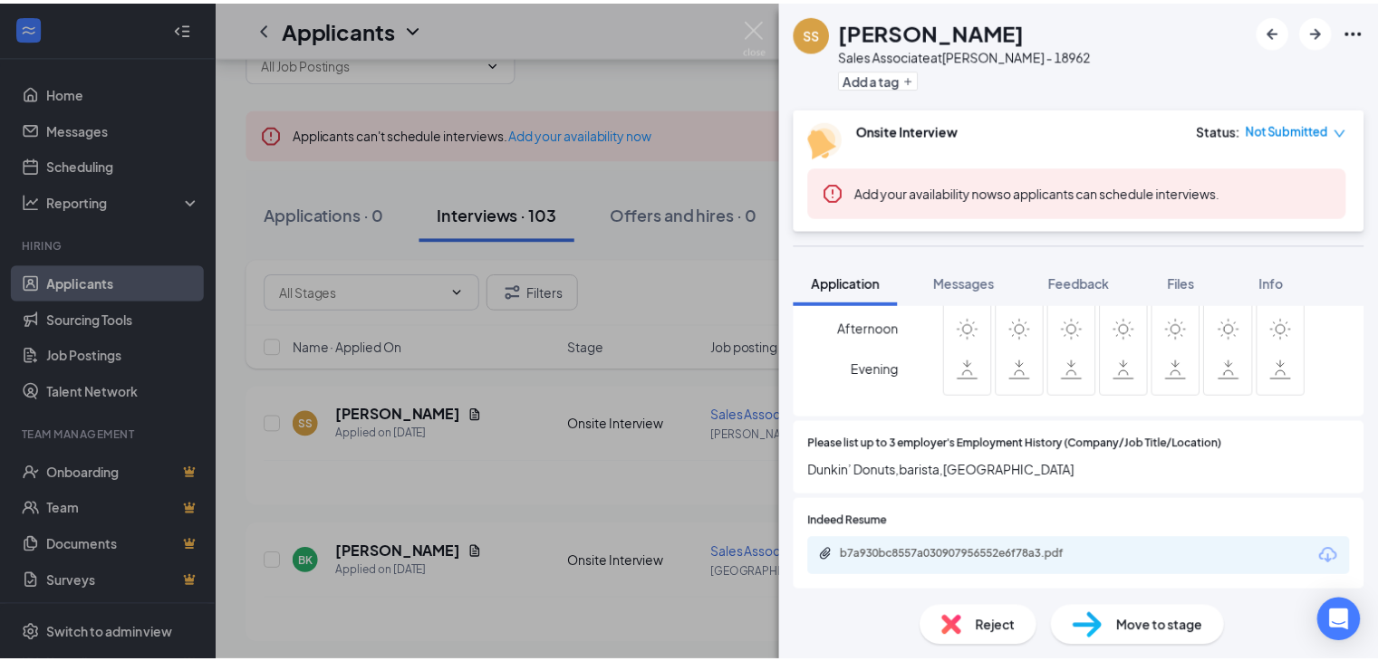
scroll to position [1178, 0]
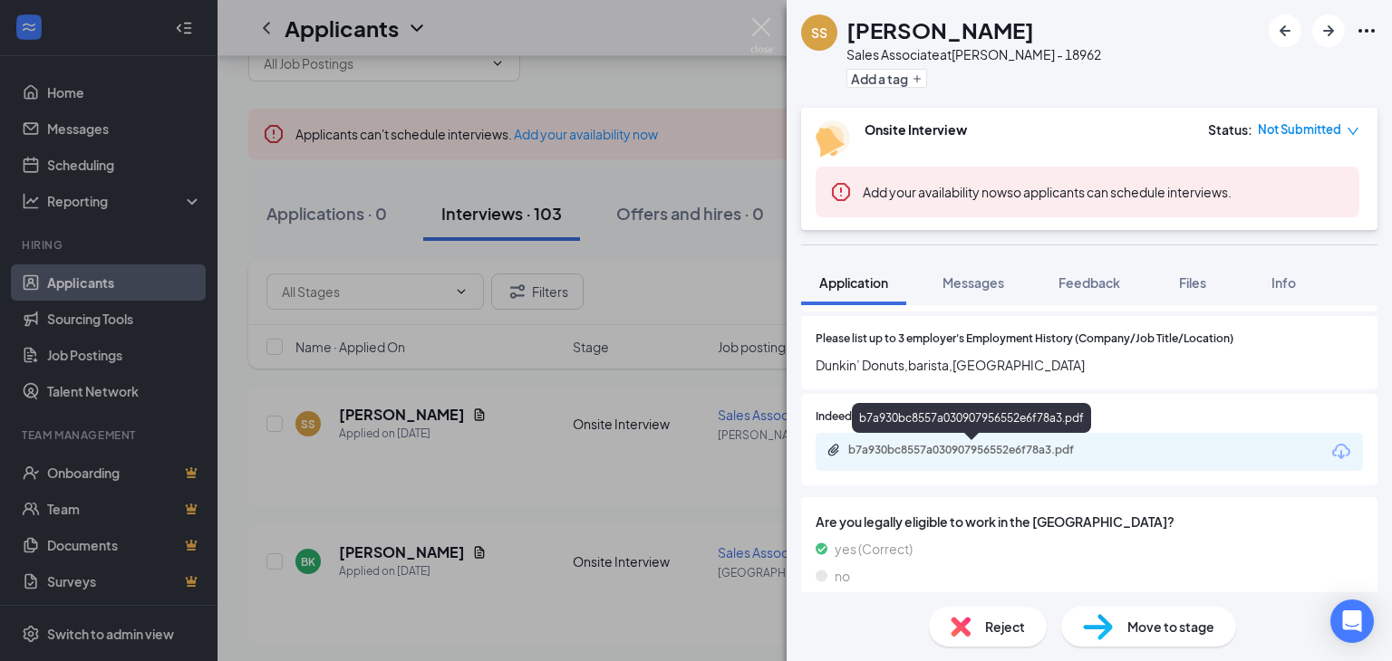
click at [945, 446] on div "b7a930bc8557a030907956552e6f78a3.pdf" at bounding box center [975, 450] width 254 height 14
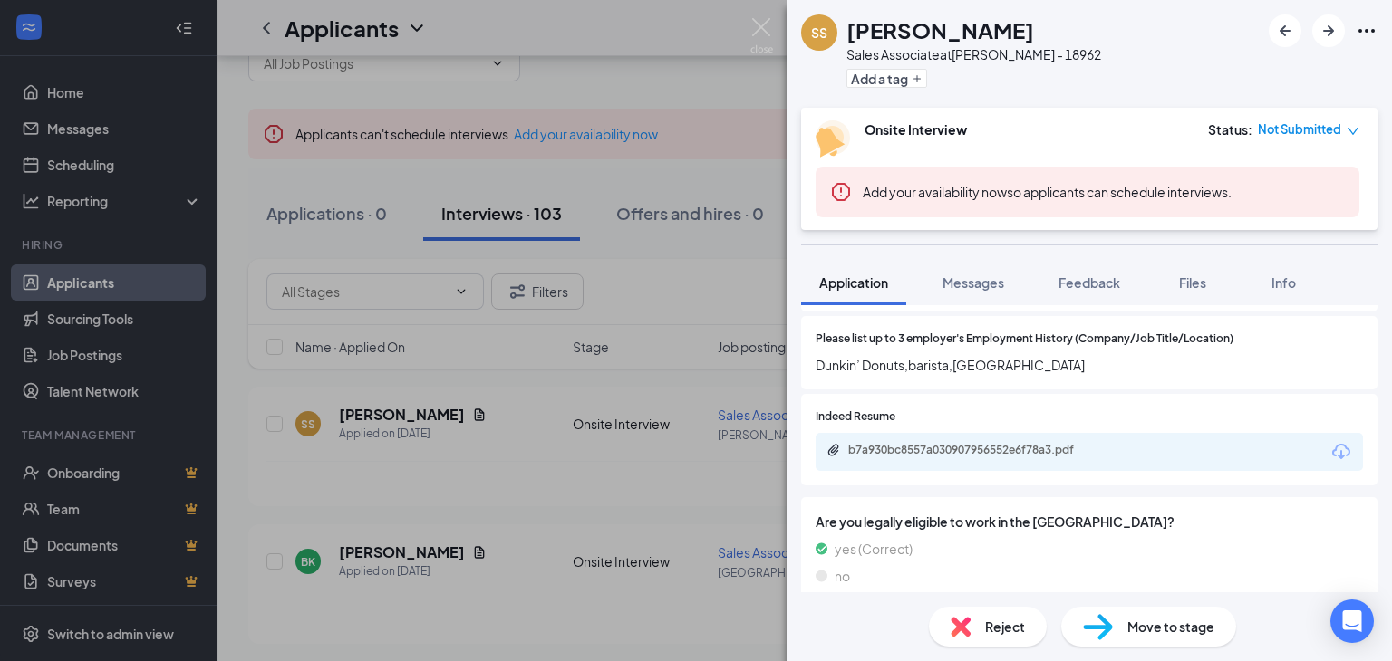
click at [621, 464] on div "SS Shailei Shelton Sales Associate at LOUISA - 18962 Add a tag Onsite Interview…" at bounding box center [696, 330] width 1392 height 661
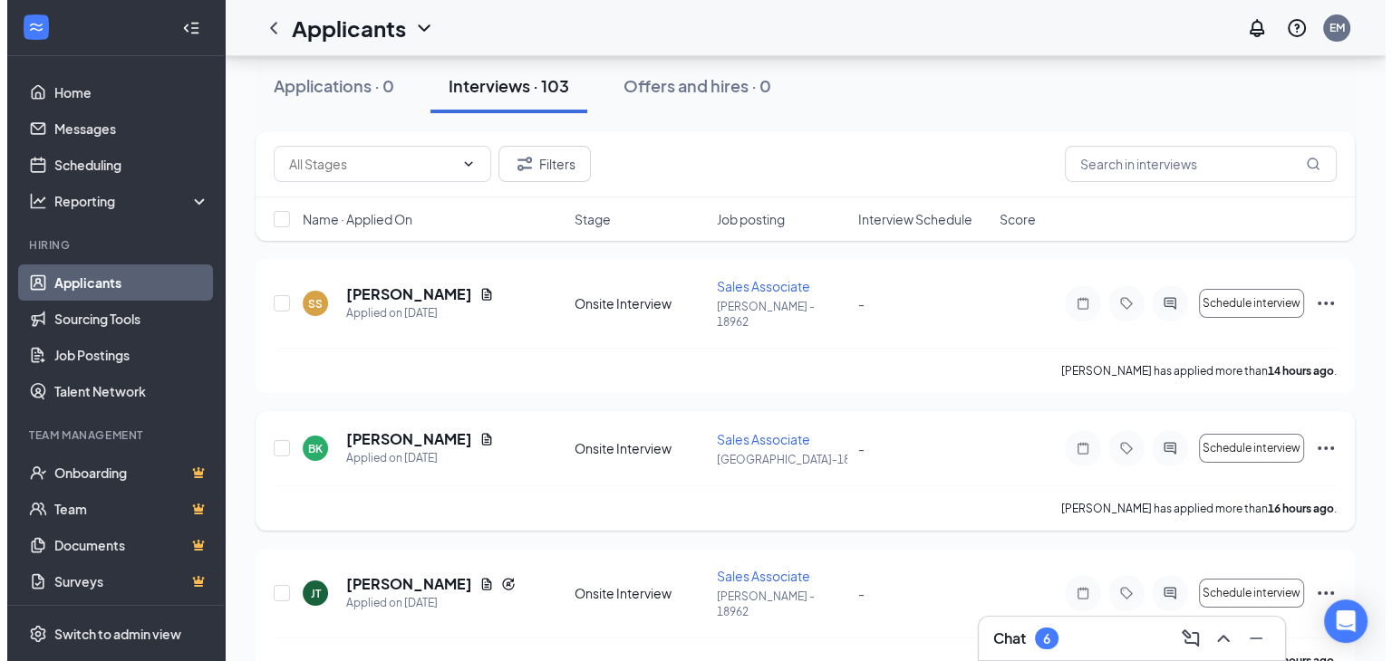
scroll to position [431, 0]
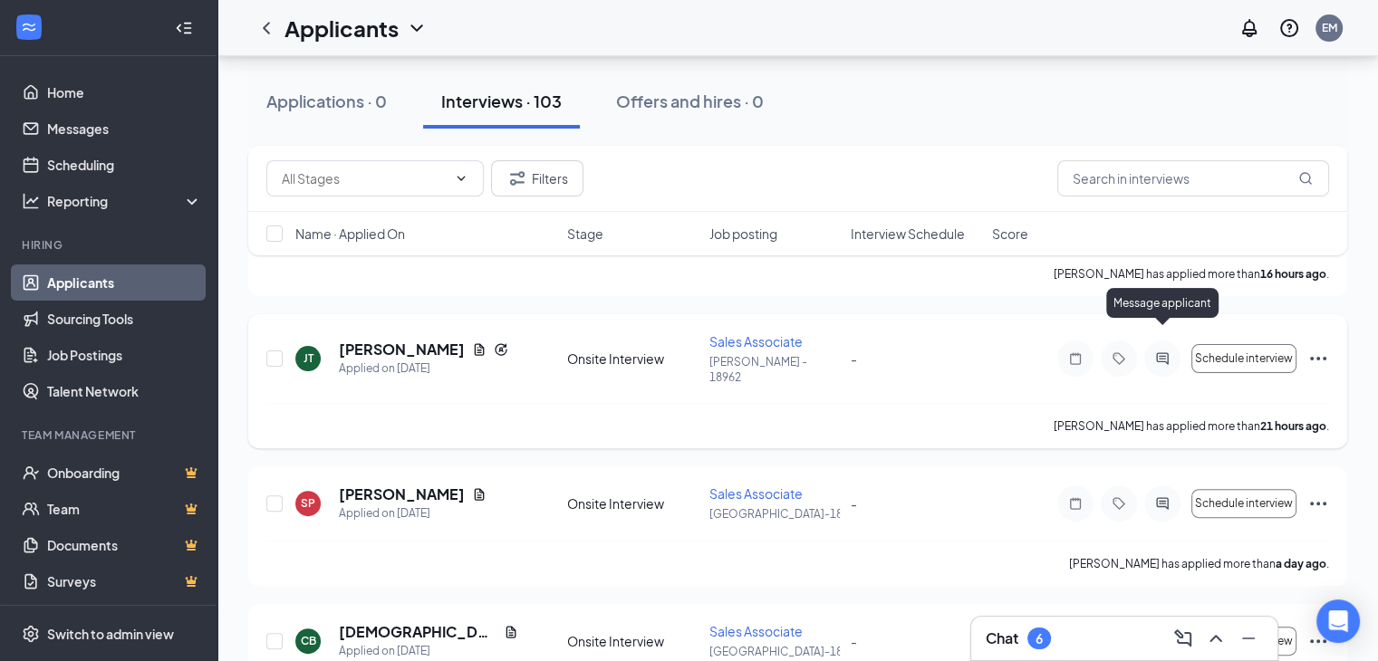
click at [1159, 352] on icon "ActiveChat" at bounding box center [1163, 359] width 22 height 14
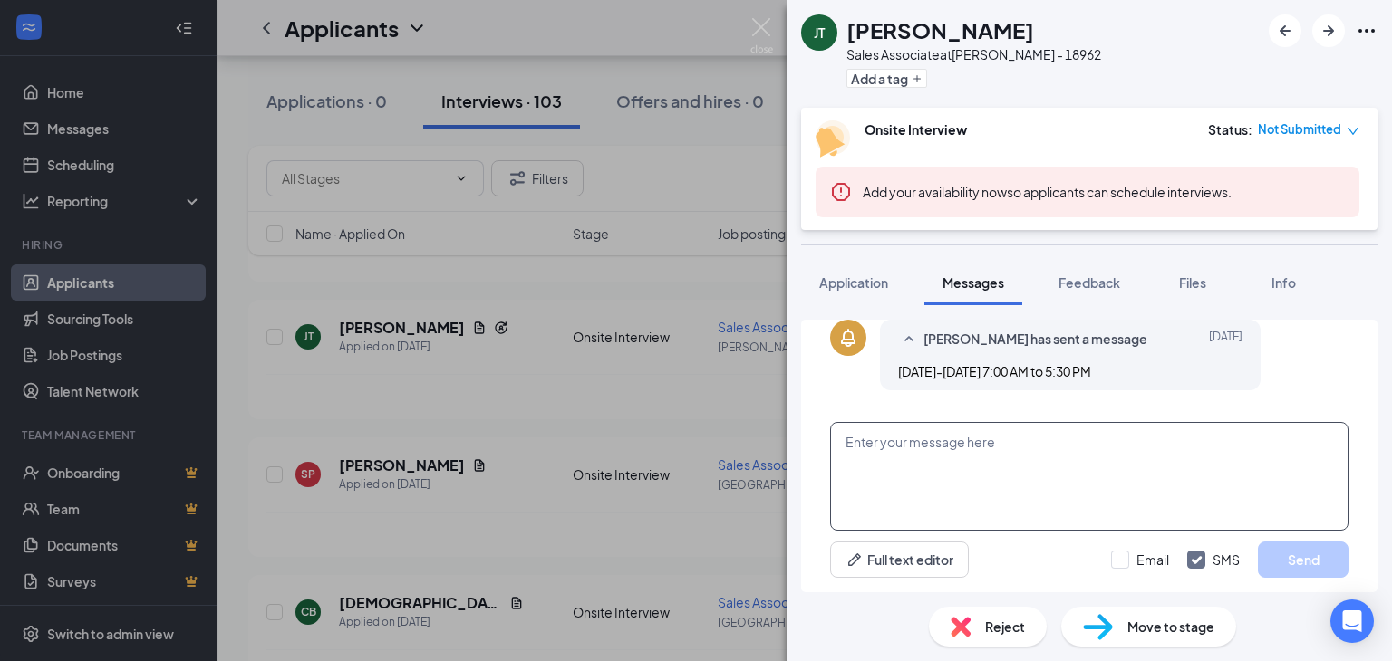
scroll to position [542, 0]
paste textarea "THANK YOU FOR APPLYING. IF YOU MEET THE QUALIFICATIONS THE MANAGER WILL CONTACT…"
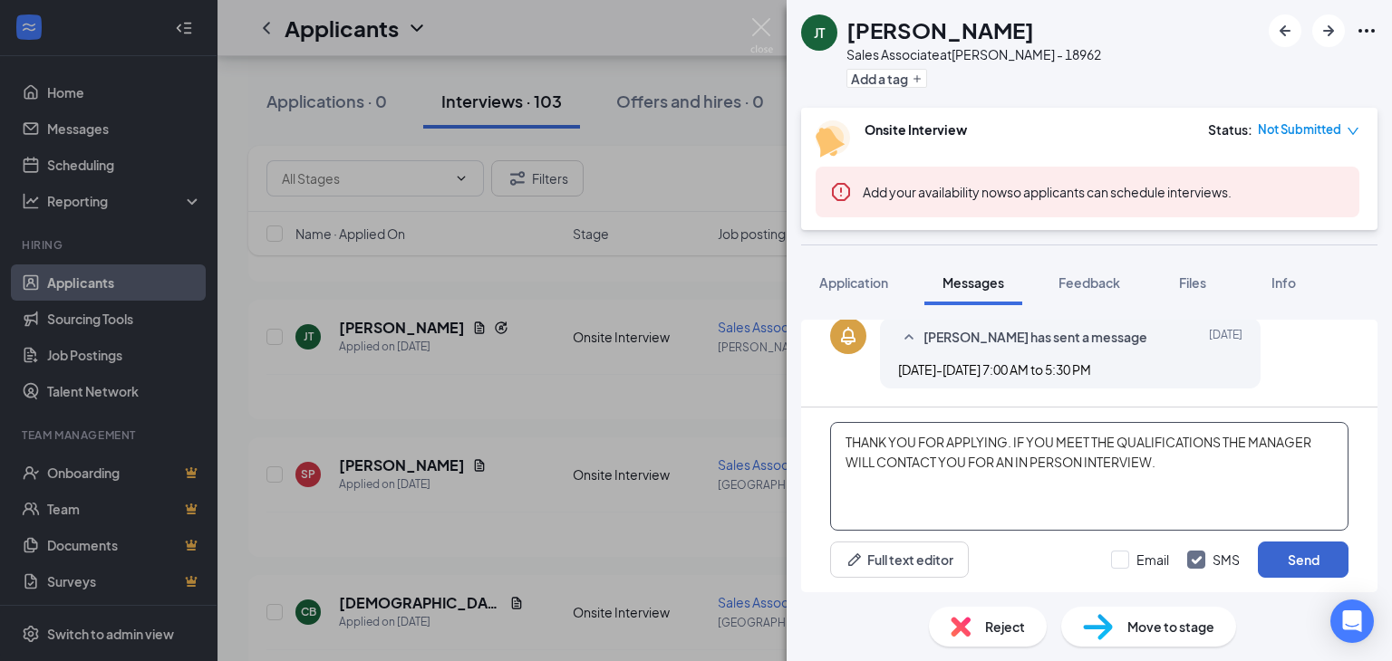
type textarea "THANK YOU FOR APPLYING. IF YOU MEET THE QUALIFICATIONS THE MANAGER WILL CONTACT…"
click at [1298, 563] on button "Send" at bounding box center [1303, 560] width 91 height 36
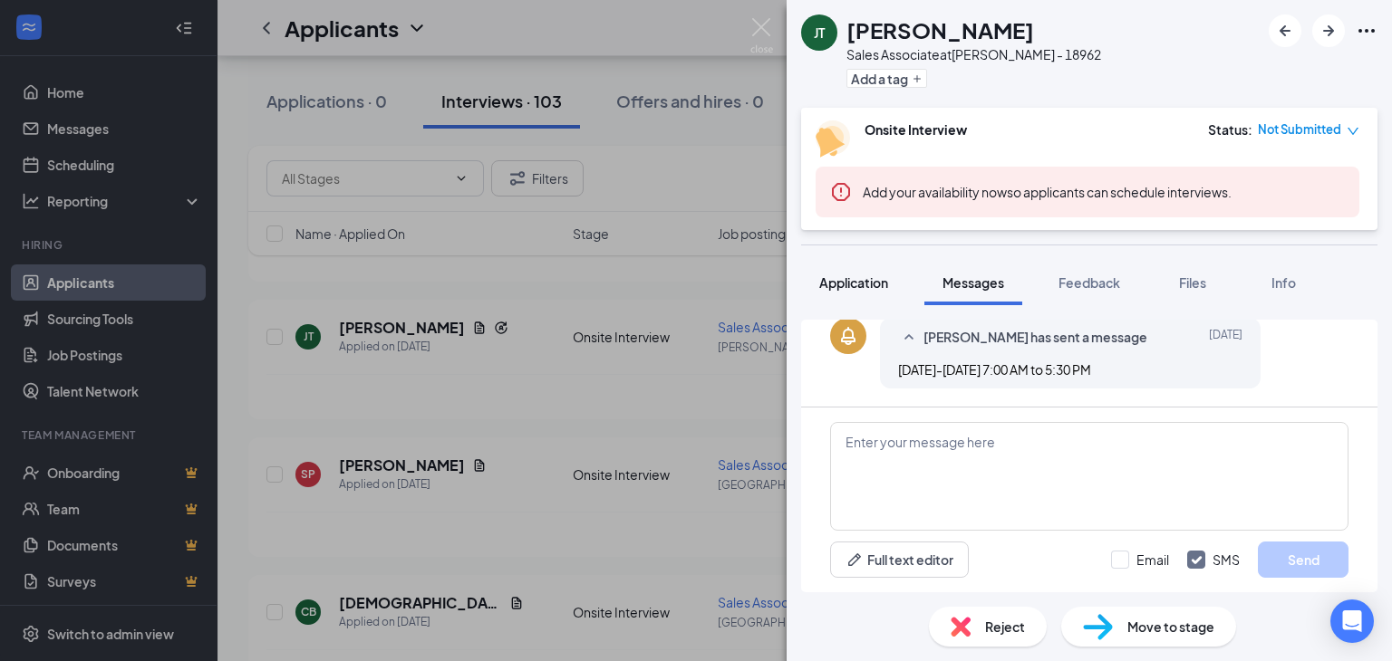
scroll to position [613, 0]
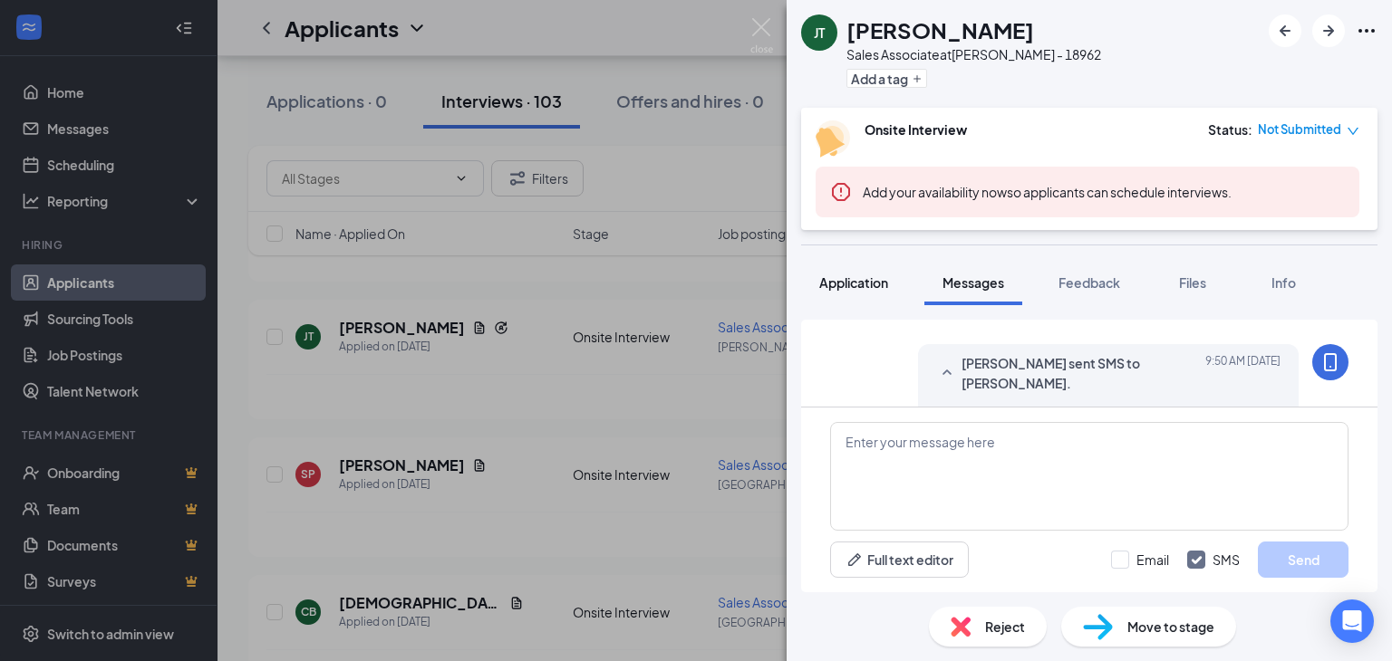
click at [844, 281] on span "Application" at bounding box center [853, 283] width 69 height 16
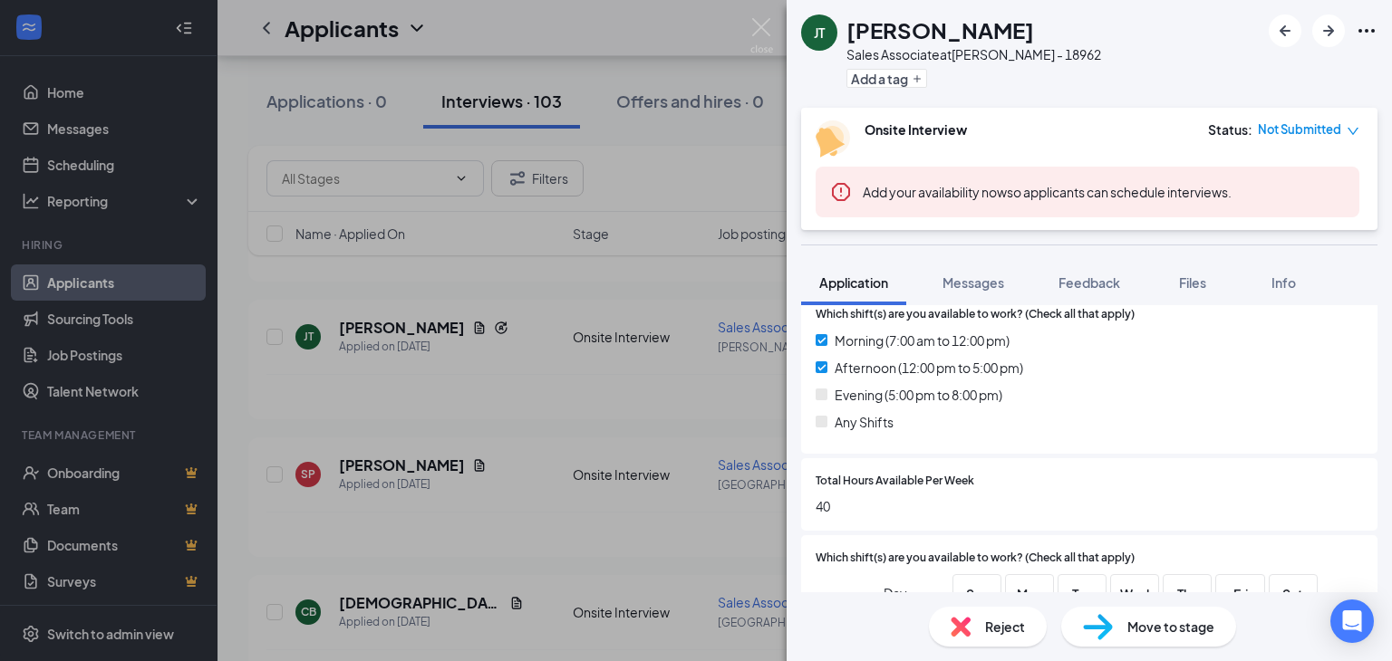
scroll to position [815, 0]
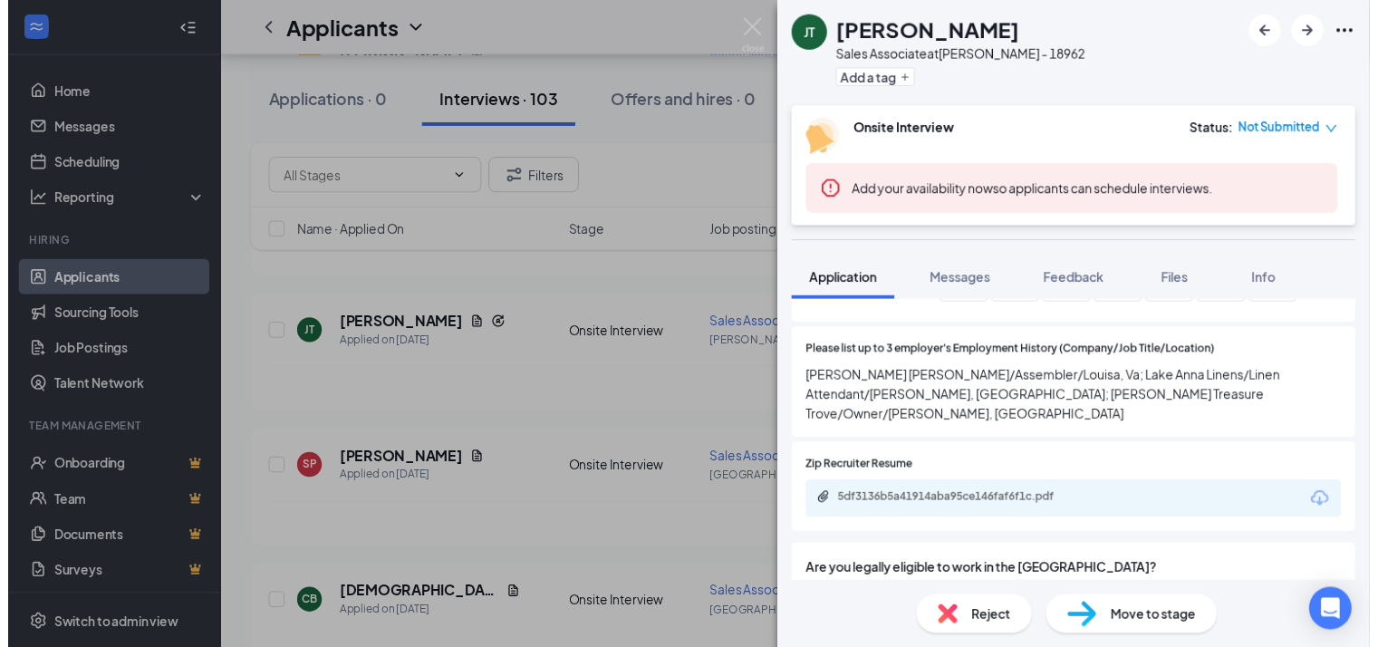
scroll to position [1178, 0]
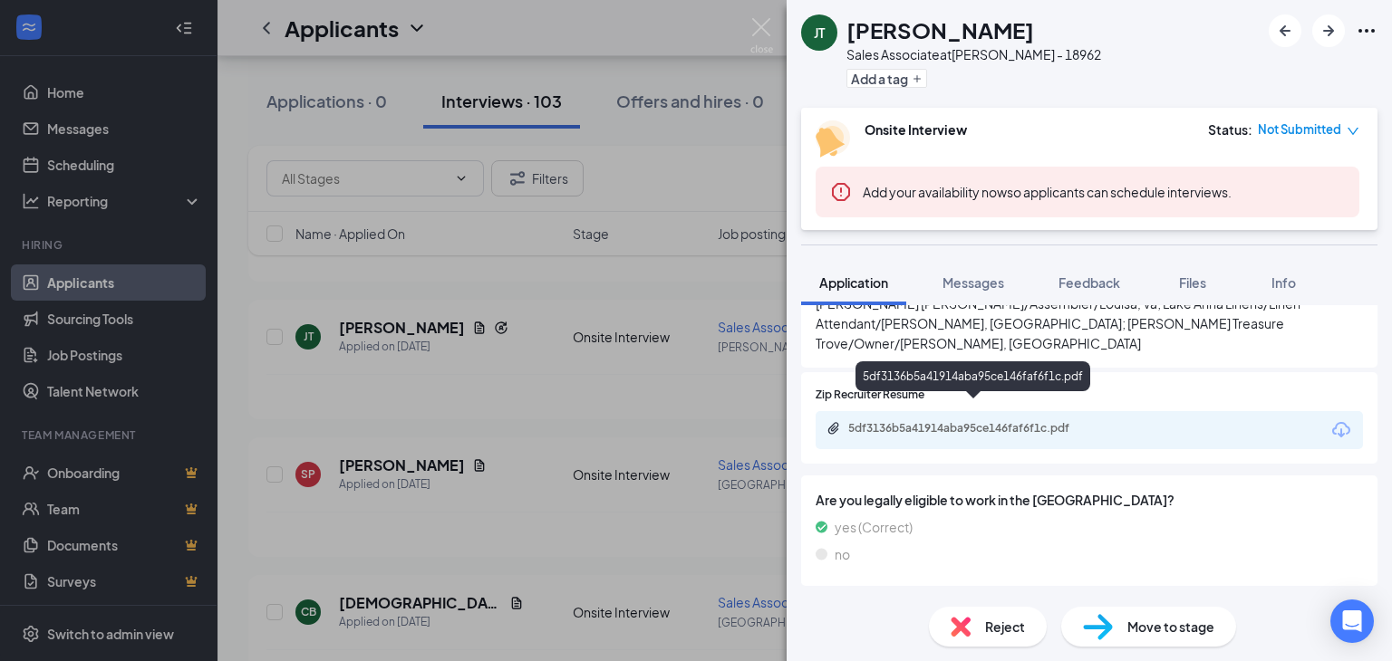
click at [960, 421] on div "5df3136b5a41914aba95ce146faf6f1c.pdf" at bounding box center [975, 428] width 254 height 14
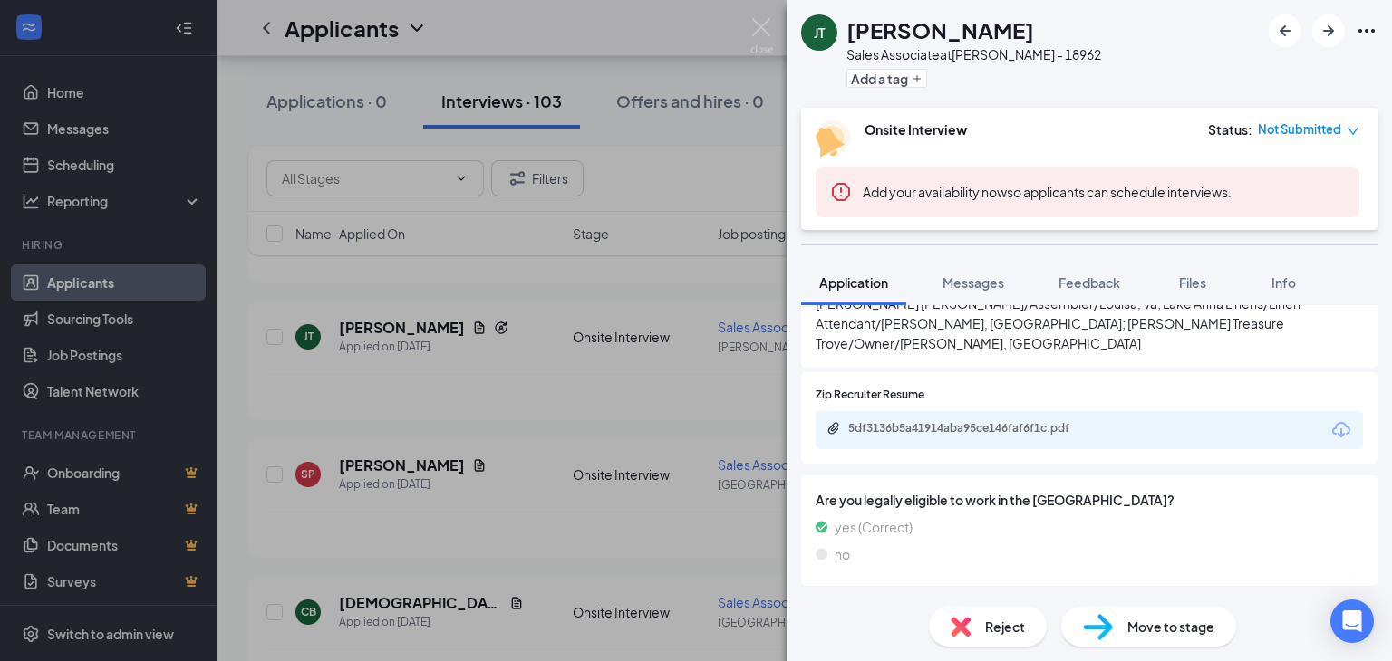
click at [553, 356] on div "[PERSON_NAME] Sales Associate at [GEOGRAPHIC_DATA] - 18962 Add a tag Onsite Int…" at bounding box center [696, 330] width 1392 height 661
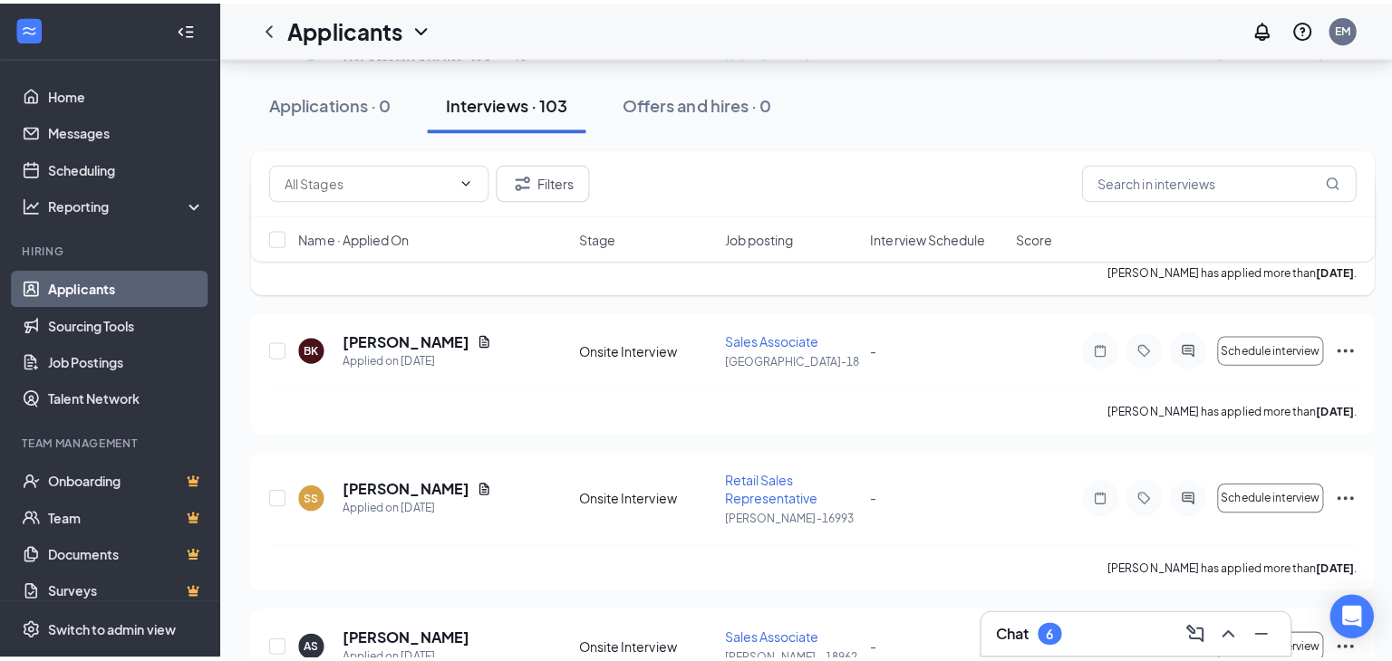
scroll to position [1066, 0]
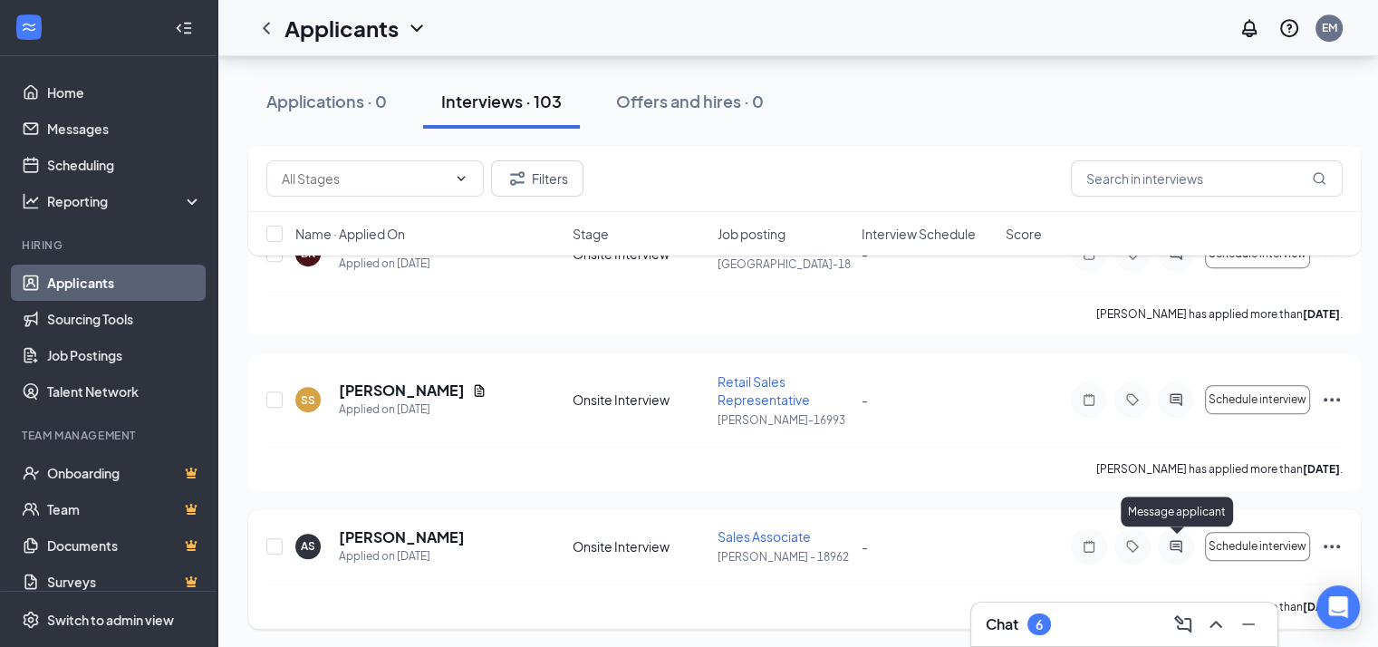
click at [1174, 539] on icon "ActiveChat" at bounding box center [1176, 546] width 22 height 14
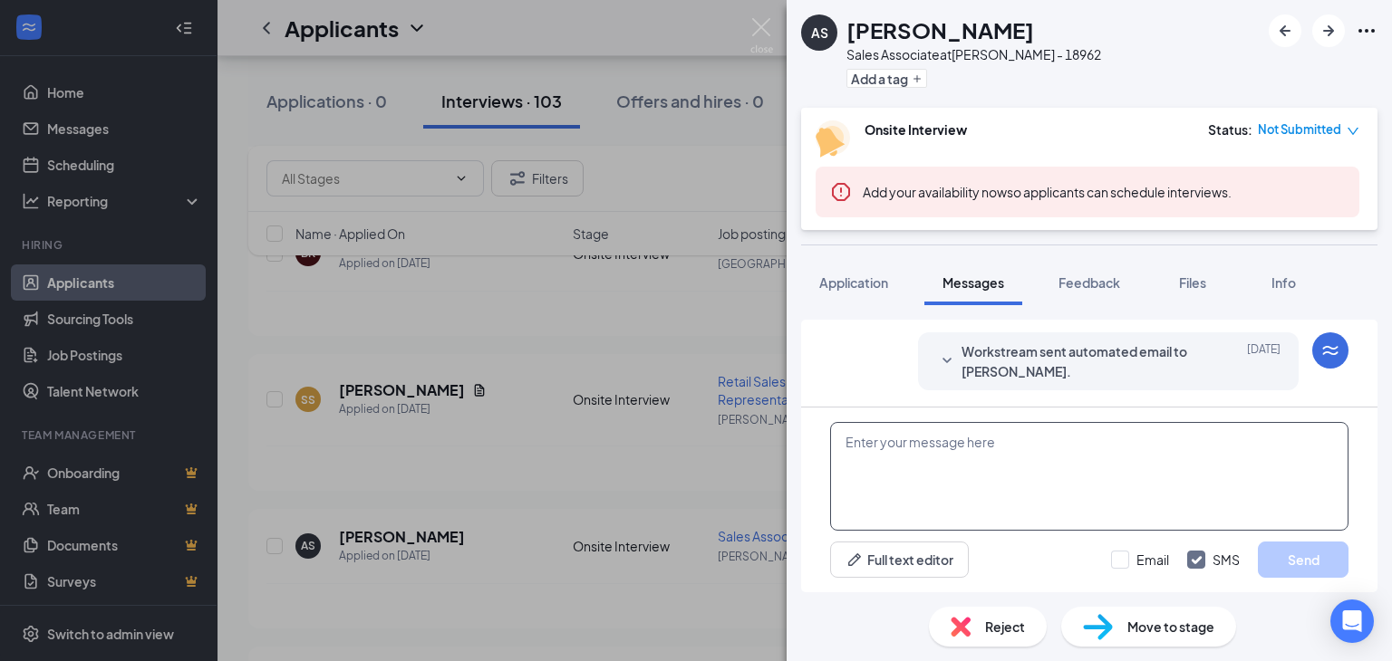
scroll to position [444, 0]
paste textarea "THANK YOU FOR APPLYING. IF YOU MEET THE QUALIFICATIONS THE MANAGER WILL CONTACT…"
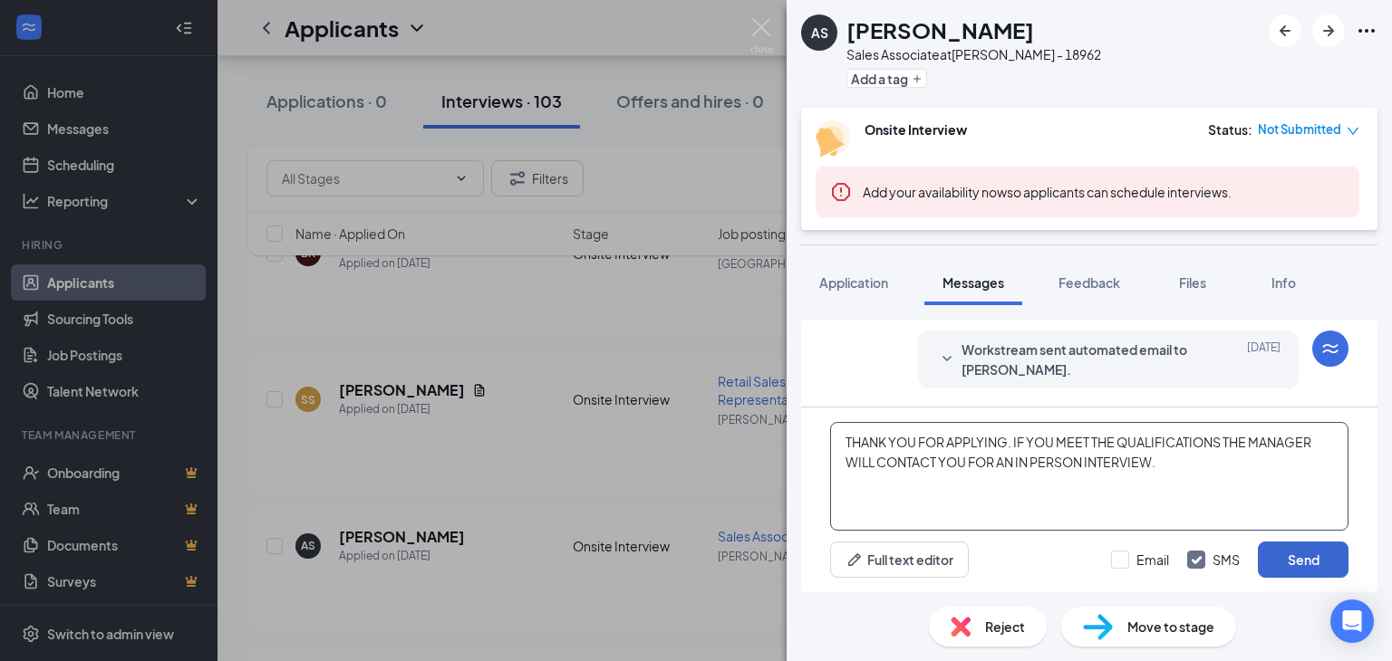
type textarea "THANK YOU FOR APPLYING. IF YOU MEET THE QUALIFICATIONS THE MANAGER WILL CONTACT…"
click at [1295, 557] on button "Send" at bounding box center [1303, 560] width 91 height 36
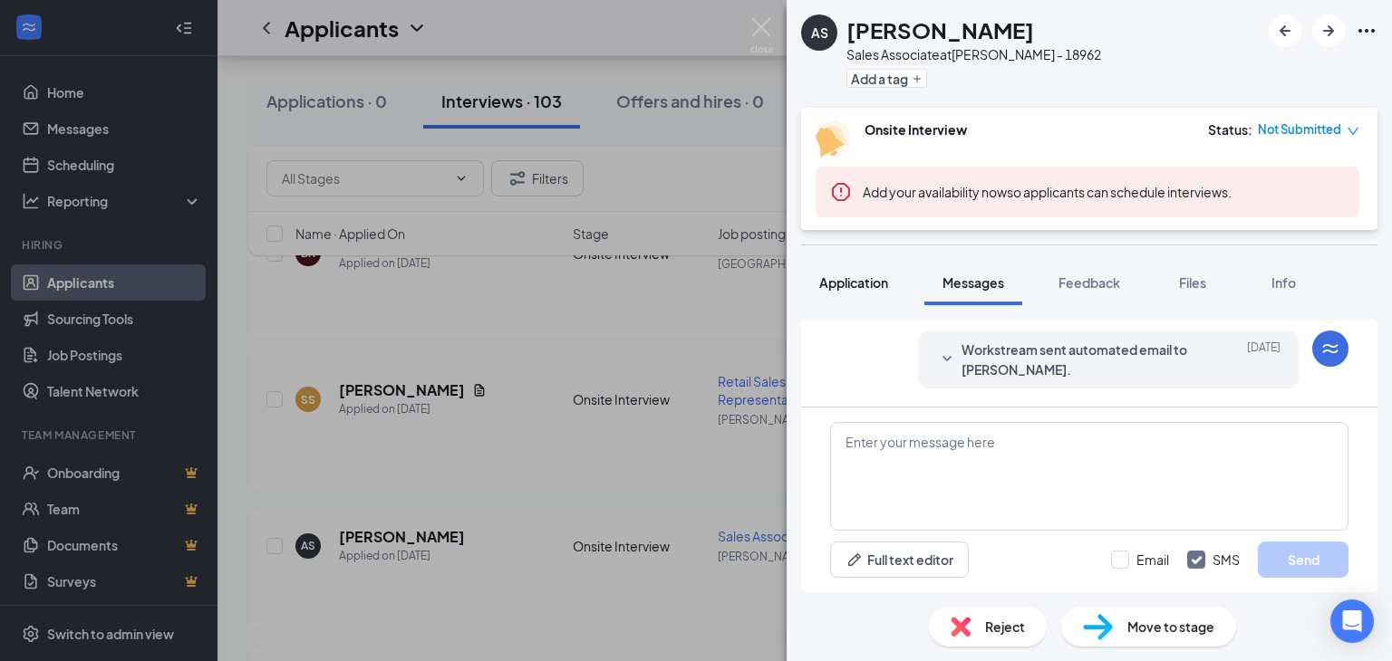
scroll to position [600, 0]
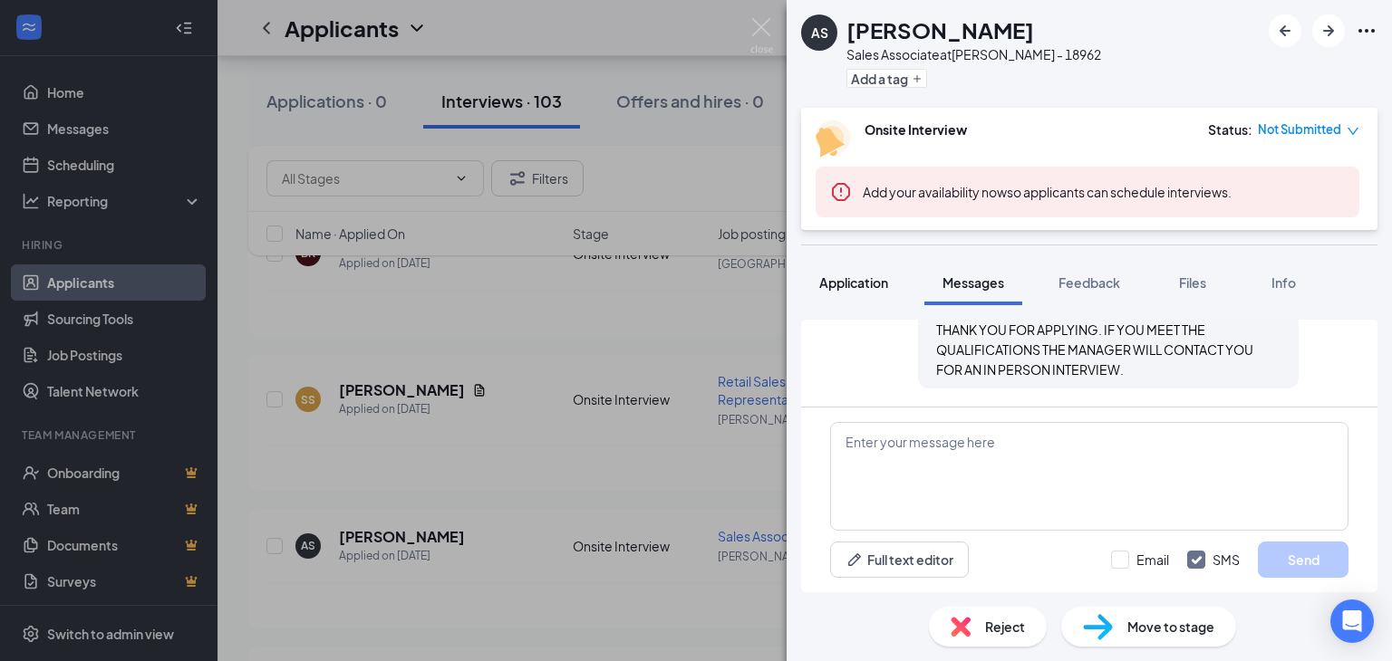
click at [858, 275] on span "Application" at bounding box center [853, 283] width 69 height 16
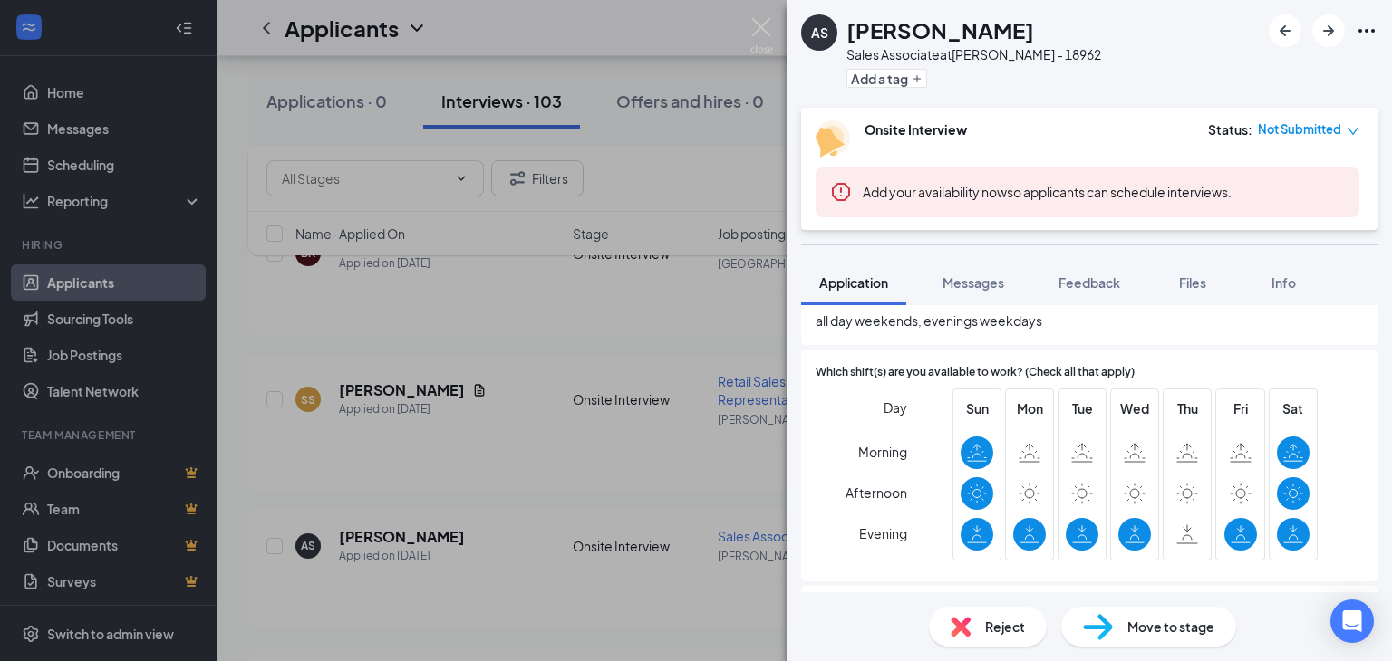
scroll to position [906, 0]
click at [605, 563] on div "AS [PERSON_NAME] Sales Associate at [GEOGRAPHIC_DATA] - 18962 Add a tag Onsite …" at bounding box center [696, 330] width 1392 height 661
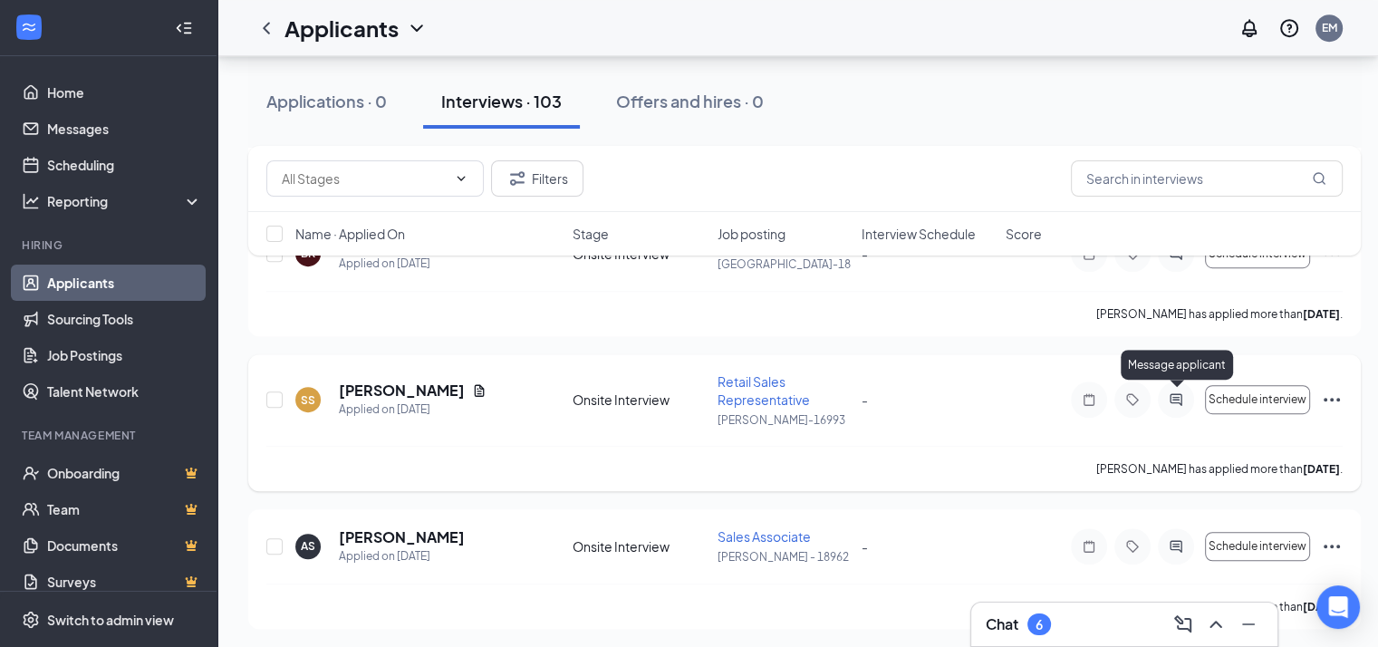
click at [1174, 392] on icon "ActiveChat" at bounding box center [1176, 399] width 22 height 14
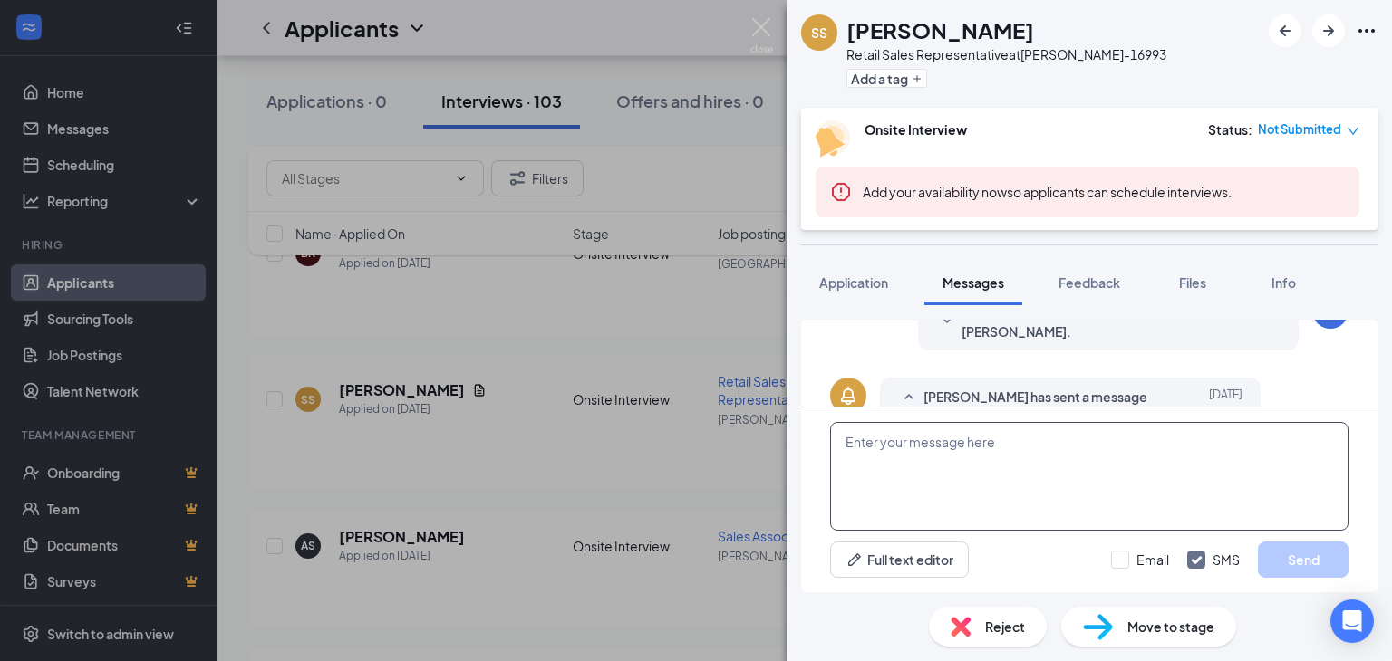
scroll to position [542, 0]
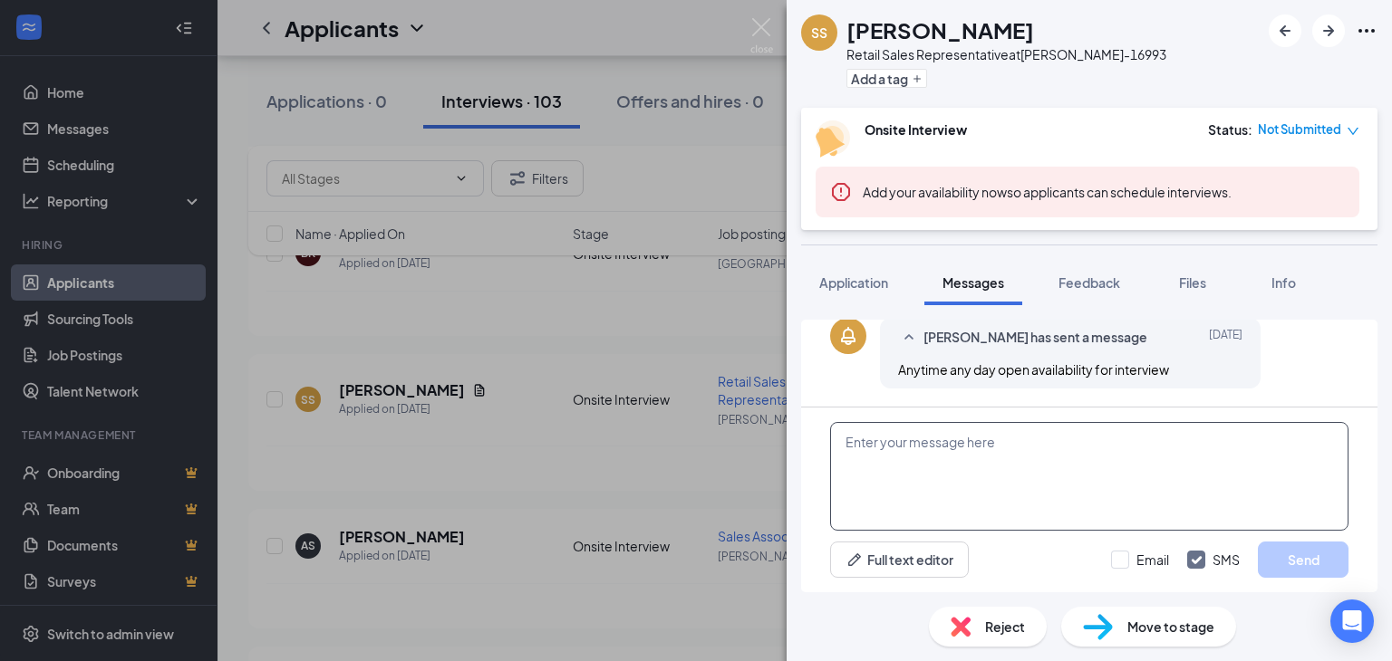
paste textarea "THANK YOU FOR APPLYING. IF YOU MEET THE QUALIFICATIONS THE MANAGER WILL CONTACT…"
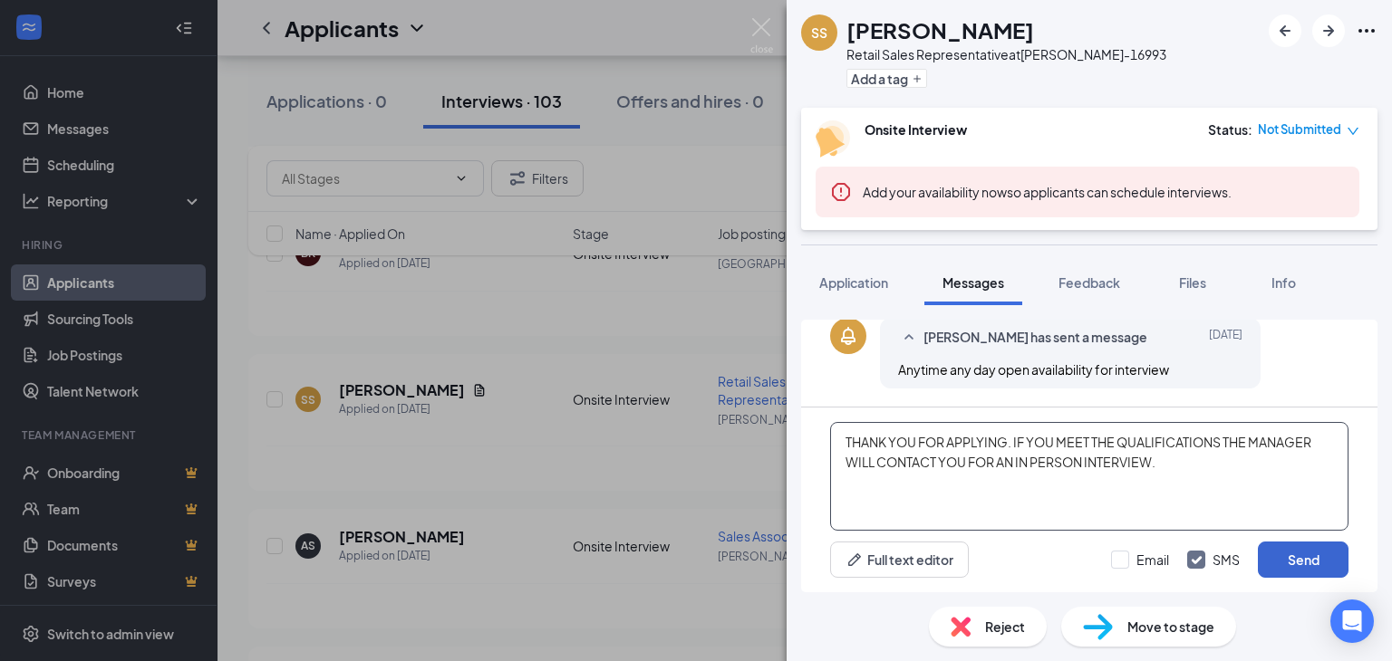
type textarea "THANK YOU FOR APPLYING. IF YOU MEET THE QUALIFICATIONS THE MANAGER WILL CONTACT…"
click at [1304, 552] on button "Send" at bounding box center [1303, 560] width 91 height 36
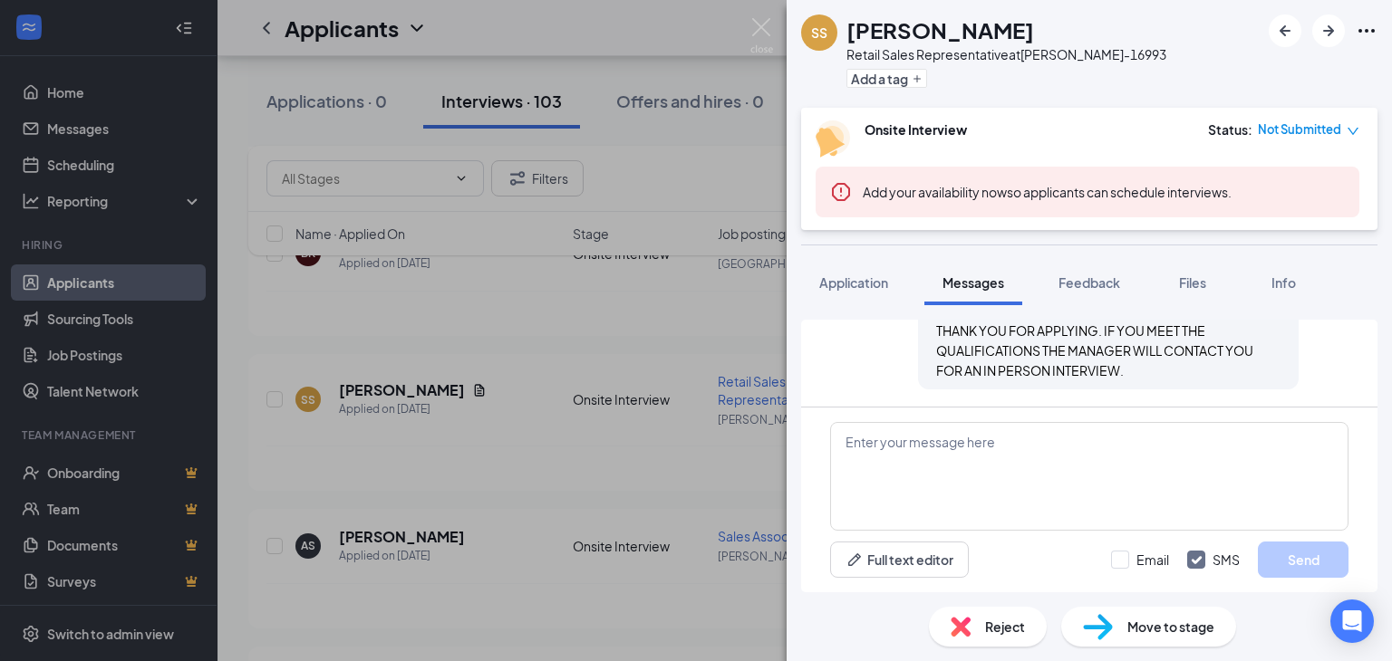
scroll to position [698, 0]
click at [844, 279] on span "Application" at bounding box center [853, 283] width 69 height 16
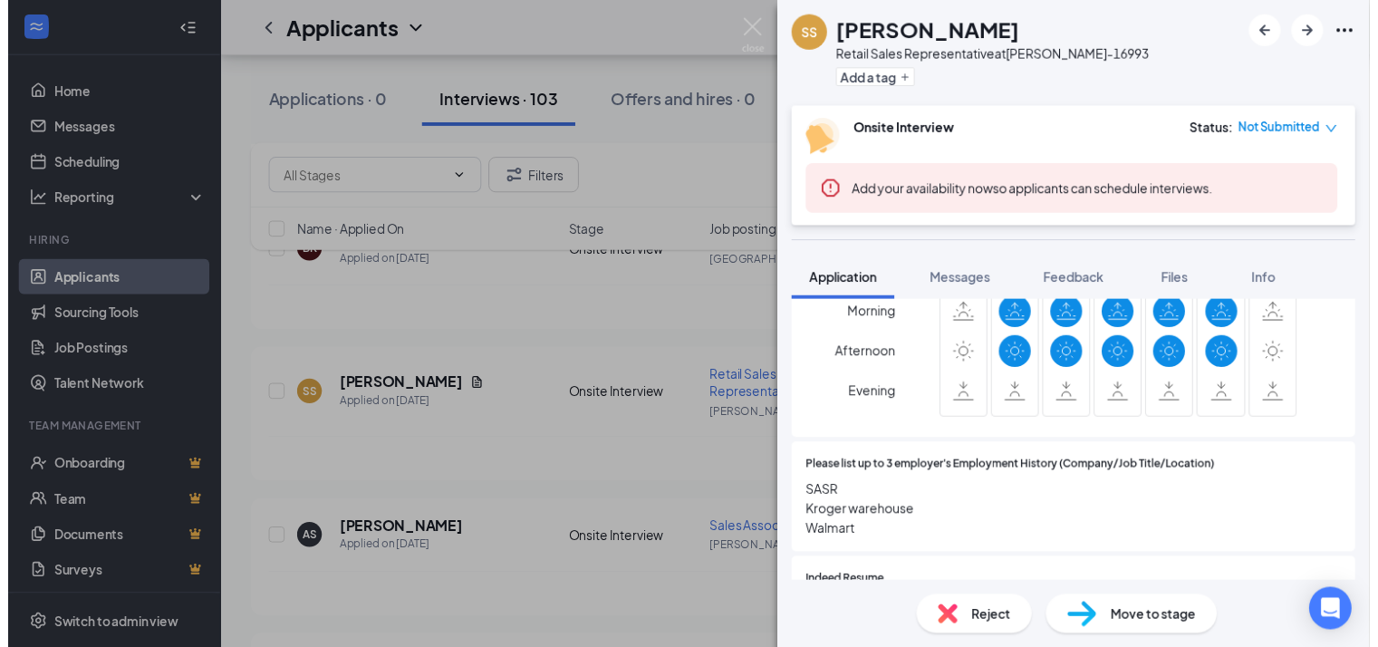
scroll to position [1178, 0]
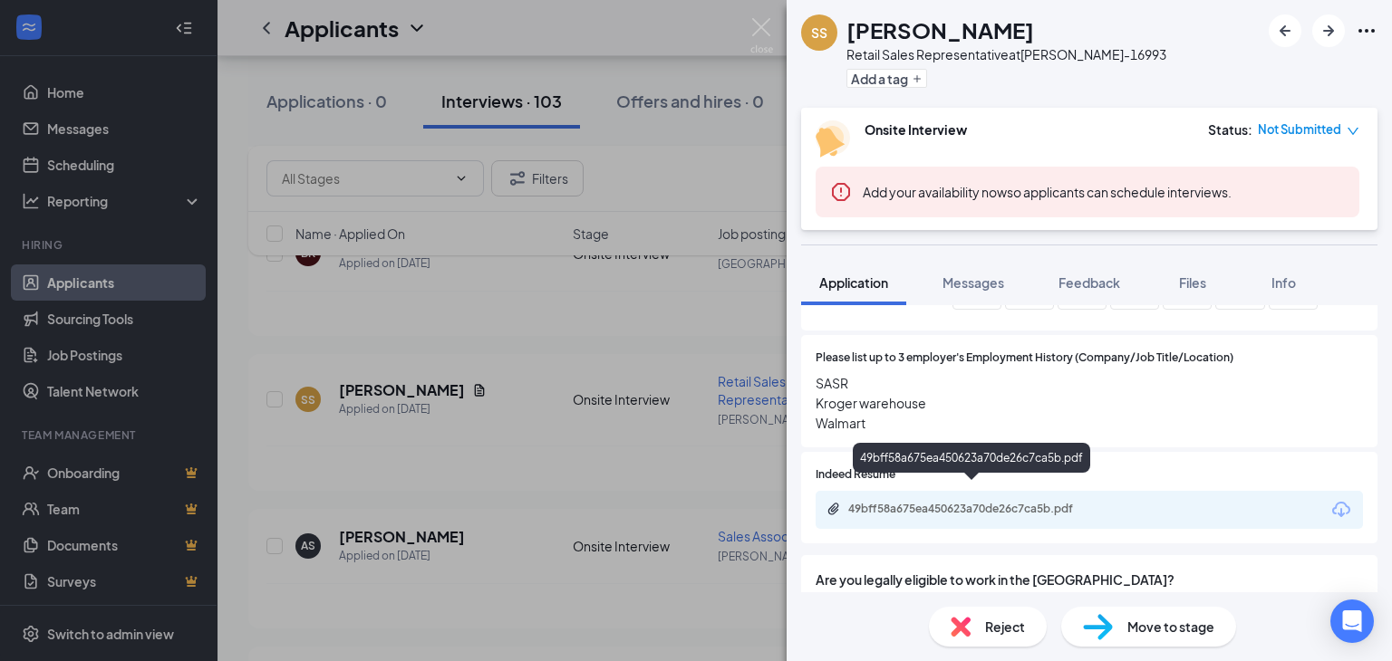
click at [898, 502] on div "49bff58a675ea450623a70de26c7ca5b.pdf" at bounding box center [975, 509] width 254 height 14
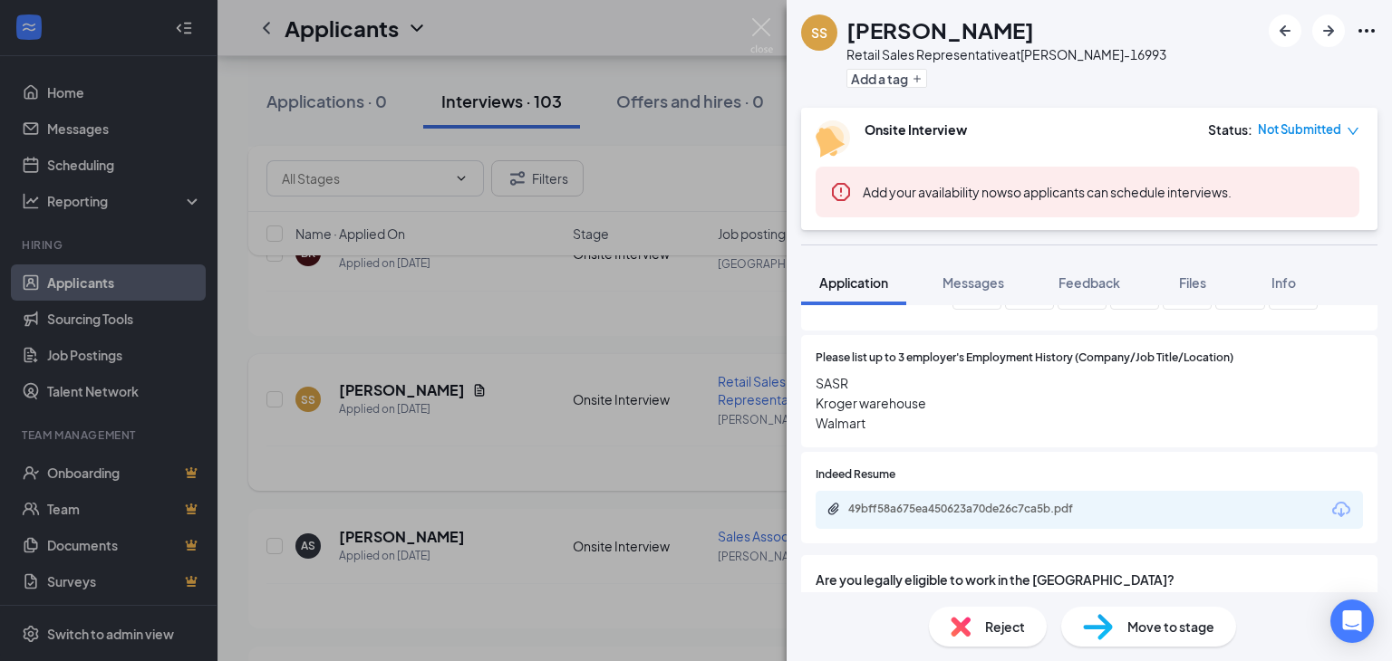
drag, startPoint x: 574, startPoint y: 430, endPoint x: 655, endPoint y: 445, distance: 81.9
click at [574, 429] on div "SS [PERSON_NAME] Retail Sales Representative at [PERSON_NAME]-16993 Add a tag O…" at bounding box center [696, 330] width 1392 height 661
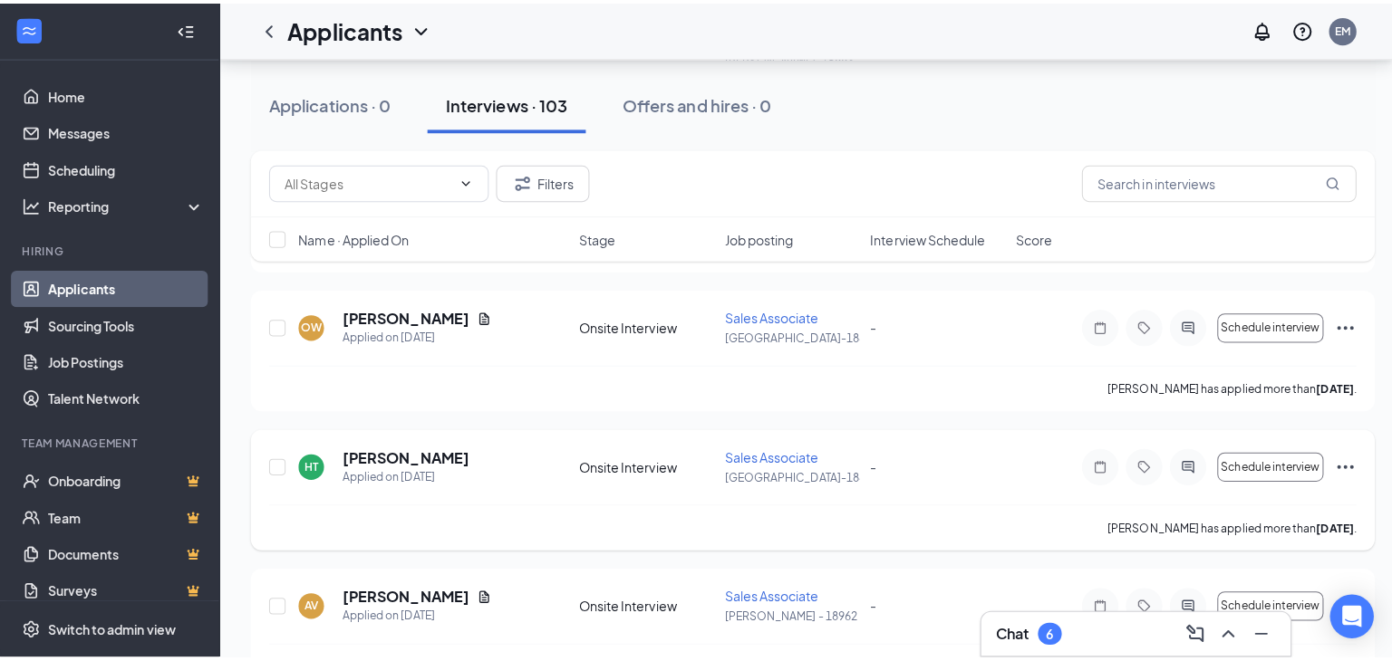
scroll to position [1700, 0]
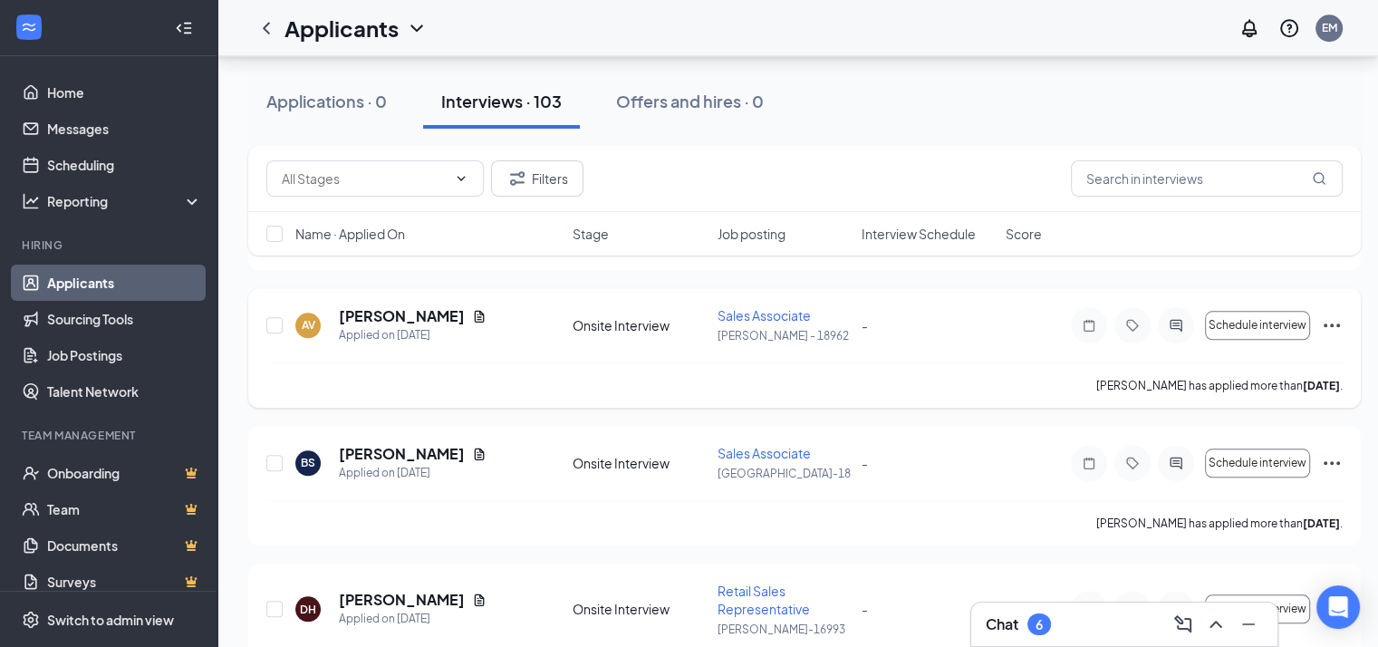
click at [1172, 314] on div at bounding box center [1176, 325] width 36 height 36
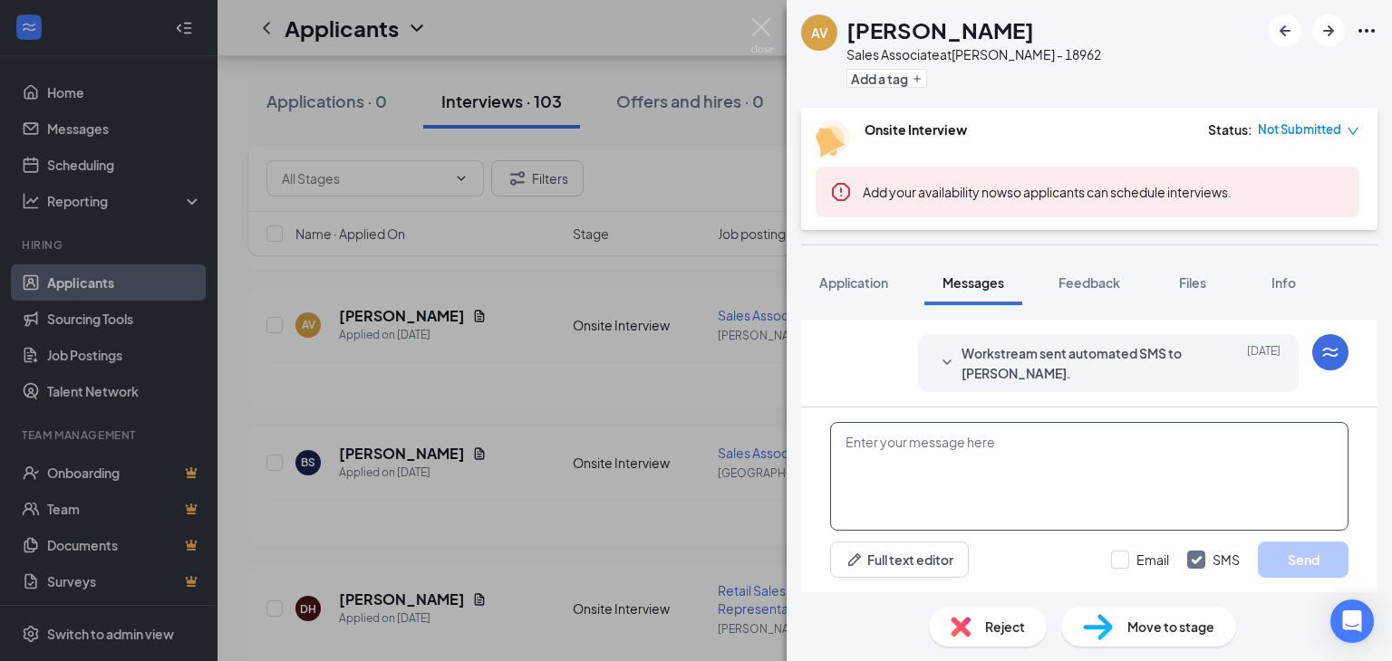
scroll to position [580, 0]
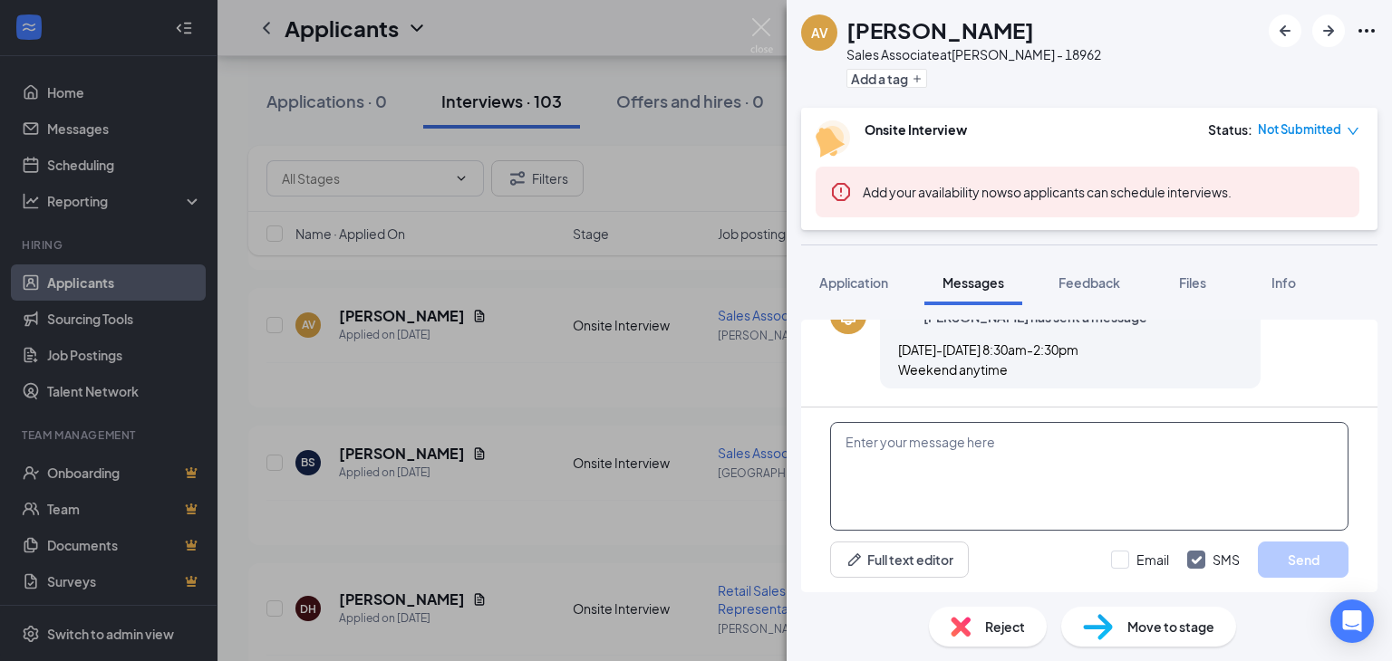
paste textarea "THANK YOU FOR APPLYING. IF YOU MEET THE QUALIFICATIONS THE MANAGER WILL CONTACT…"
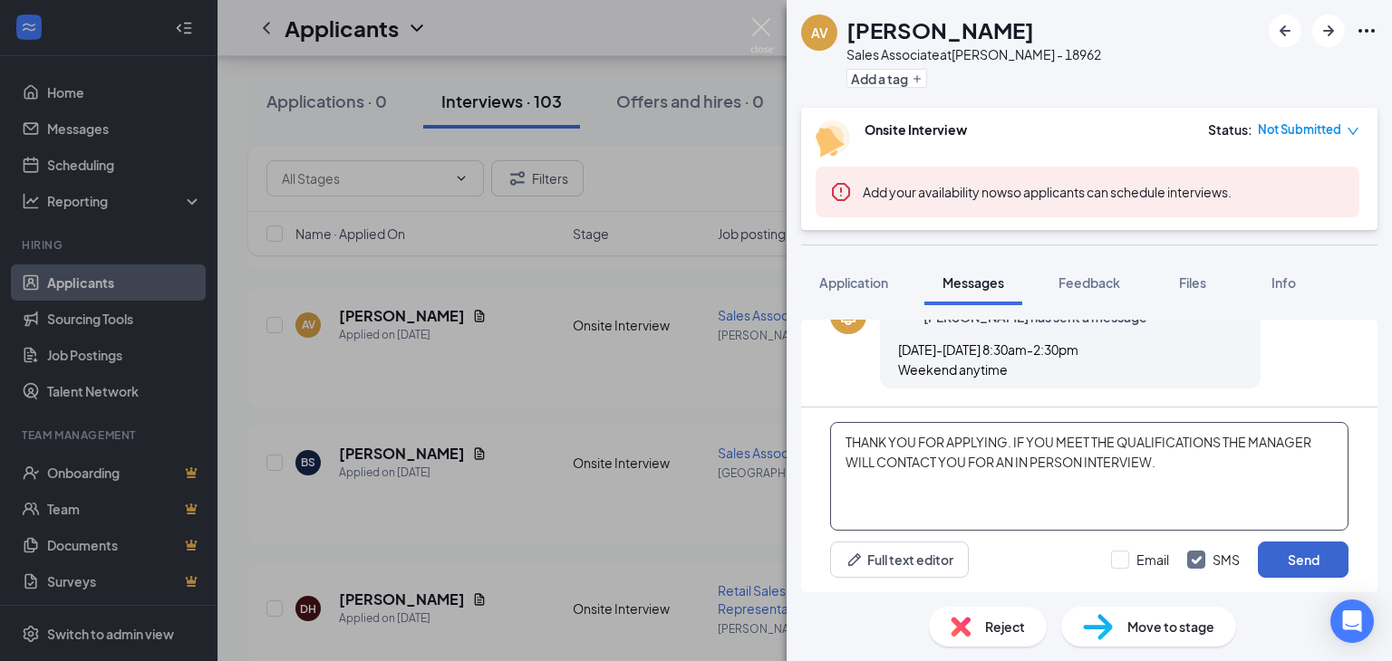
type textarea "THANK YOU FOR APPLYING. IF YOU MEET THE QUALIFICATIONS THE MANAGER WILL CONTACT…"
click at [1284, 562] on button "Send" at bounding box center [1303, 560] width 91 height 36
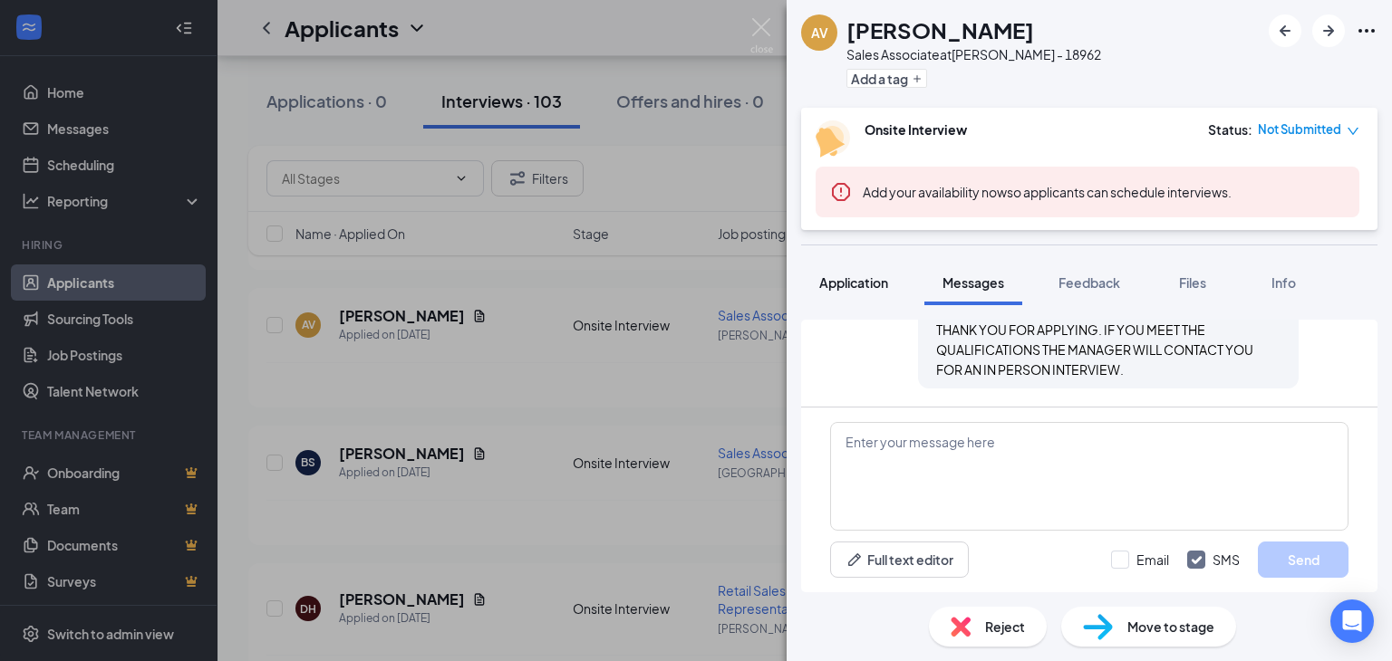
scroll to position [736, 0]
click at [849, 277] on span "Application" at bounding box center [853, 283] width 69 height 16
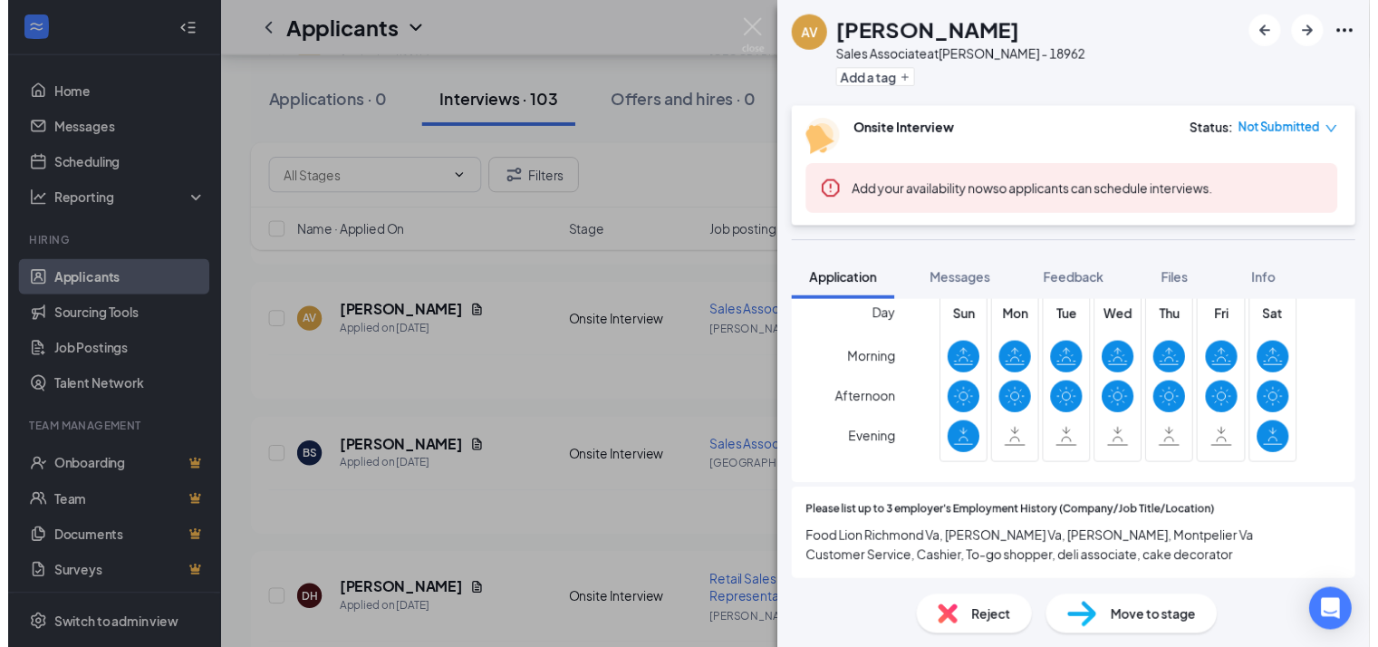
scroll to position [1178, 0]
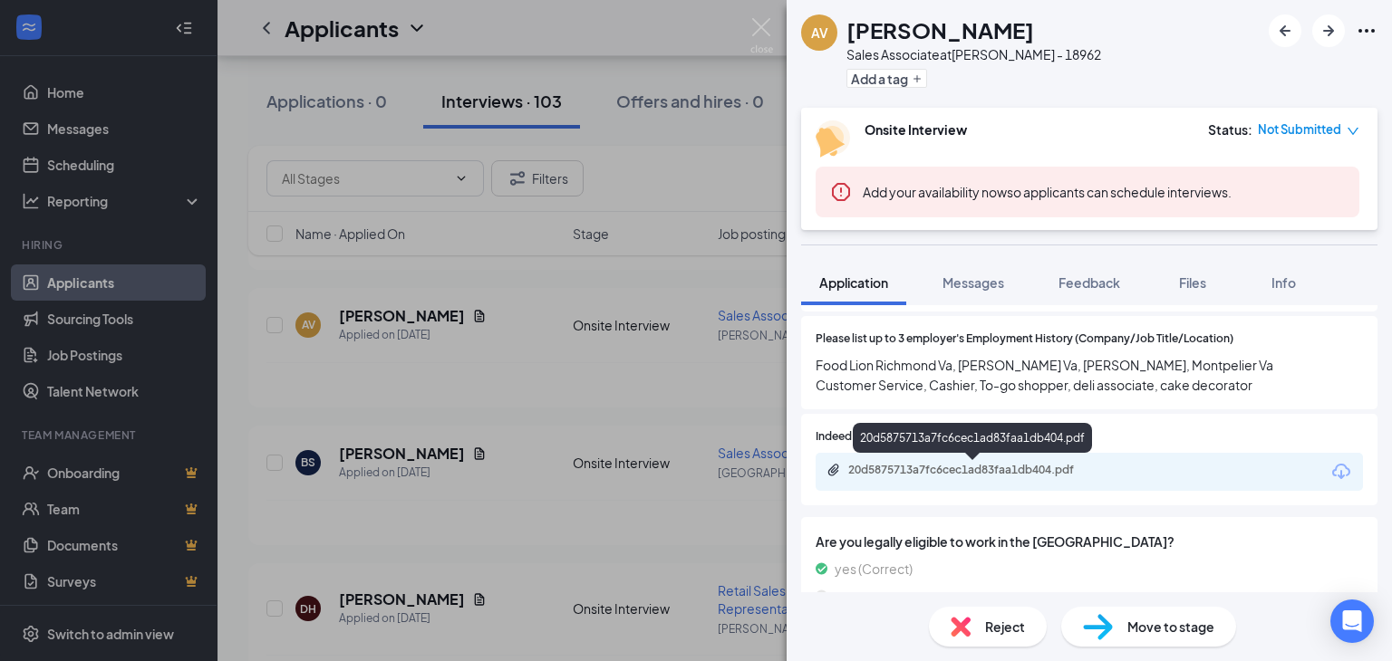
click at [954, 472] on div "20d5875713a7fc6cec1ad83faa1db404.pdf" at bounding box center [975, 470] width 254 height 14
click at [647, 479] on div "AV [PERSON_NAME] Associate at [GEOGRAPHIC_DATA] - 18962 Add a tag Onsite Interv…" at bounding box center [696, 330] width 1392 height 661
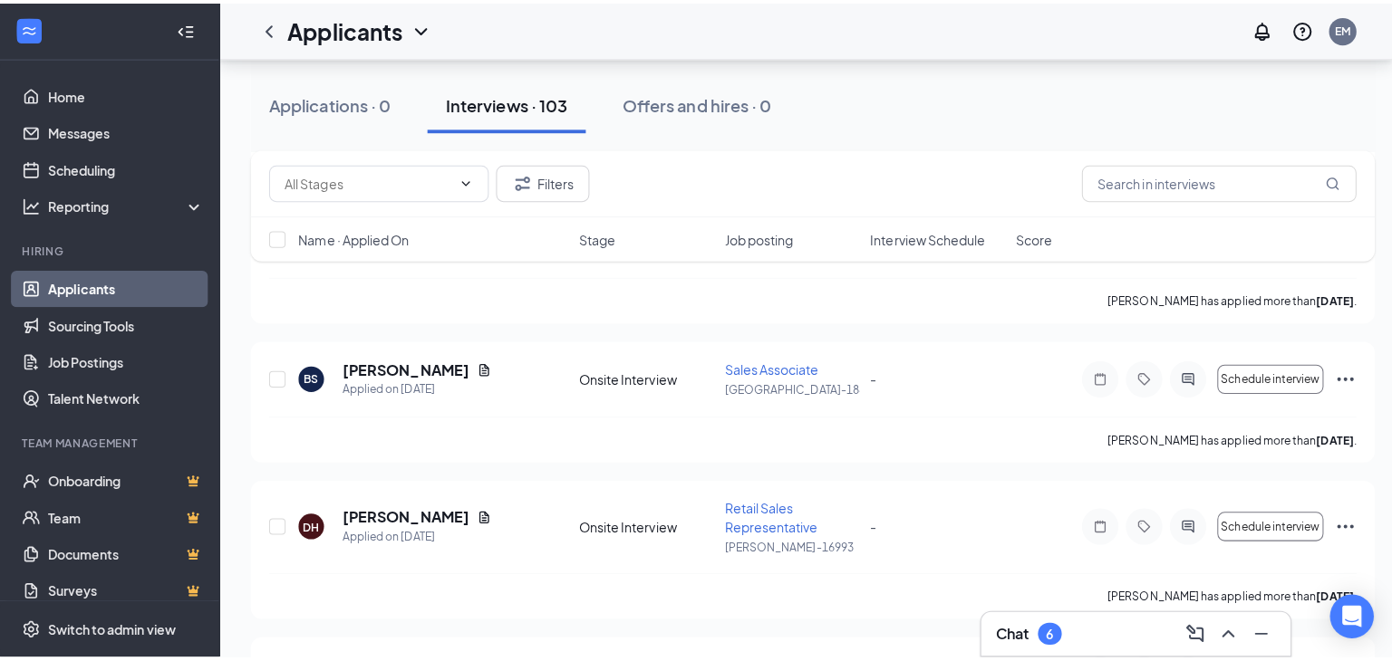
scroll to position [1972, 0]
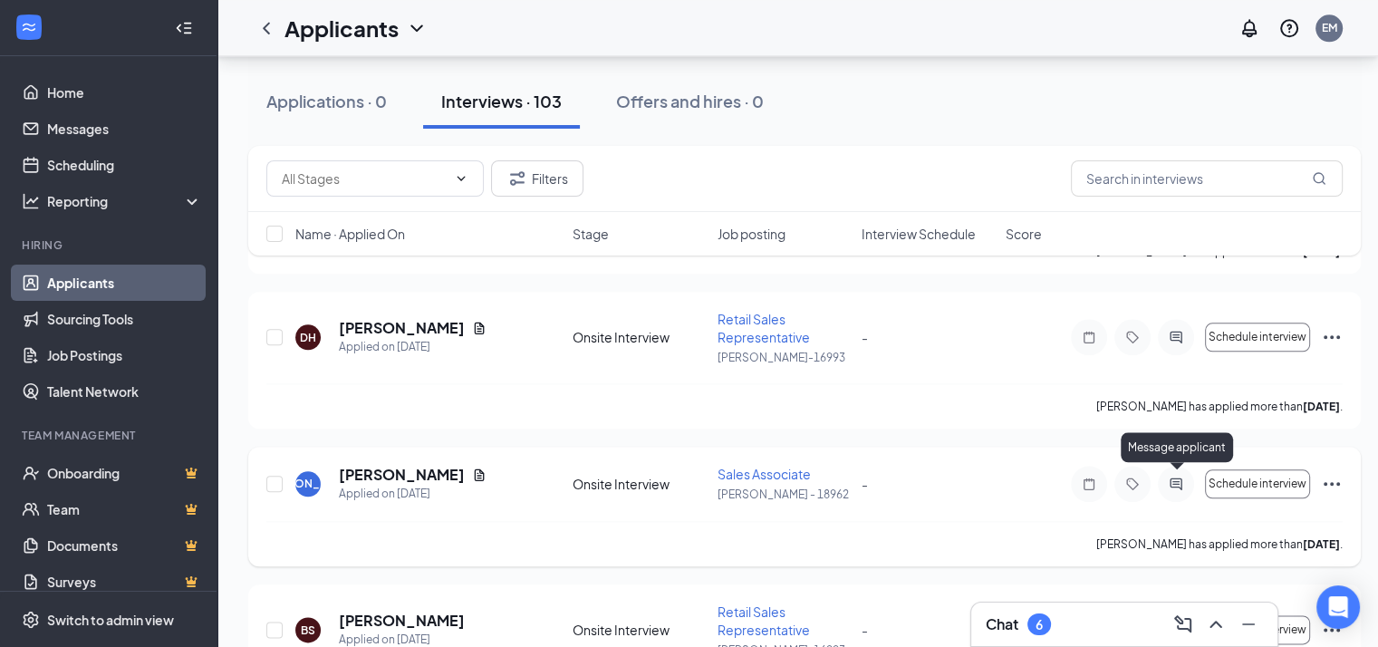
click at [1176, 477] on icon "ActiveChat" at bounding box center [1176, 484] width 22 height 14
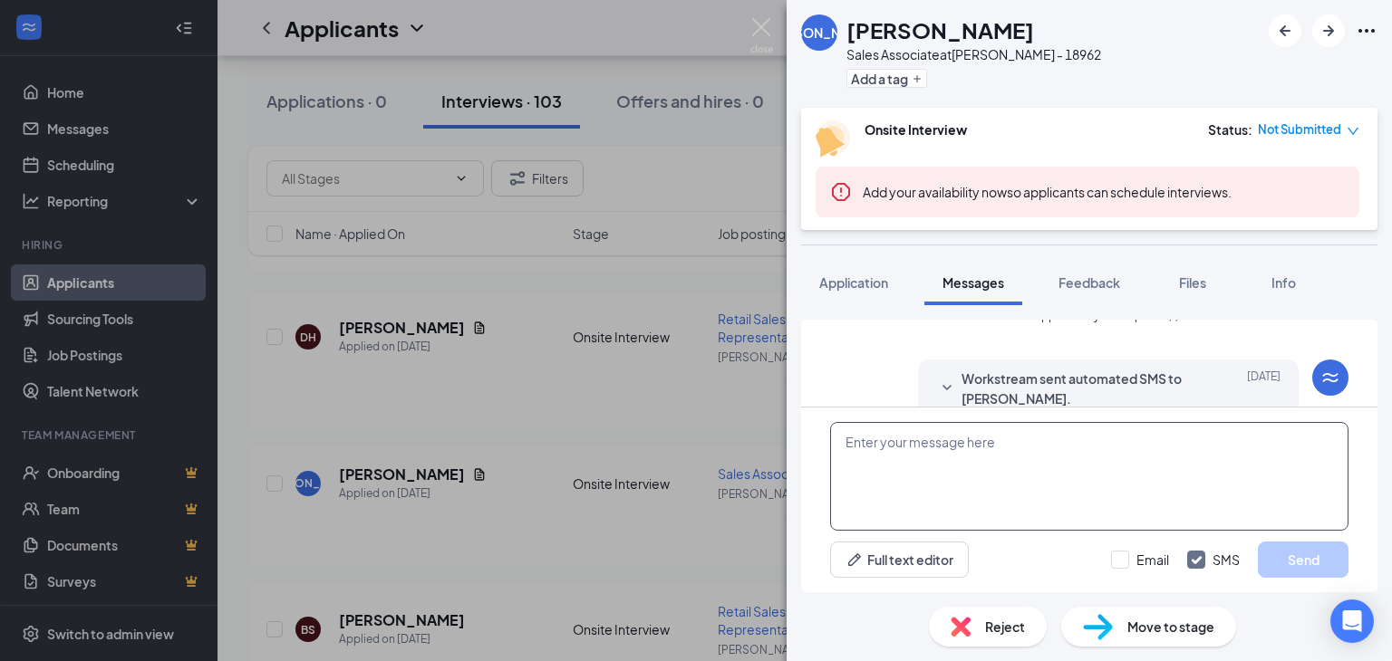
scroll to position [384, 0]
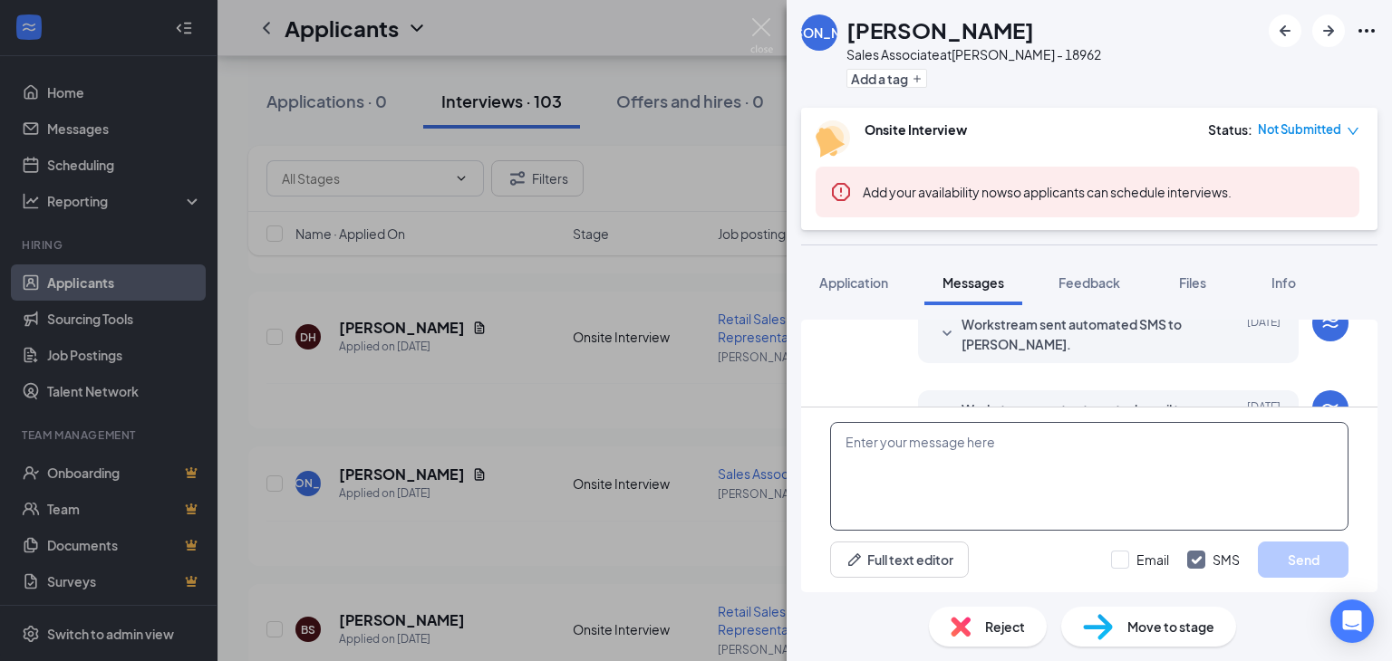
paste textarea "THANK YOU FOR APPLYING. IF YOU MEET THE QUALIFICATIONS THE MANAGER WILL CONTACT…"
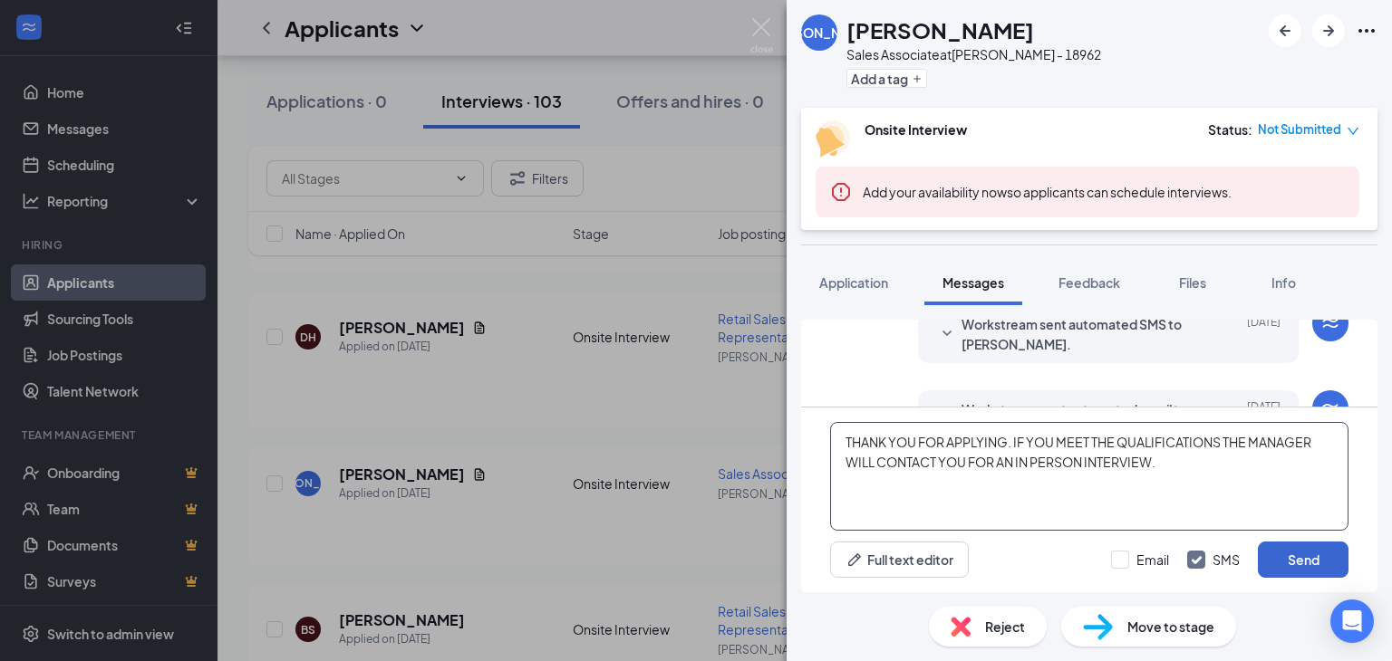
type textarea "THANK YOU FOR APPLYING. IF YOU MEET THE QUALIFICATIONS THE MANAGER WILL CONTACT…"
click at [1299, 557] on button "Send" at bounding box center [1303, 560] width 91 height 36
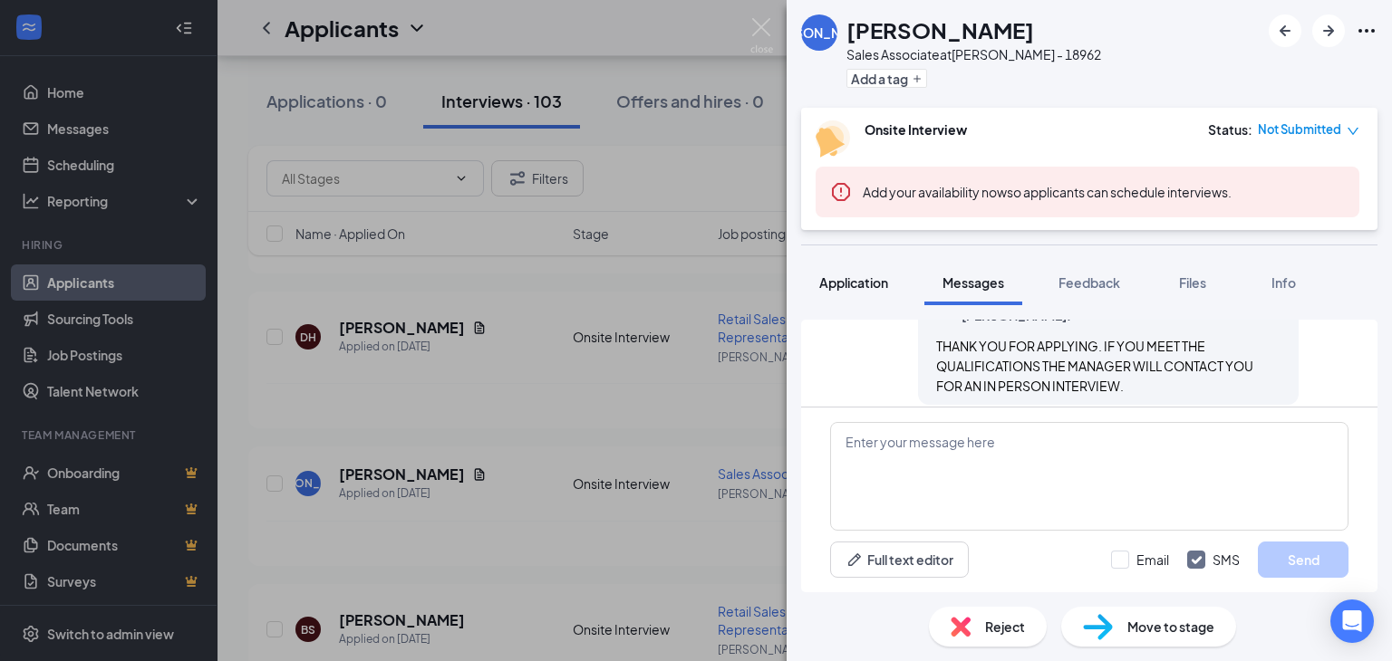
scroll to position [600, 0]
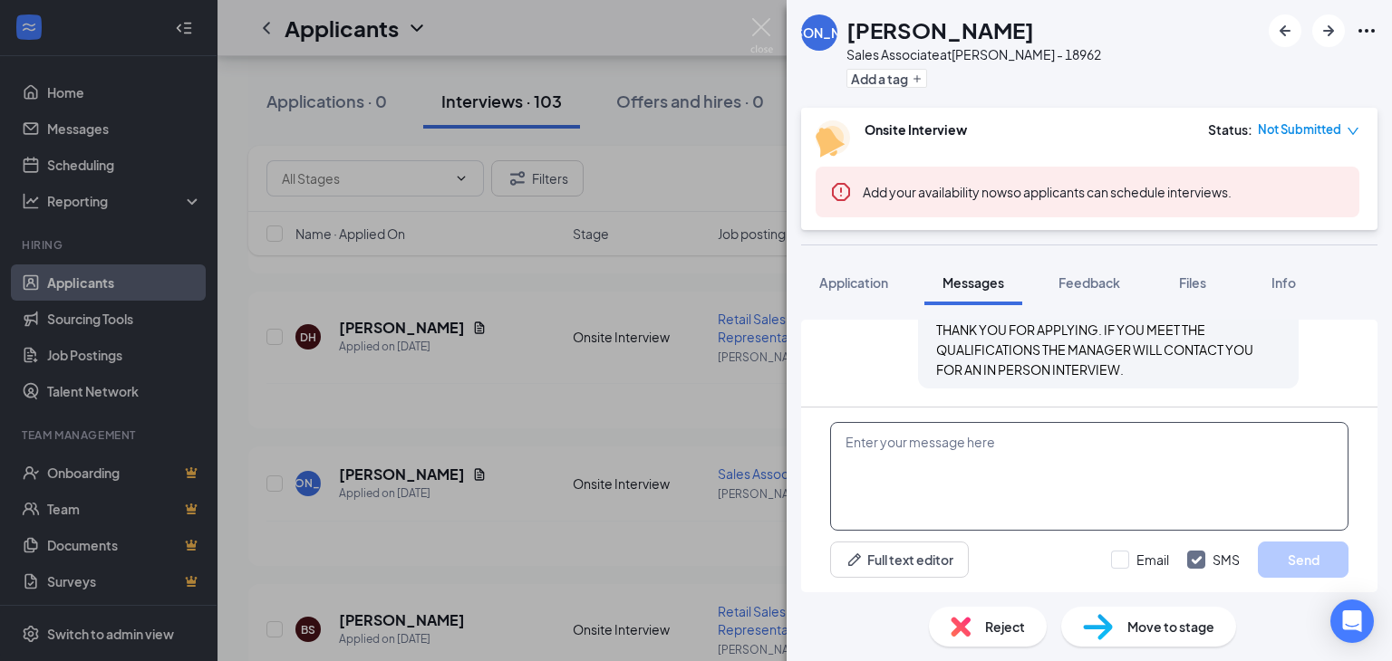
drag, startPoint x: 852, startPoint y: 274, endPoint x: 981, endPoint y: 429, distance: 202.7
click at [851, 275] on span "Application" at bounding box center [853, 283] width 69 height 16
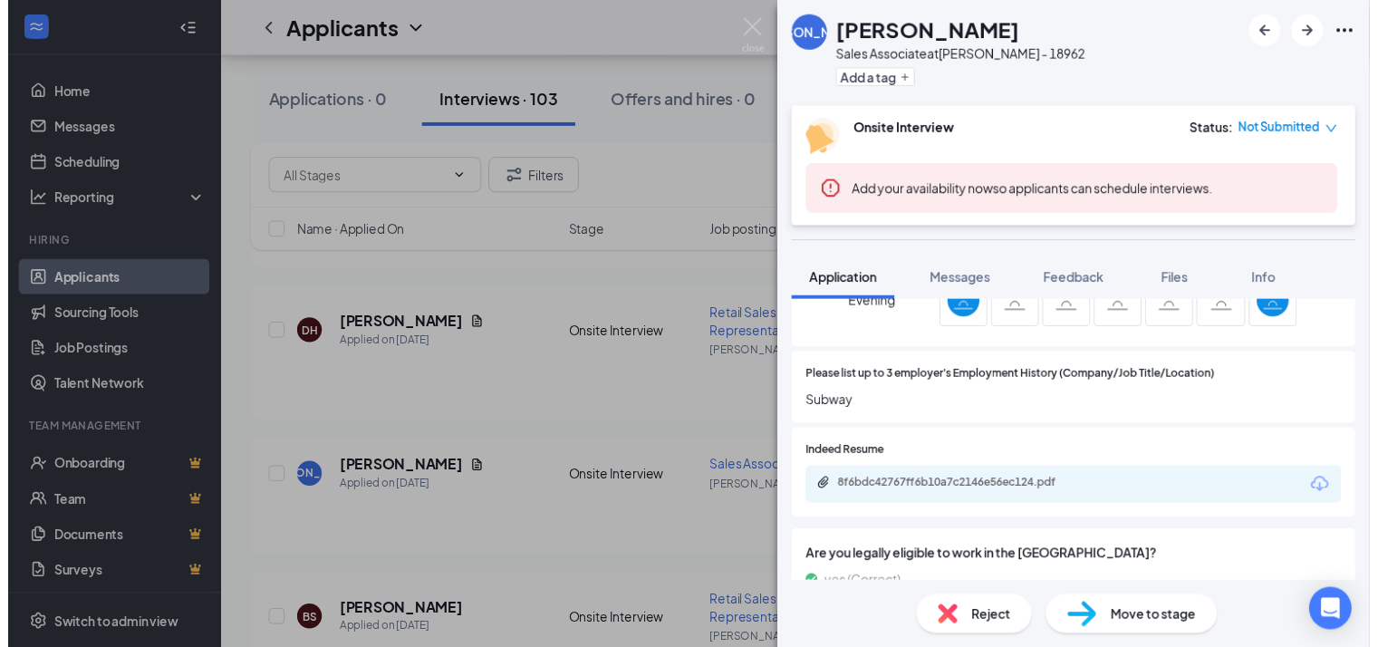
scroll to position [1178, 0]
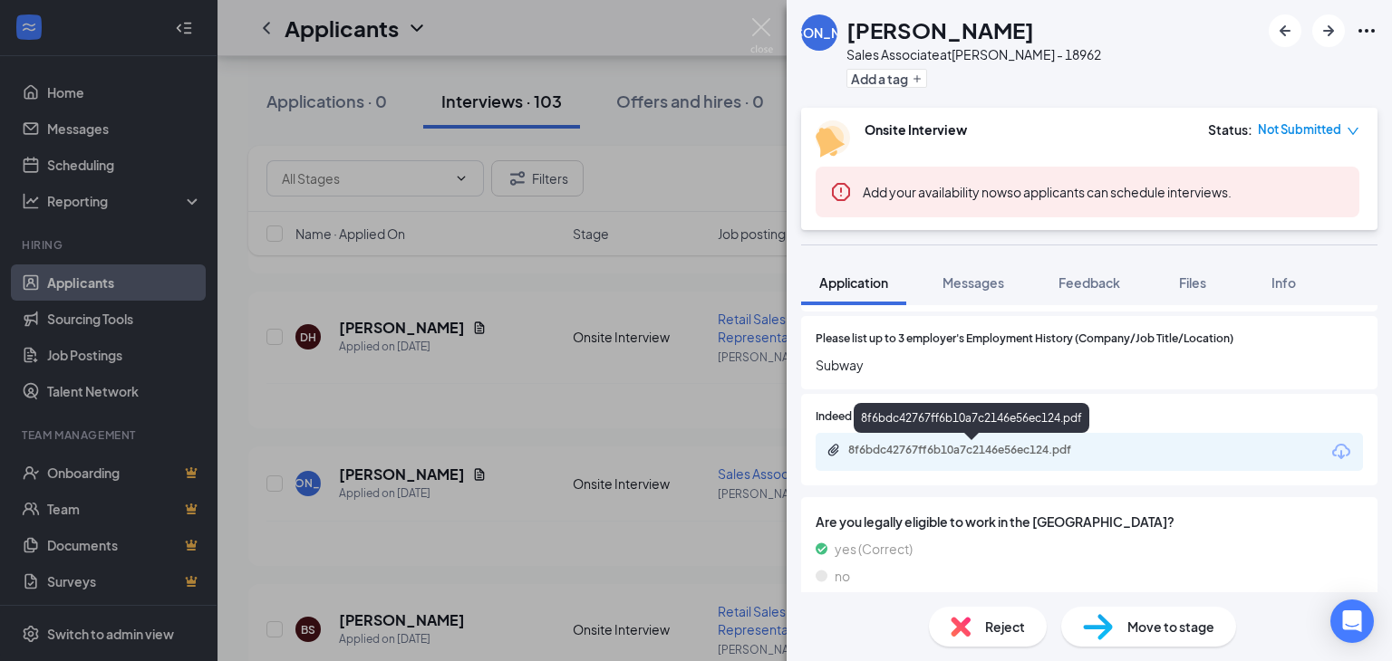
click at [951, 443] on div "8f6bdc42767ff6b10a7c2146e56ec124.pdf" at bounding box center [975, 450] width 254 height 14
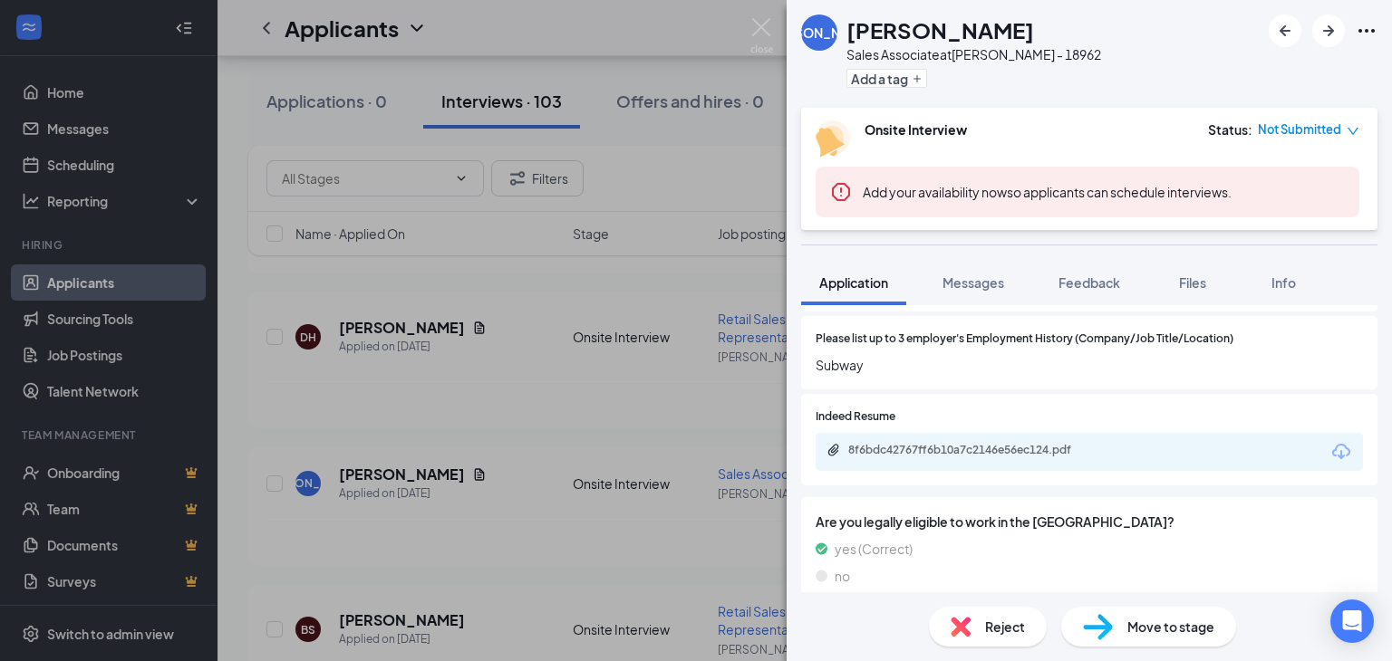
click at [604, 491] on div "JA Jordan Almarode Sales Associate at LOUISA - 18962 Add a tag Onsite Interview…" at bounding box center [696, 330] width 1392 height 661
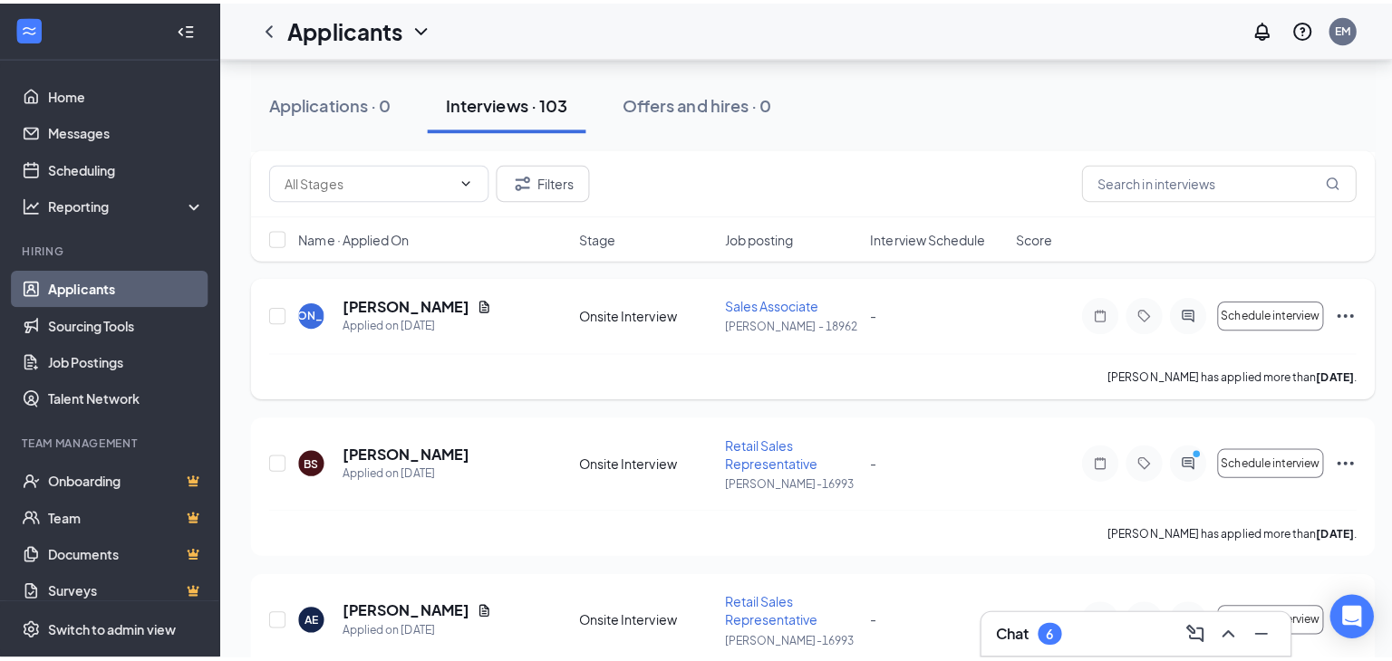
scroll to position [2153, 0]
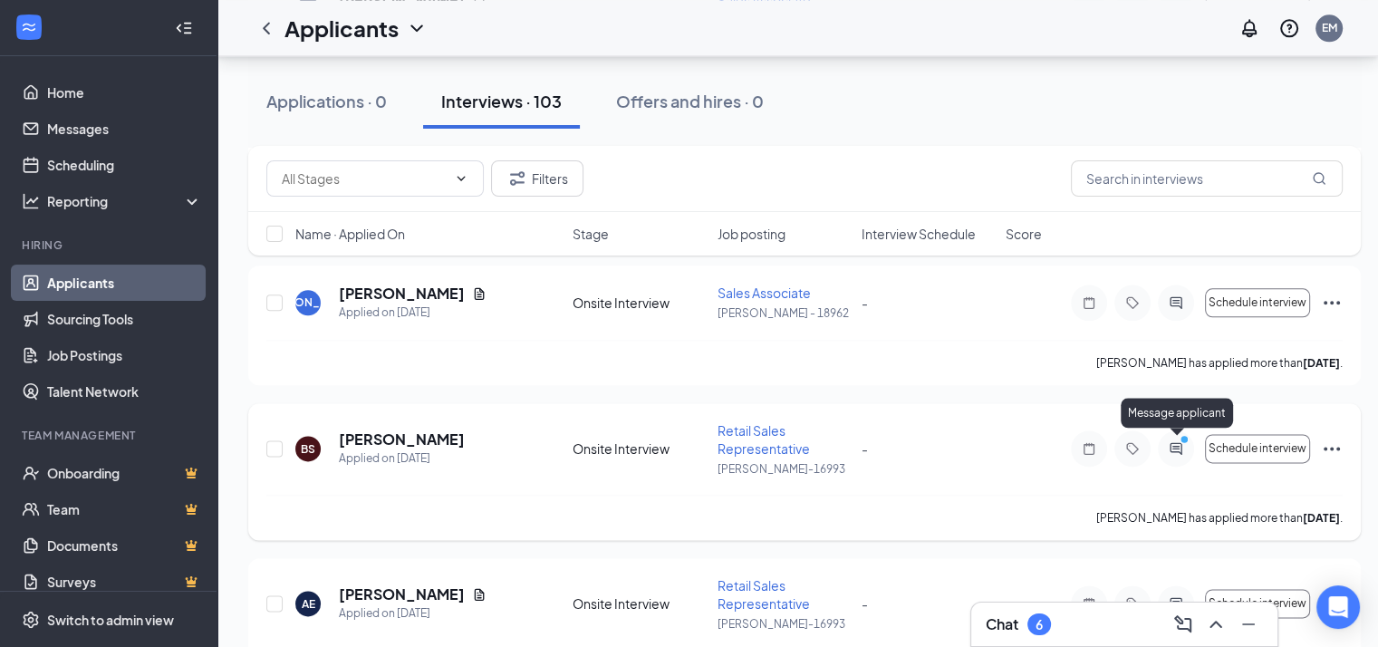
click at [1174, 441] on icon "ActiveChat" at bounding box center [1176, 448] width 22 height 14
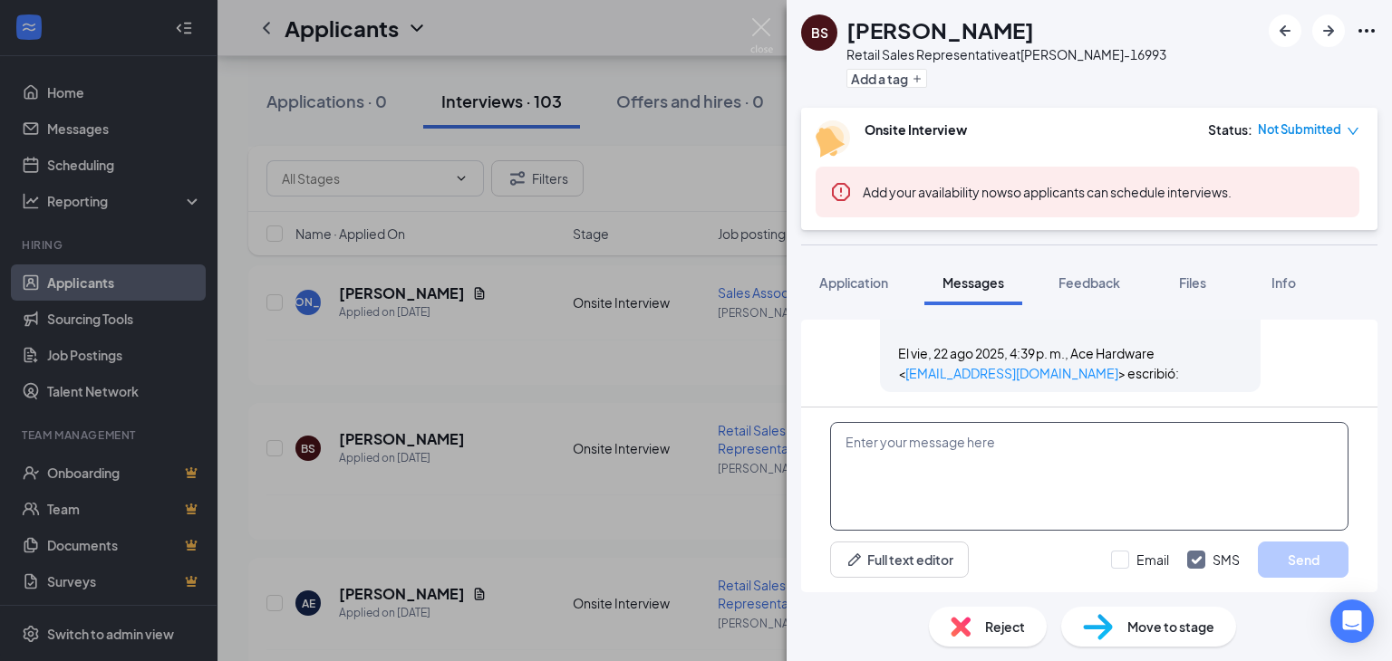
scroll to position [738, 0]
paste textarea "THANK YOU FOR APPLYING. IF YOU MEET THE QUALIFICATIONS THE MANAGER WILL CONTACT…"
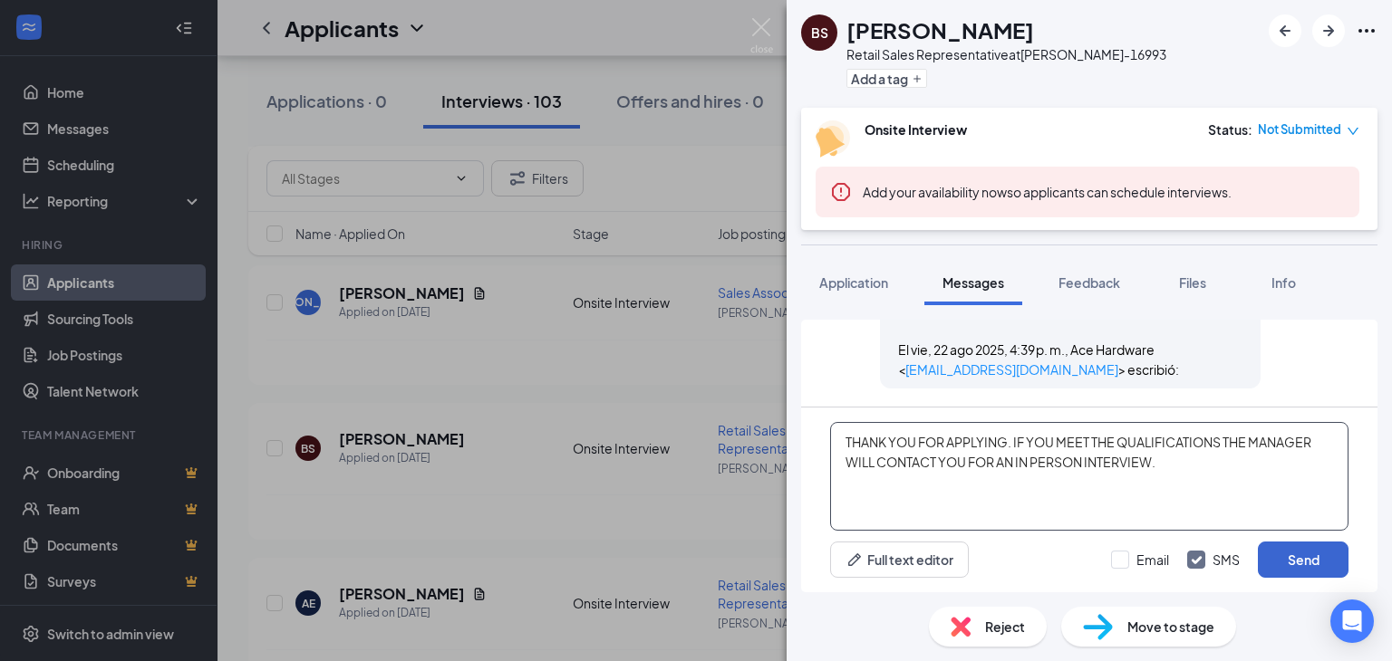
type textarea "THANK YOU FOR APPLYING. IF YOU MEET THE QUALIFICATIONS THE MANAGER WILL CONTACT…"
click at [1298, 557] on button "Send" at bounding box center [1303, 560] width 91 height 36
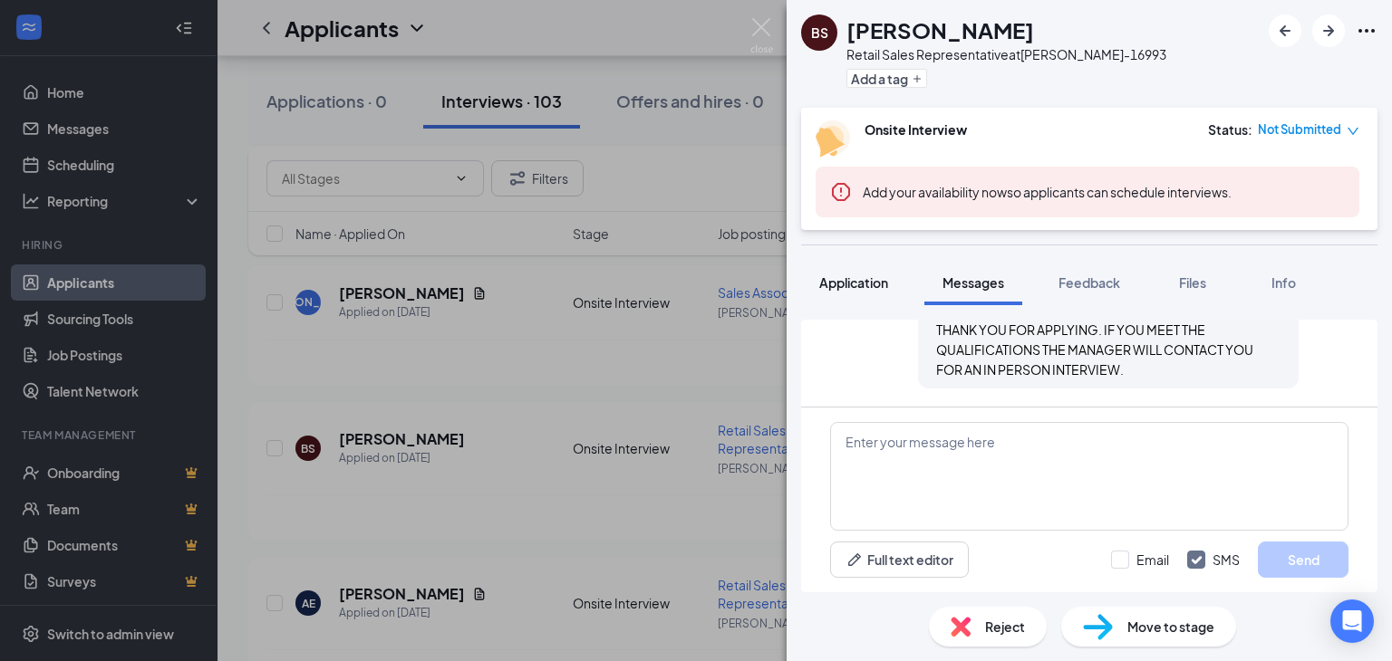
scroll to position [893, 0]
click at [855, 275] on span "Application" at bounding box center [853, 283] width 69 height 16
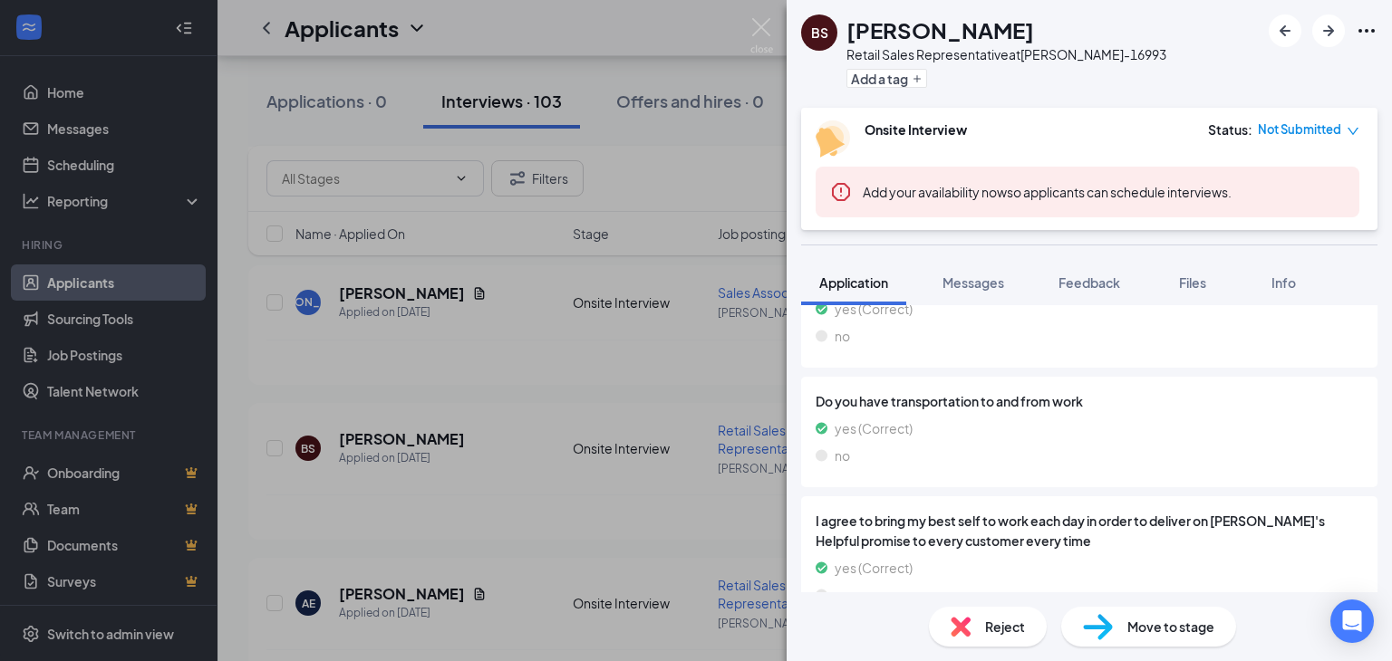
scroll to position [1087, 0]
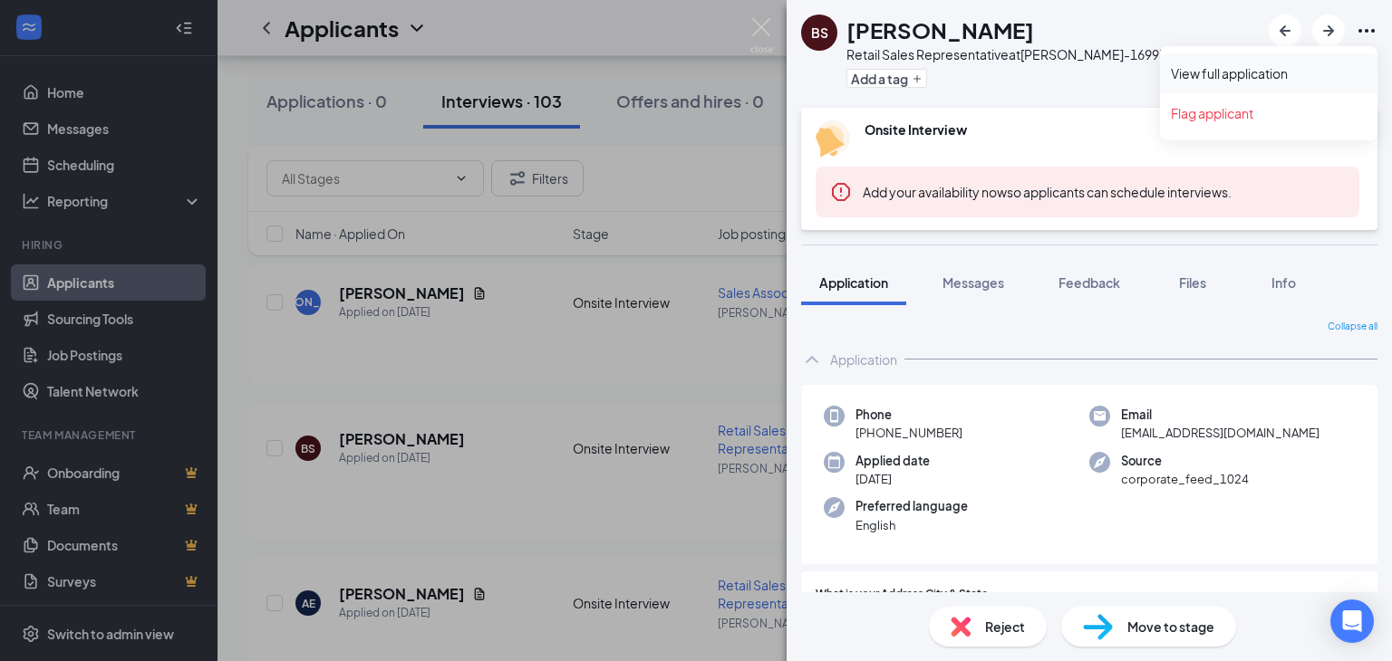
click at [1228, 72] on link "View full application" at bounding box center [1269, 73] width 196 height 18
click at [621, 511] on div "BS [PERSON_NAME] Retail Sales Representative at [PERSON_NAME]-16993 Add a tag O…" at bounding box center [696, 330] width 1392 height 661
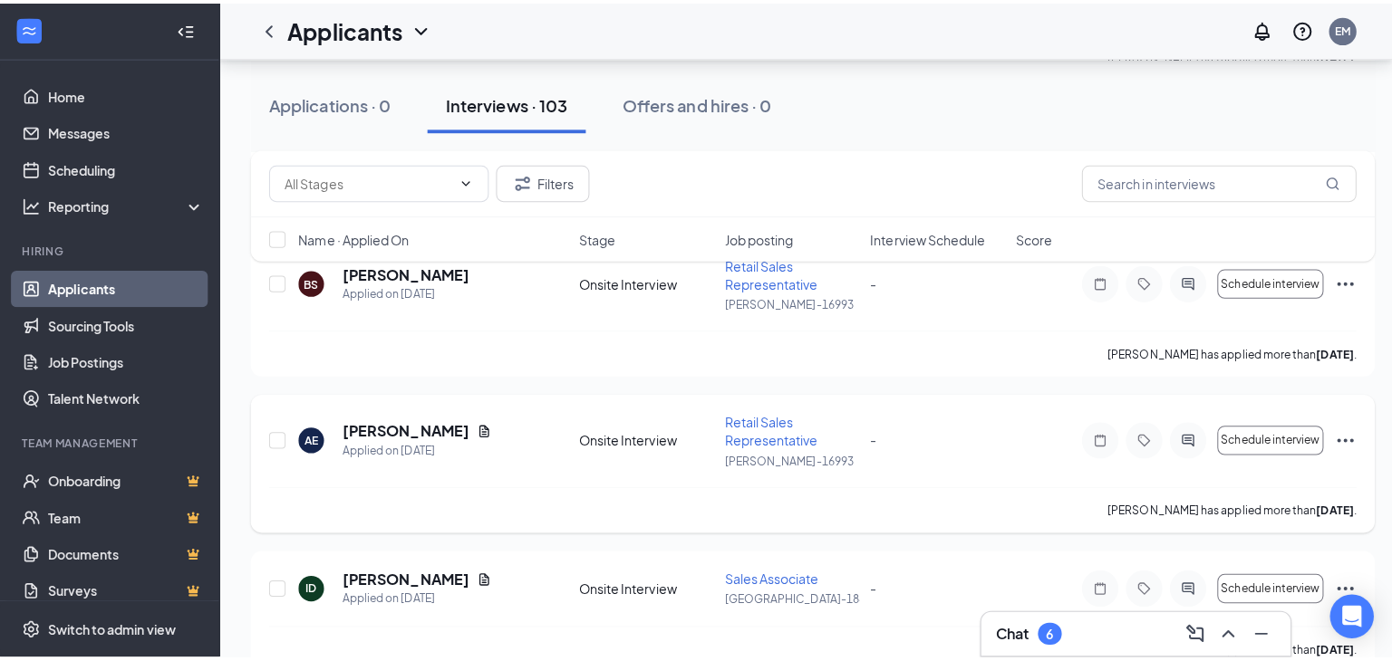
scroll to position [2334, 0]
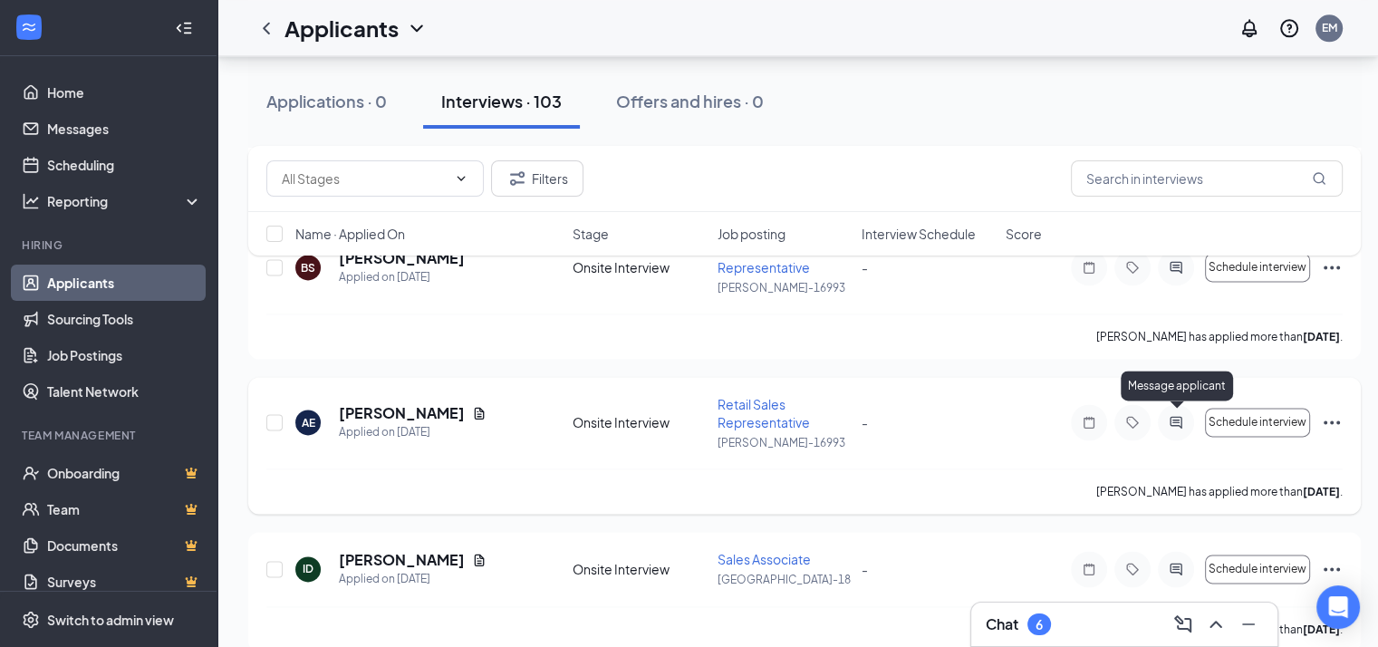
click at [1175, 417] on icon "ActiveChat" at bounding box center [1176, 422] width 22 height 14
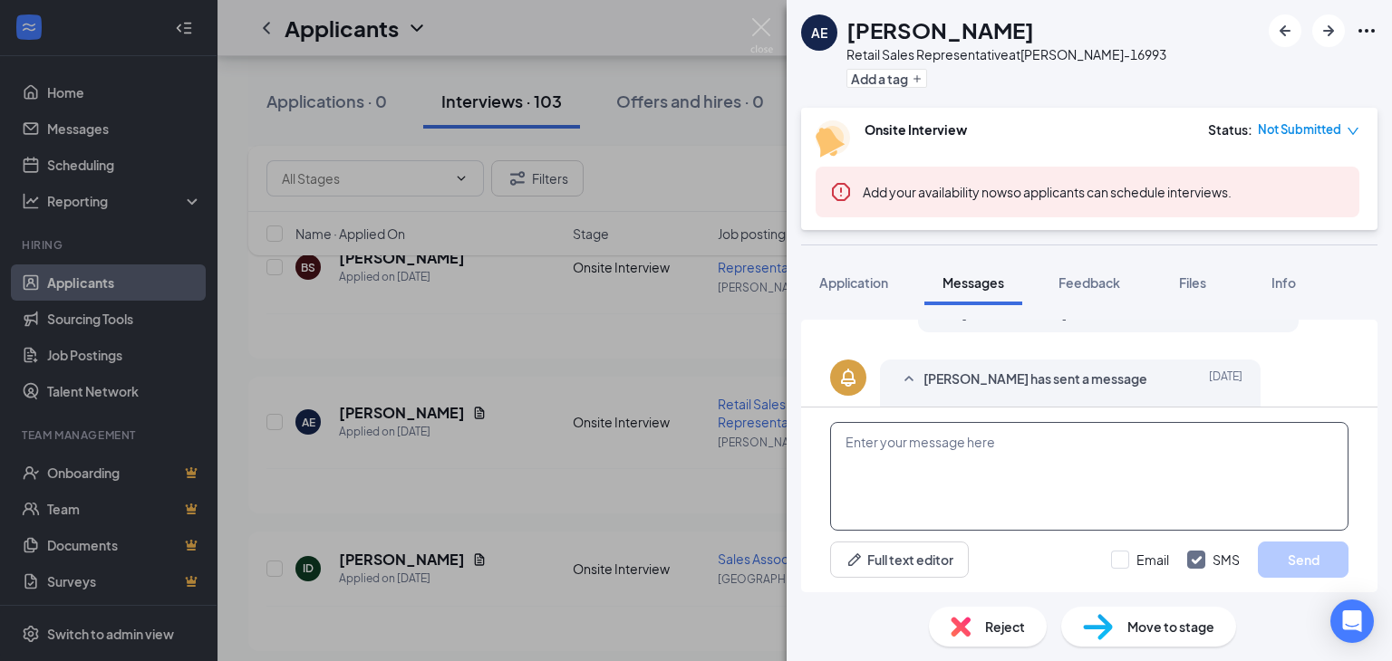
scroll to position [542, 0]
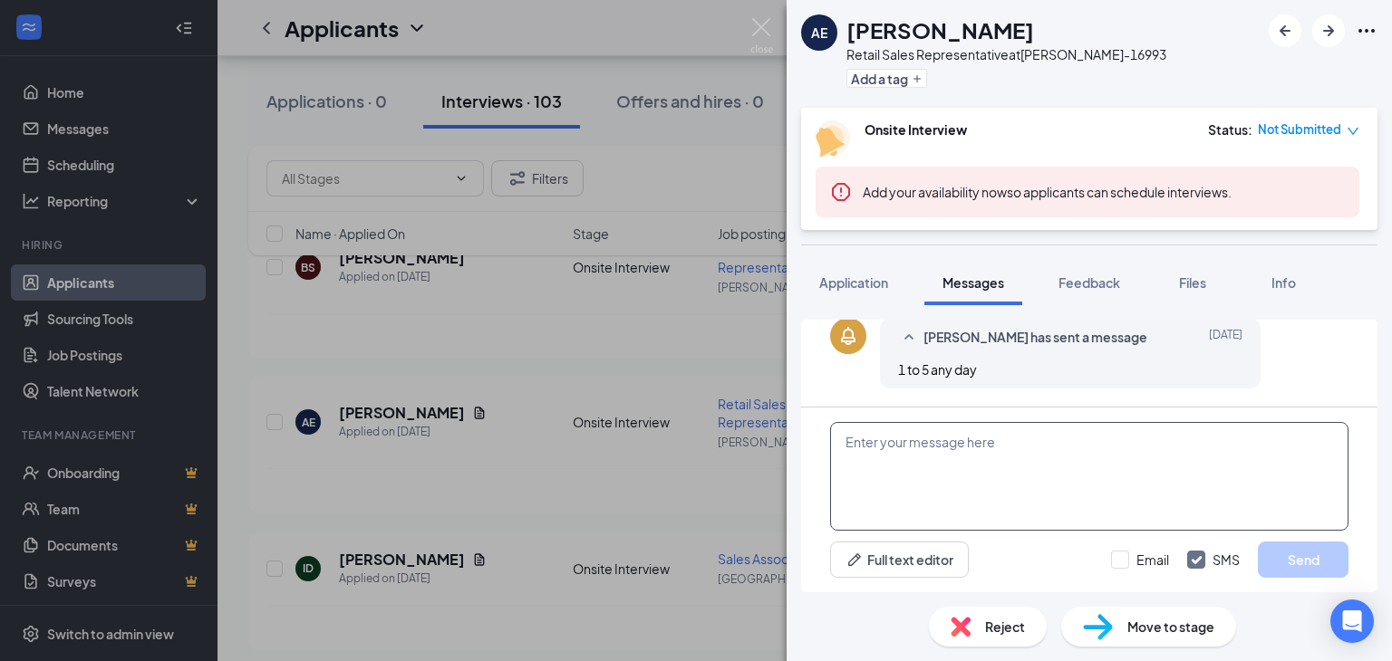
paste textarea "THANK YOU FOR APPLYING. IF YOU MEET THE QUALIFICATIONS THE MANAGER WILL CONTACT…"
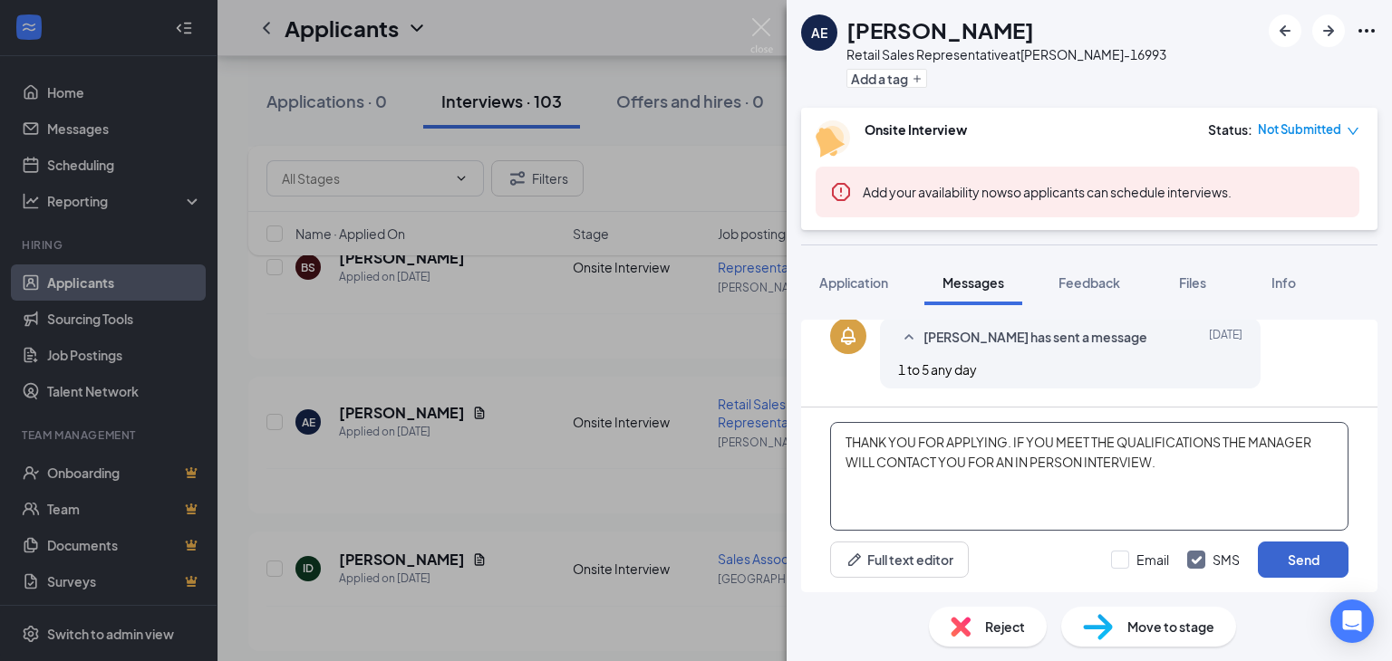
type textarea "THANK YOU FOR APPLYING. IF YOU MEET THE QUALIFICATIONS THE MANAGER WILL CONTACT…"
click at [1290, 555] on button "Send" at bounding box center [1303, 560] width 91 height 36
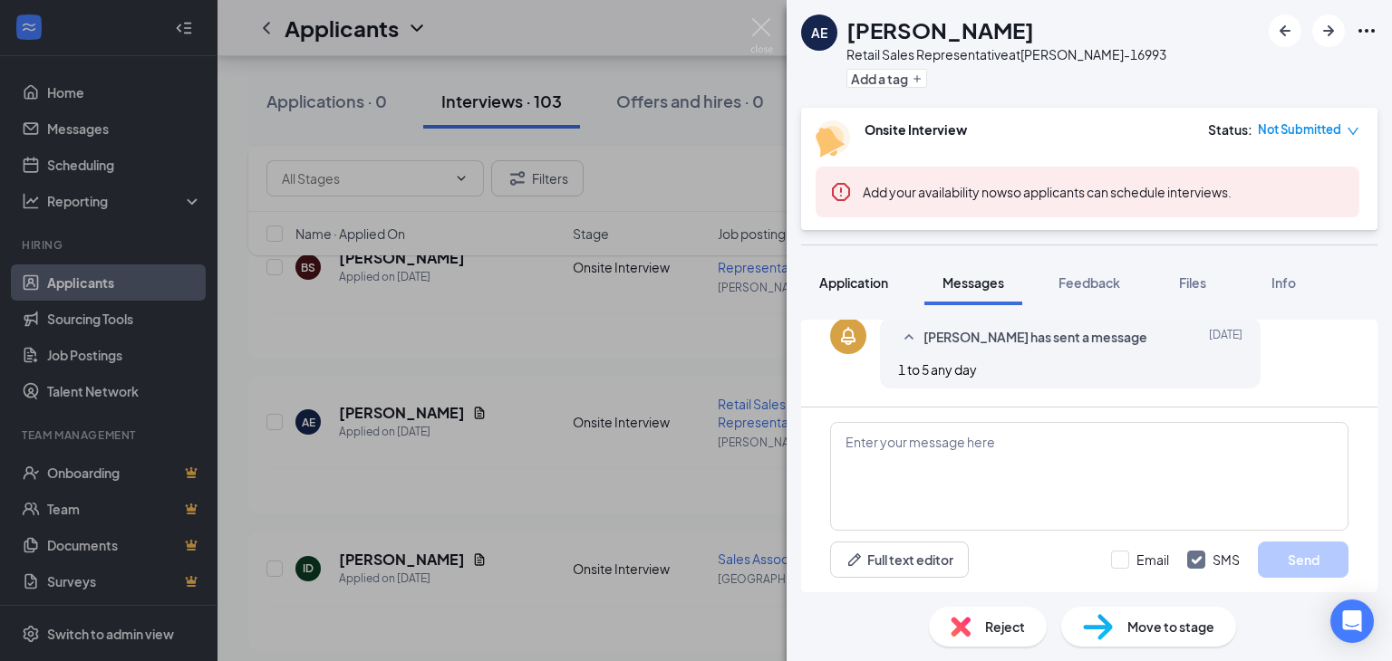
scroll to position [698, 0]
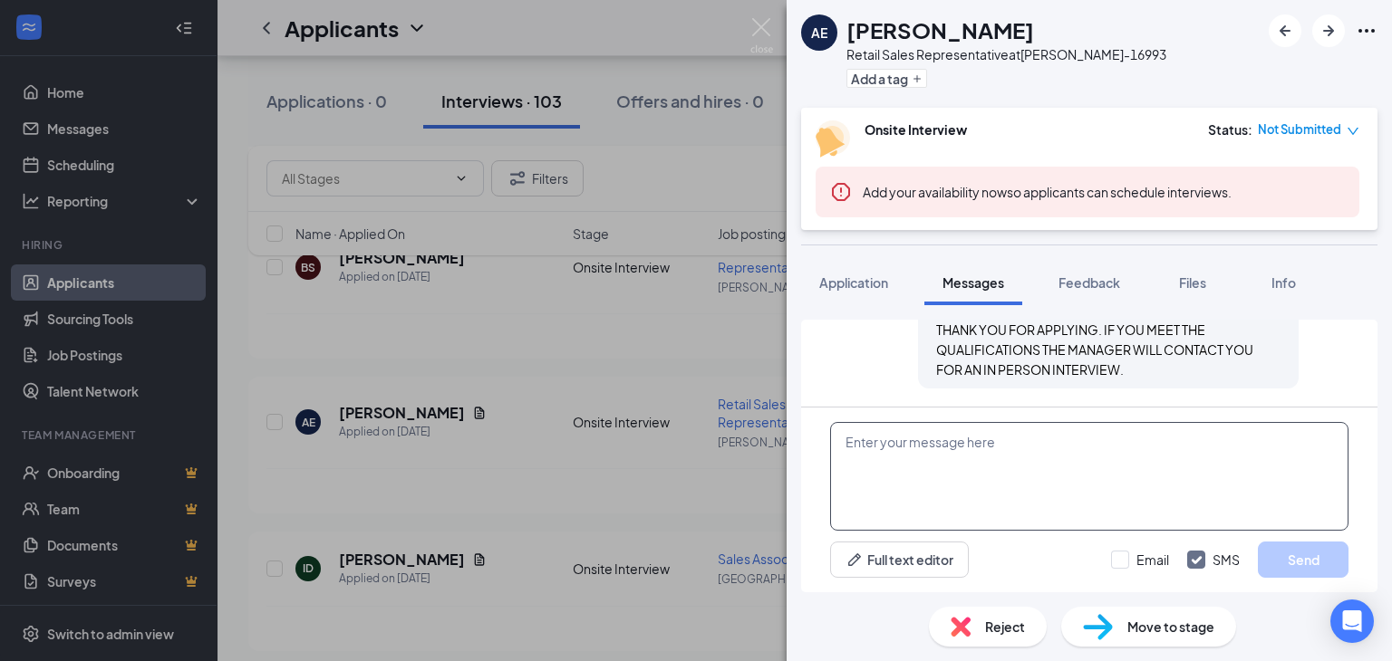
drag, startPoint x: 849, startPoint y: 278, endPoint x: 1012, endPoint y: 434, distance: 225.6
click at [848, 277] on span "Application" at bounding box center [853, 283] width 69 height 16
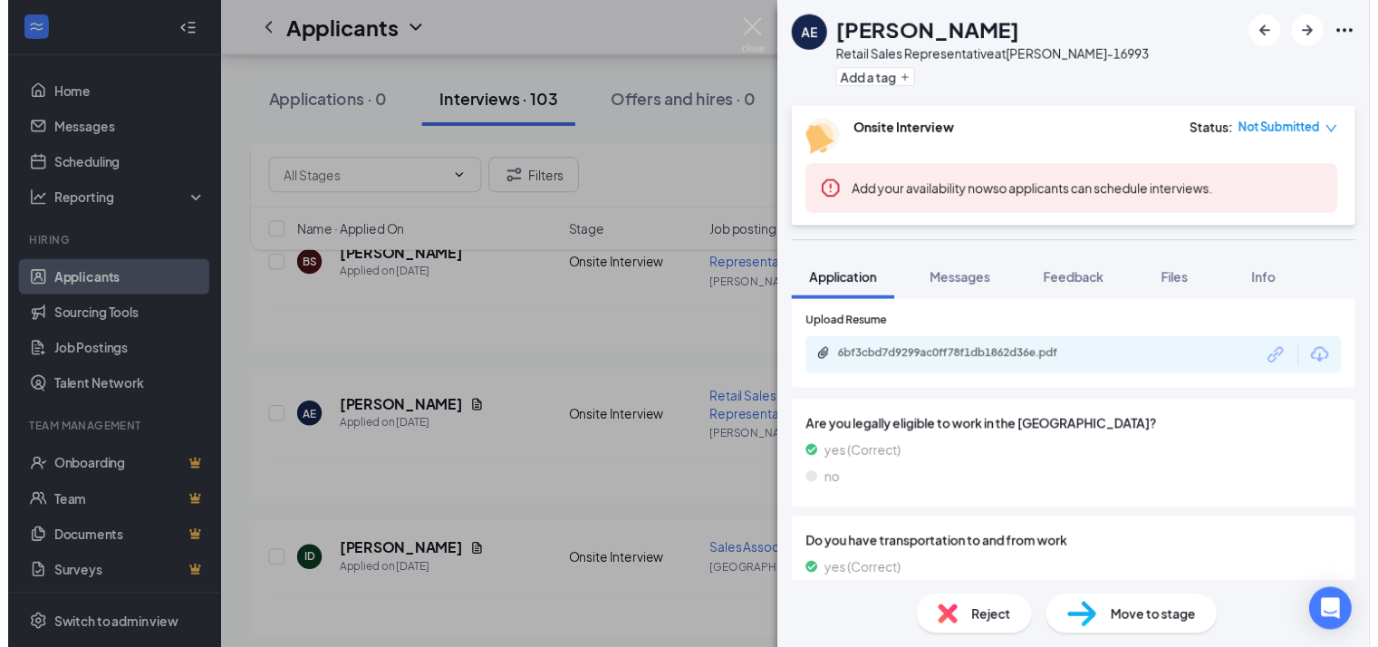
scroll to position [1269, 0]
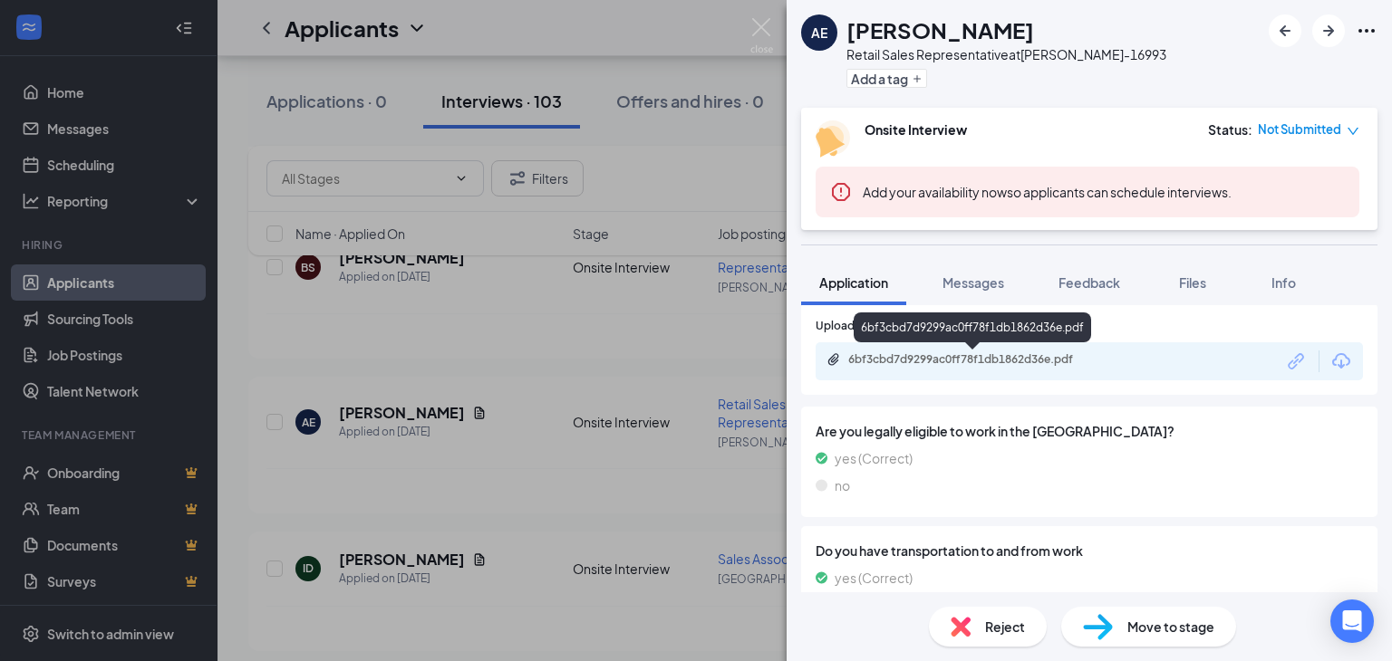
click at [950, 353] on div "6bf3cbd7d9299ac0ff78f1db1862d36e.pdf" at bounding box center [975, 359] width 254 height 14
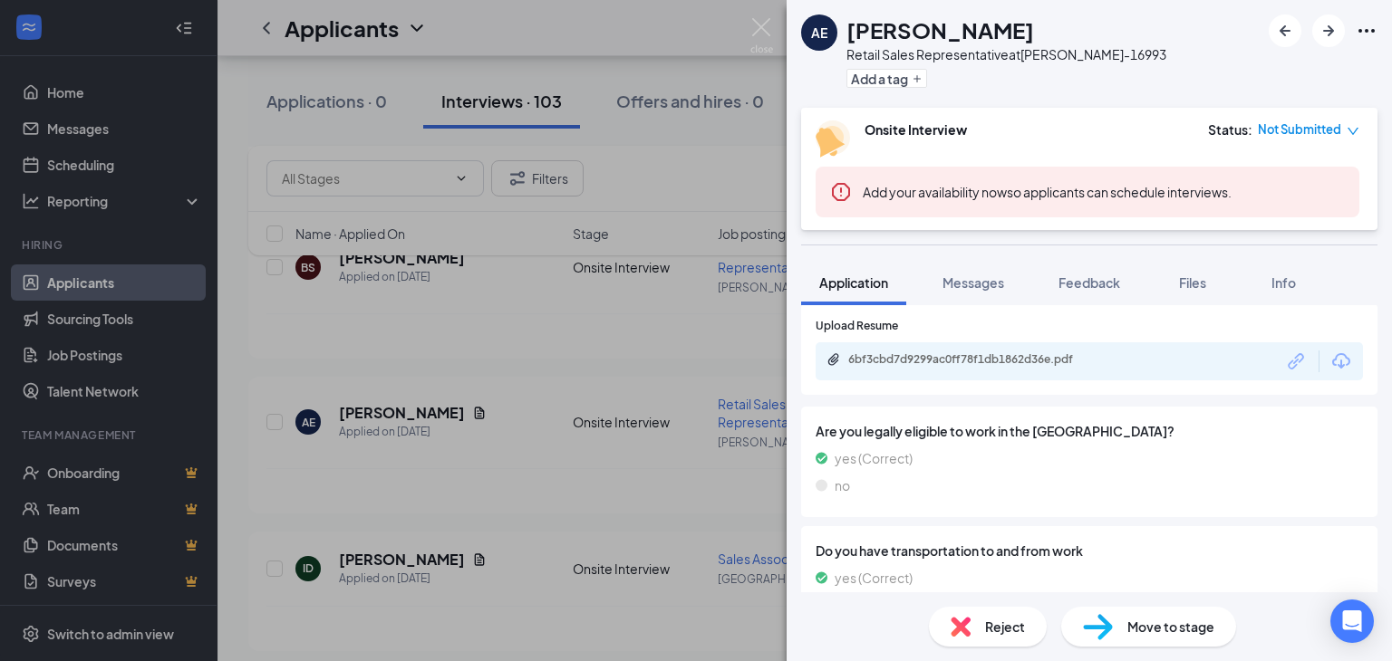
click at [562, 425] on div "AE Anthony Easterling Retail Sales Representative at HOLLINS-16993 Add a tag On…" at bounding box center [696, 330] width 1392 height 661
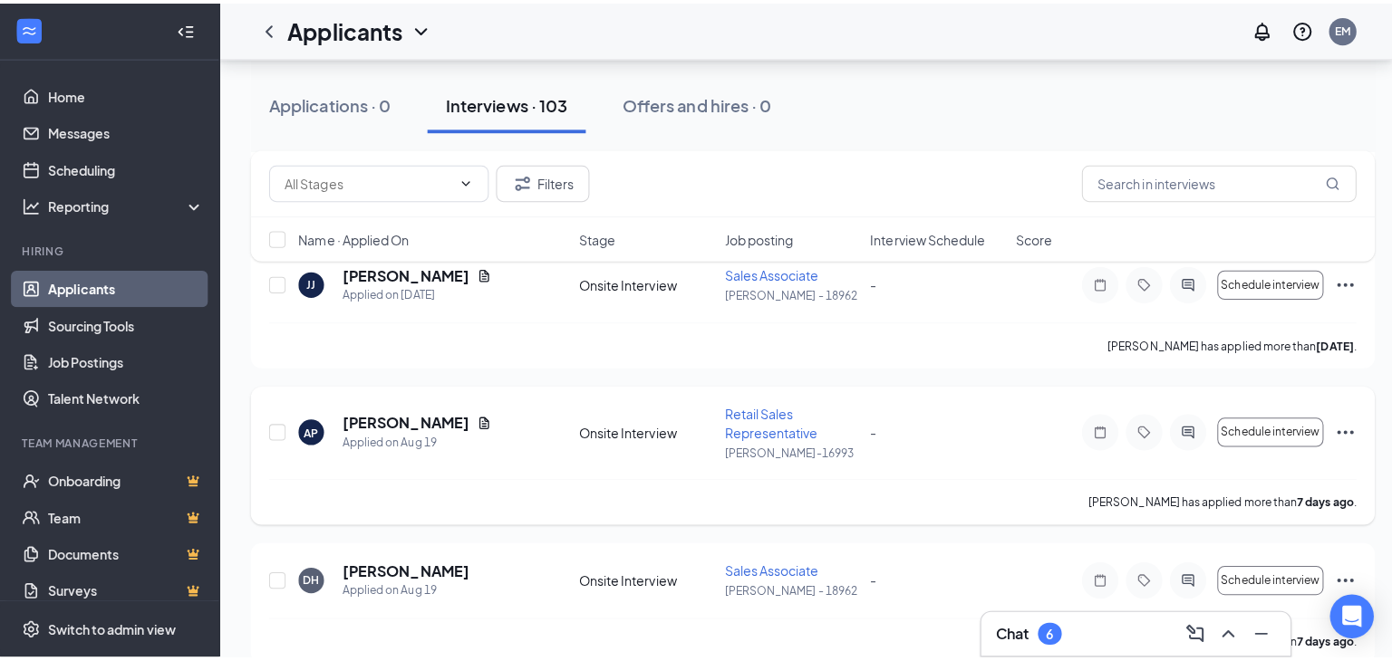
scroll to position [3603, 0]
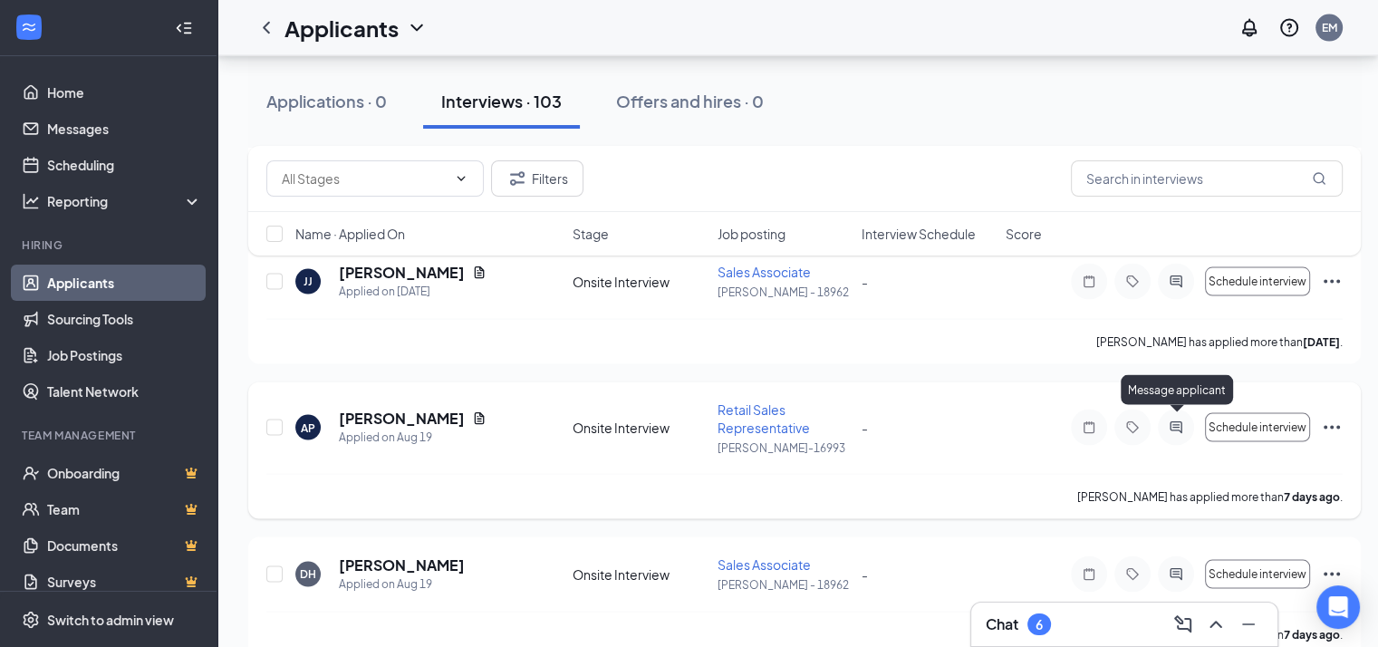
click at [1175, 420] on icon "ActiveChat" at bounding box center [1176, 427] width 22 height 14
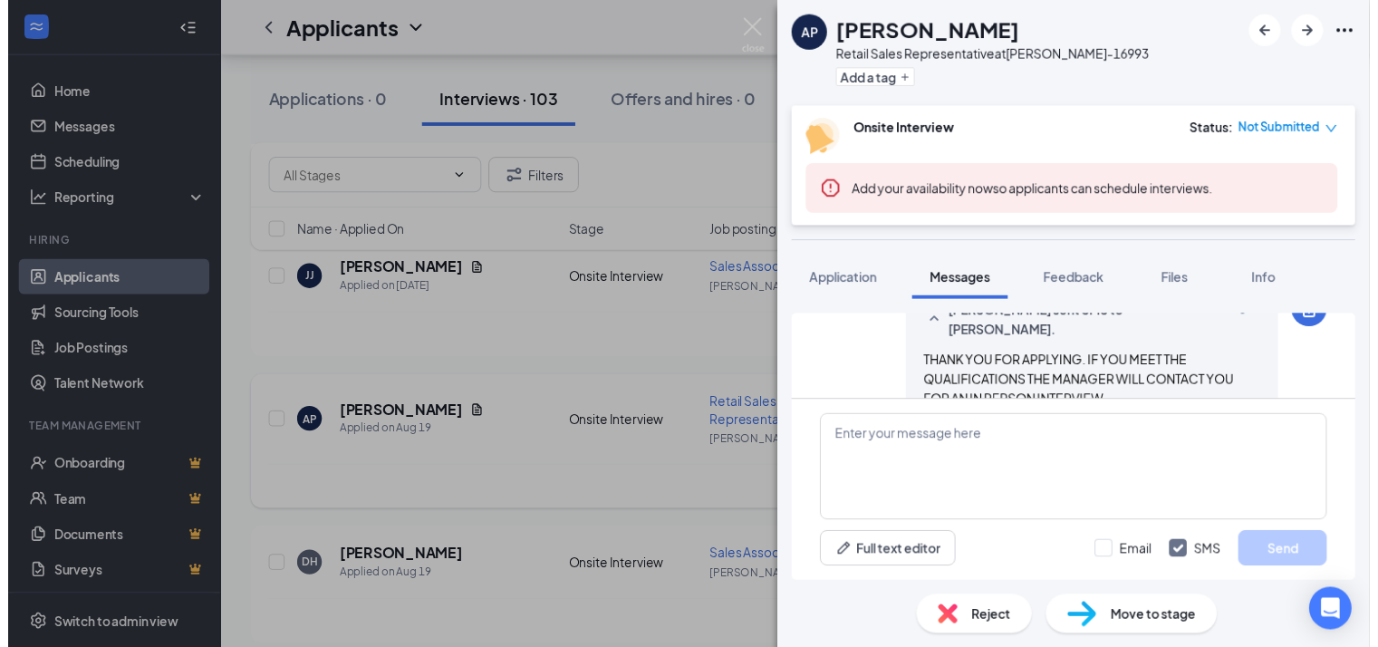
scroll to position [698, 0]
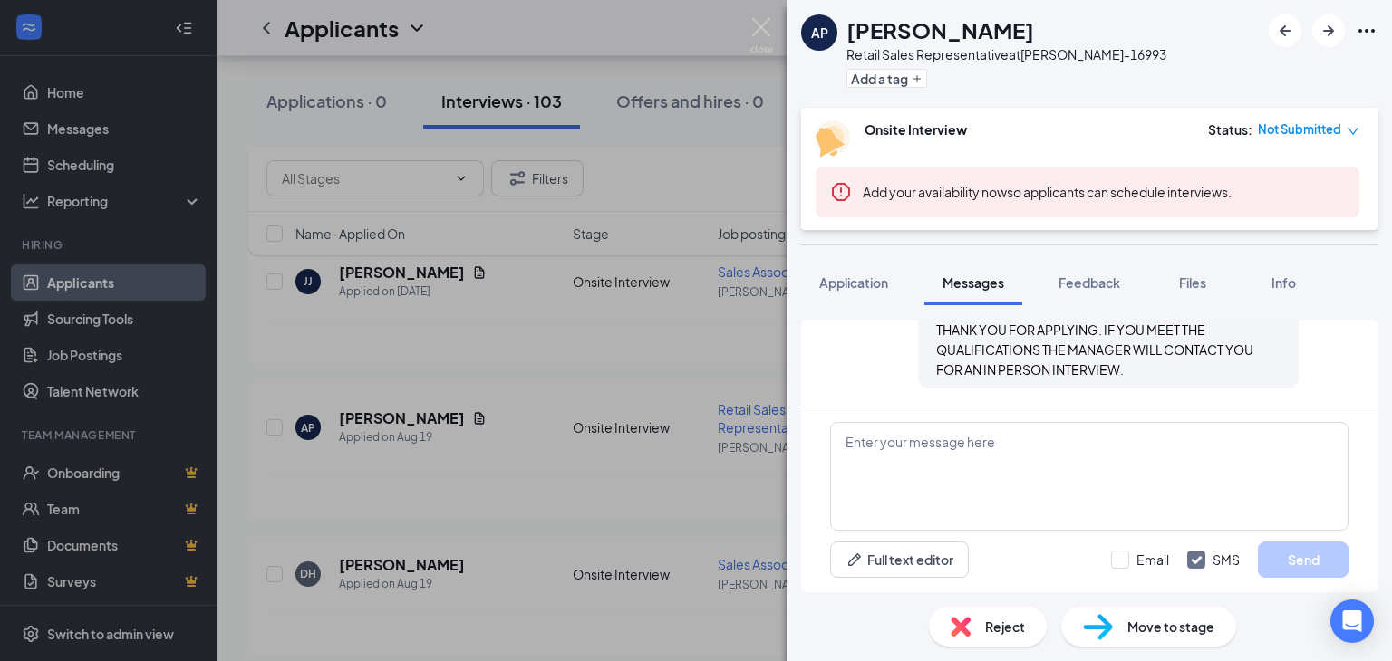
click at [622, 463] on div "AP Anthony Pfingston Retail Sales Representative at HOLLINS-16993 Add a tag Ons…" at bounding box center [696, 330] width 1392 height 661
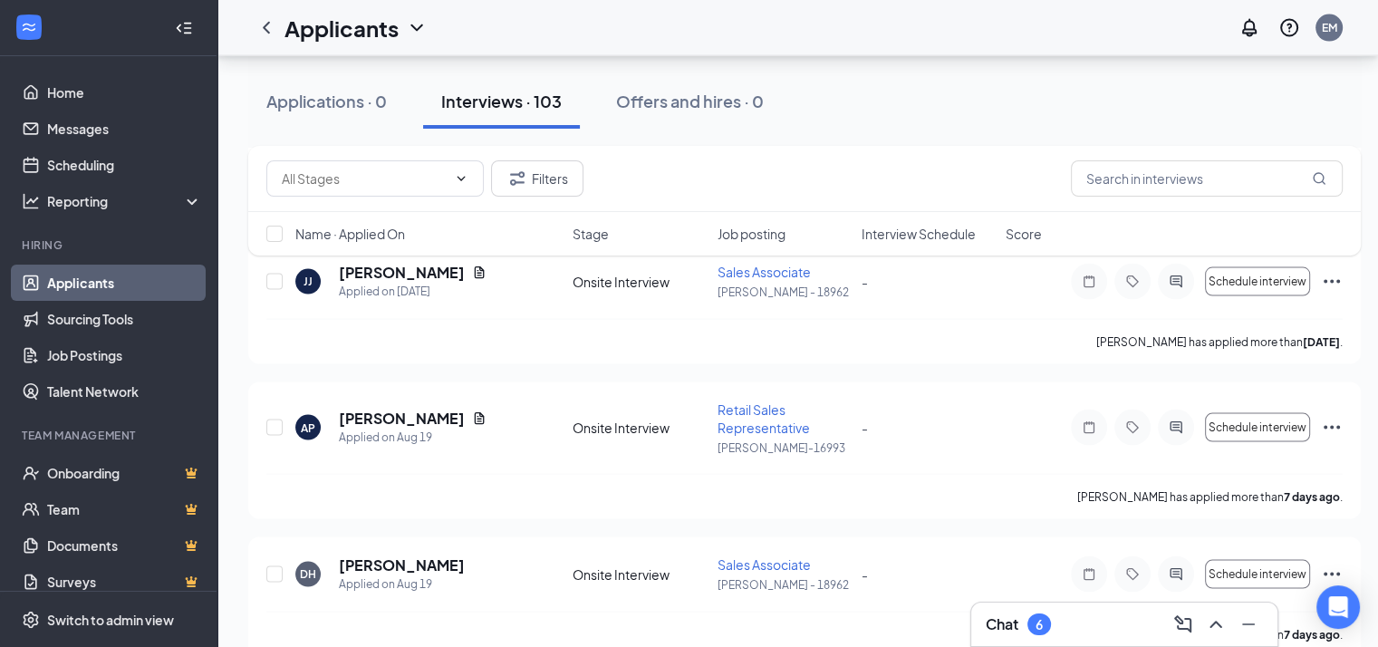
click at [542, 95] on div "Interviews · 103" at bounding box center [501, 101] width 121 height 23
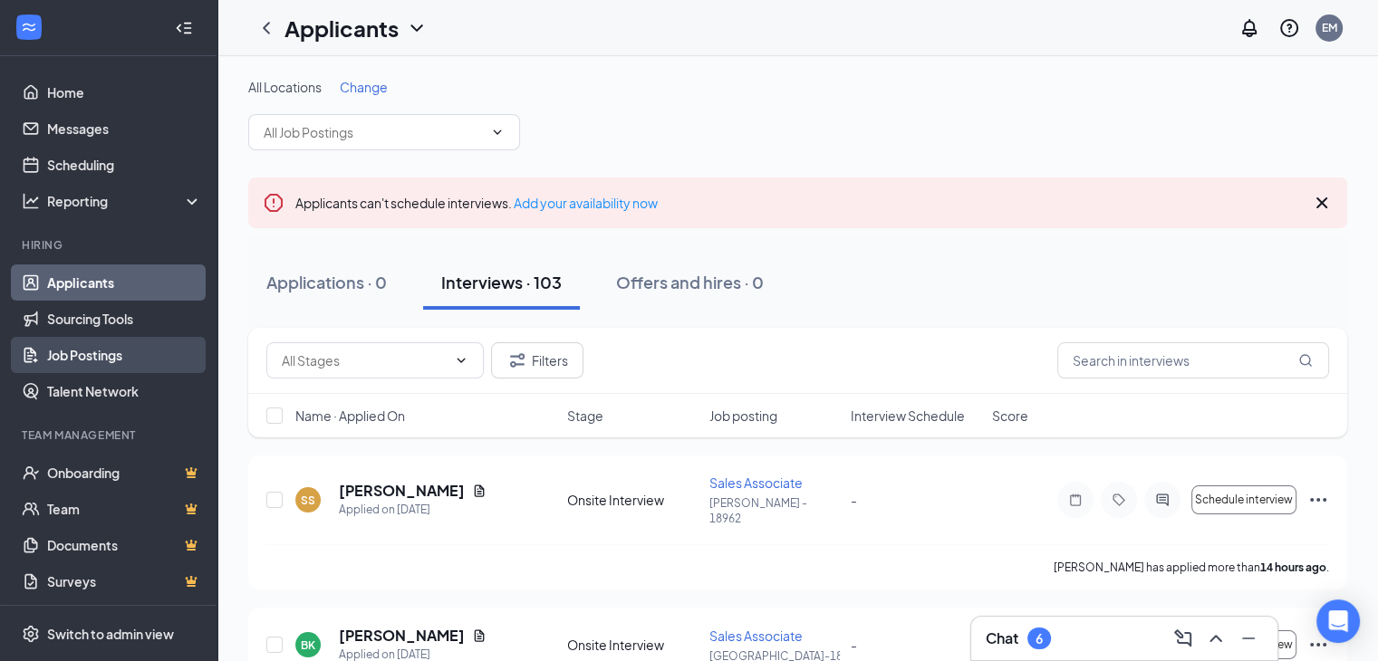
click at [80, 349] on link "Job Postings" at bounding box center [124, 355] width 155 height 36
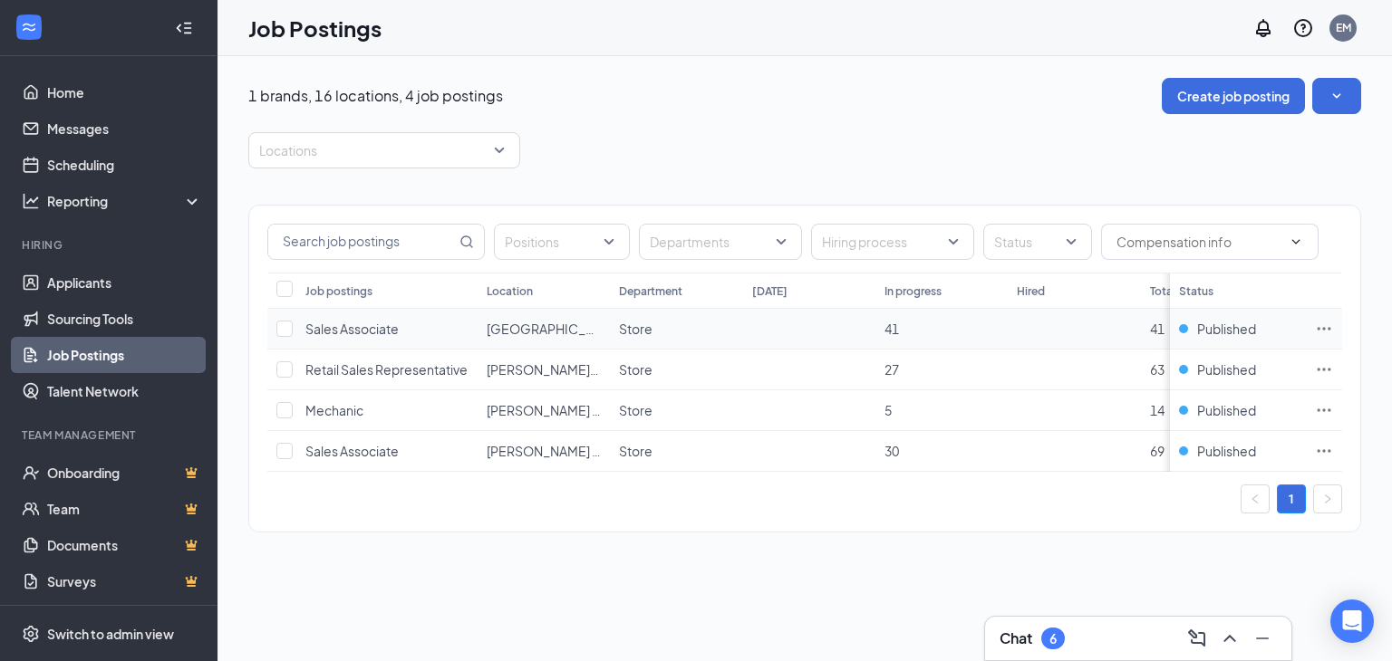
click at [1327, 320] on icon "Ellipses" at bounding box center [1324, 329] width 18 height 18
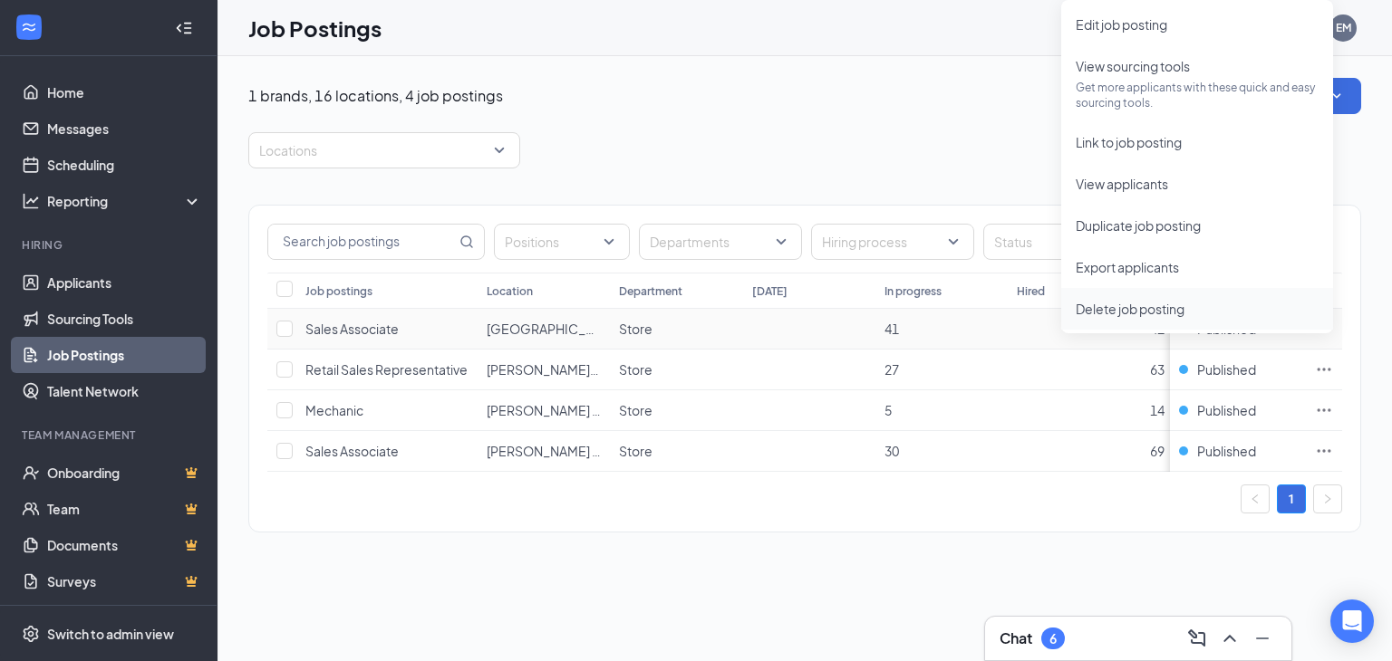
click at [1136, 306] on span "Delete job posting" at bounding box center [1130, 309] width 109 height 16
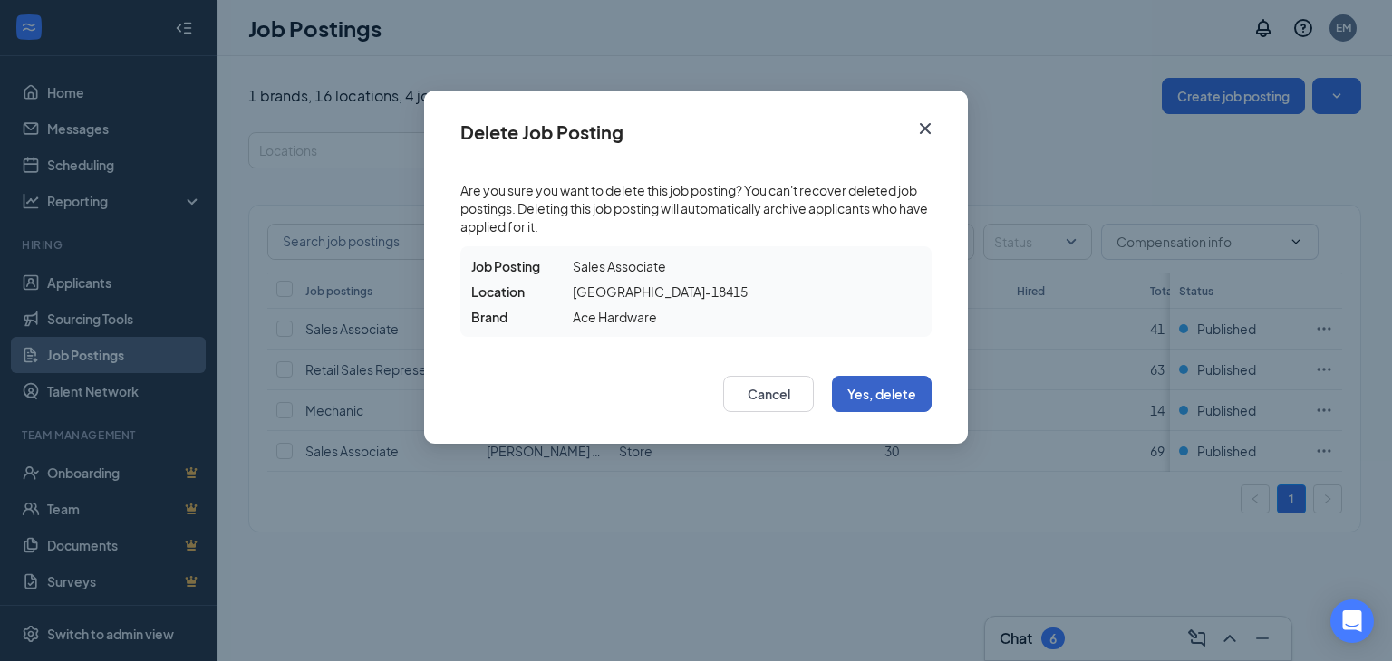
click at [892, 394] on button "Yes, delete" at bounding box center [882, 394] width 100 height 36
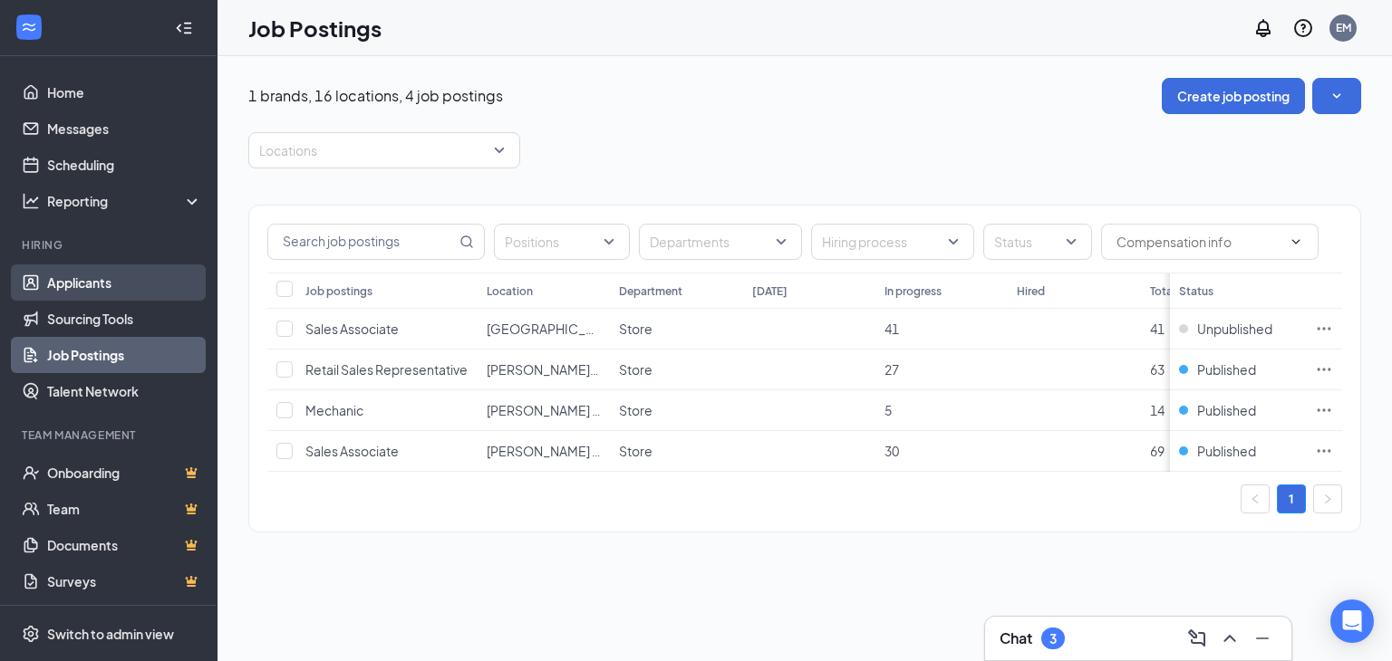
click at [76, 275] on link "Applicants" at bounding box center [124, 283] width 155 height 36
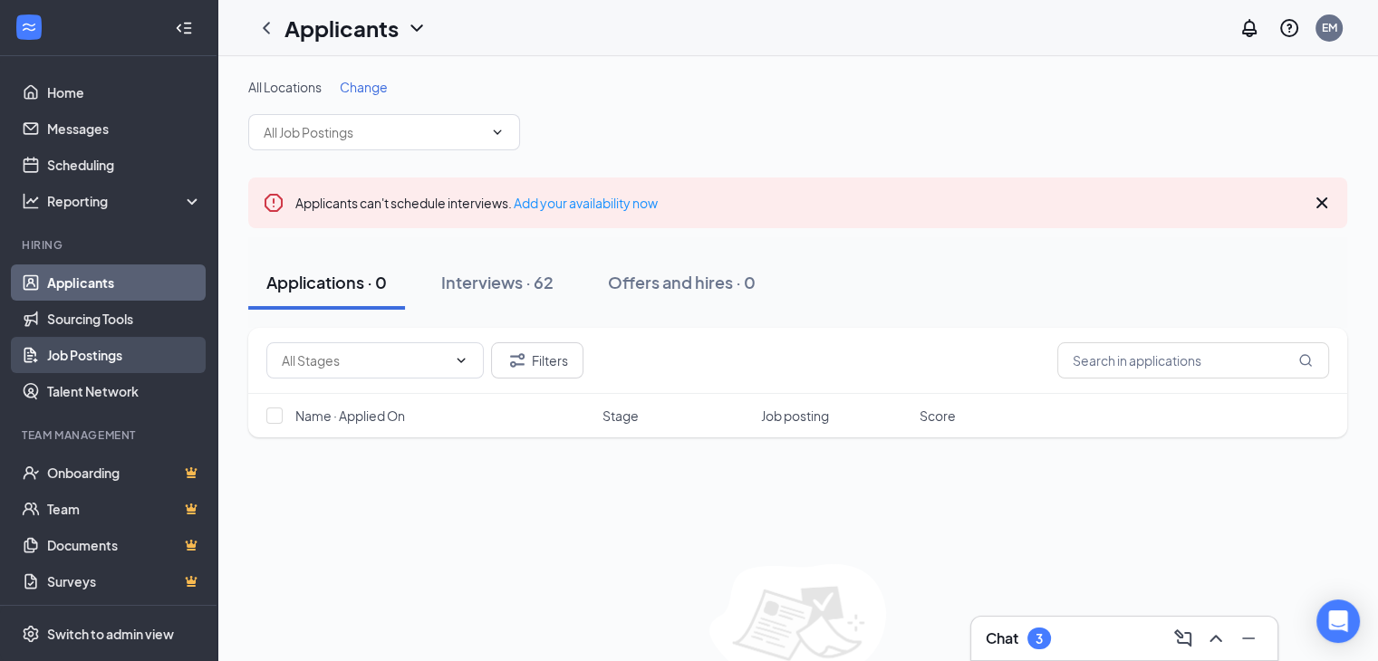
click at [72, 354] on link "Job Postings" at bounding box center [124, 355] width 155 height 36
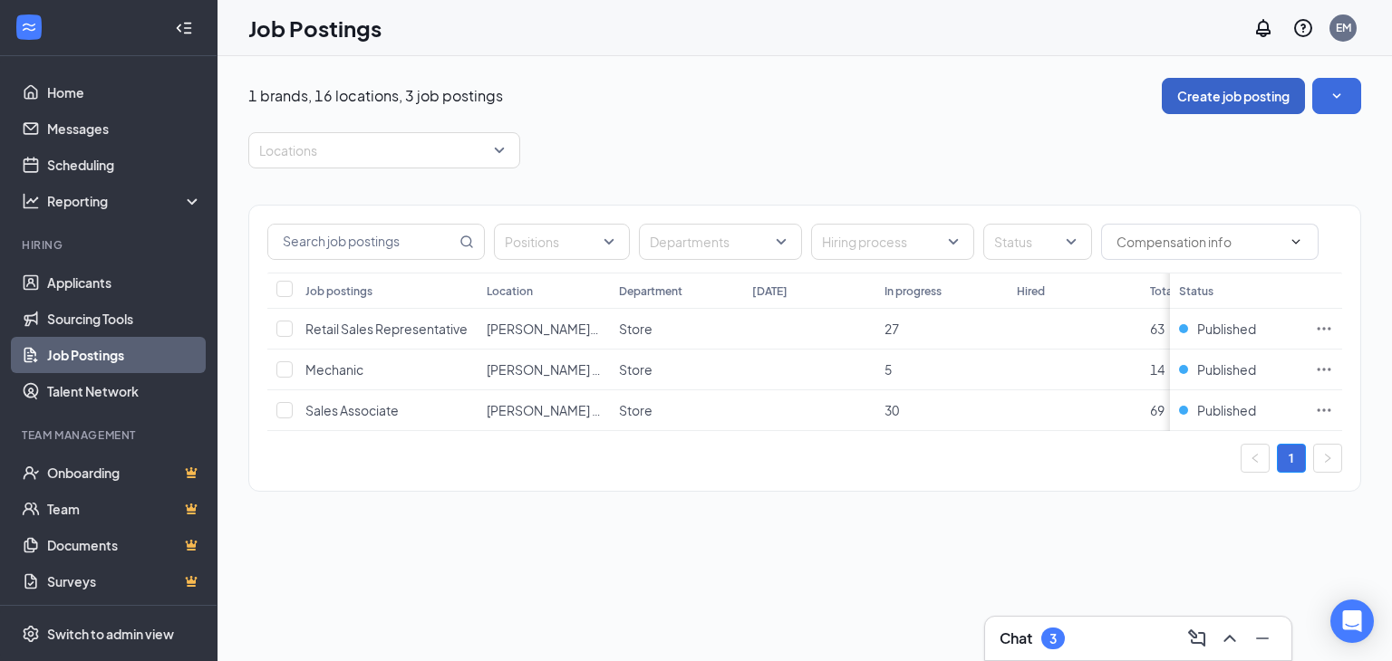
click at [1236, 93] on button "Create job posting" at bounding box center [1233, 96] width 143 height 36
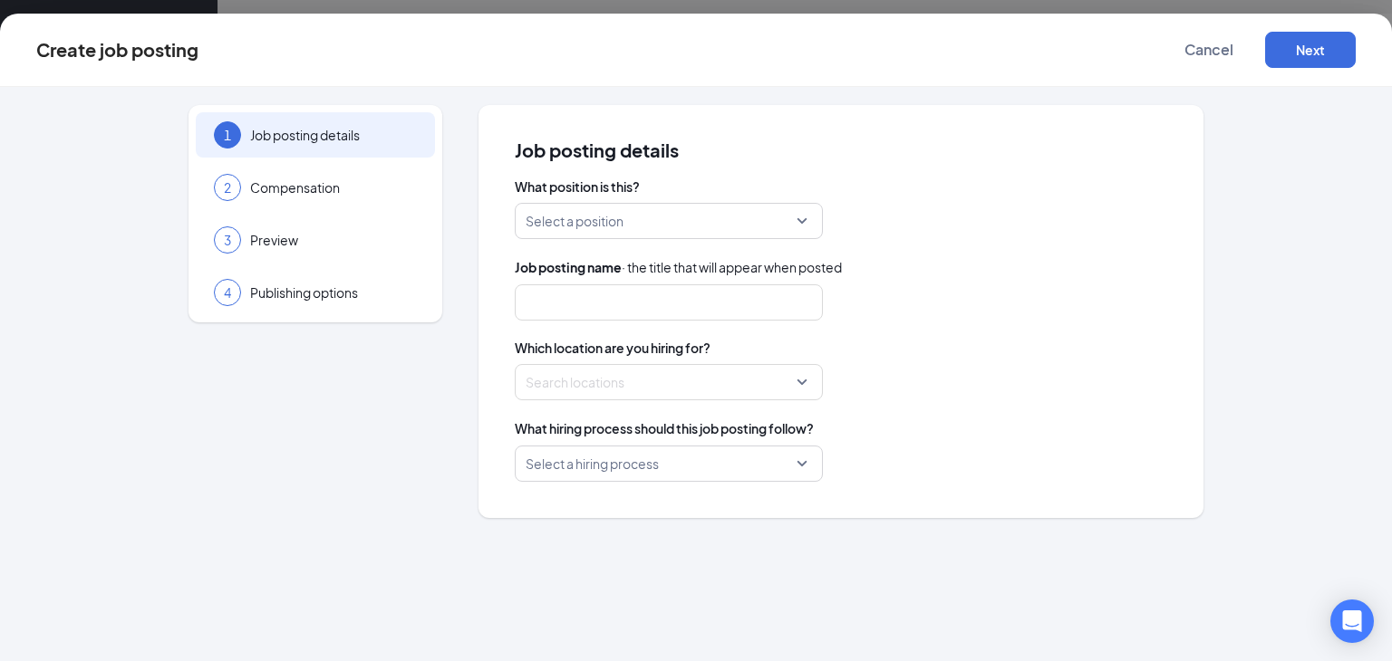
click at [801, 216] on div "Select a position" at bounding box center [669, 221] width 308 height 36
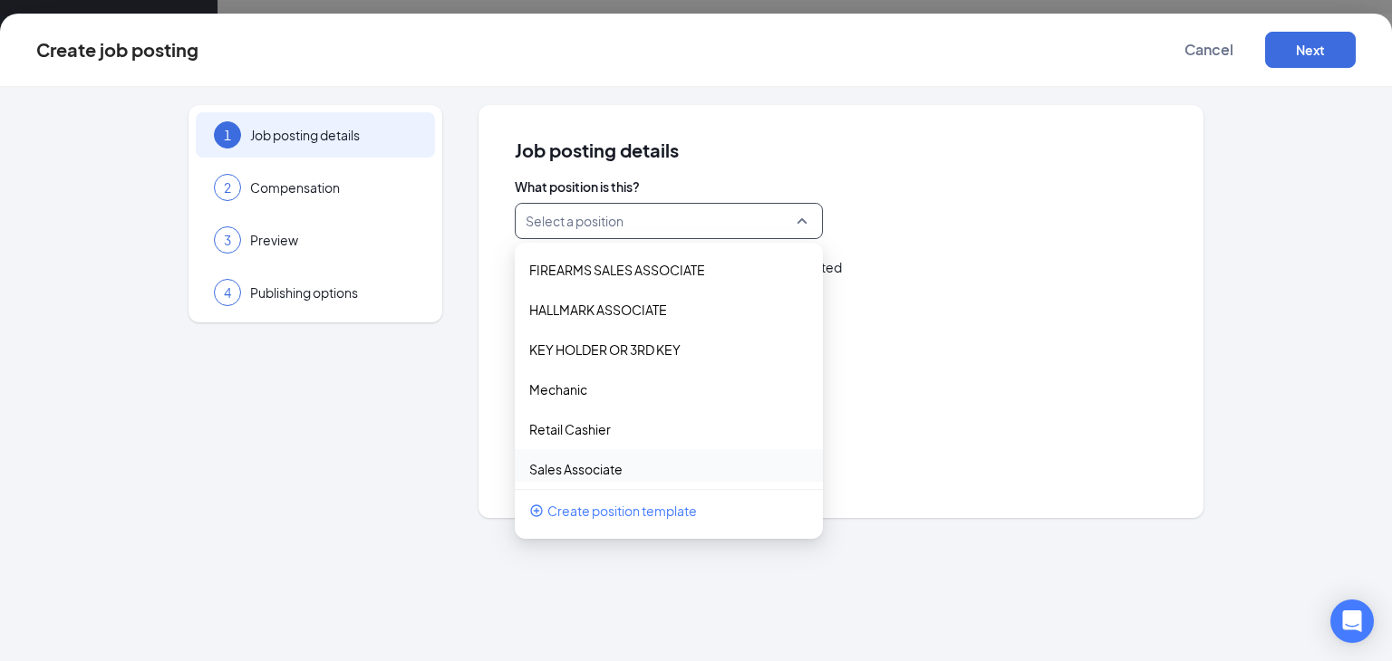
click at [599, 461] on p "Sales Associate" at bounding box center [575, 469] width 93 height 18
type input "Sales Associate"
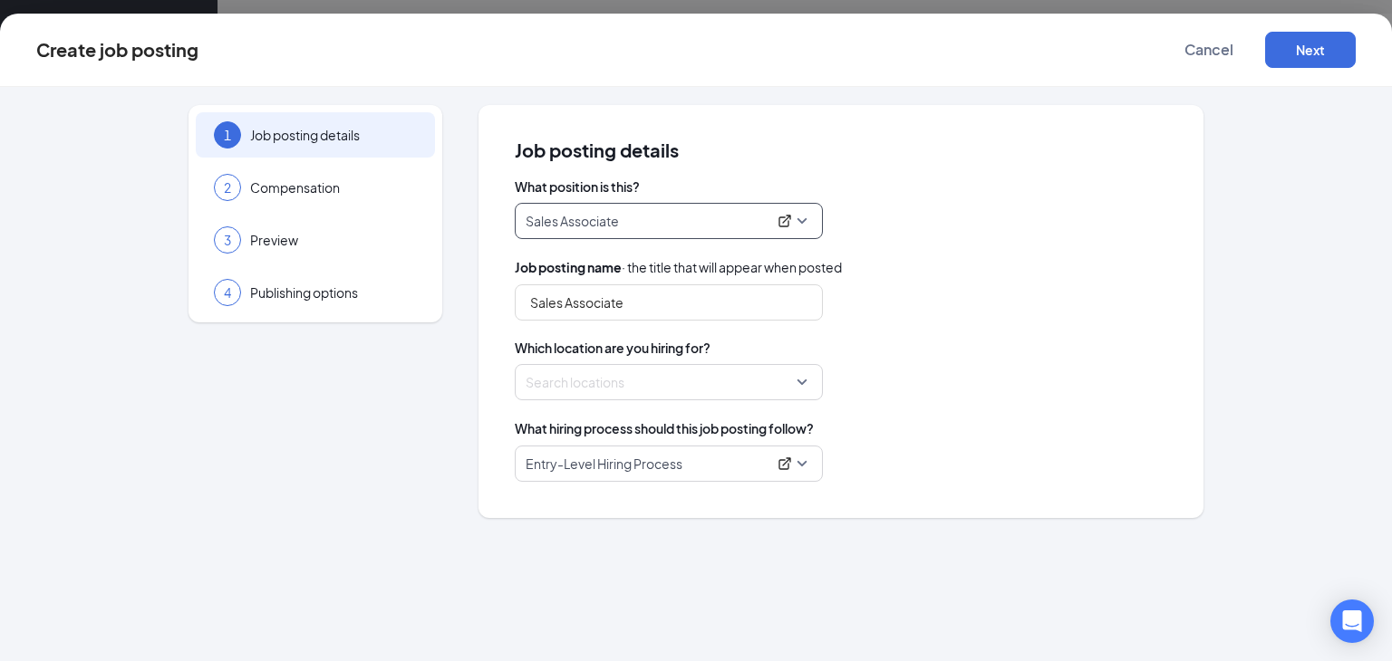
click at [655, 386] on div at bounding box center [663, 382] width 274 height 29
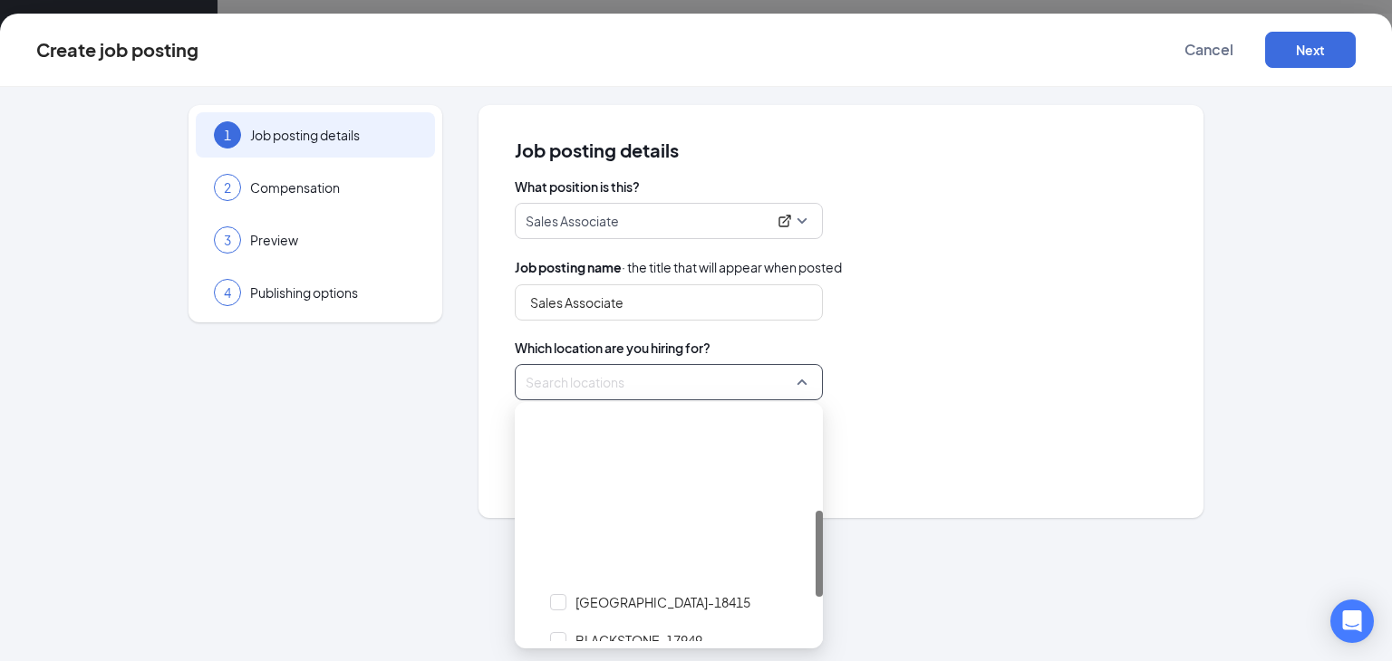
scroll to position [272, 0]
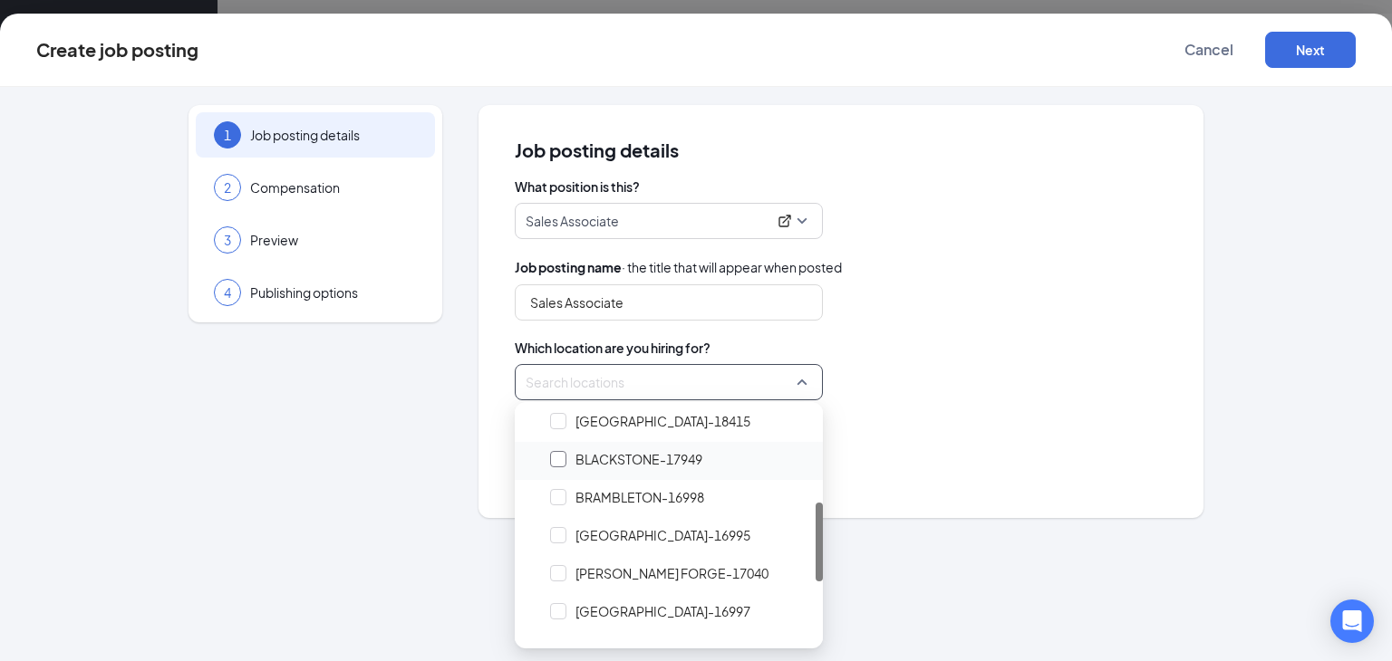
click at [559, 456] on div at bounding box center [558, 459] width 16 height 16
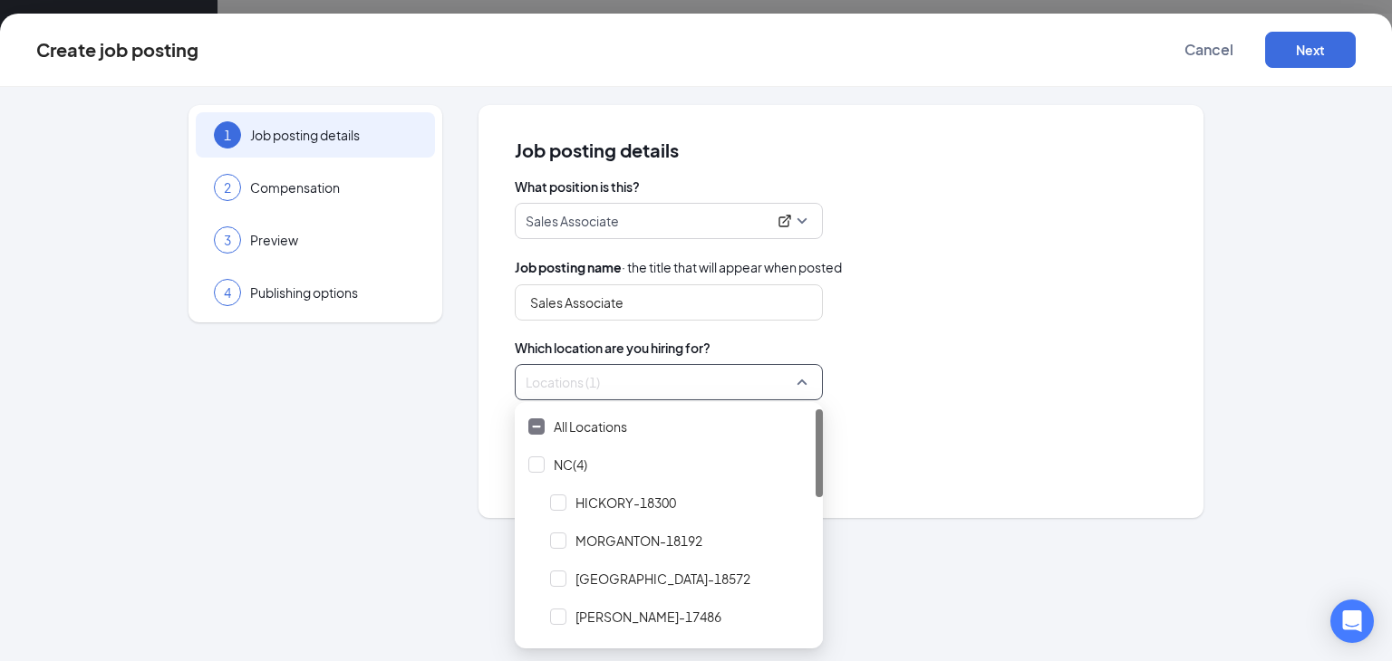
click at [986, 396] on div "Locations (1)" at bounding box center [841, 382] width 652 height 36
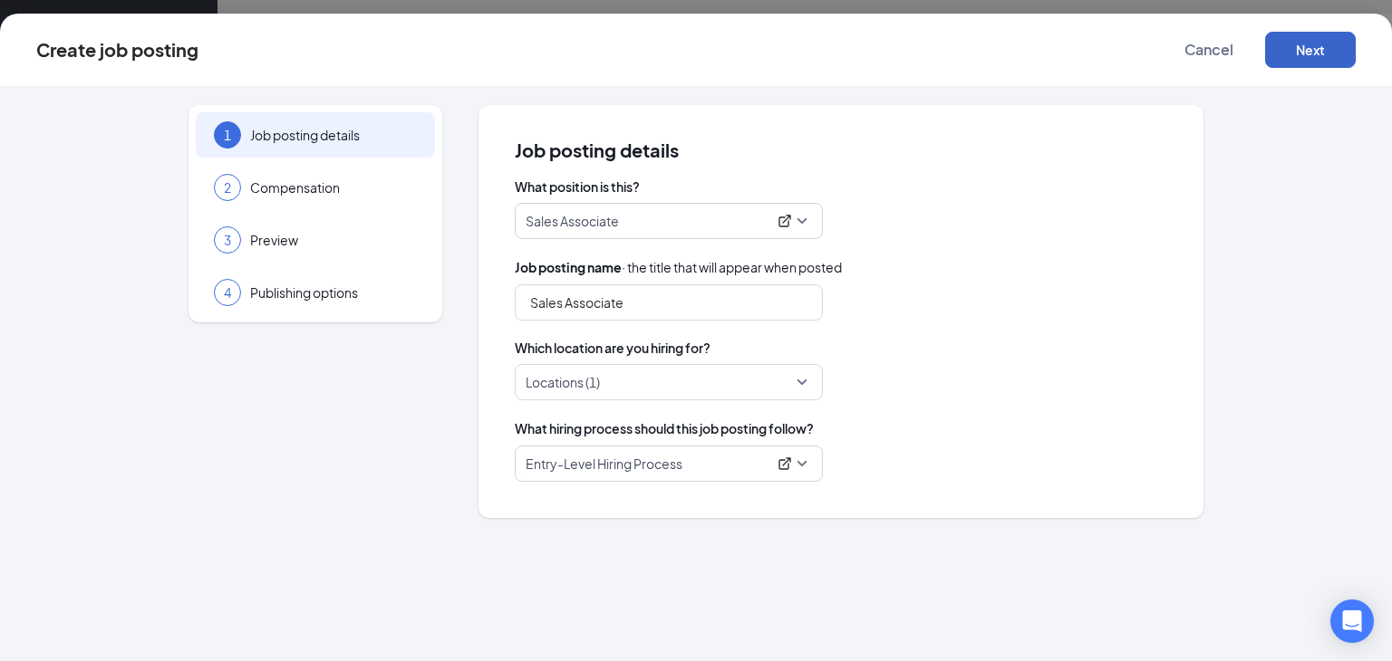
click at [1298, 46] on button "Next" at bounding box center [1310, 50] width 91 height 36
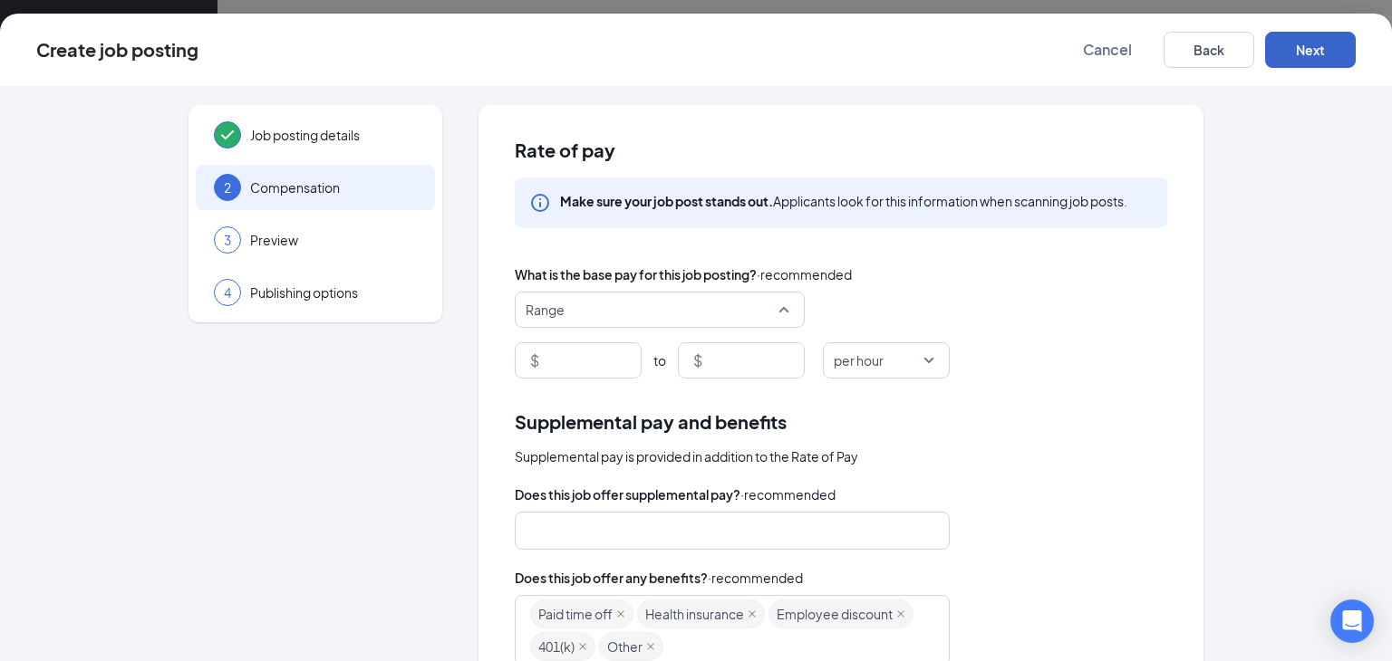
click at [779, 305] on span "Range" at bounding box center [660, 310] width 268 height 34
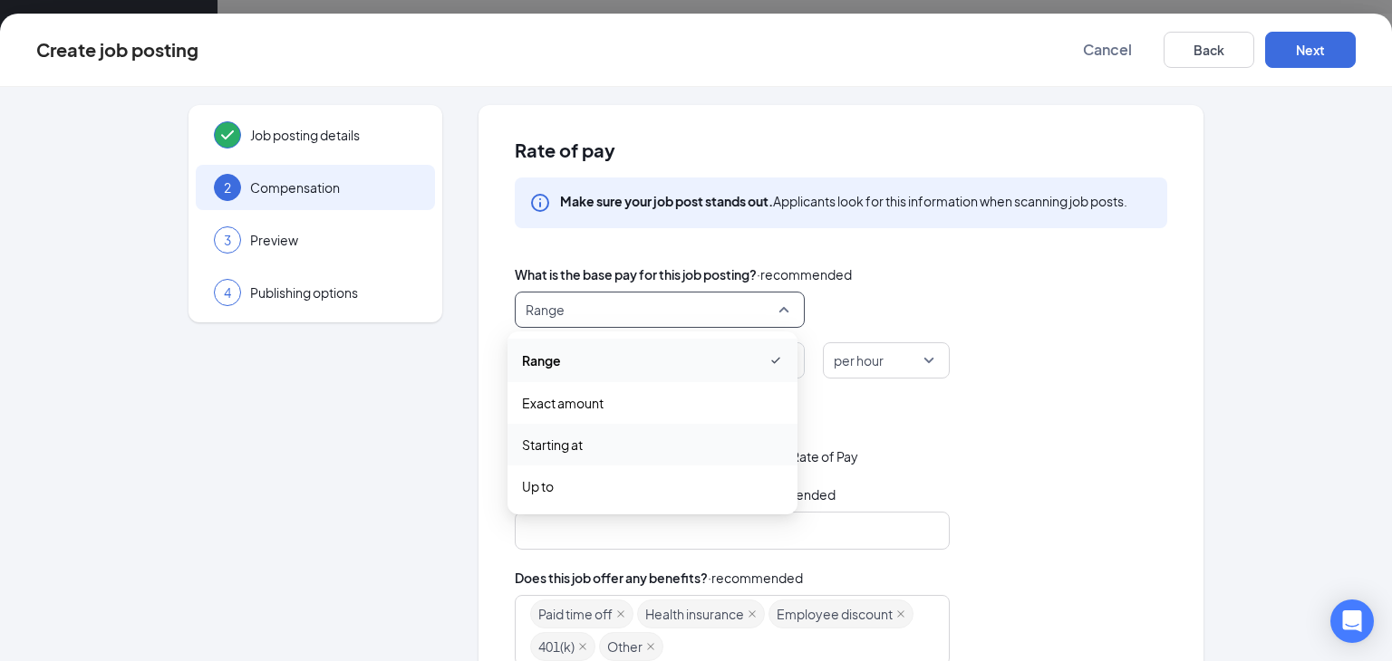
click at [574, 441] on span "Starting at" at bounding box center [552, 445] width 61 height 20
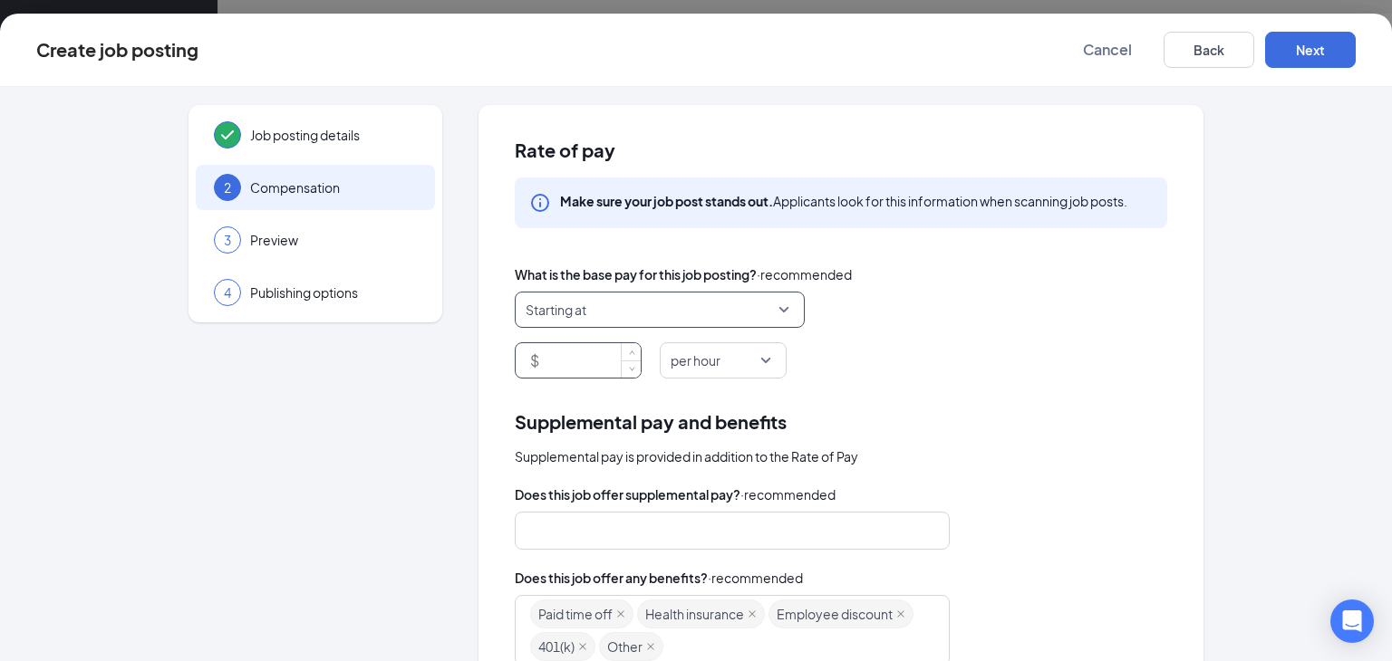
click at [560, 359] on input at bounding box center [592, 360] width 98 height 34
type input "13"
click at [1022, 379] on div "Rate of pay Make sure your job post stands out. Applicants look for this inform…" at bounding box center [840, 531] width 725 height 852
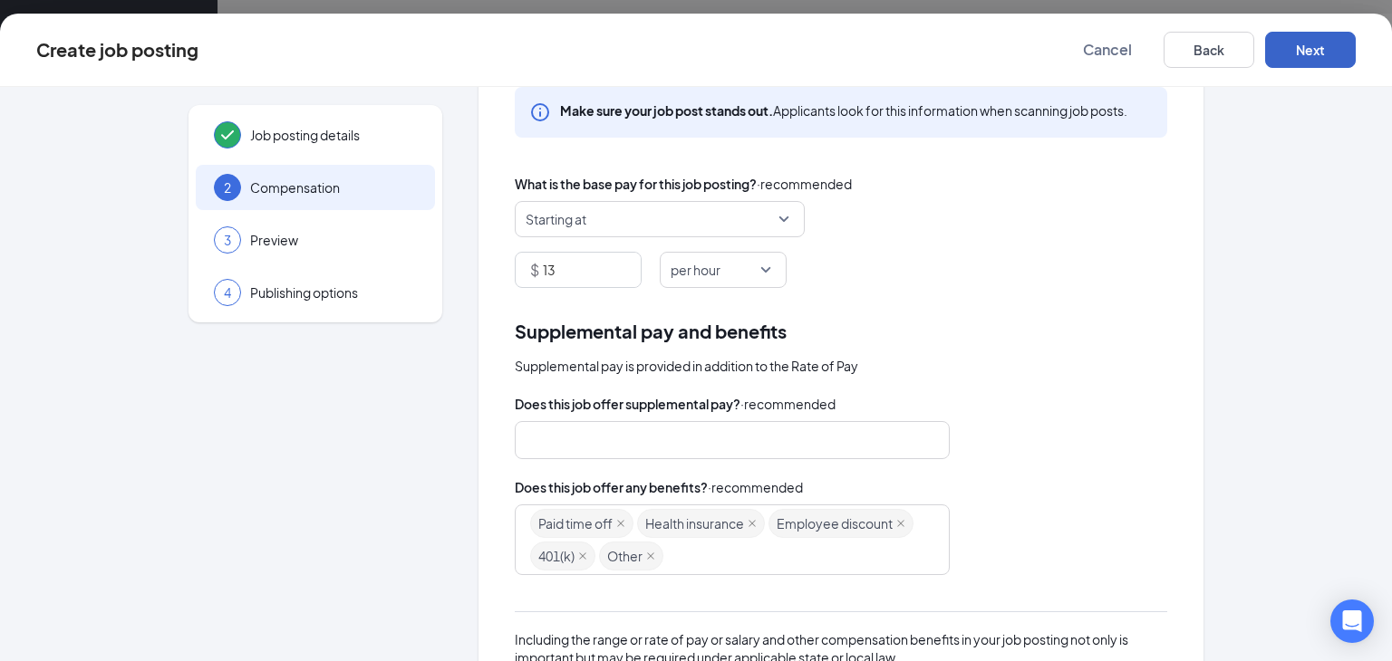
click at [1298, 41] on button "Next" at bounding box center [1310, 50] width 91 height 36
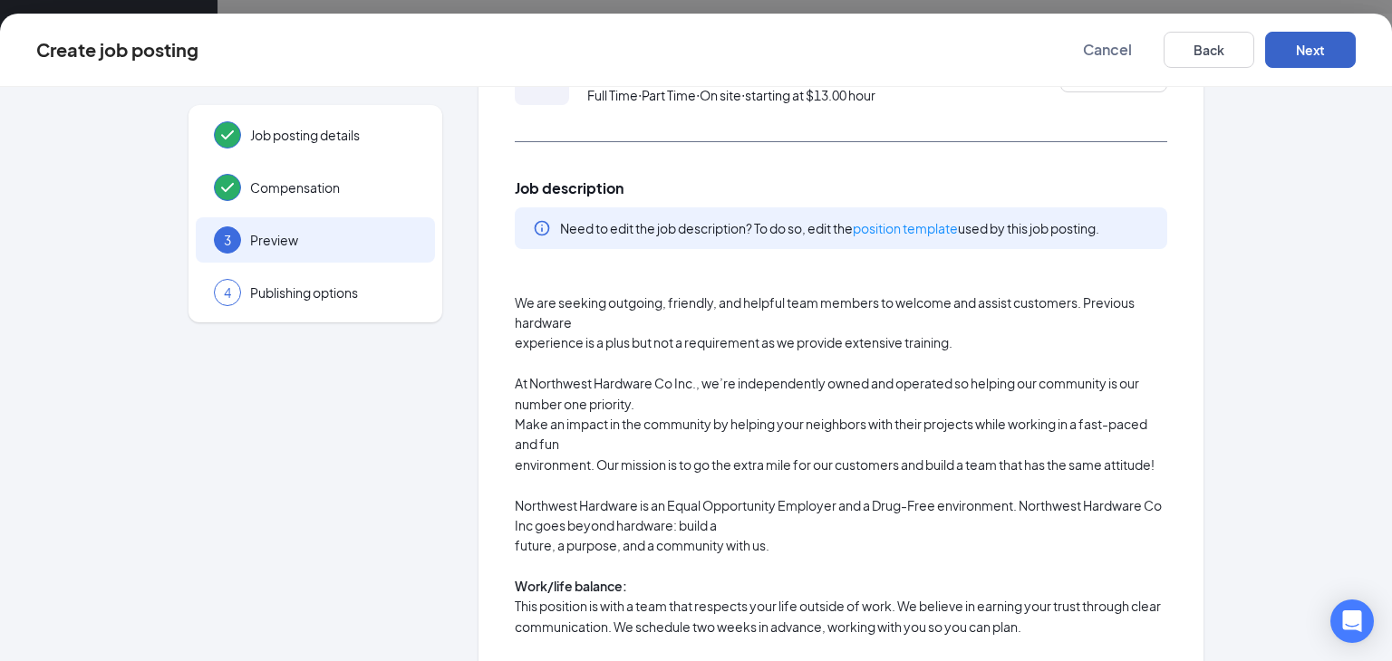
click at [1327, 53] on button "Next" at bounding box center [1310, 50] width 91 height 36
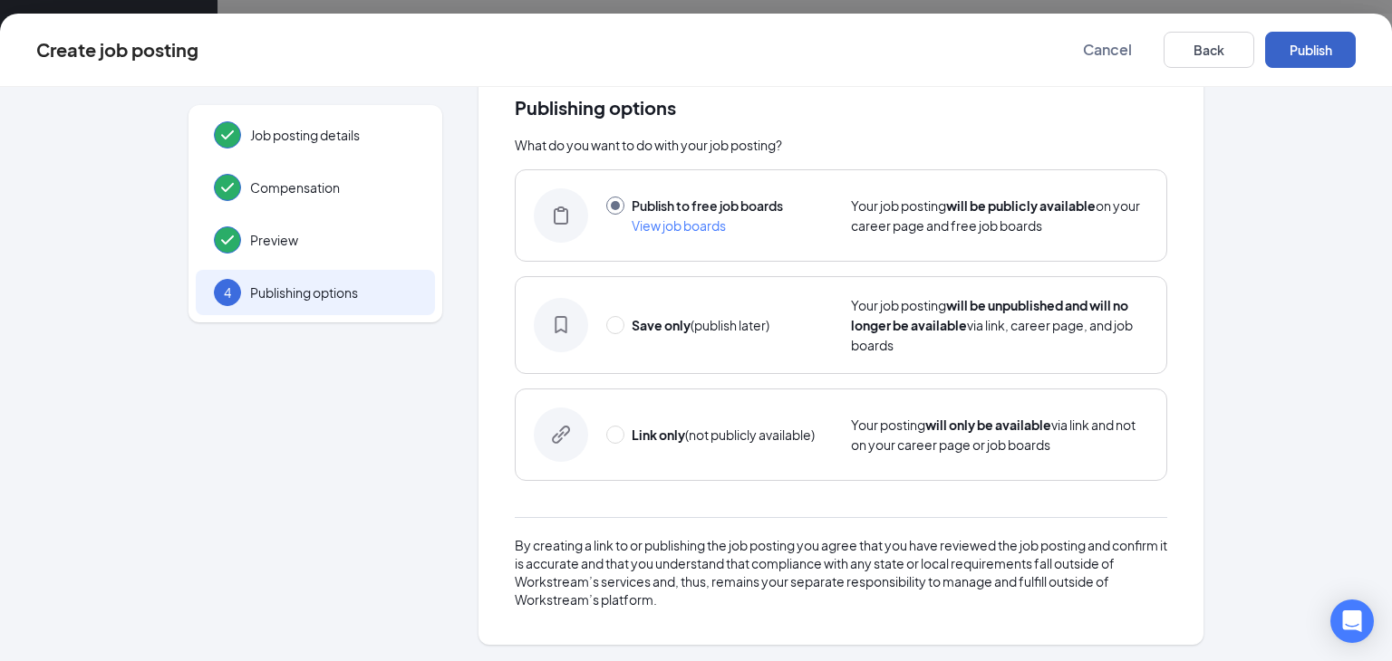
click at [1319, 39] on button "Publish" at bounding box center [1310, 50] width 91 height 36
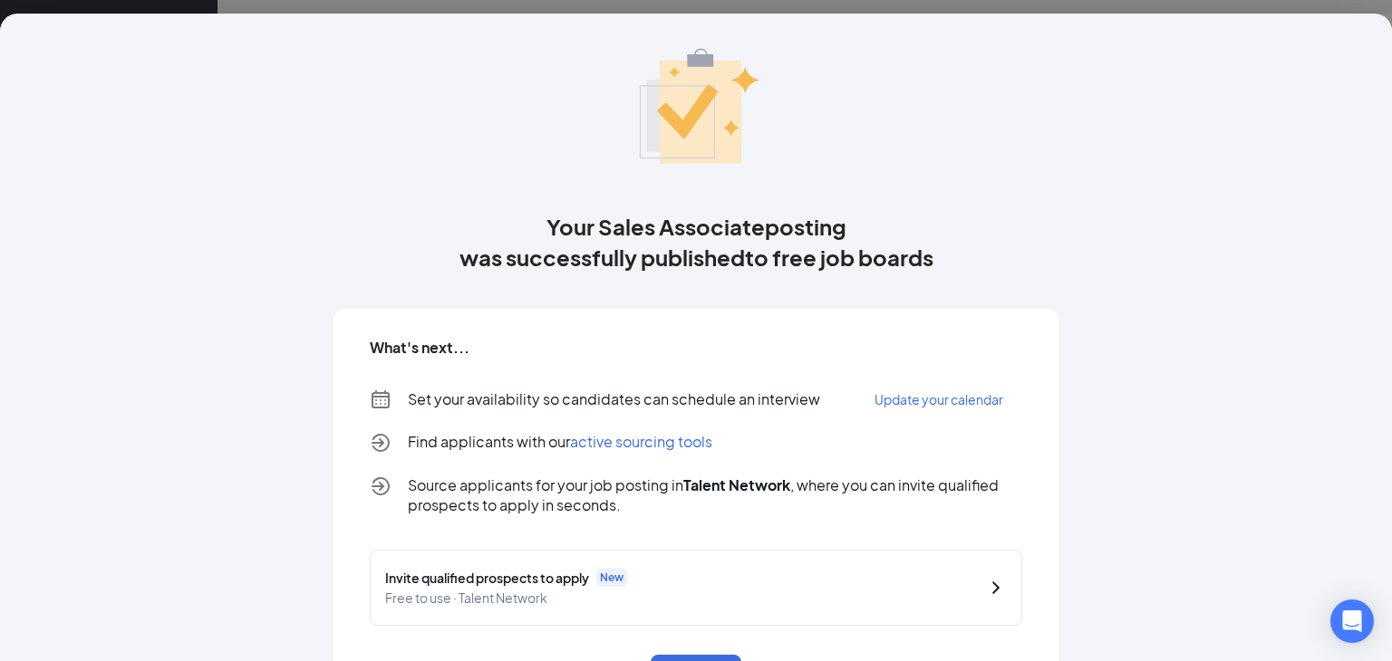
scroll to position [119, 0]
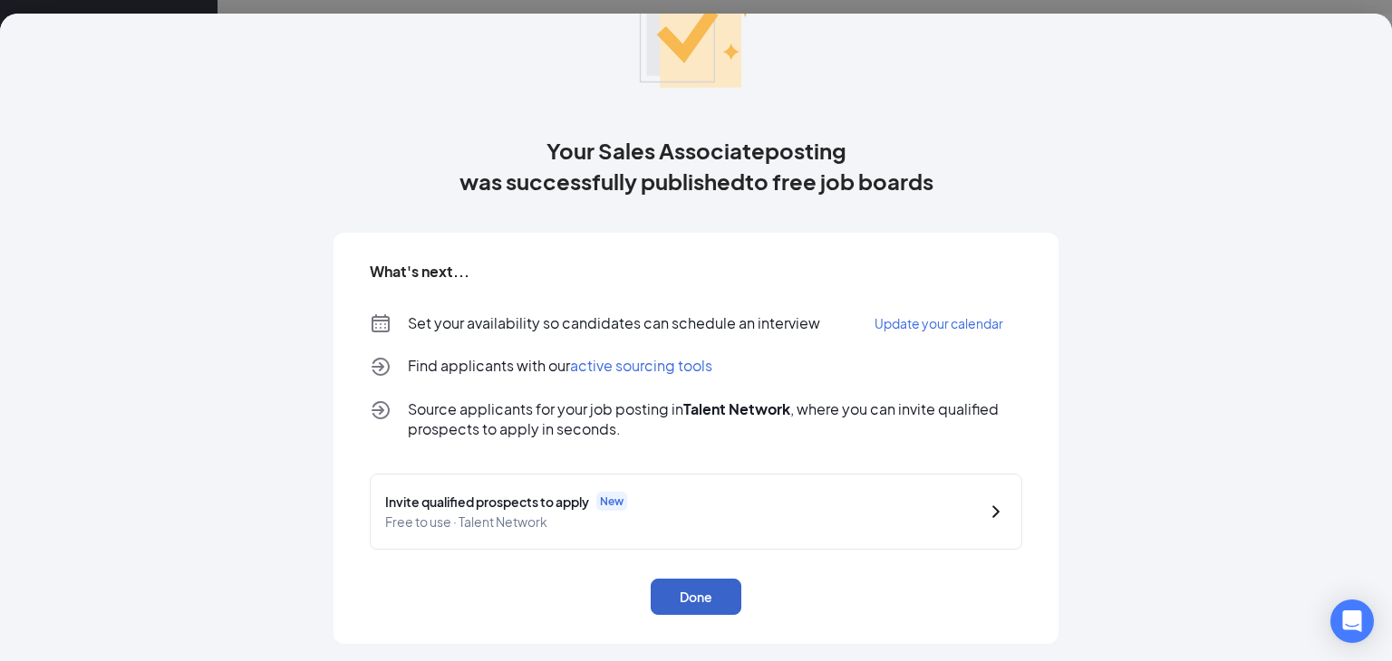
click at [687, 599] on button "Done" at bounding box center [696, 597] width 91 height 36
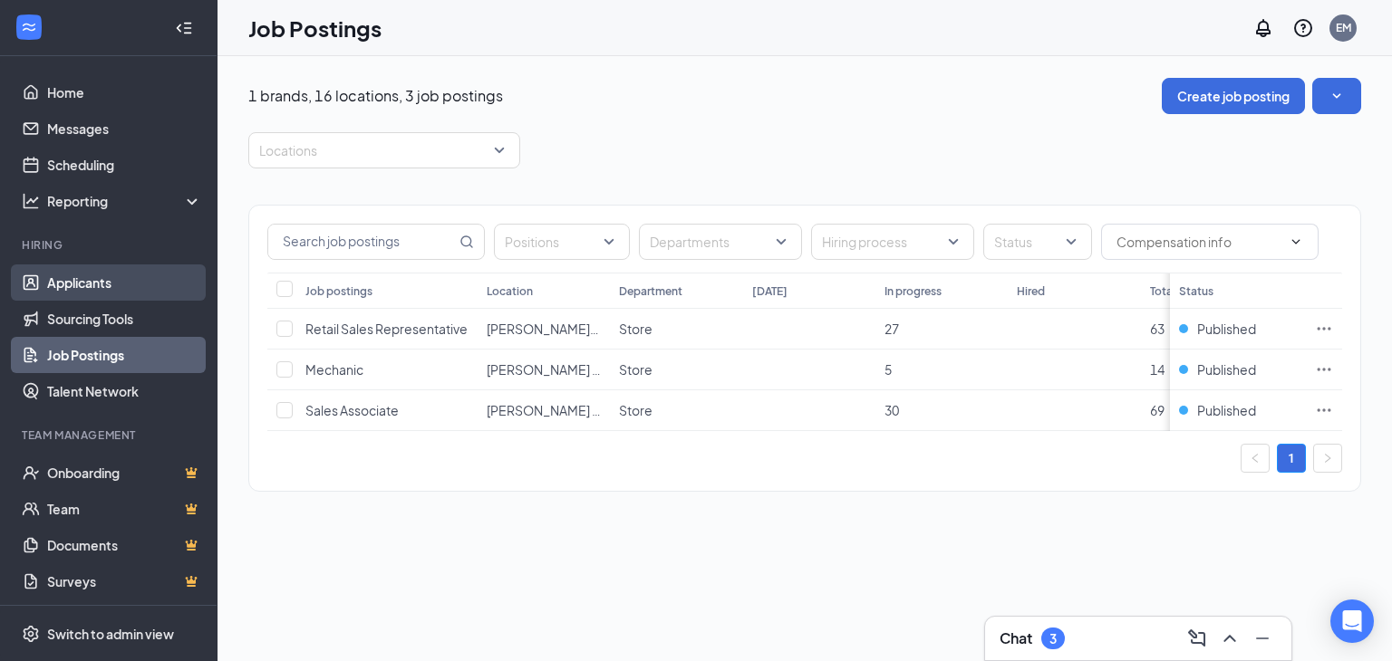
click at [68, 278] on link "Applicants" at bounding box center [124, 283] width 155 height 36
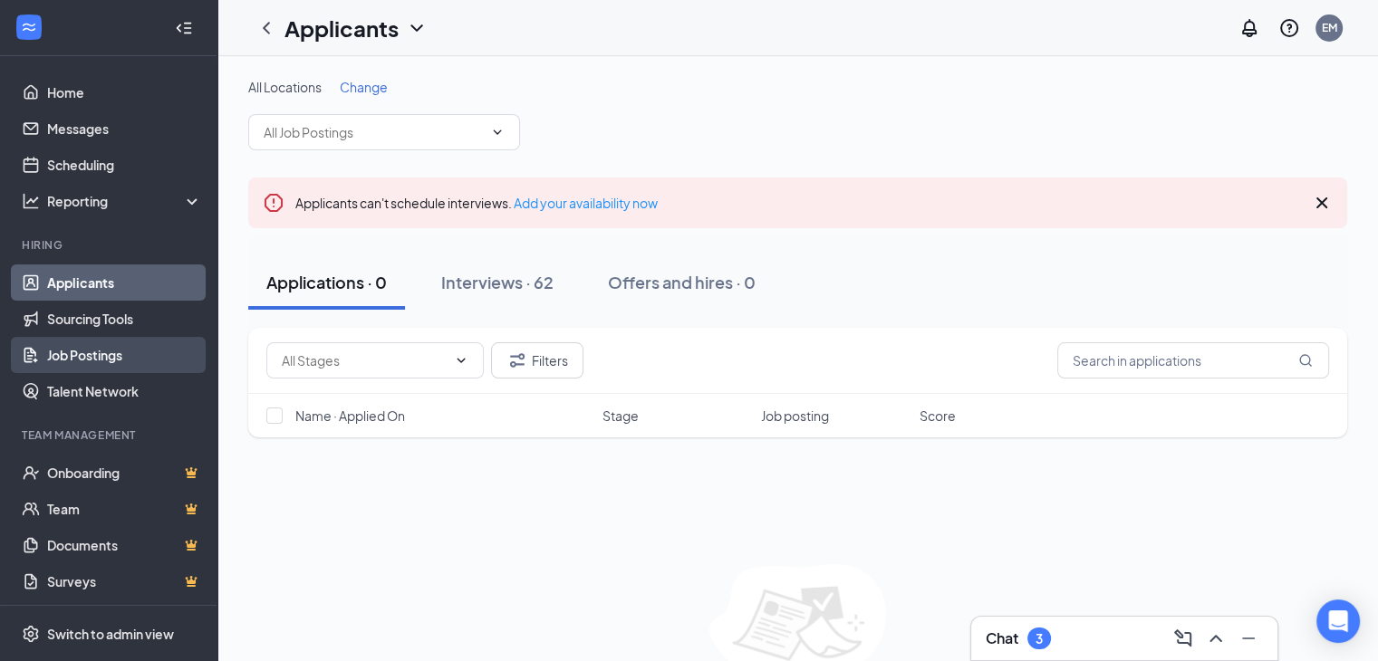
click at [85, 349] on link "Job Postings" at bounding box center [124, 355] width 155 height 36
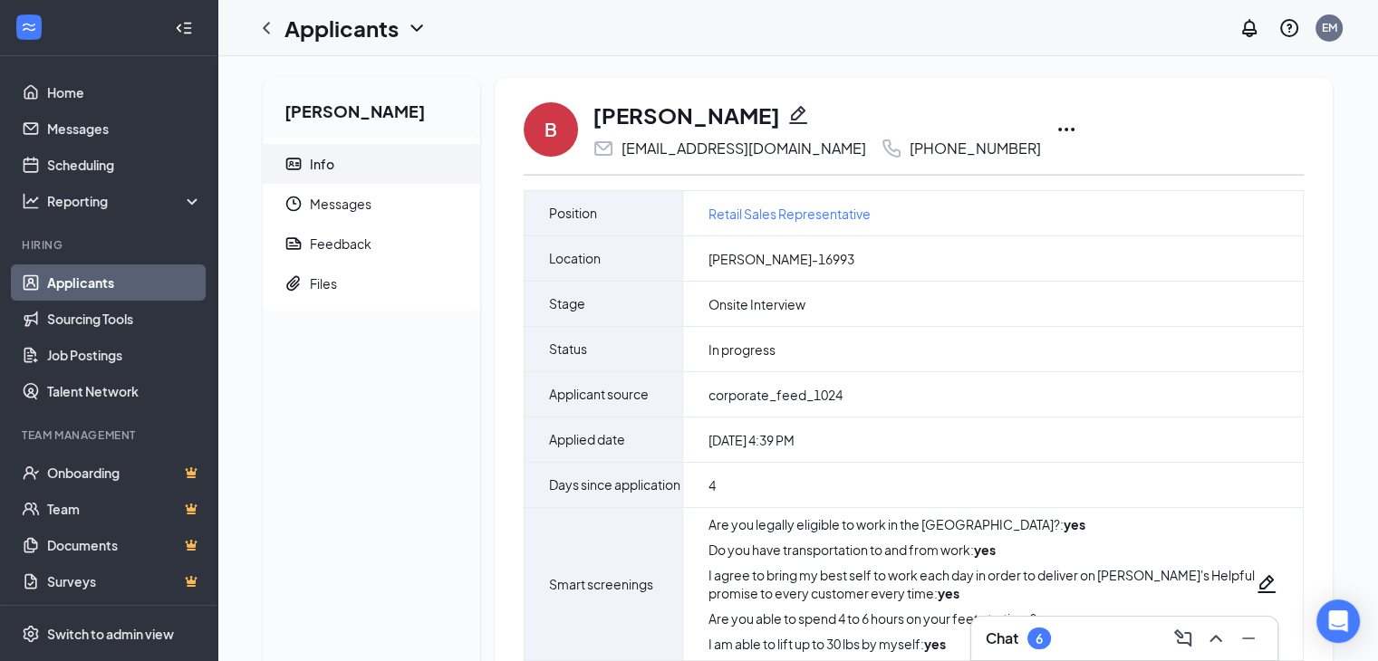
click at [1056, 125] on icon "Ellipses" at bounding box center [1067, 130] width 22 height 22
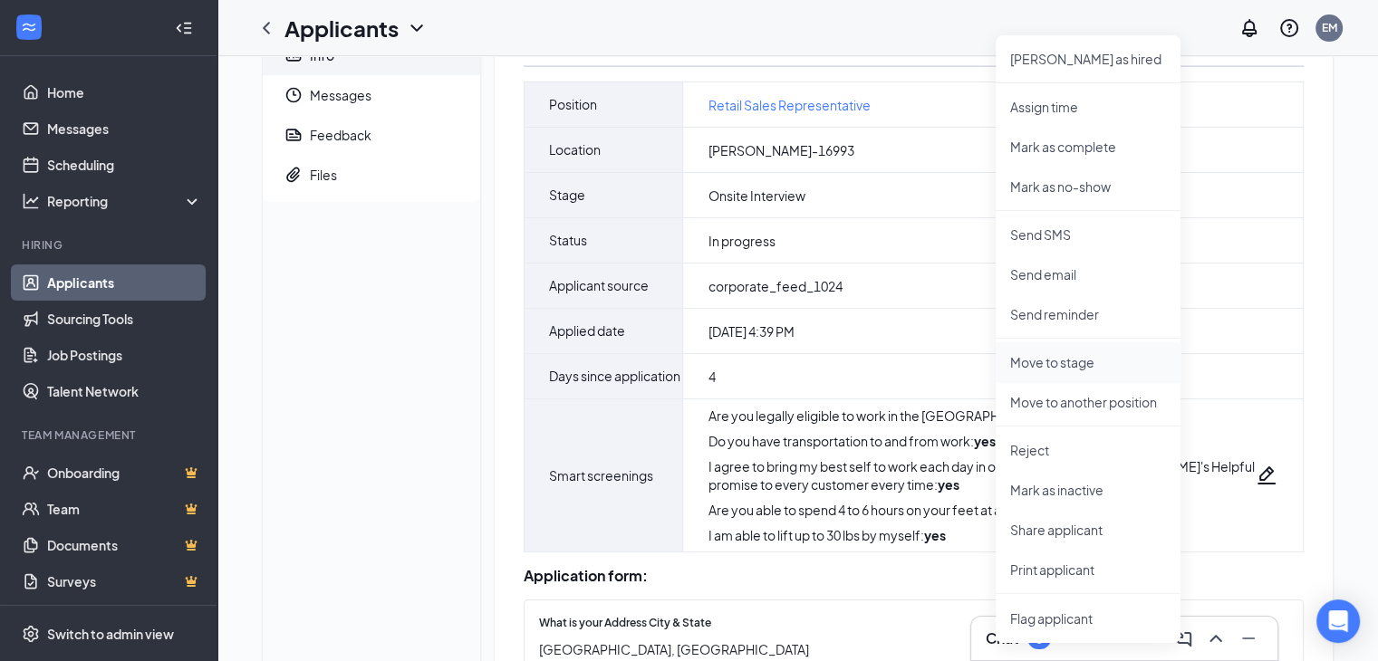
scroll to position [181, 0]
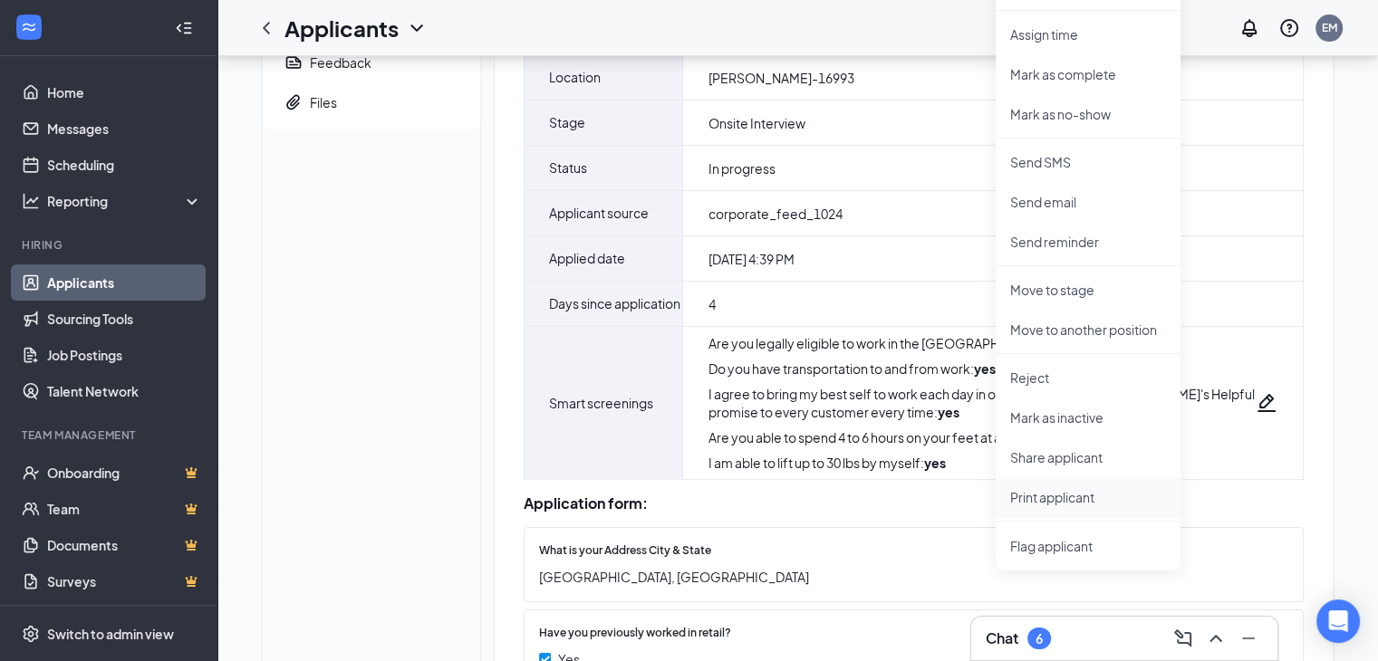
click at [1060, 487] on li "Print applicant" at bounding box center [1088, 498] width 185 height 40
